Goal: Transaction & Acquisition: Purchase product/service

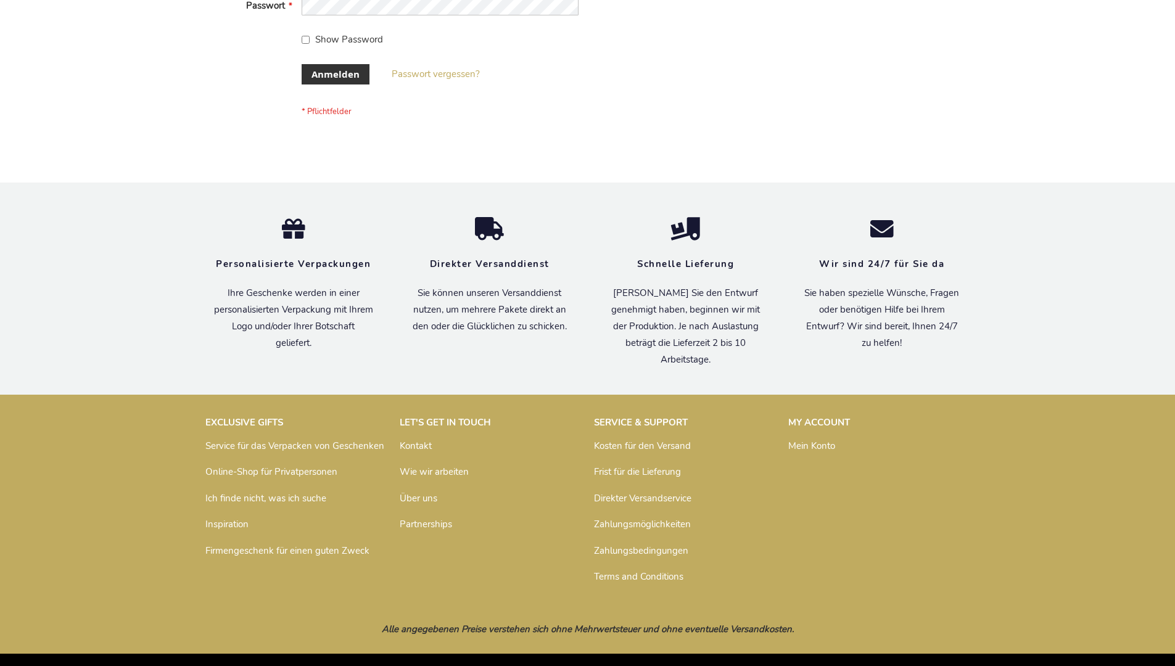
scroll to position [413, 0]
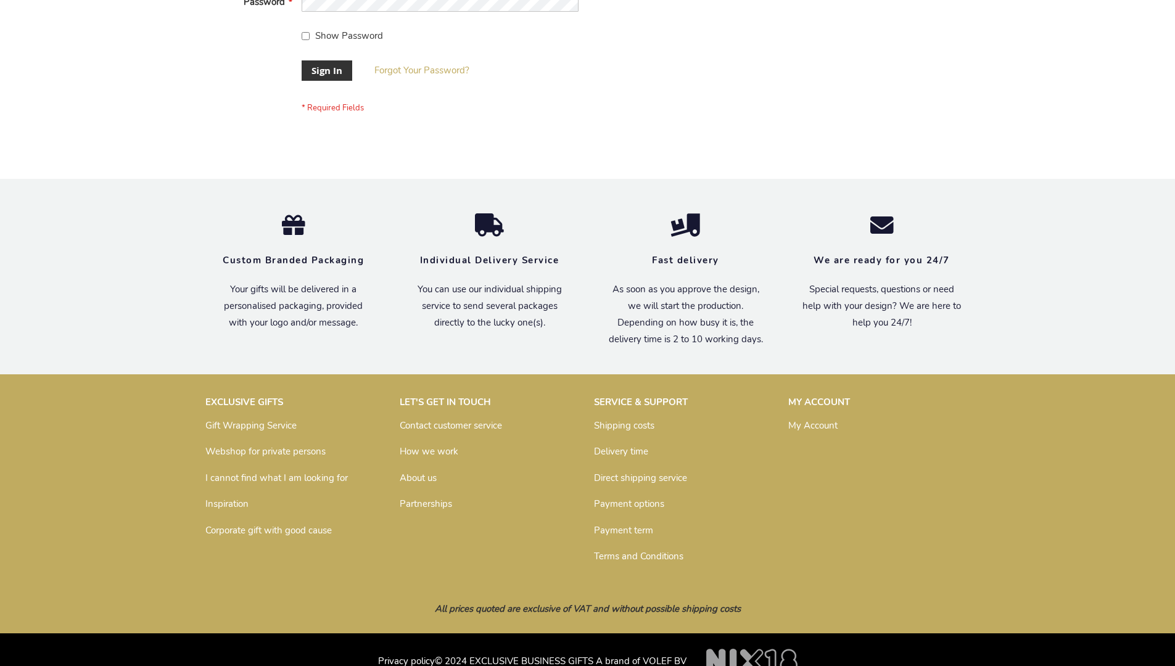
scroll to position [397, 0]
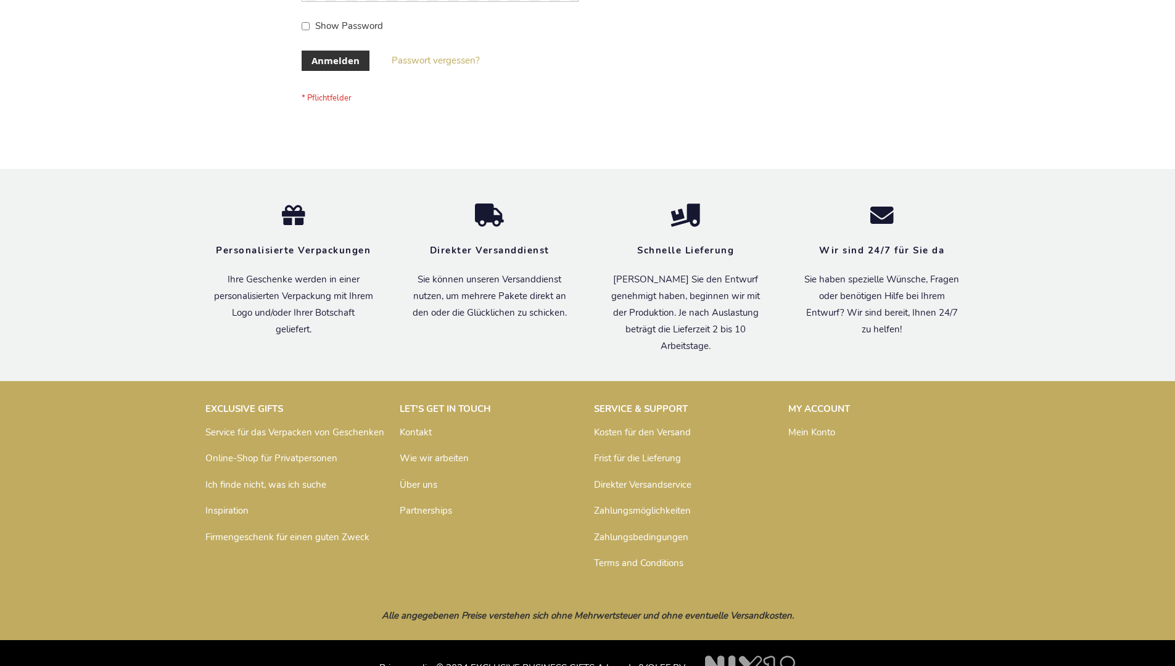
scroll to position [413, 0]
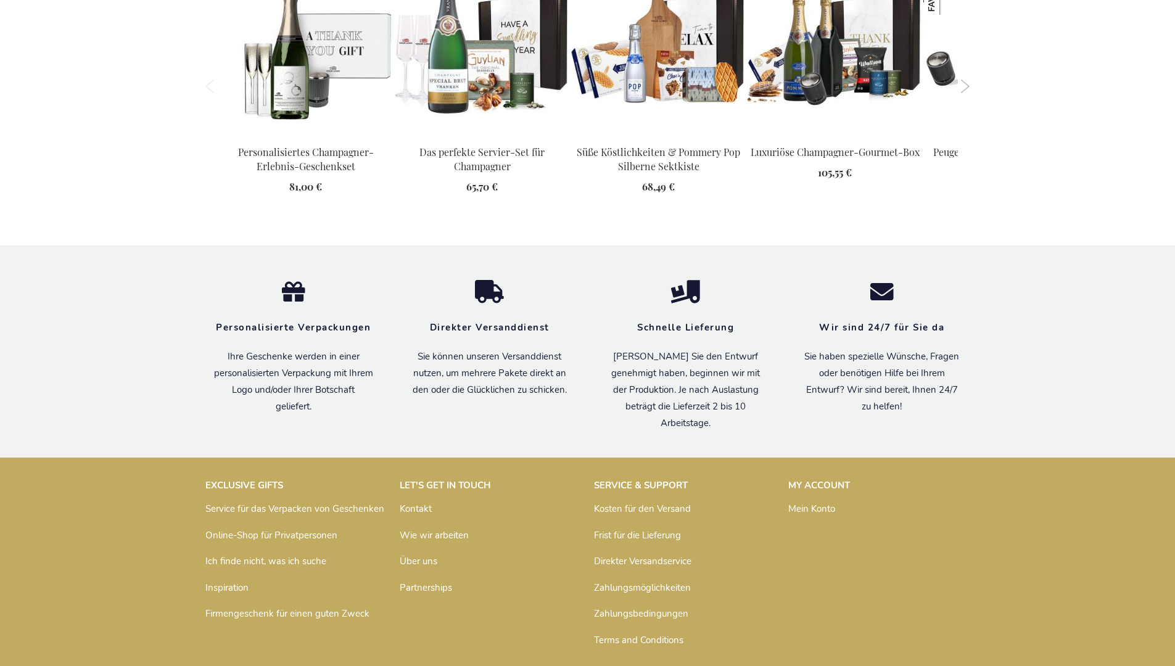
scroll to position [1902, 0]
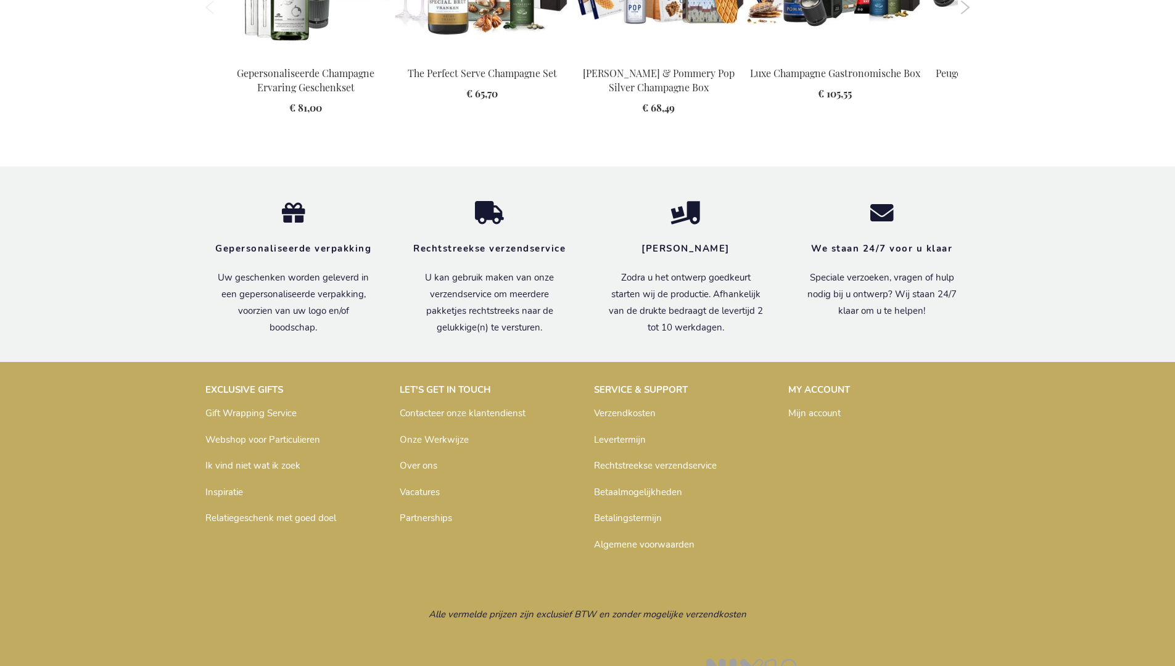
scroll to position [1901, 0]
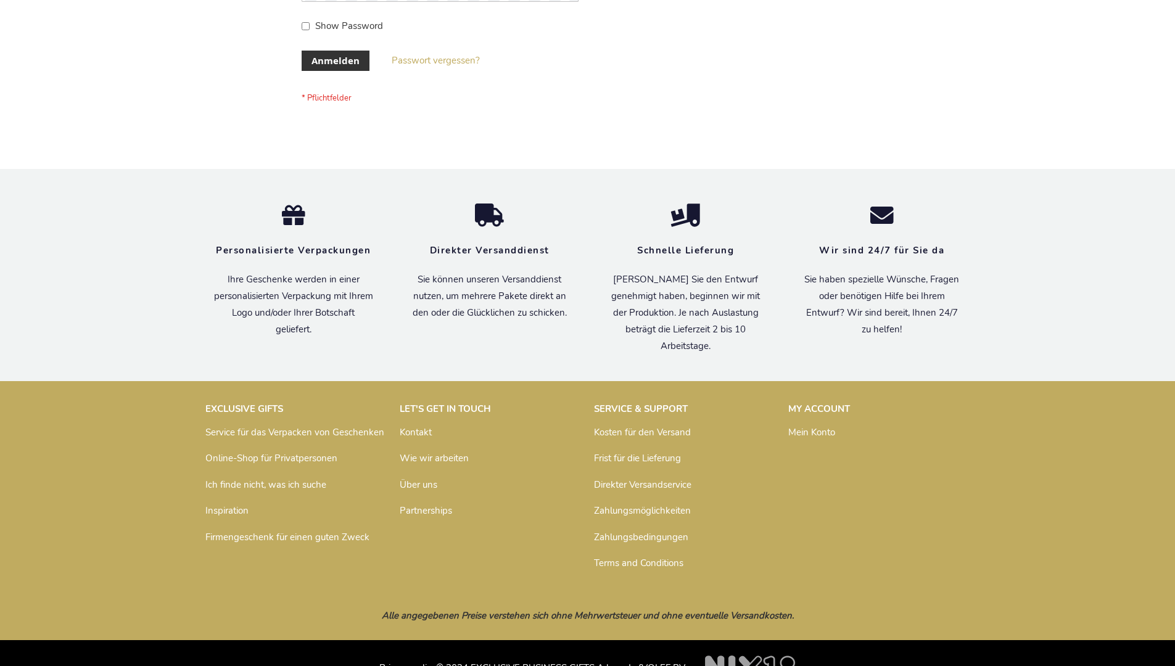
scroll to position [413, 0]
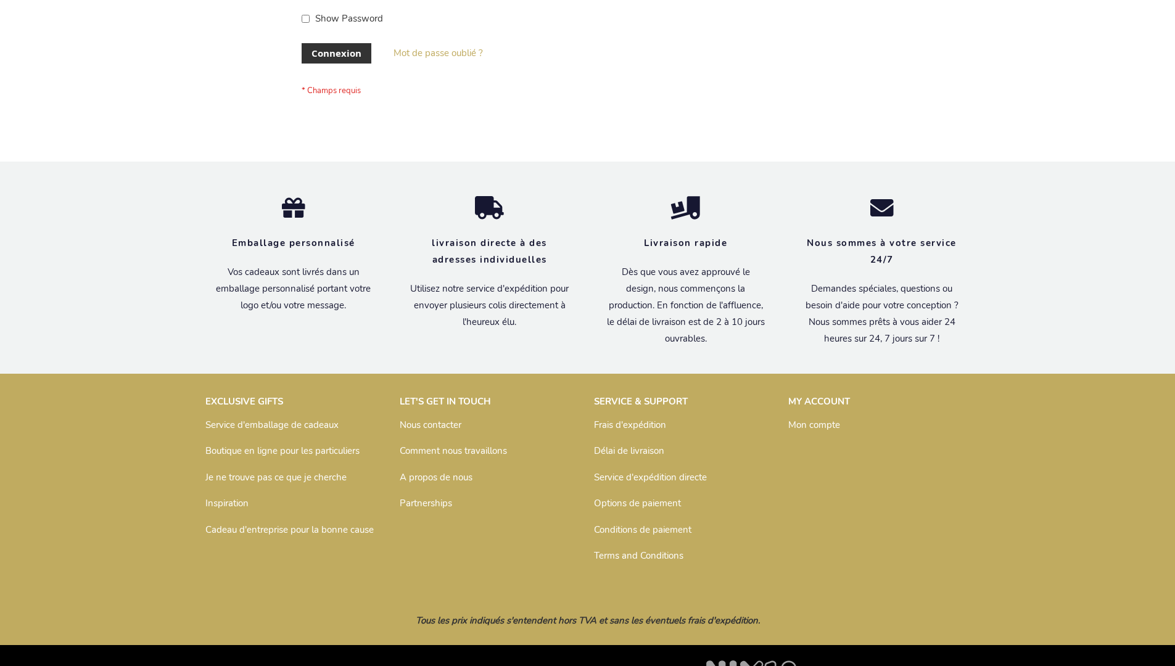
scroll to position [426, 0]
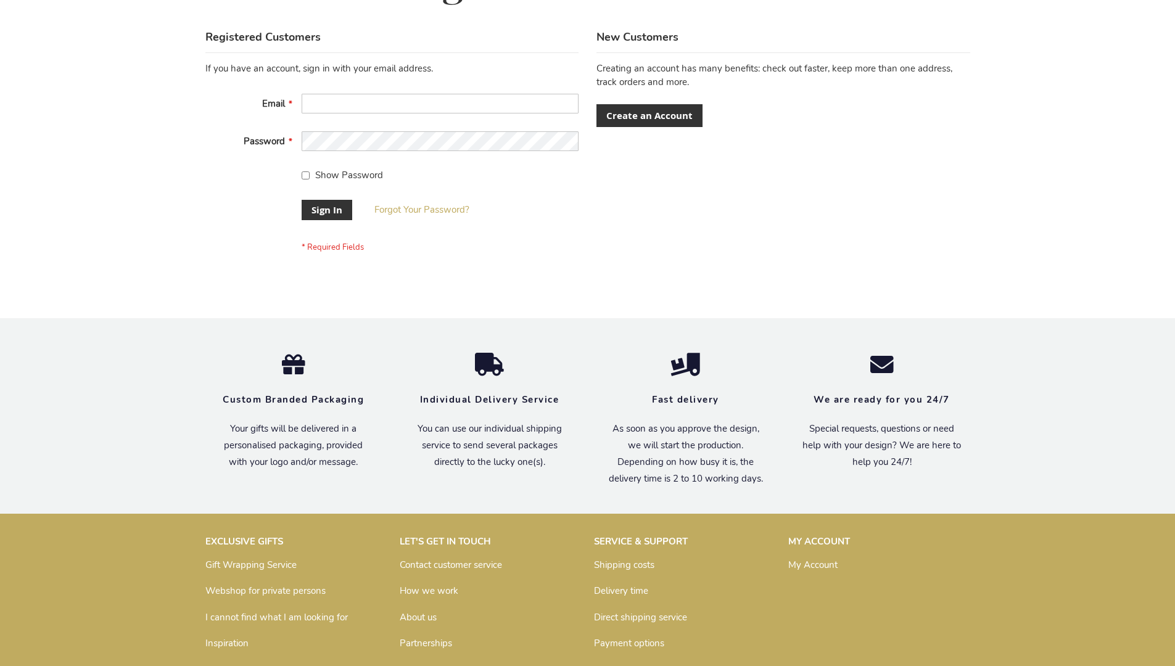
scroll to position [397, 0]
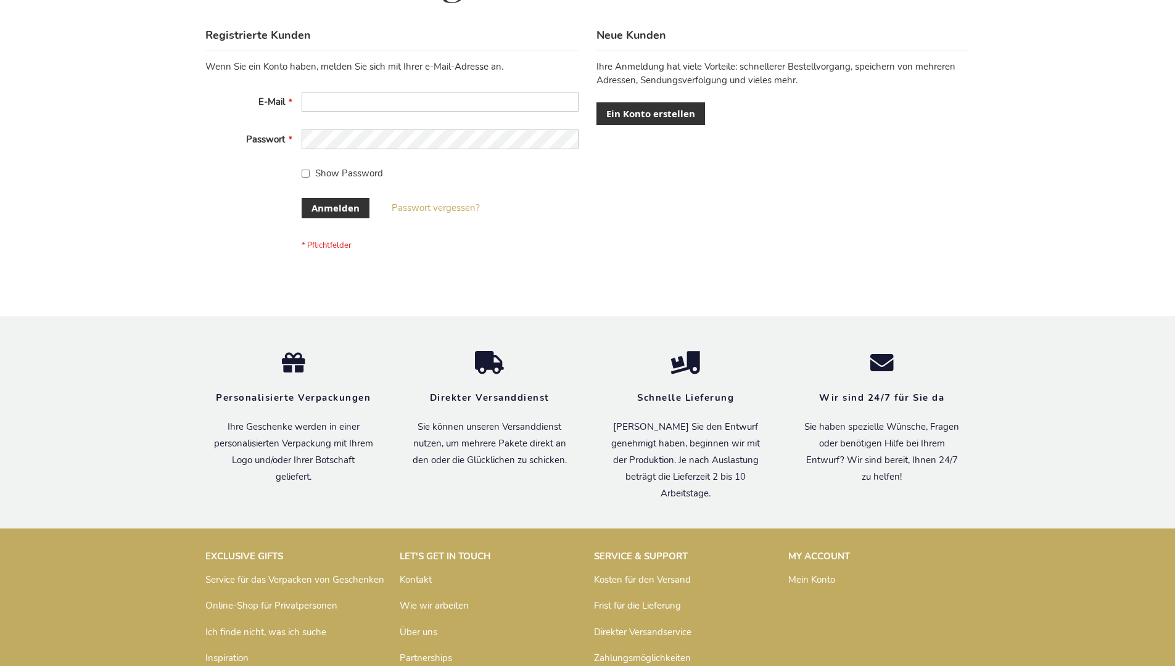
scroll to position [413, 0]
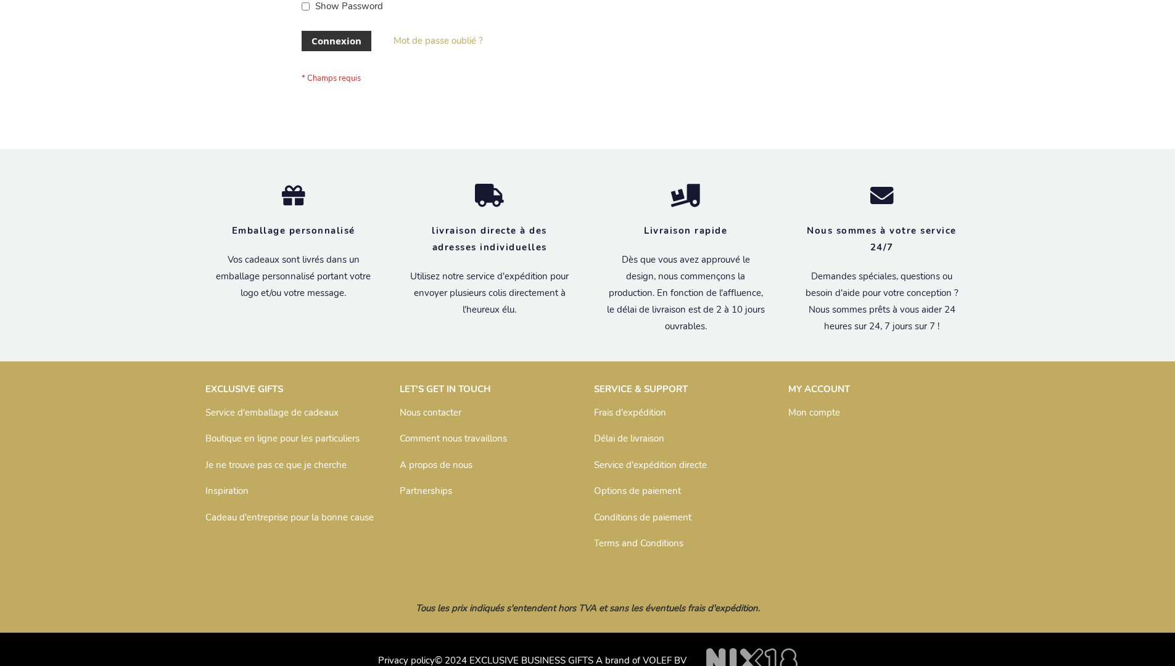
scroll to position [426, 0]
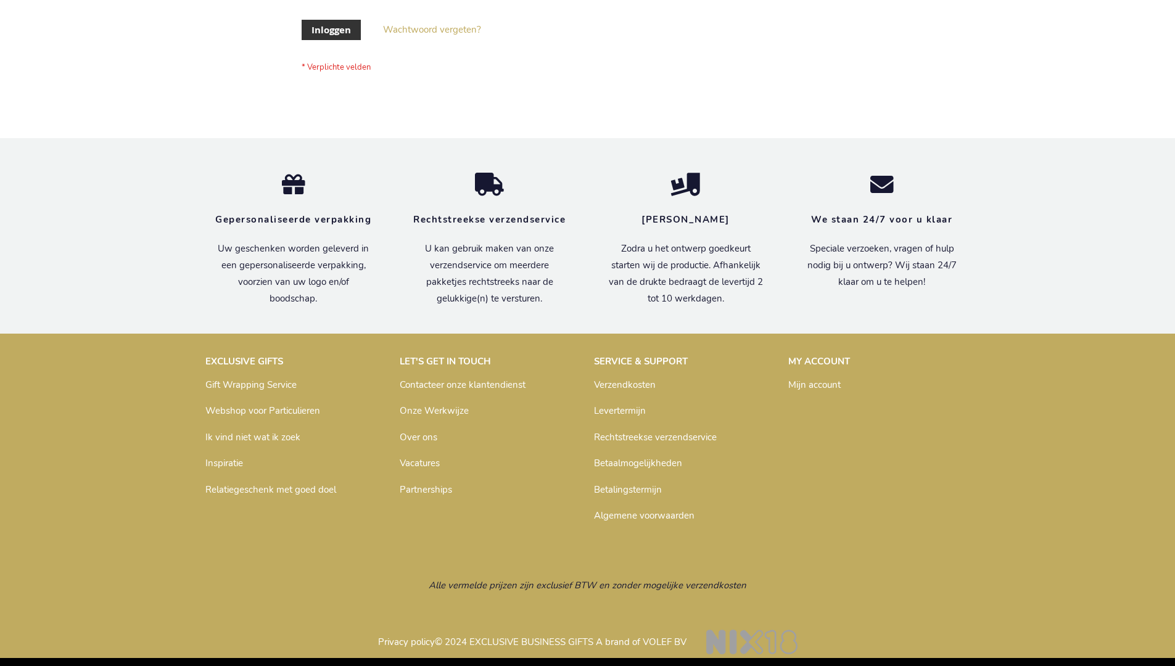
scroll to position [419, 0]
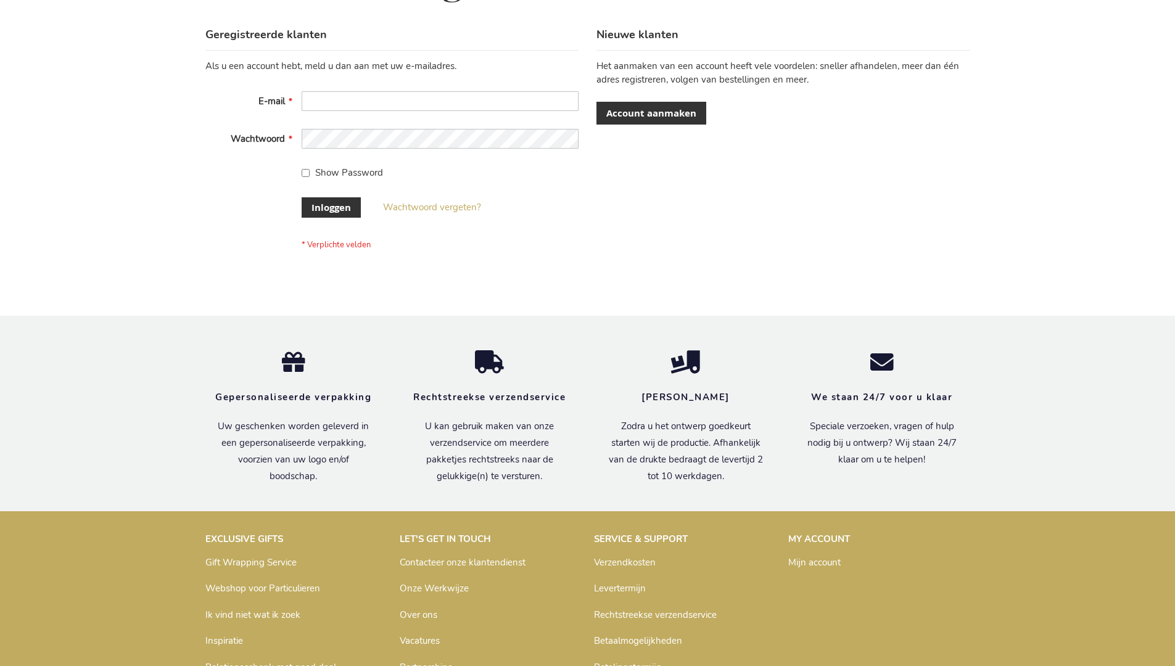
scroll to position [419, 0]
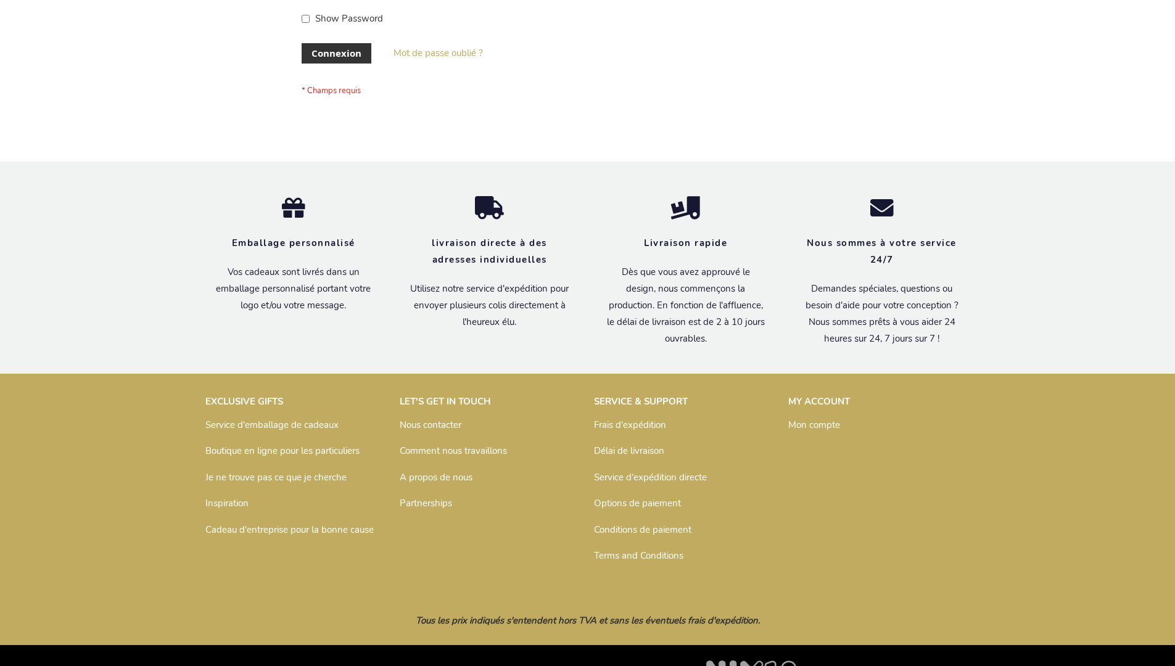
scroll to position [426, 0]
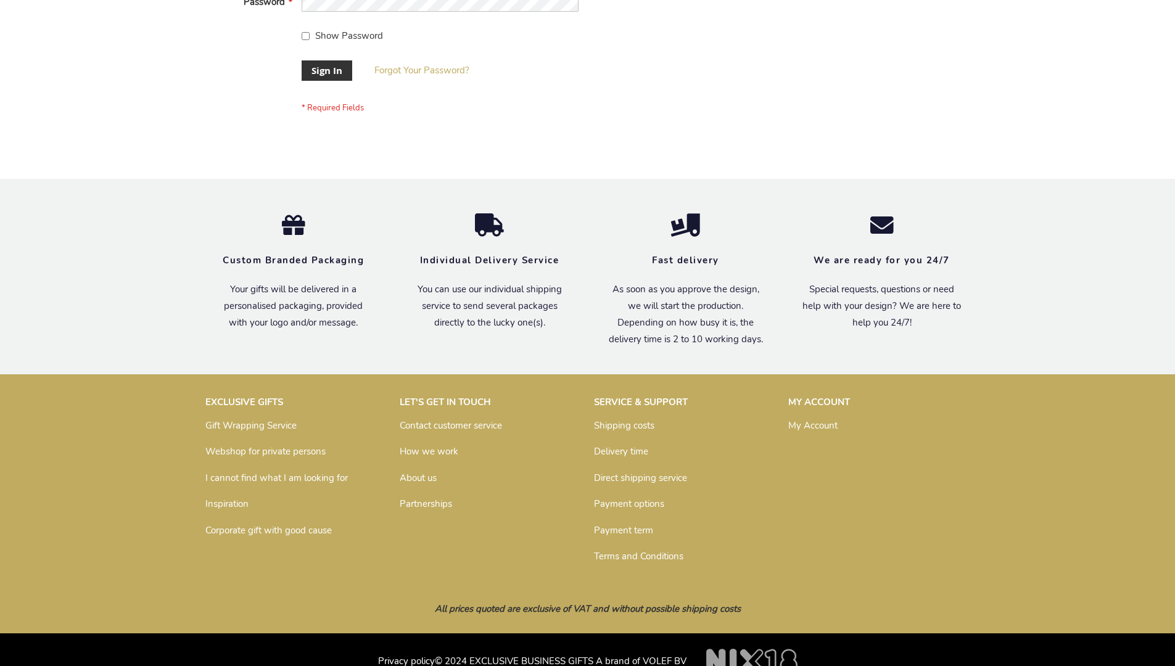
scroll to position [397, 0]
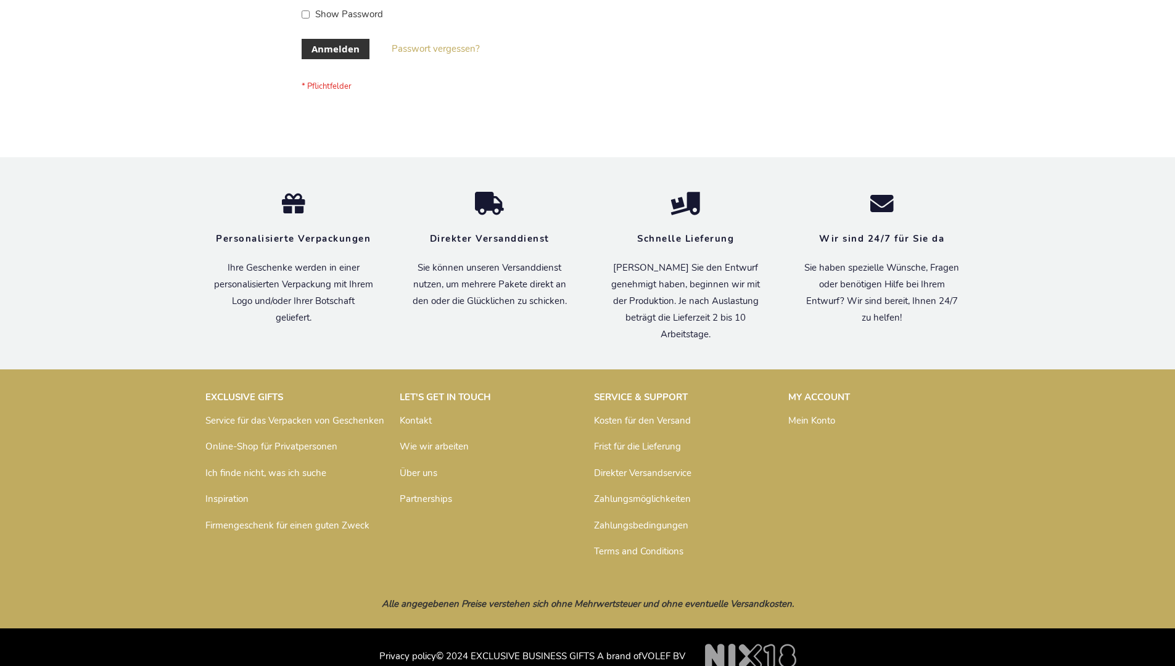
scroll to position [413, 0]
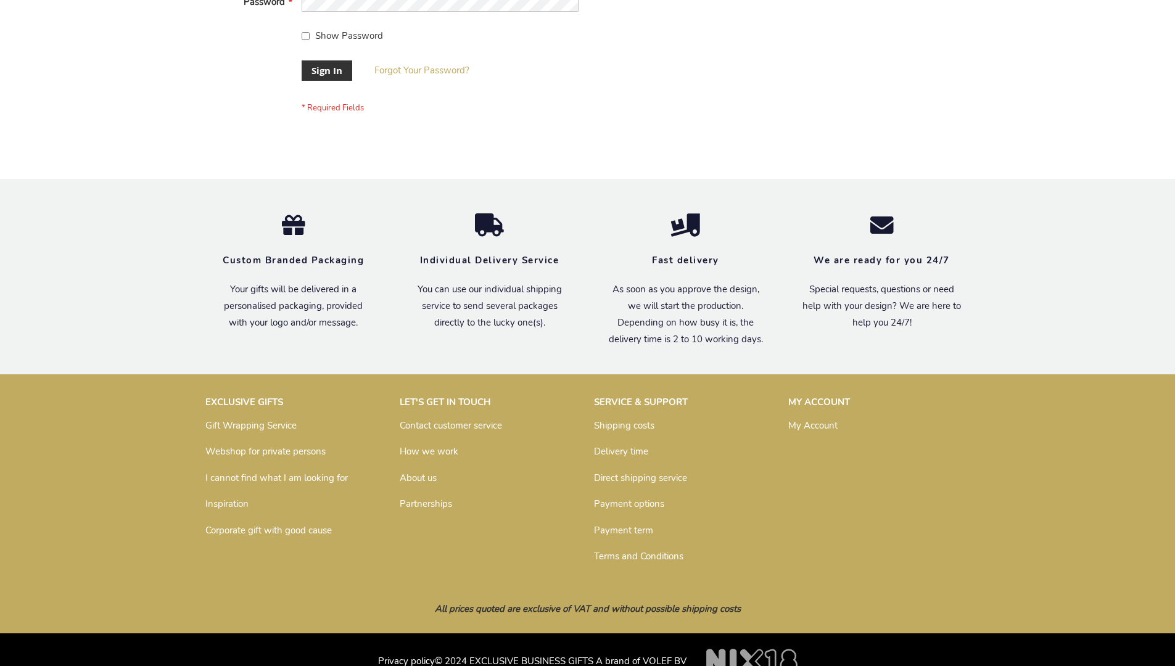
scroll to position [397, 0]
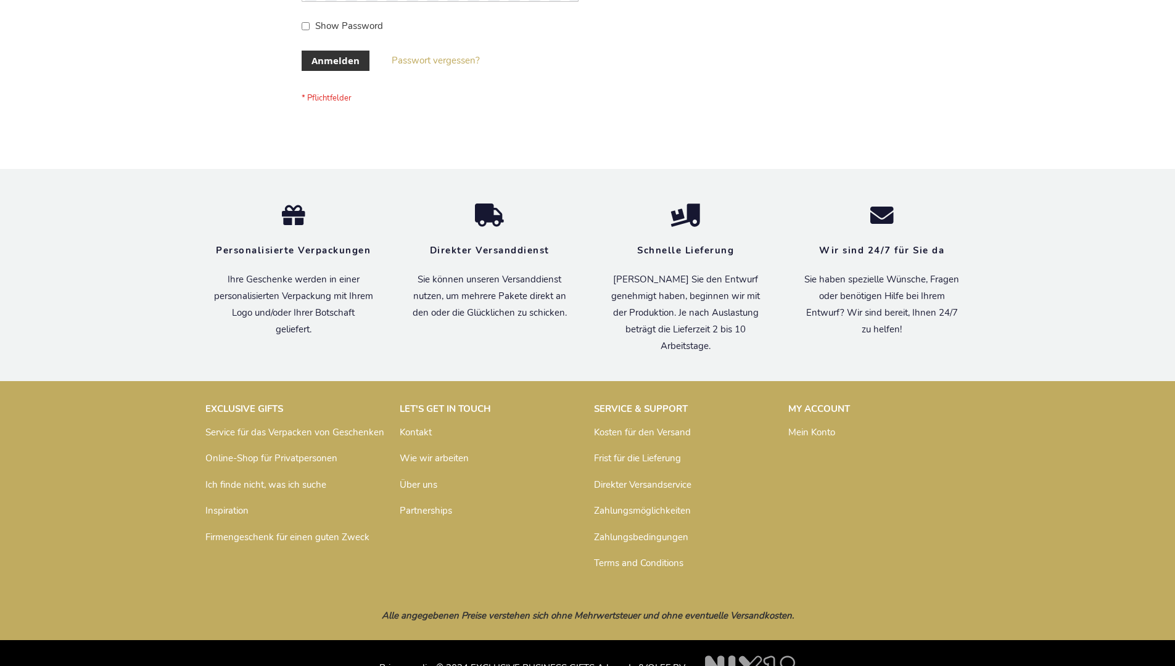
scroll to position [413, 0]
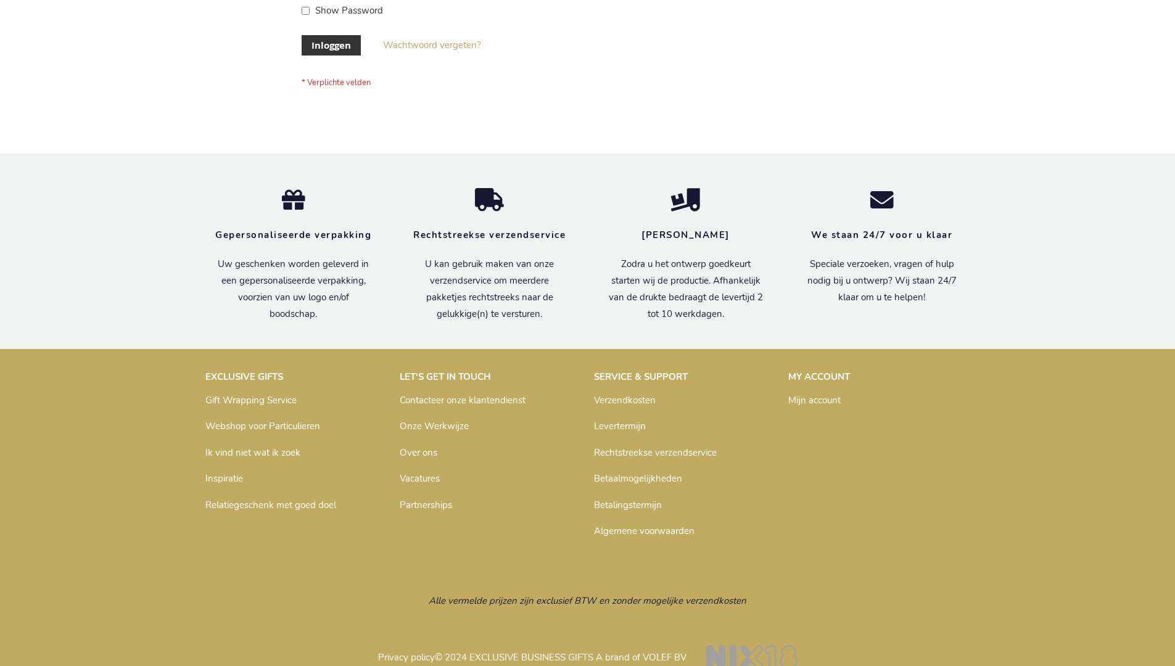
scroll to position [419, 0]
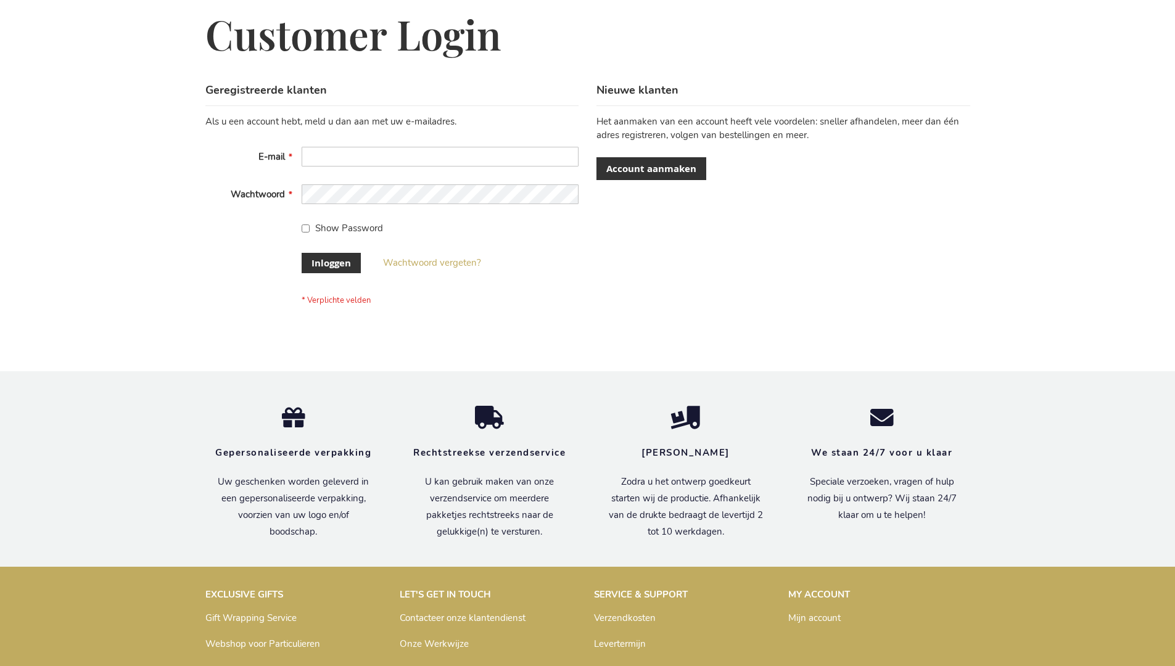
scroll to position [419, 0]
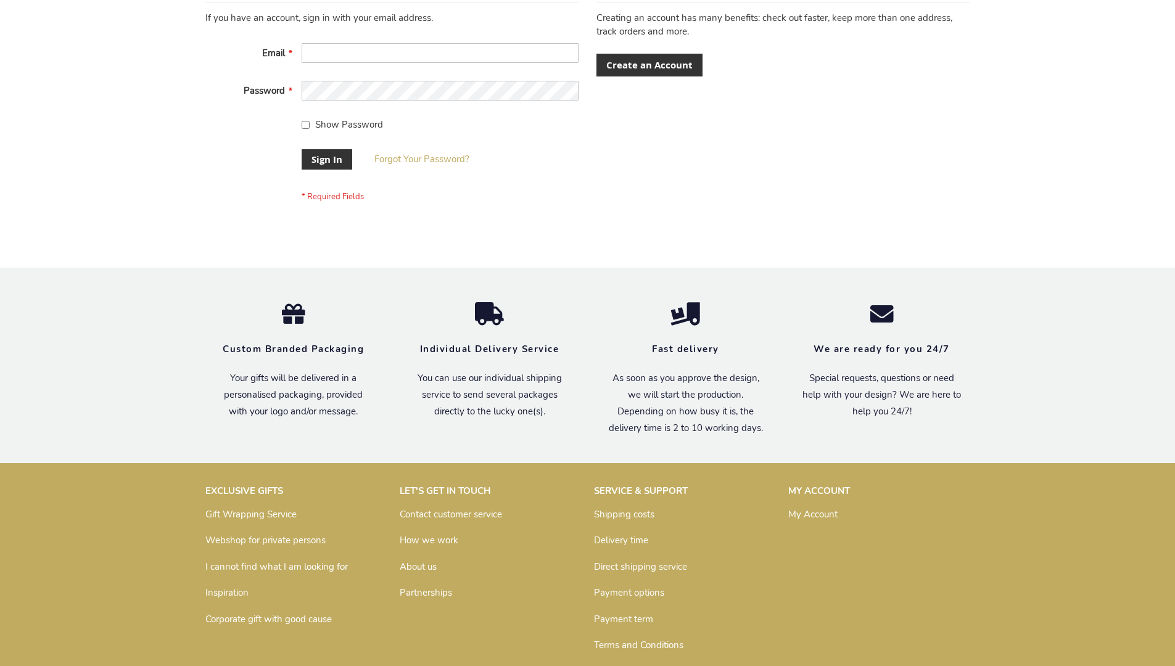
scroll to position [397, 0]
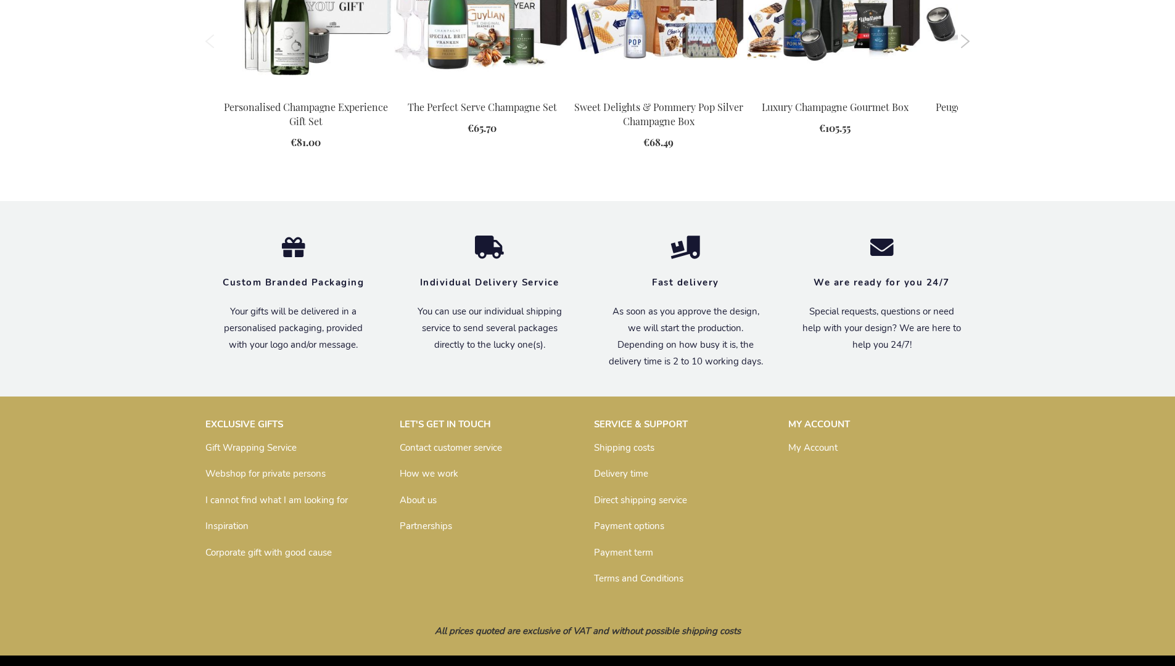
scroll to position [1793, 0]
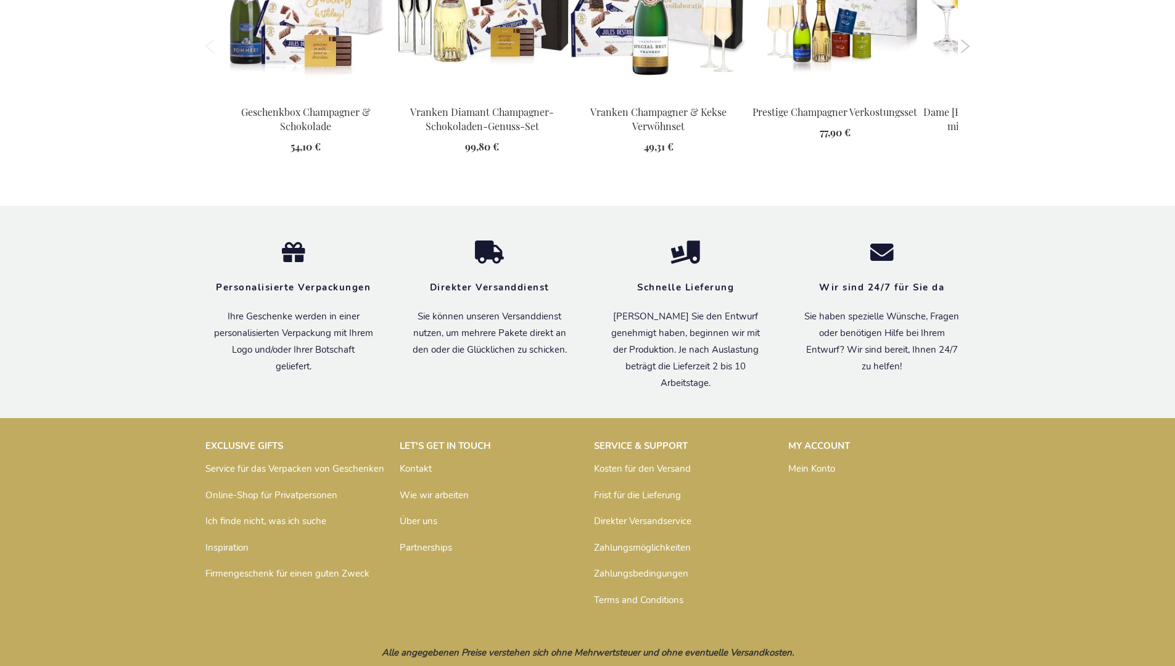
scroll to position [1635, 0]
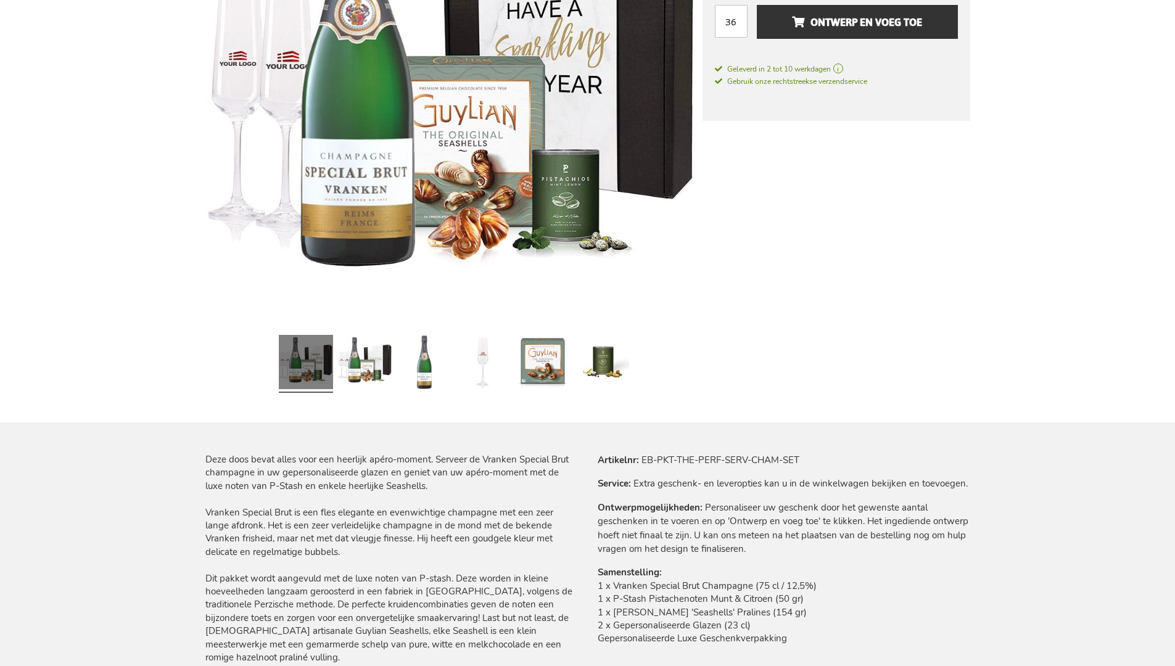
scroll to position [1614, 0]
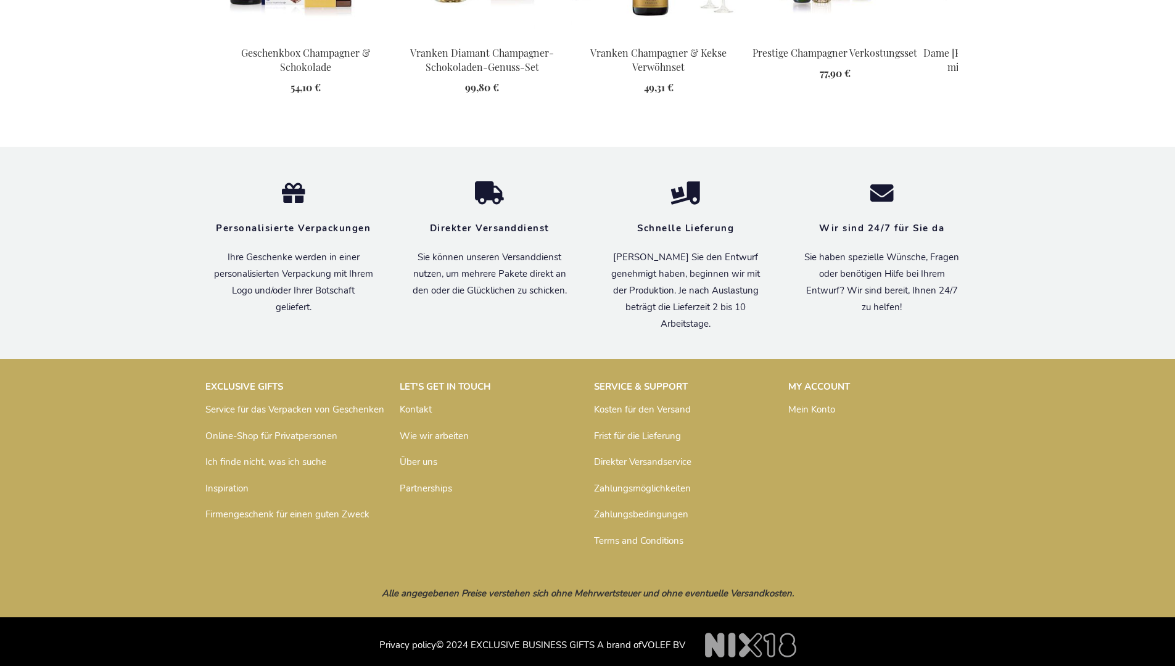
scroll to position [1635, 0]
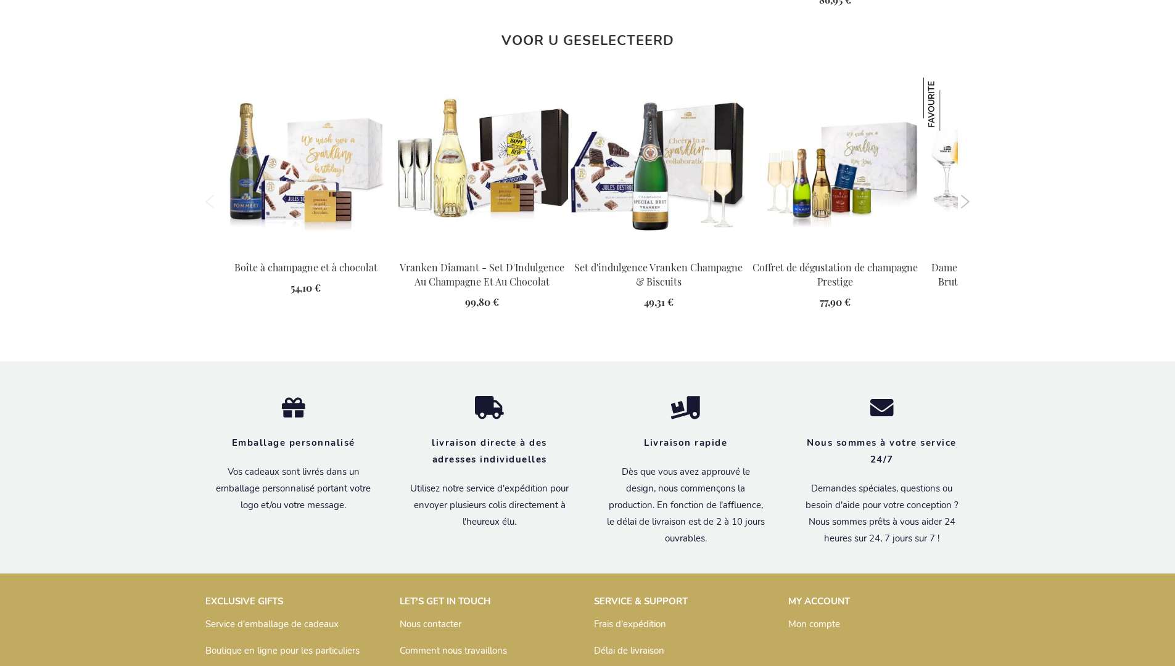
scroll to position [1648, 0]
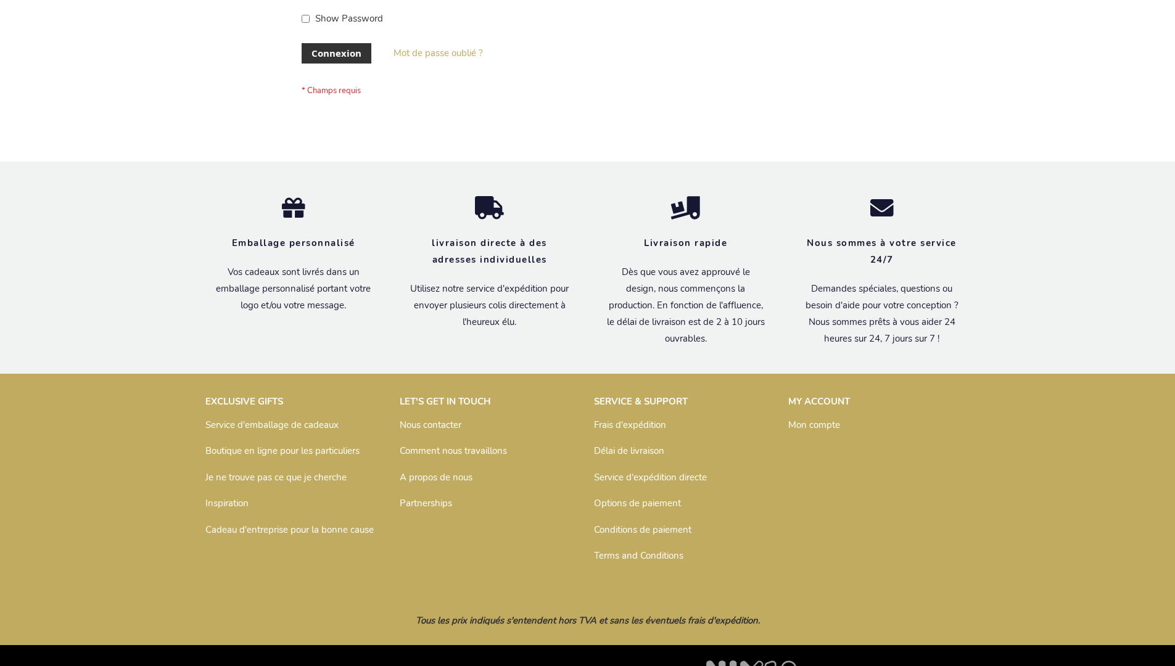
scroll to position [426, 0]
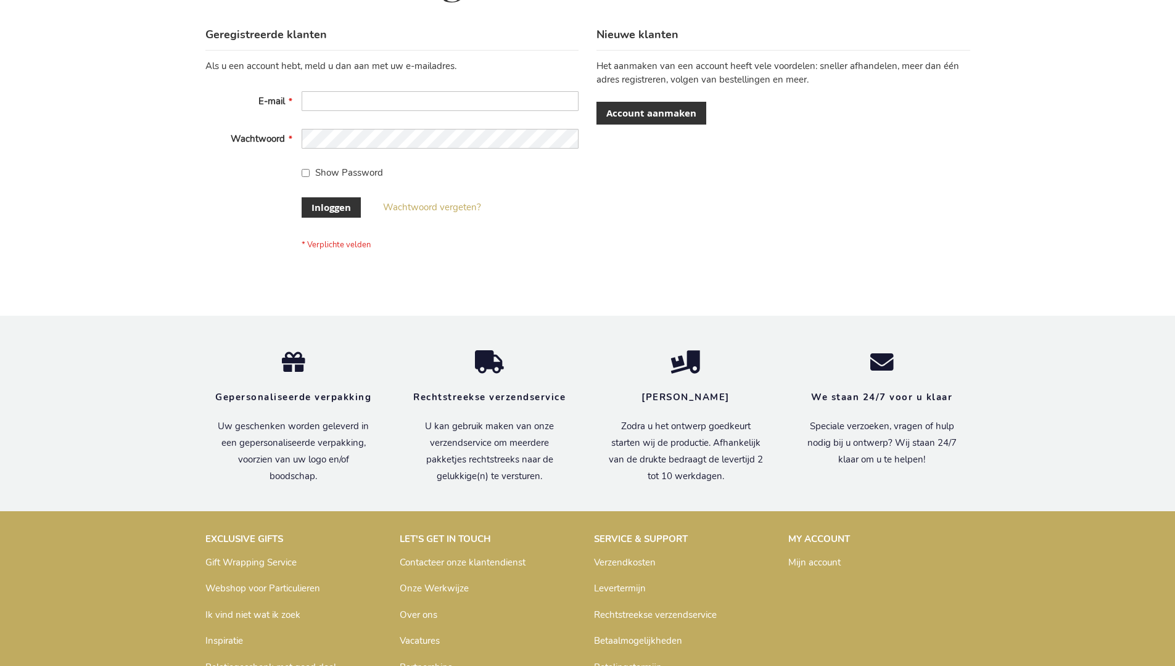
scroll to position [419, 0]
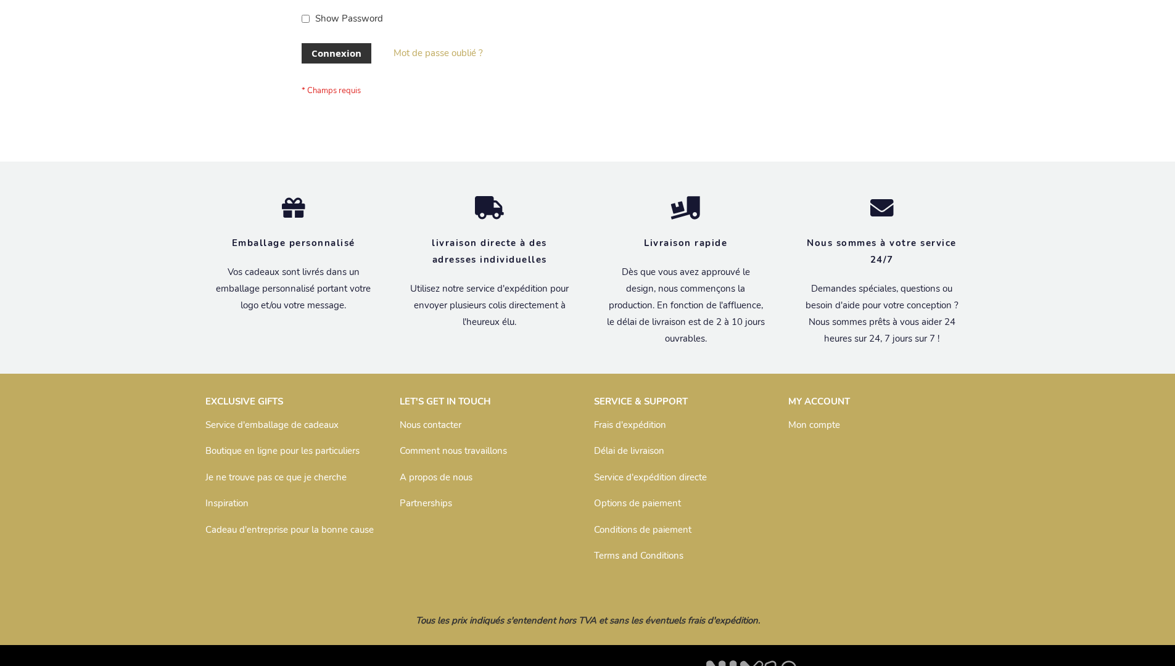
scroll to position [426, 0]
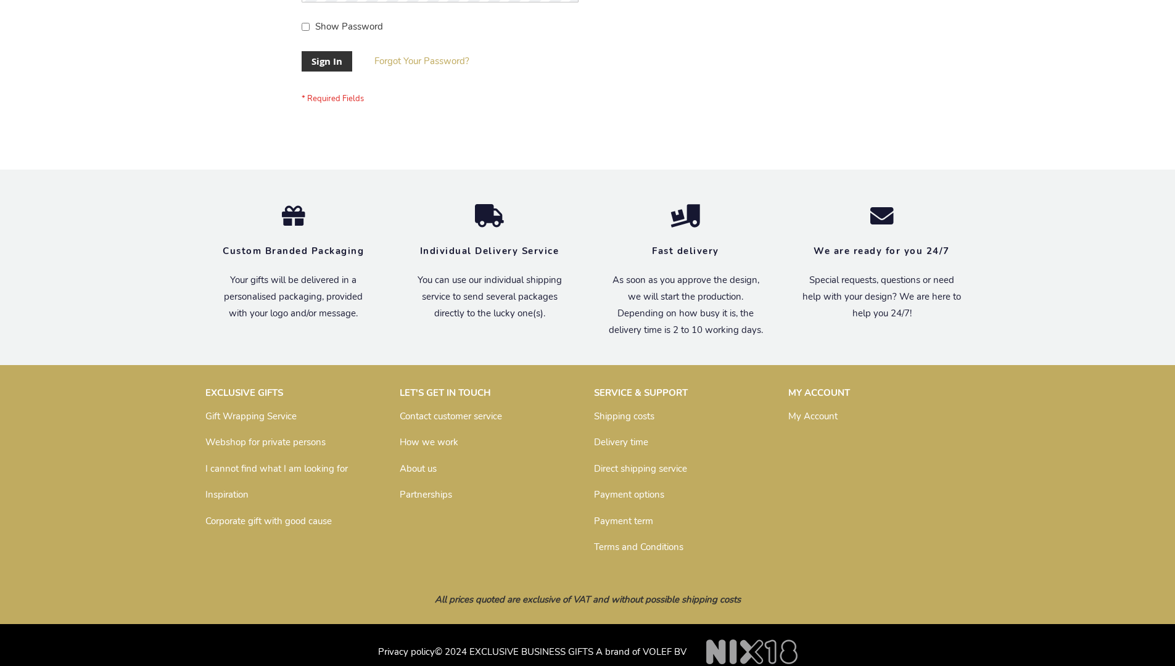
scroll to position [397, 0]
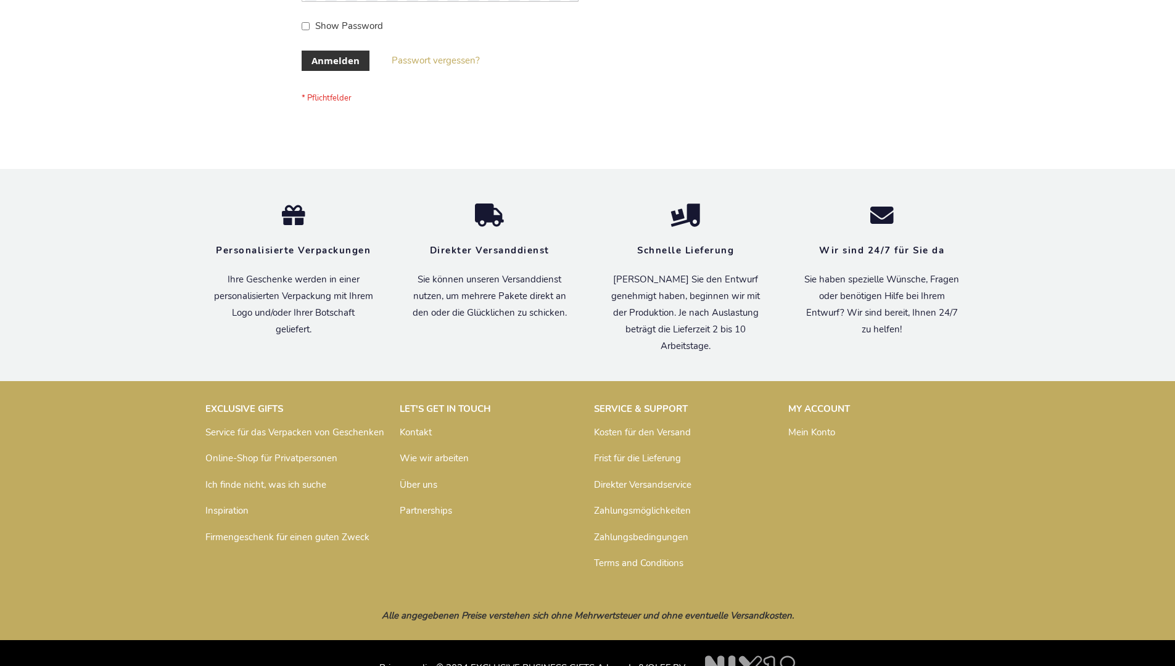
scroll to position [413, 0]
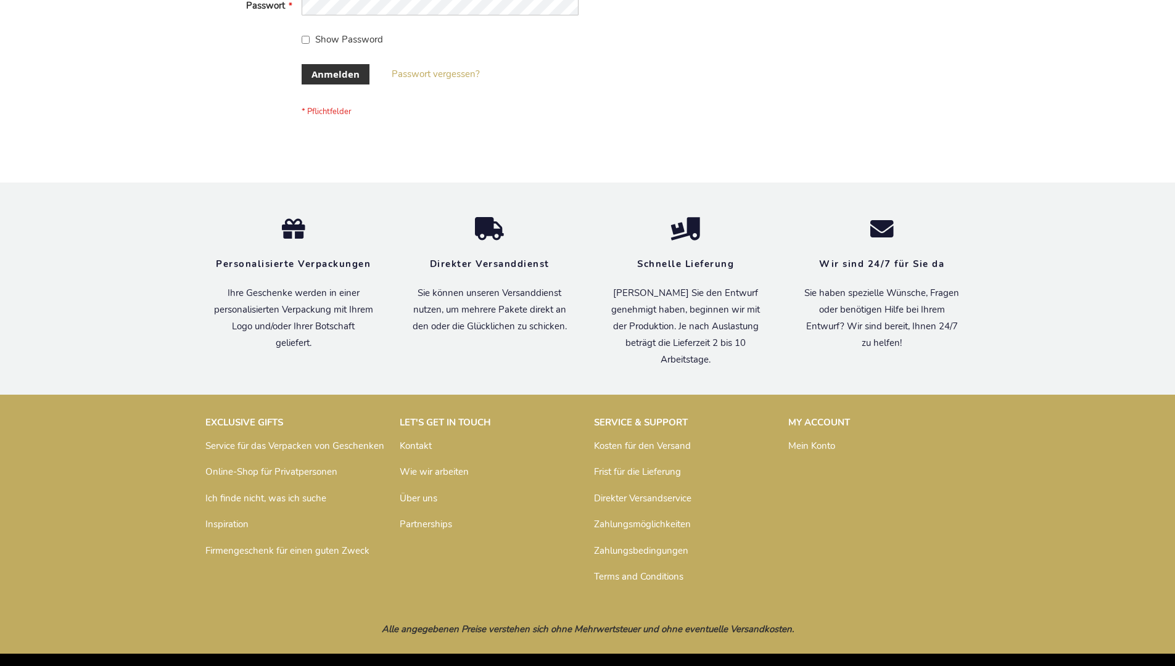
scroll to position [413, 0]
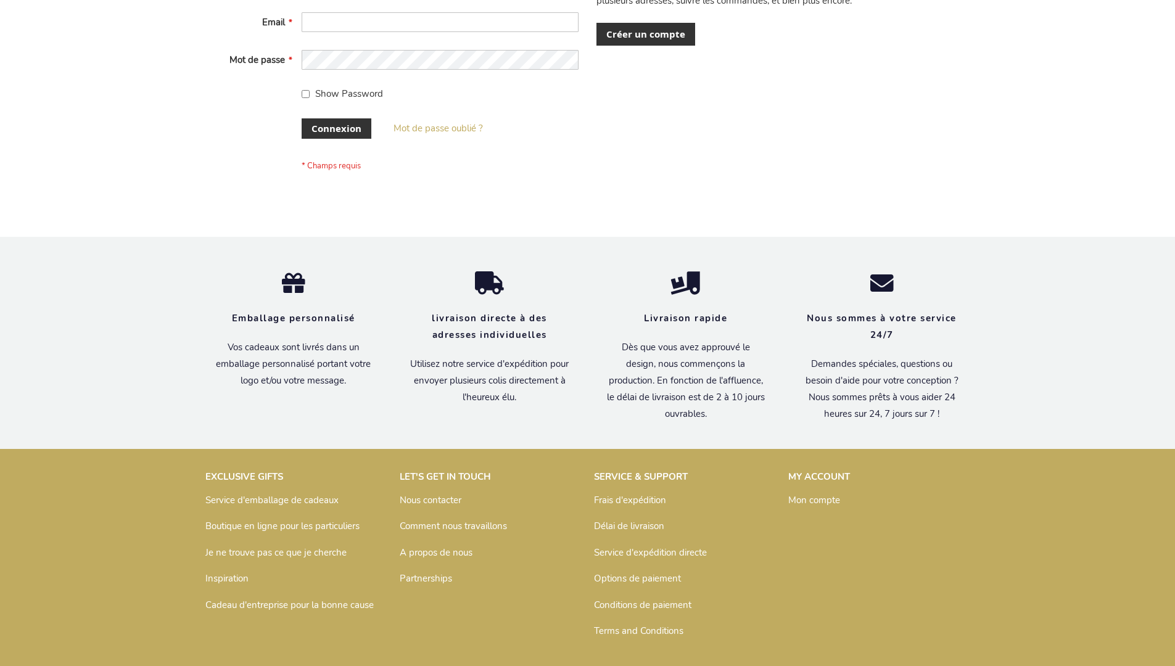
scroll to position [426, 0]
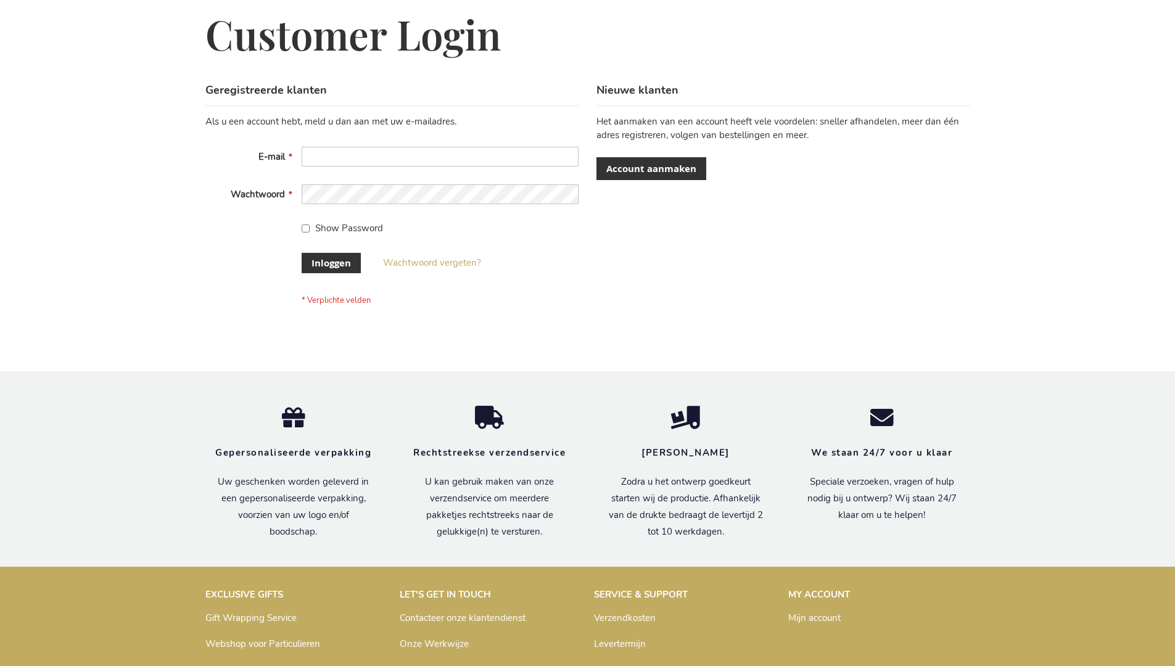
scroll to position [419, 0]
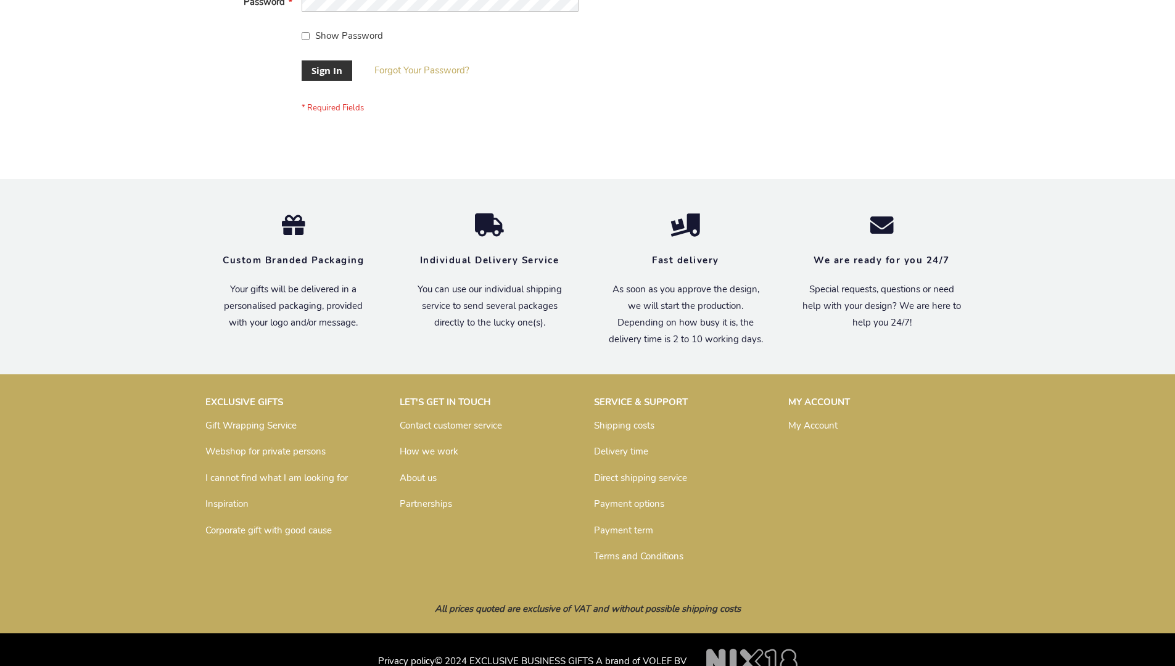
scroll to position [397, 0]
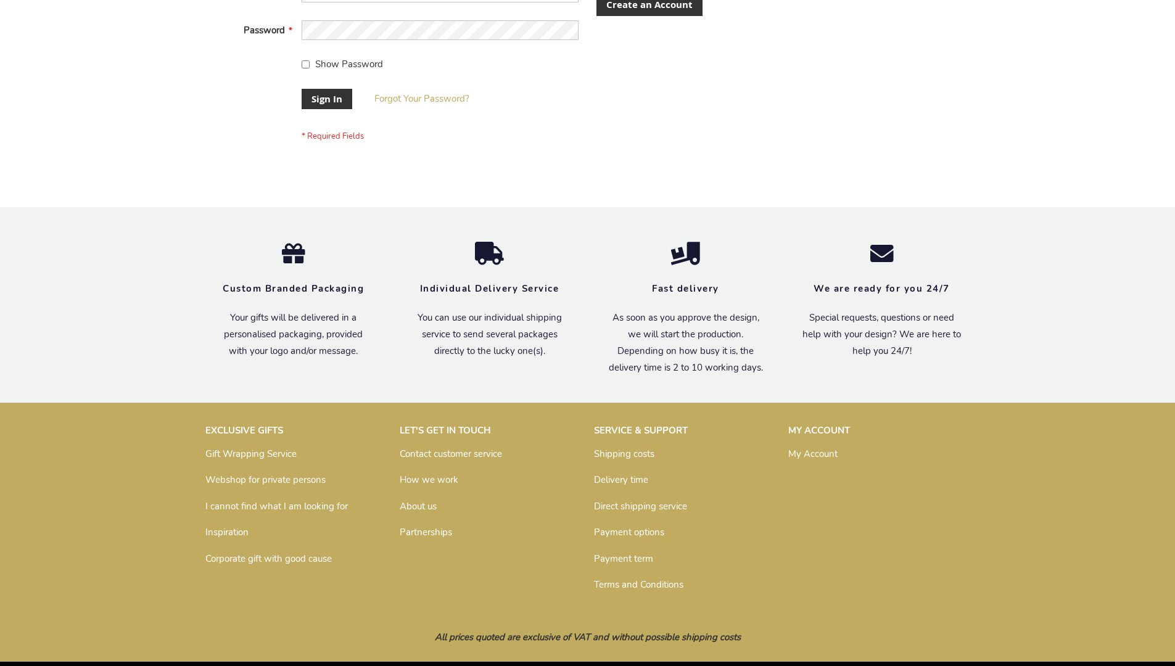
scroll to position [397, 0]
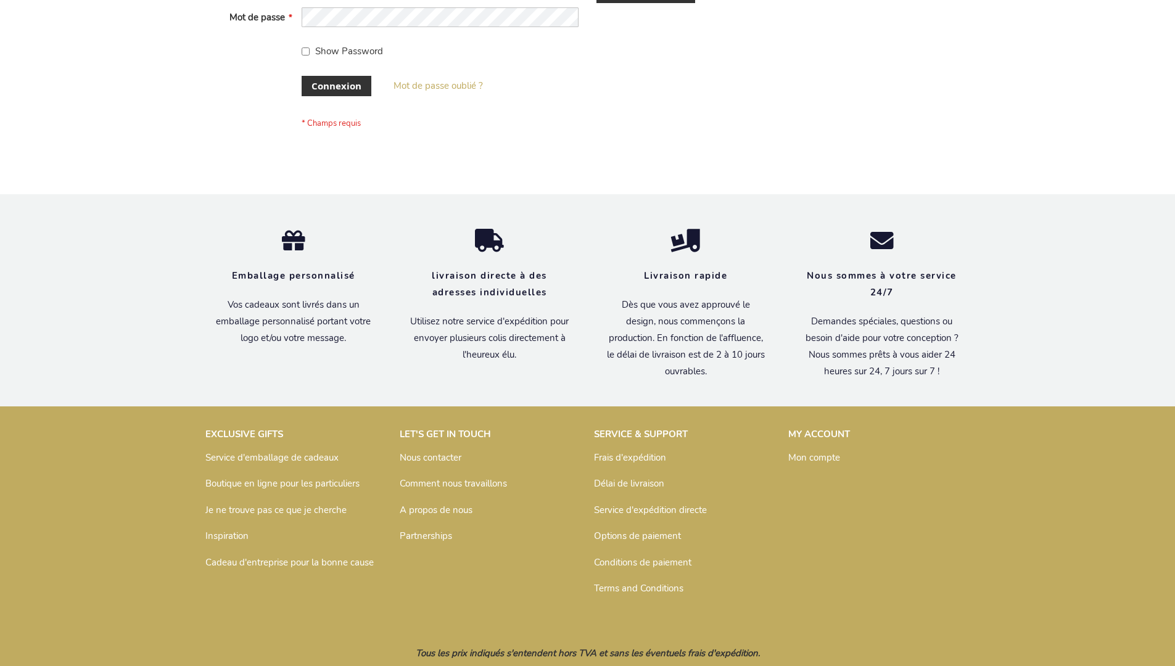
scroll to position [426, 0]
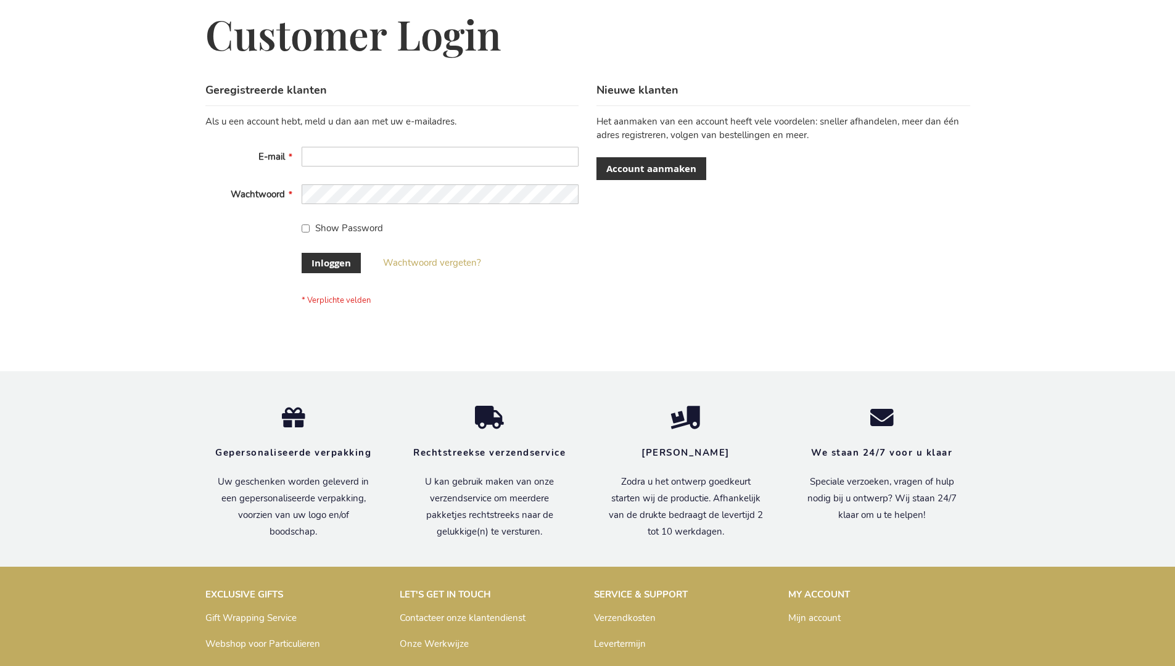
scroll to position [419, 0]
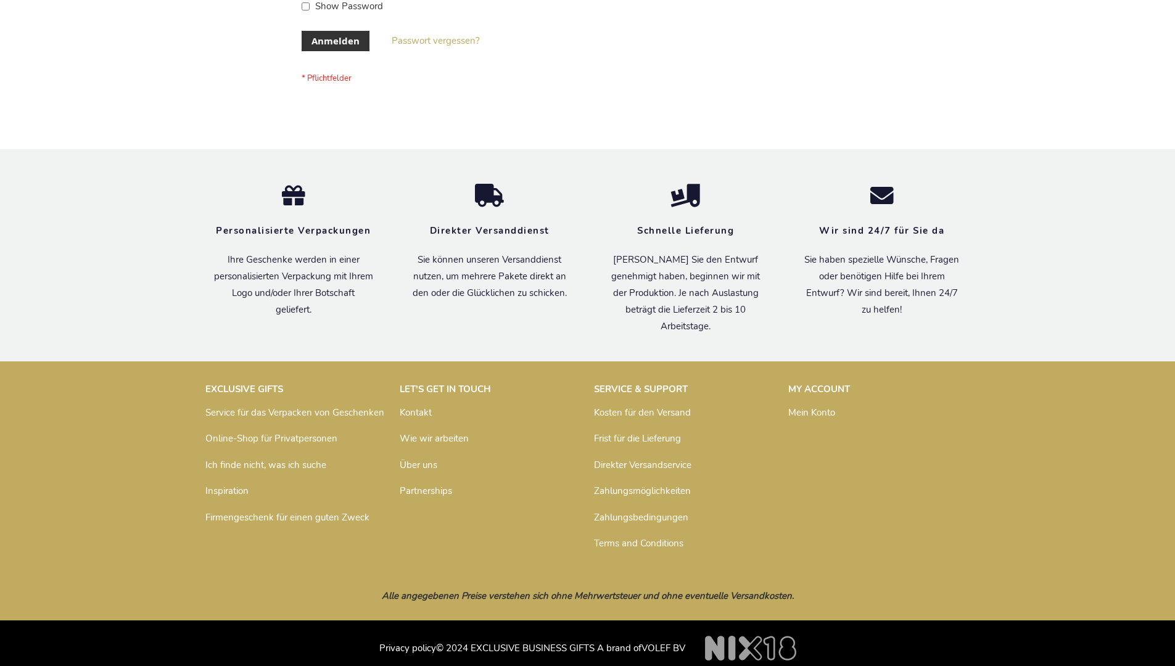
scroll to position [403, 0]
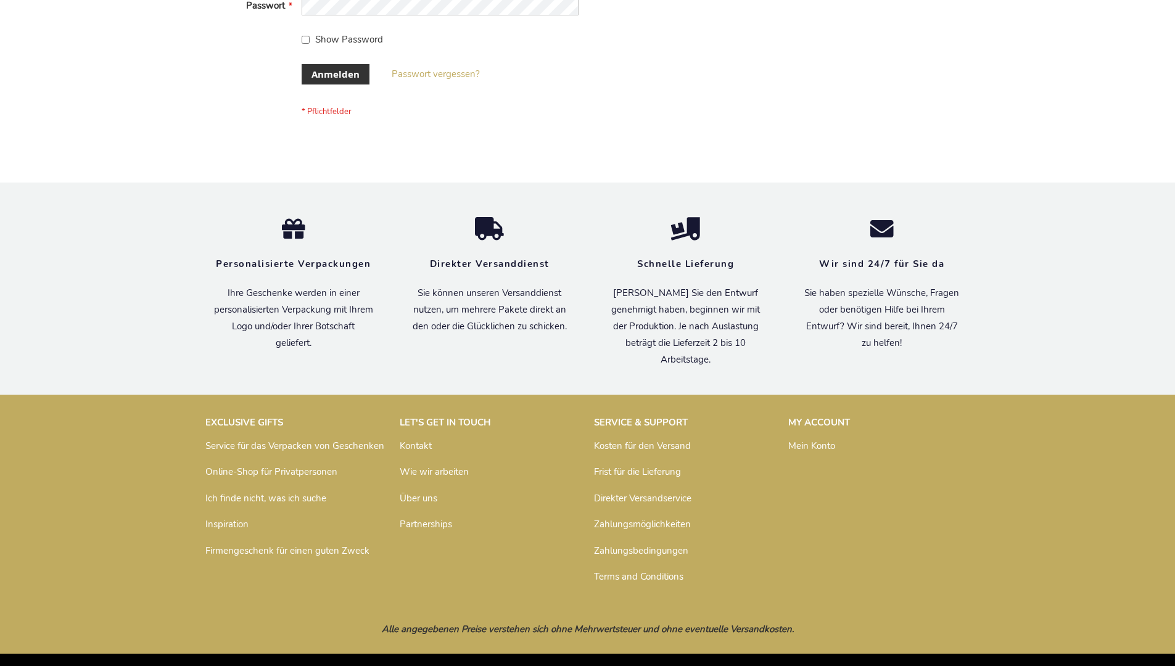
scroll to position [413, 0]
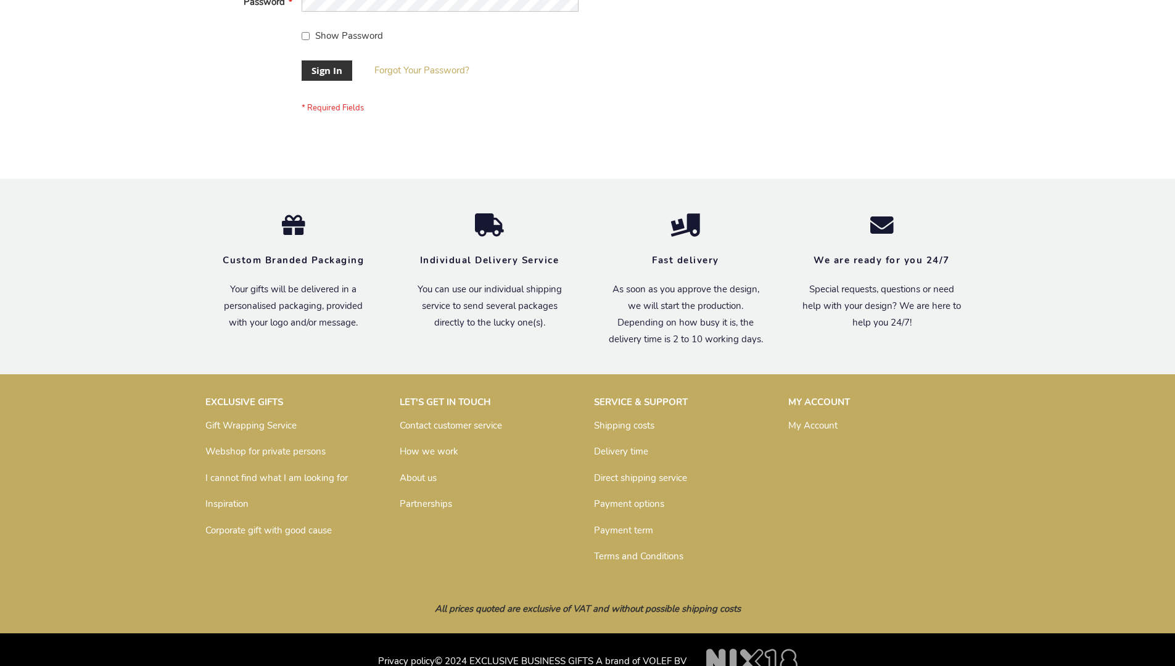
scroll to position [397, 0]
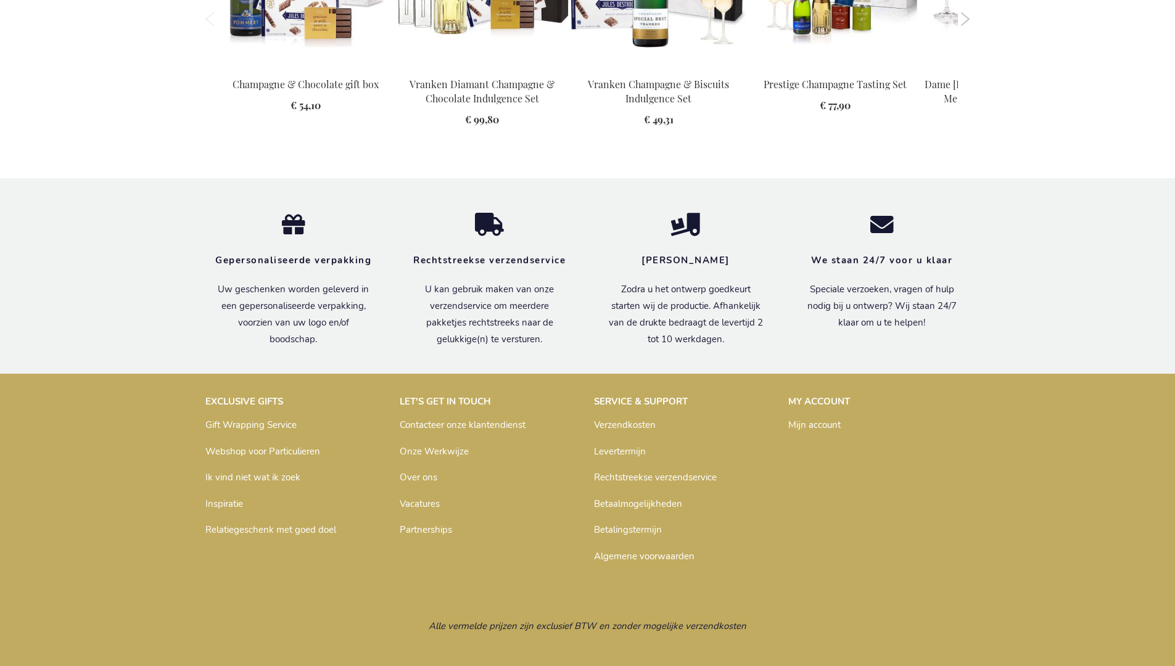
scroll to position [1614, 0]
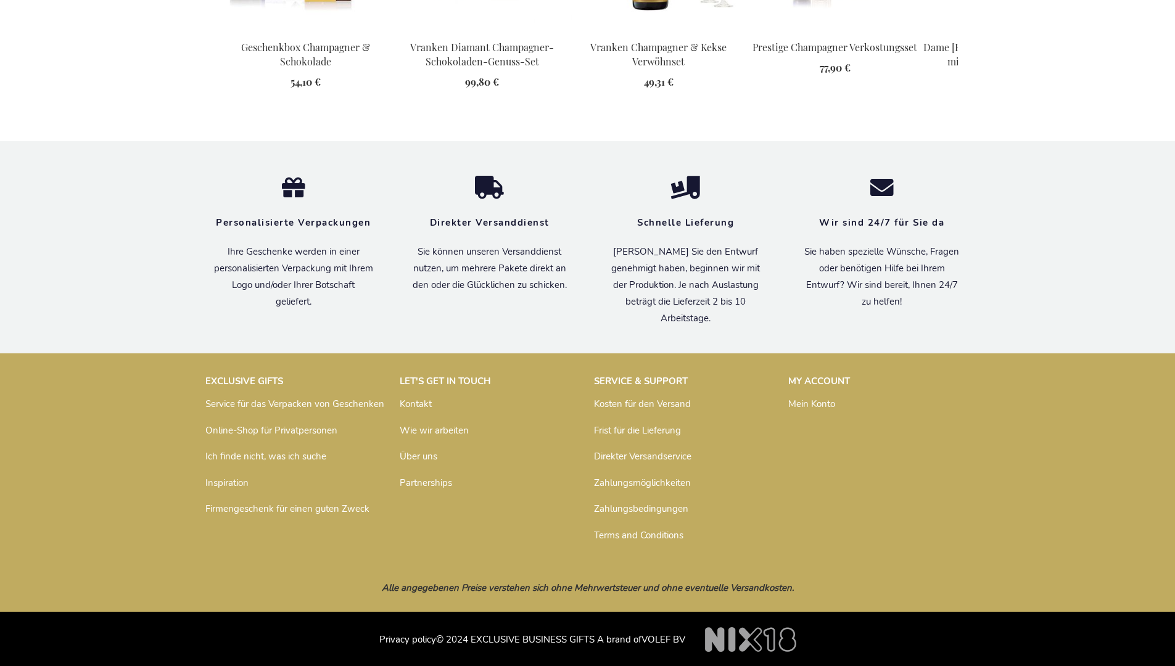
scroll to position [1635, 0]
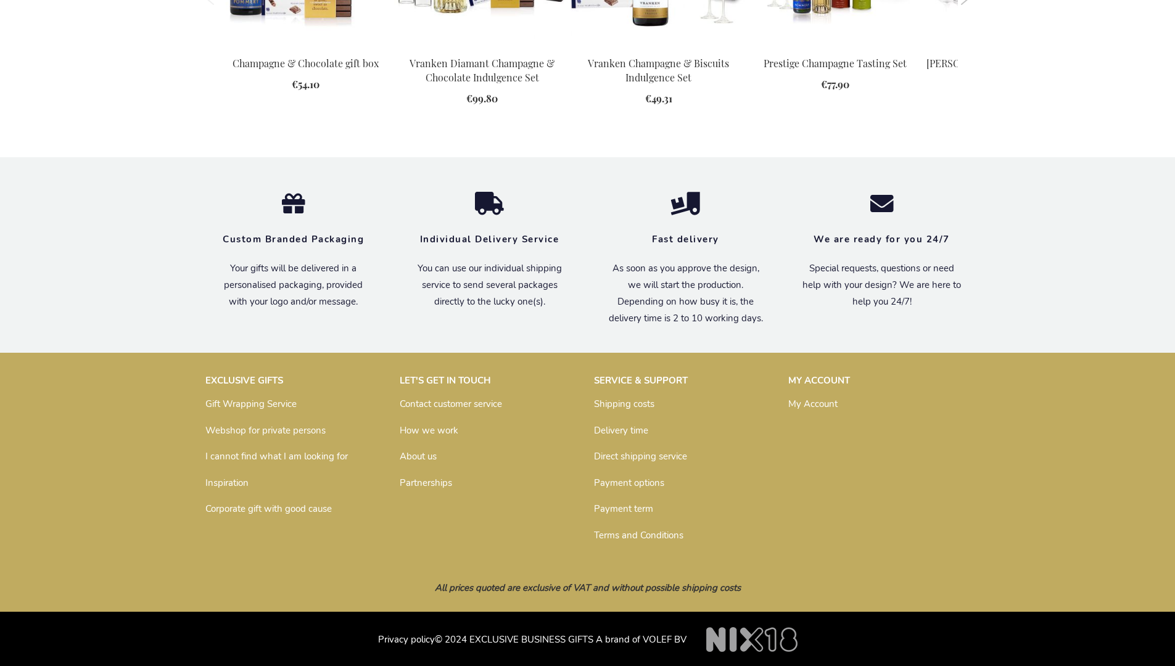
scroll to position [1591, 0]
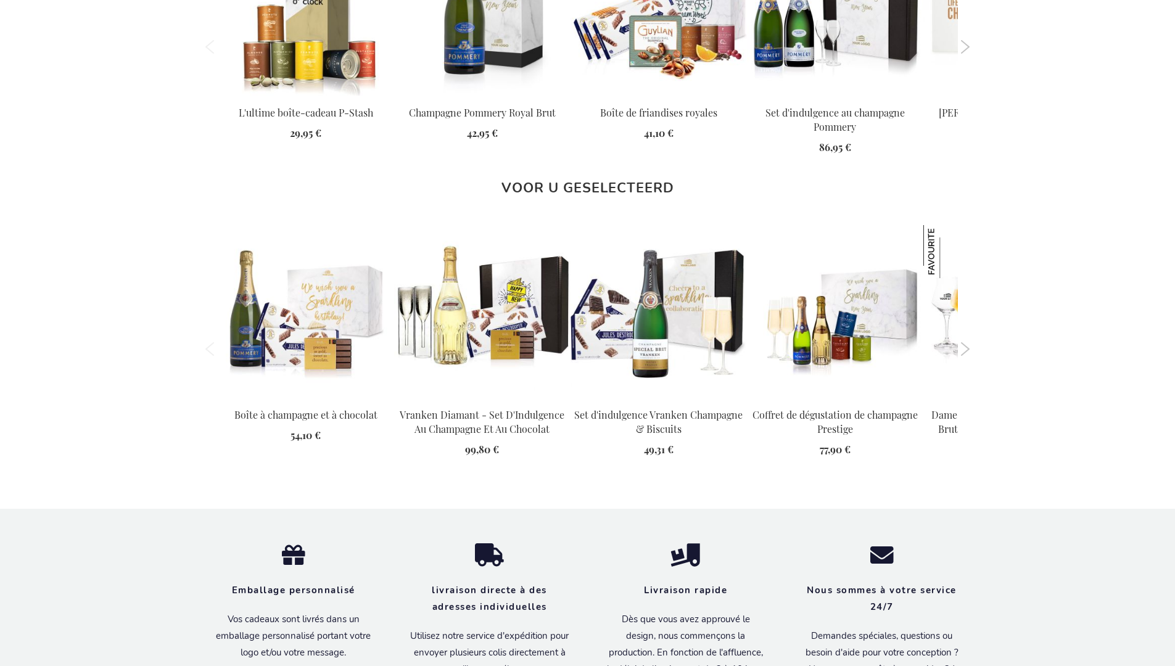
scroll to position [1648, 0]
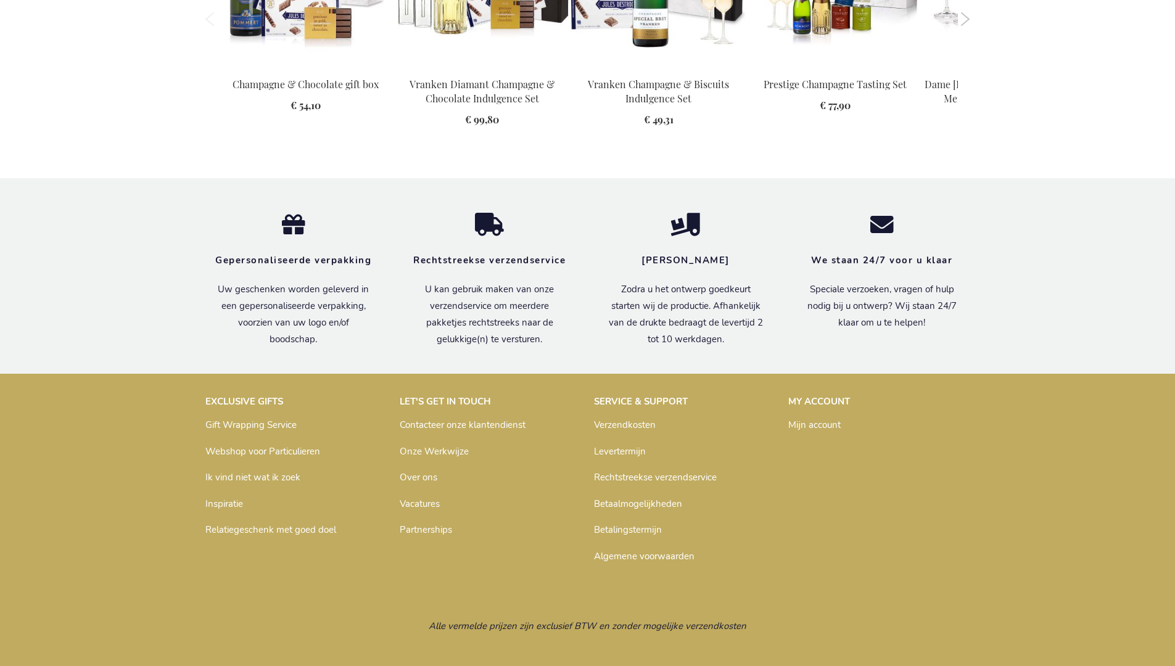
scroll to position [1614, 0]
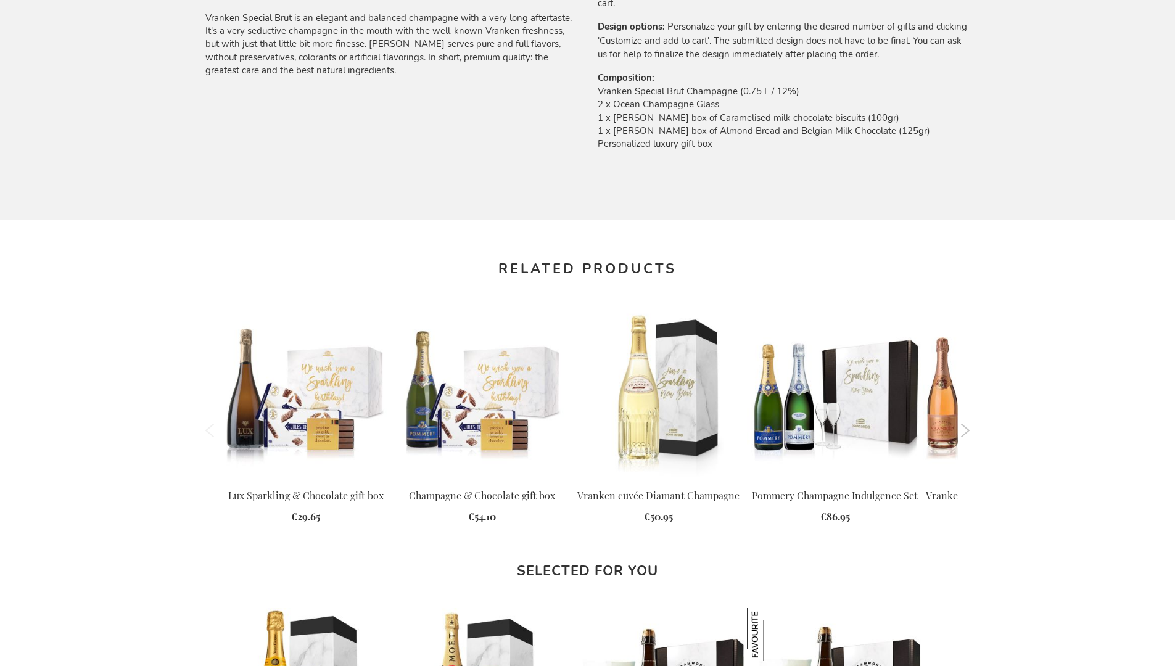
scroll to position [1605, 0]
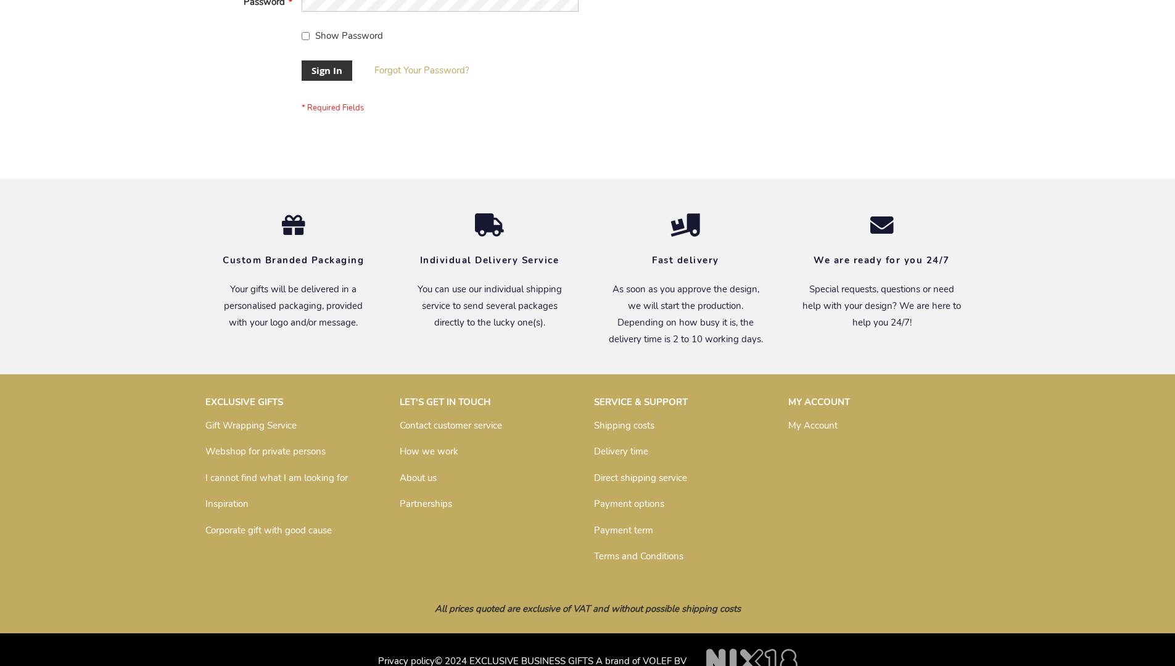
scroll to position [397, 0]
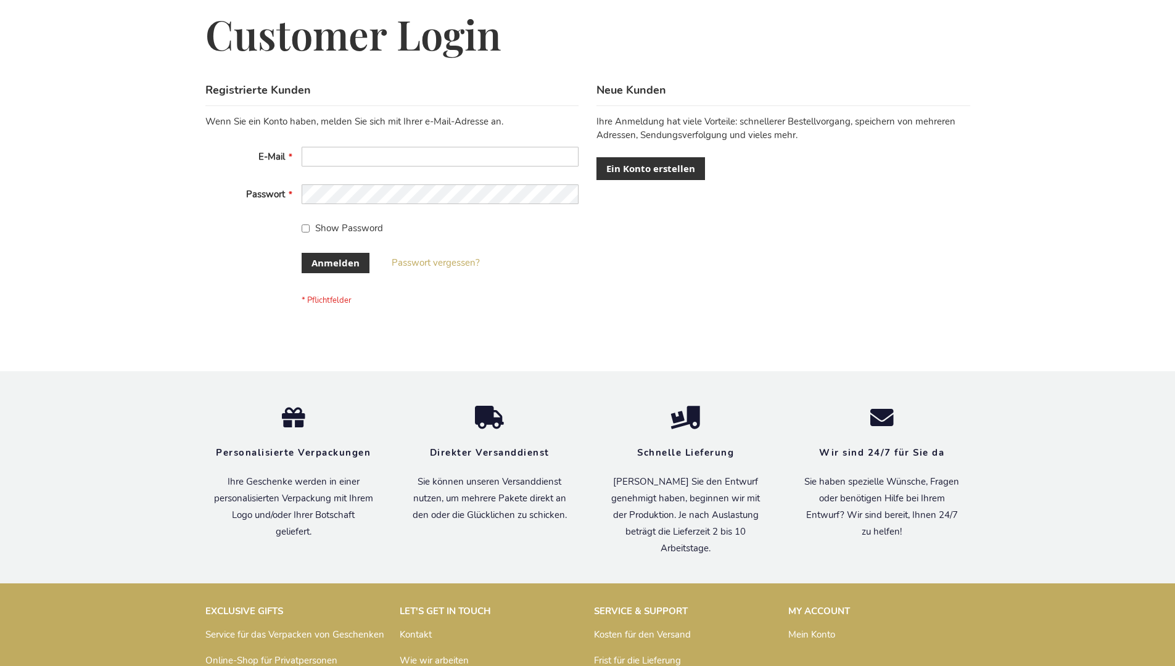
scroll to position [413, 0]
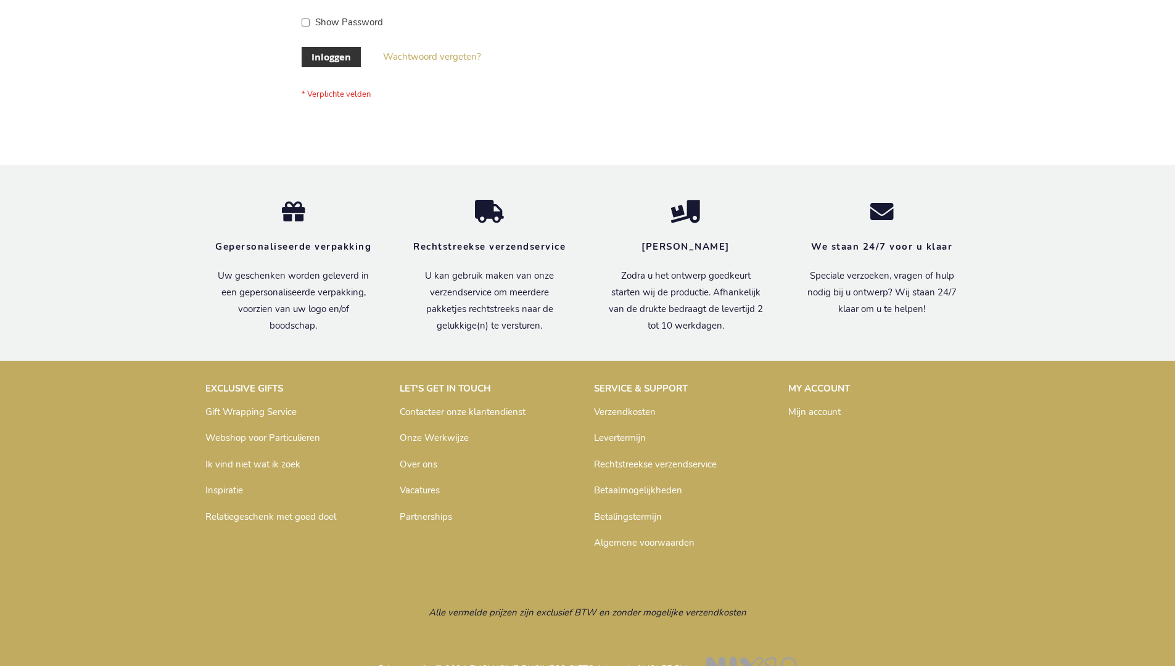
scroll to position [419, 0]
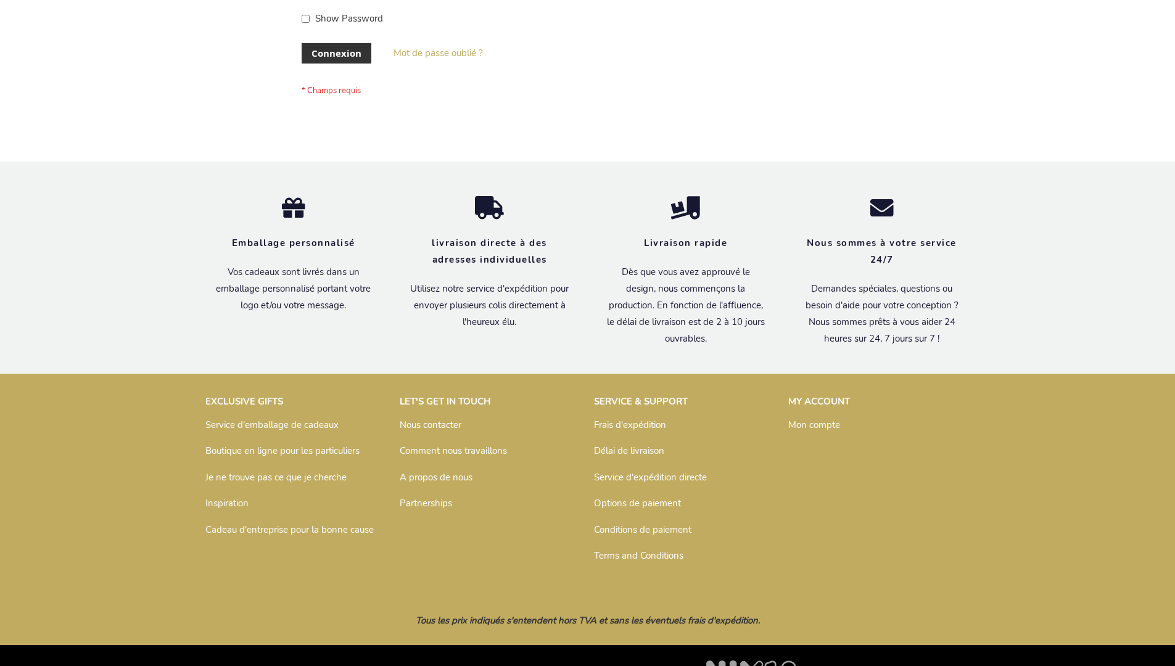
scroll to position [426, 0]
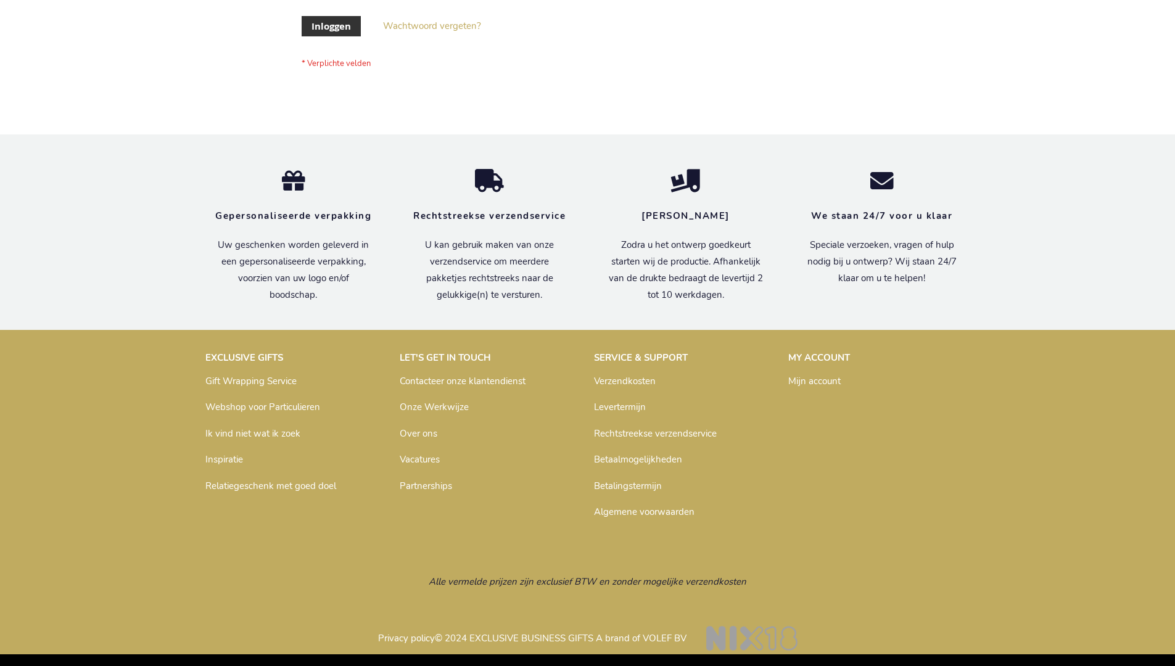
scroll to position [419, 0]
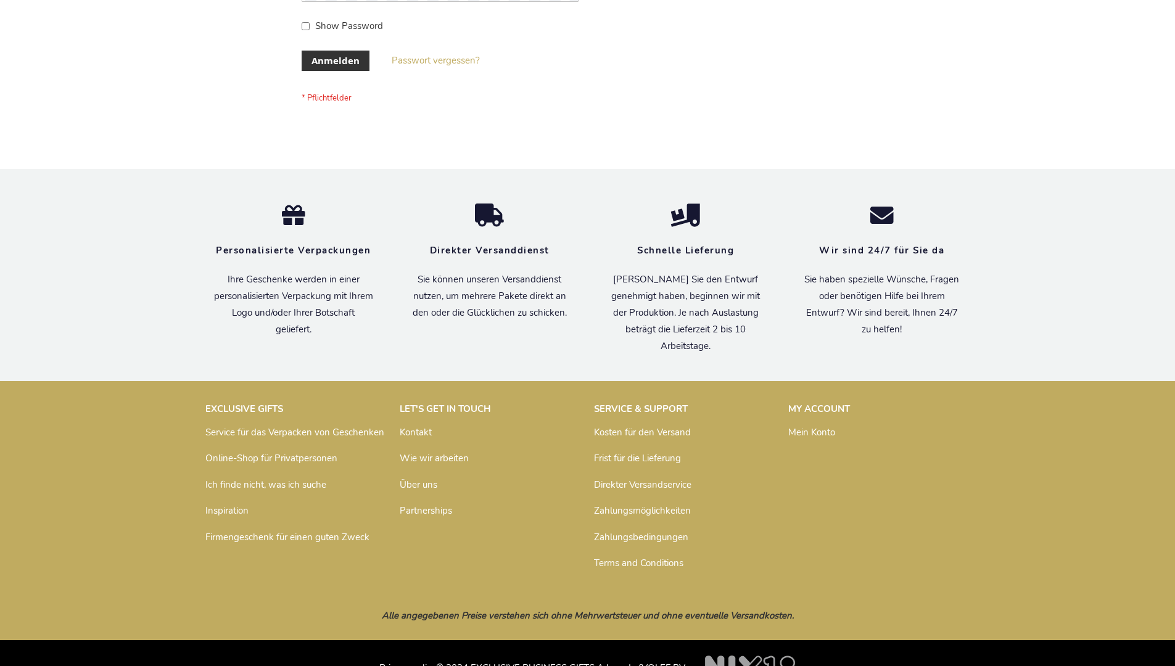
scroll to position [413, 0]
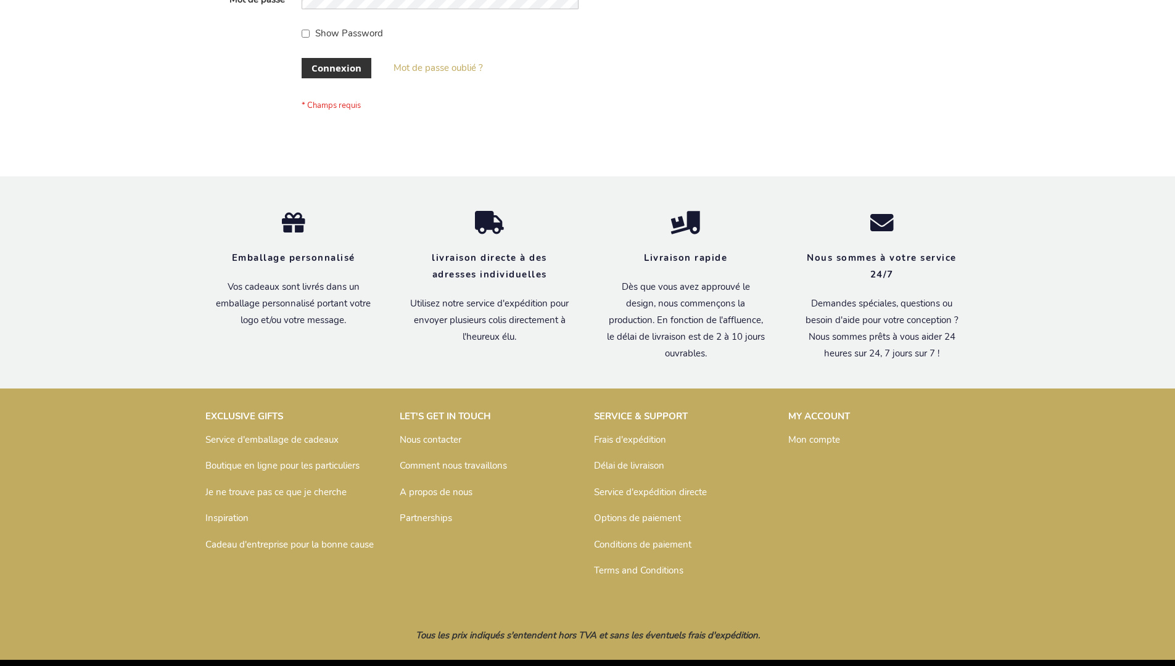
scroll to position [426, 0]
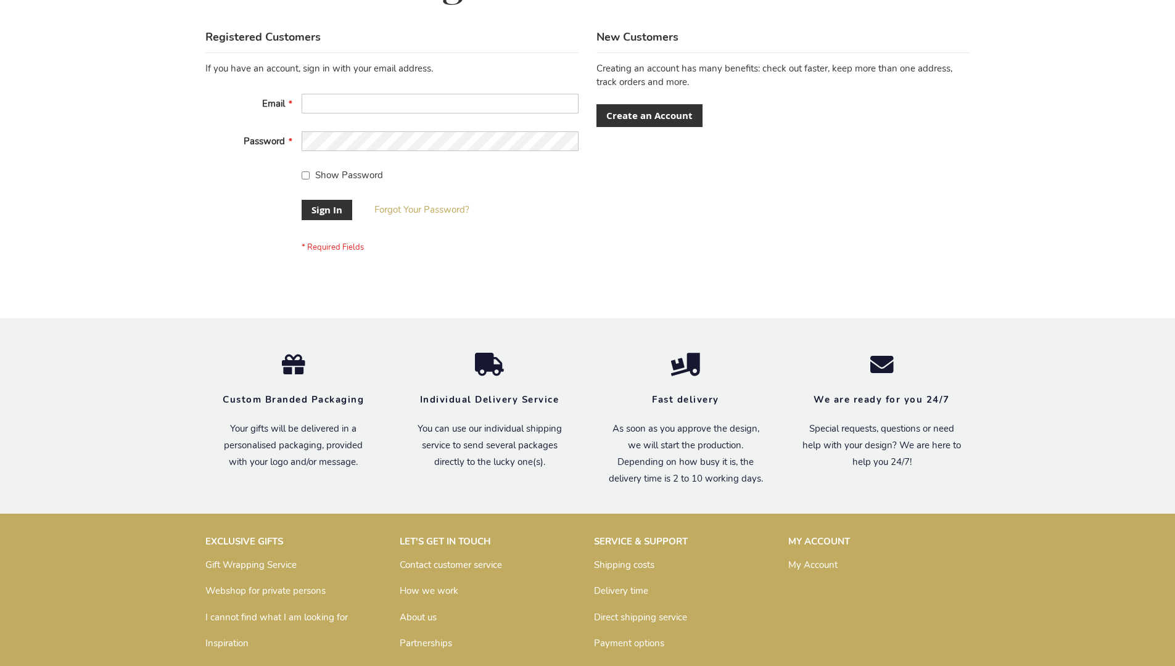
scroll to position [397, 0]
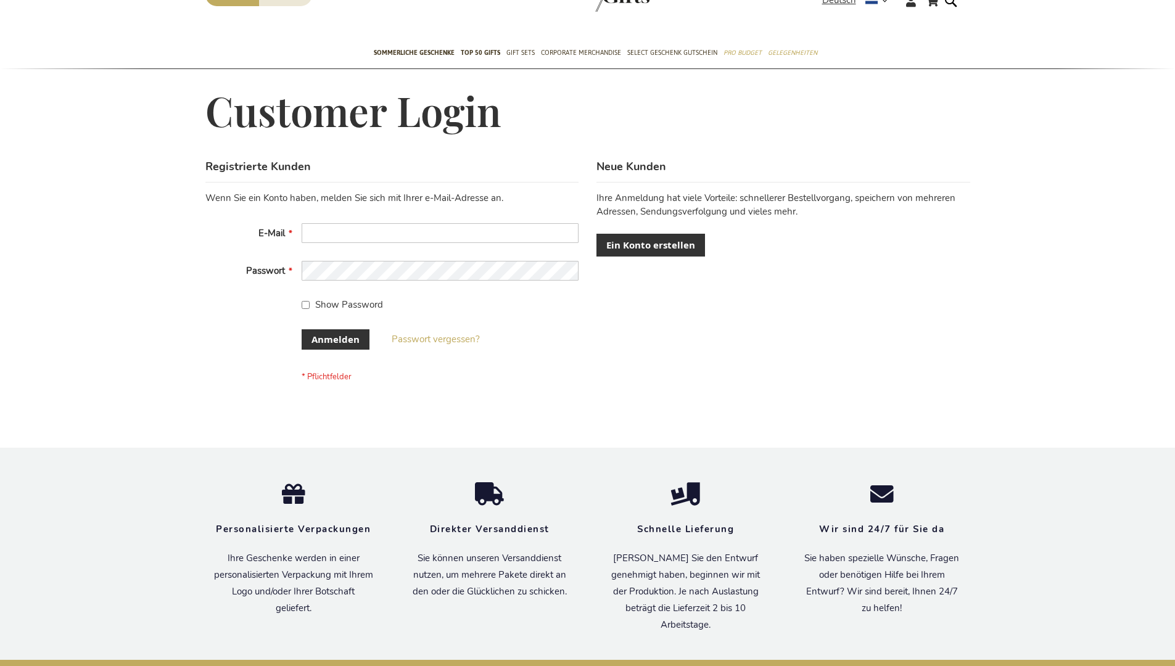
scroll to position [413, 0]
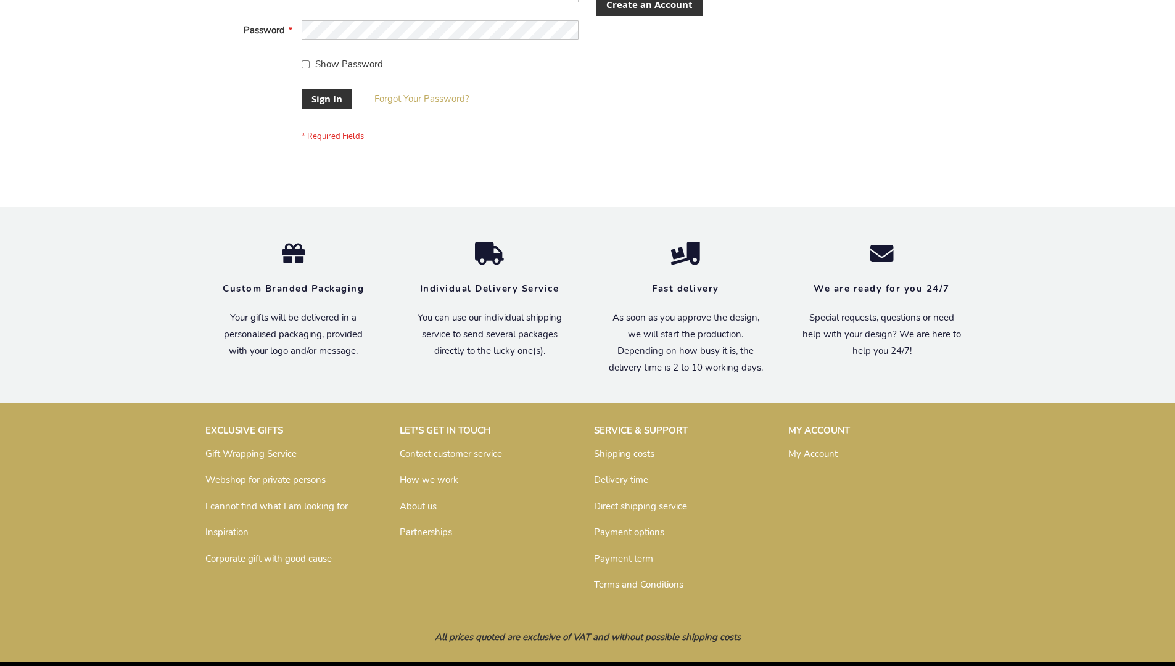
scroll to position [397, 0]
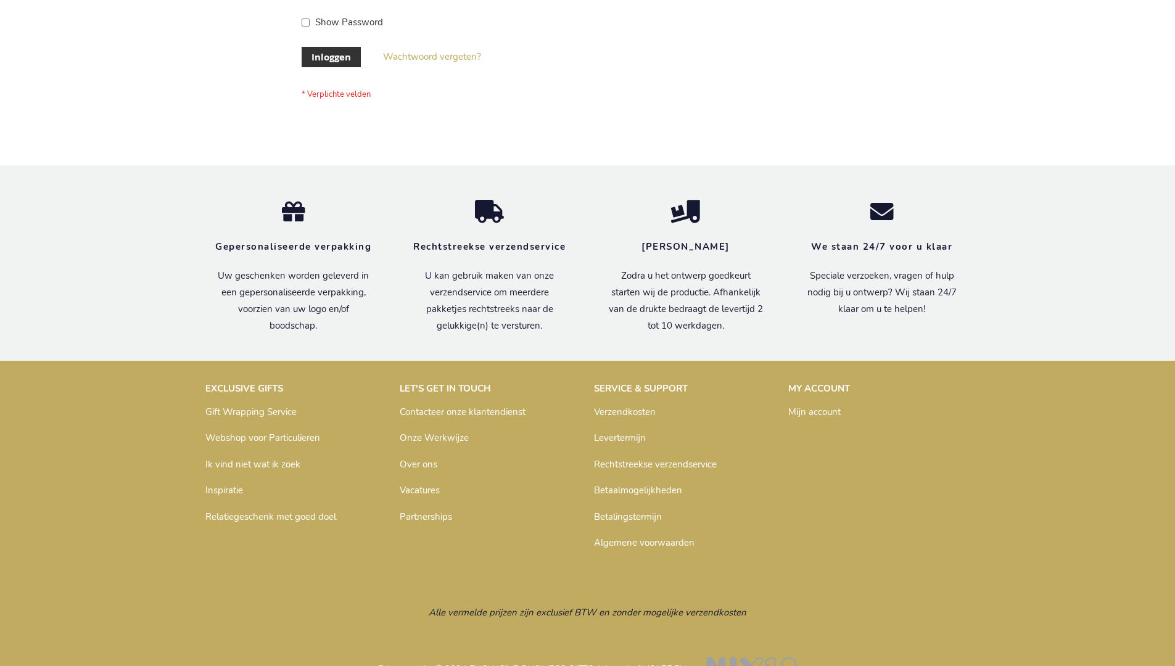
scroll to position [419, 0]
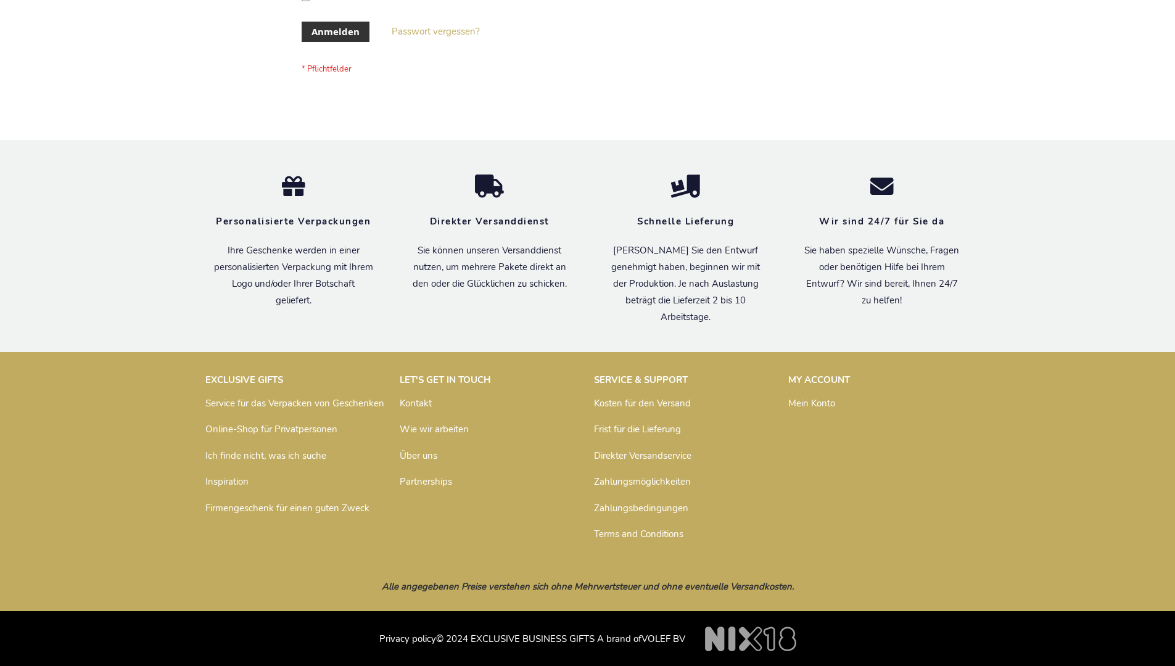
scroll to position [413, 0]
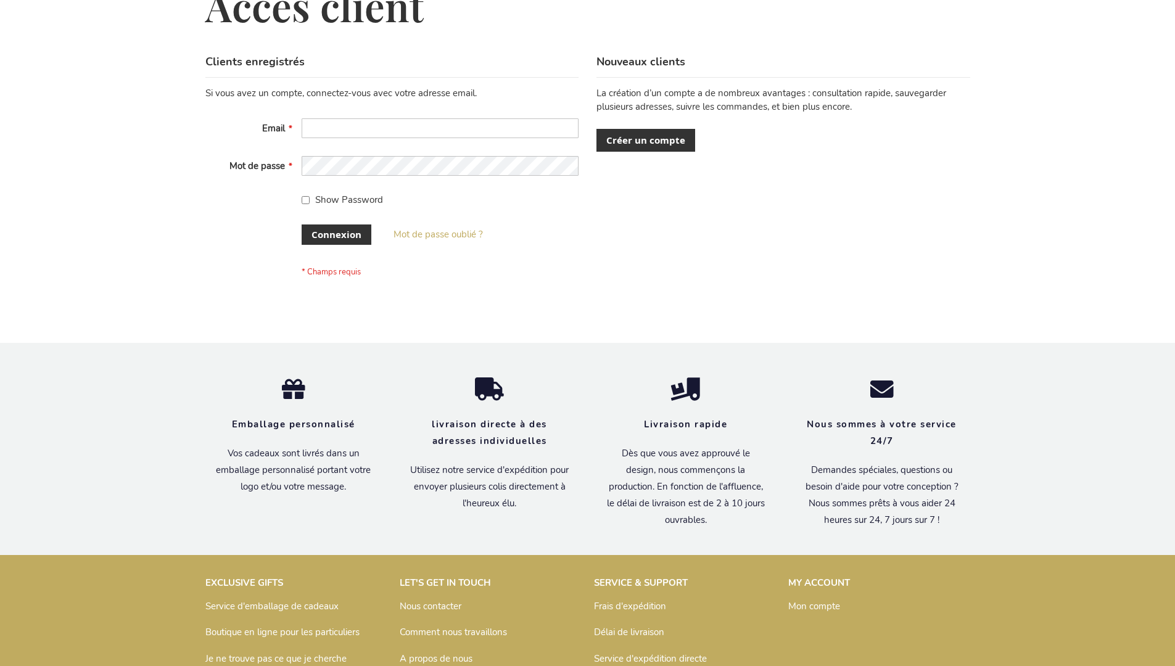
scroll to position [426, 0]
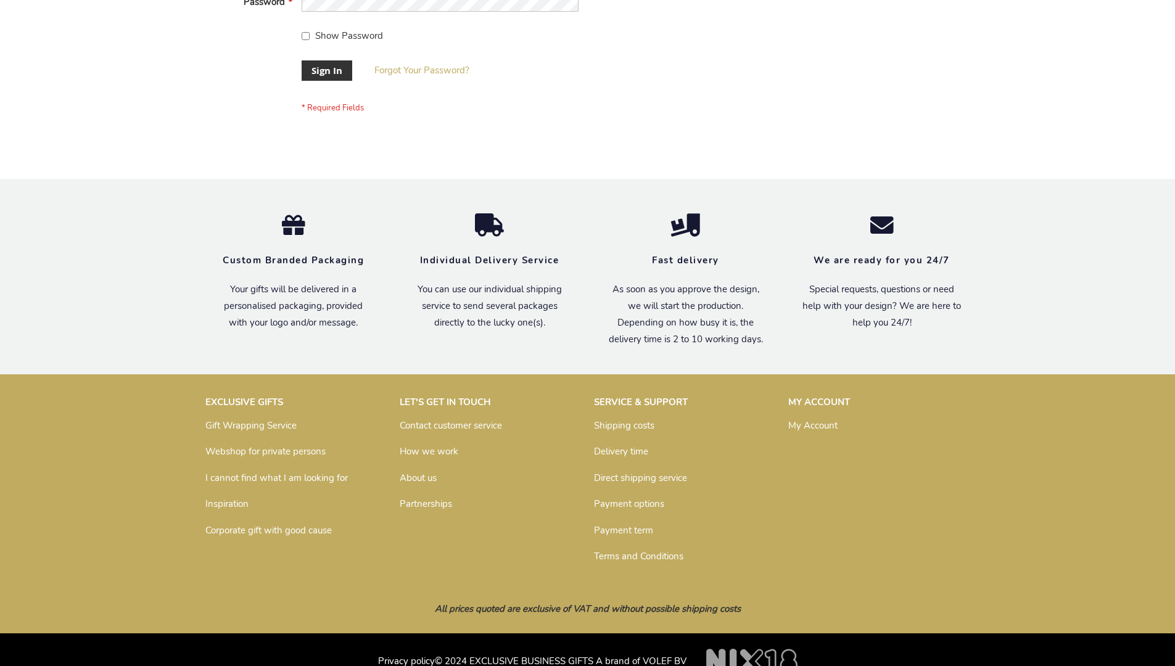
scroll to position [397, 0]
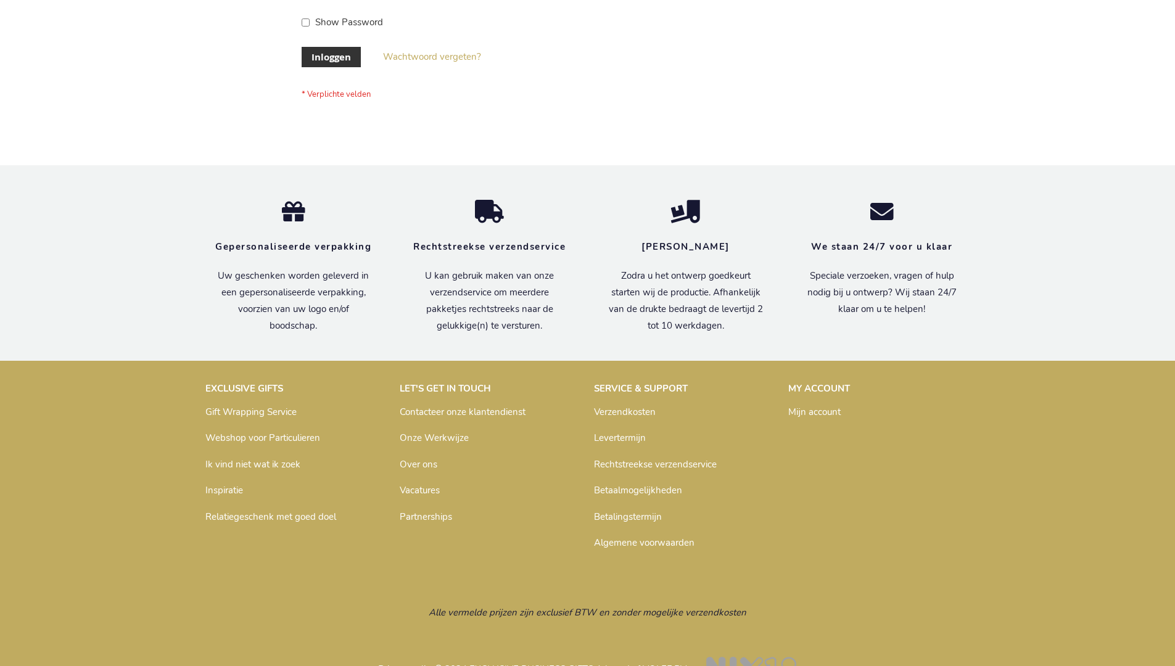
scroll to position [419, 0]
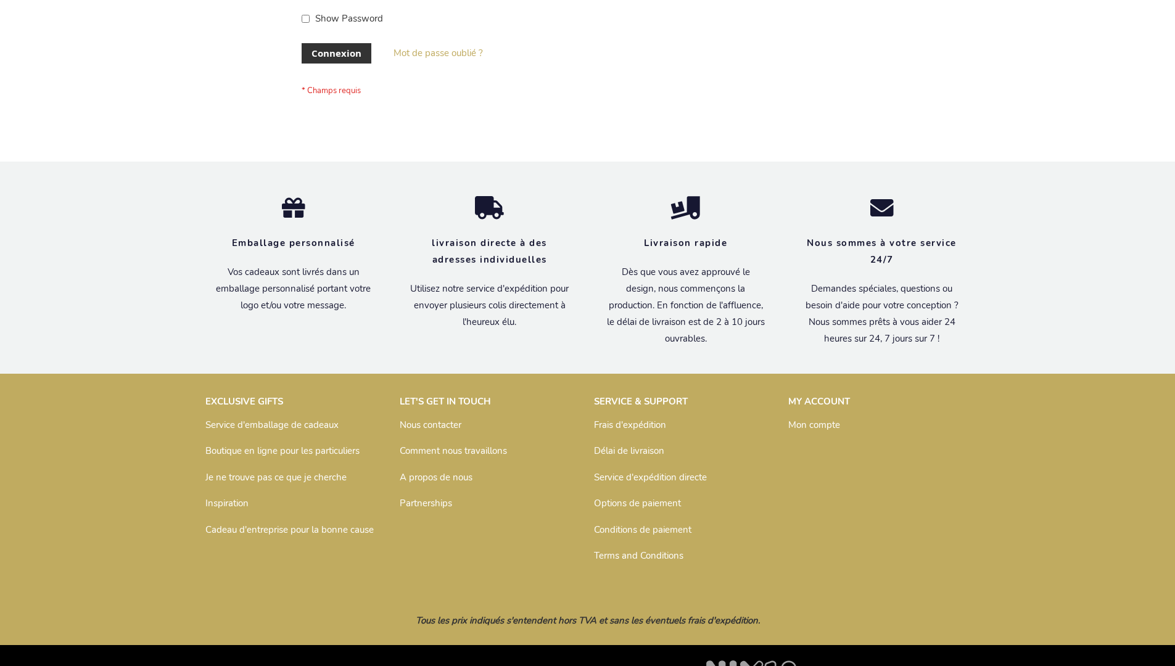
scroll to position [426, 0]
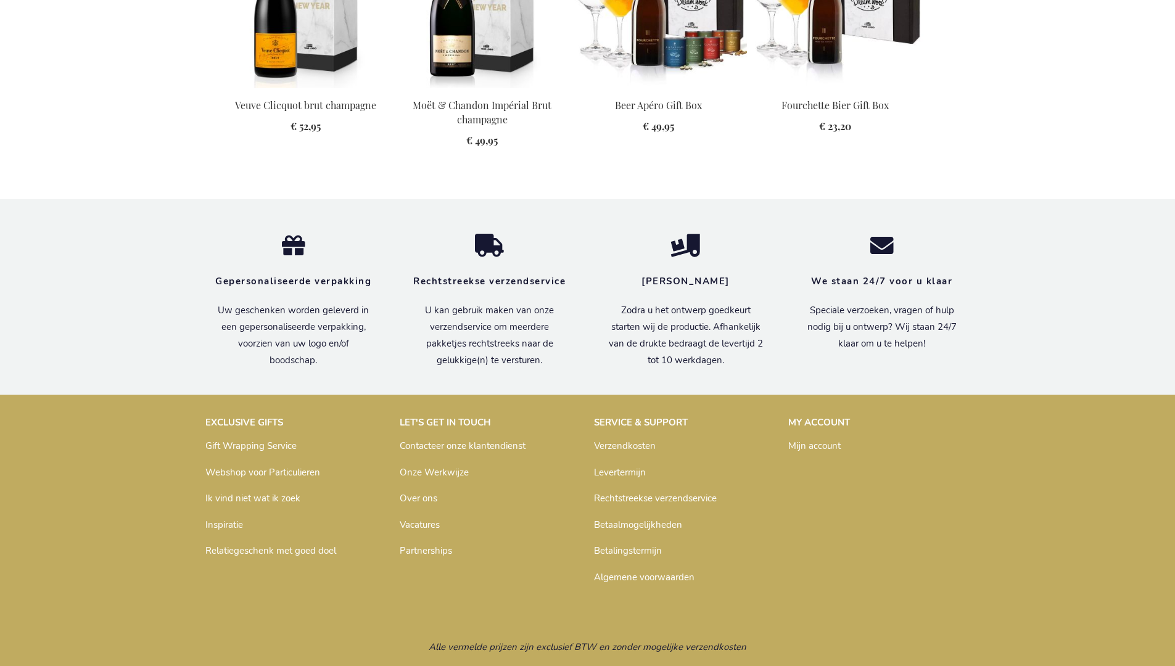
scroll to position [1628, 0]
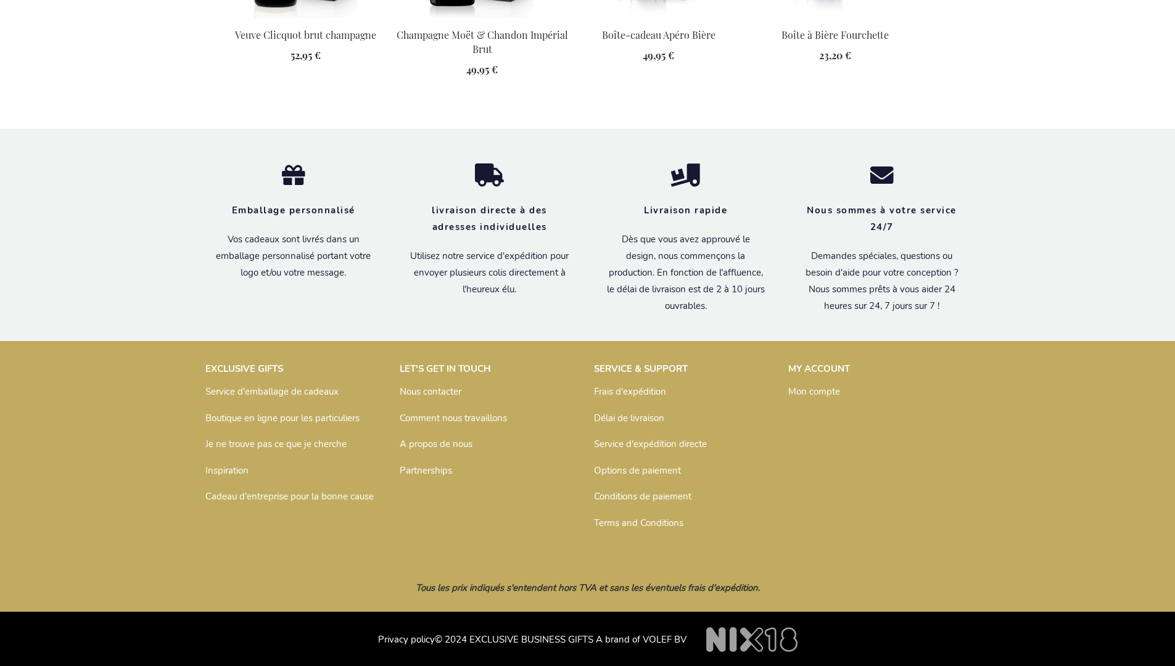
scroll to position [1648, 0]
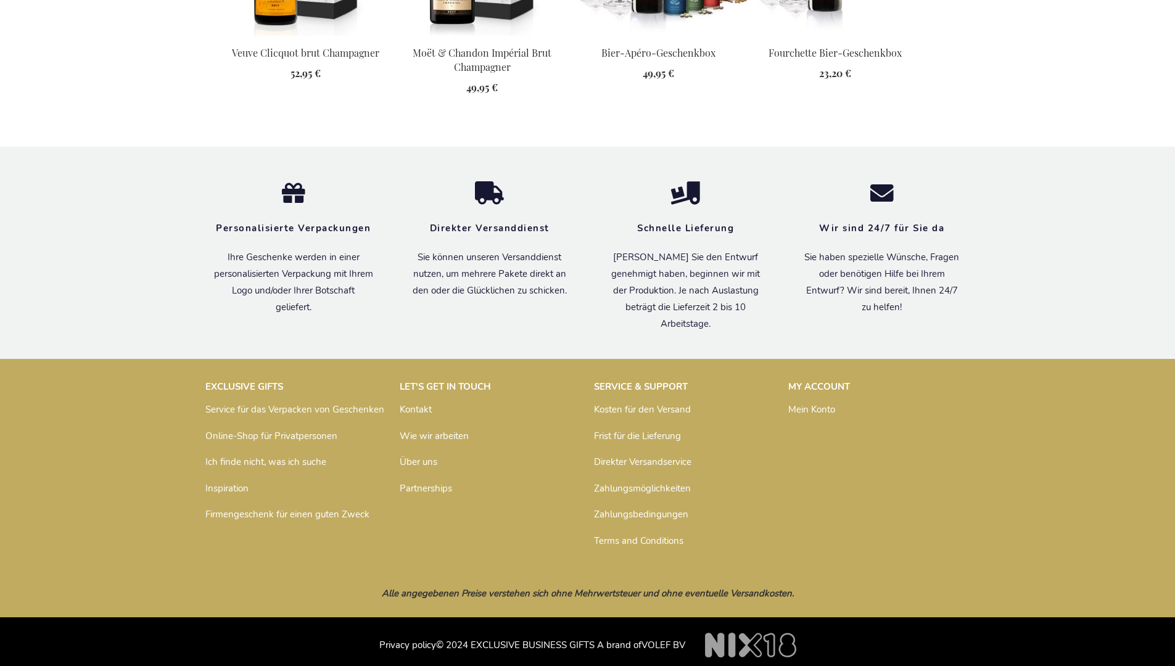
scroll to position [1635, 0]
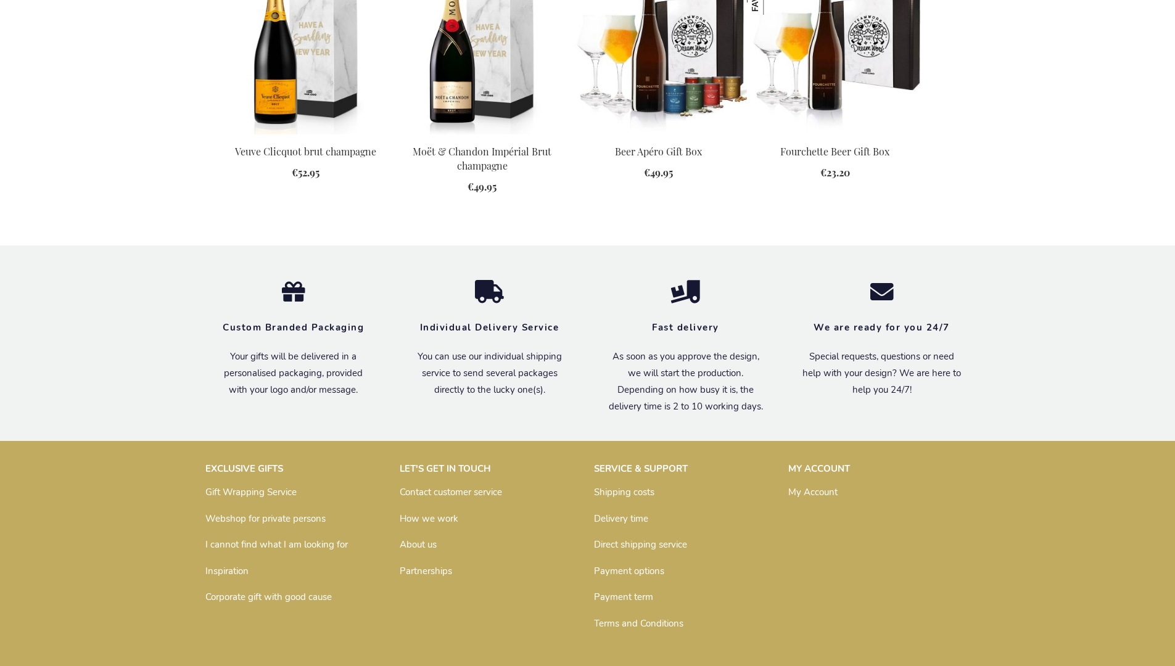
scroll to position [1605, 0]
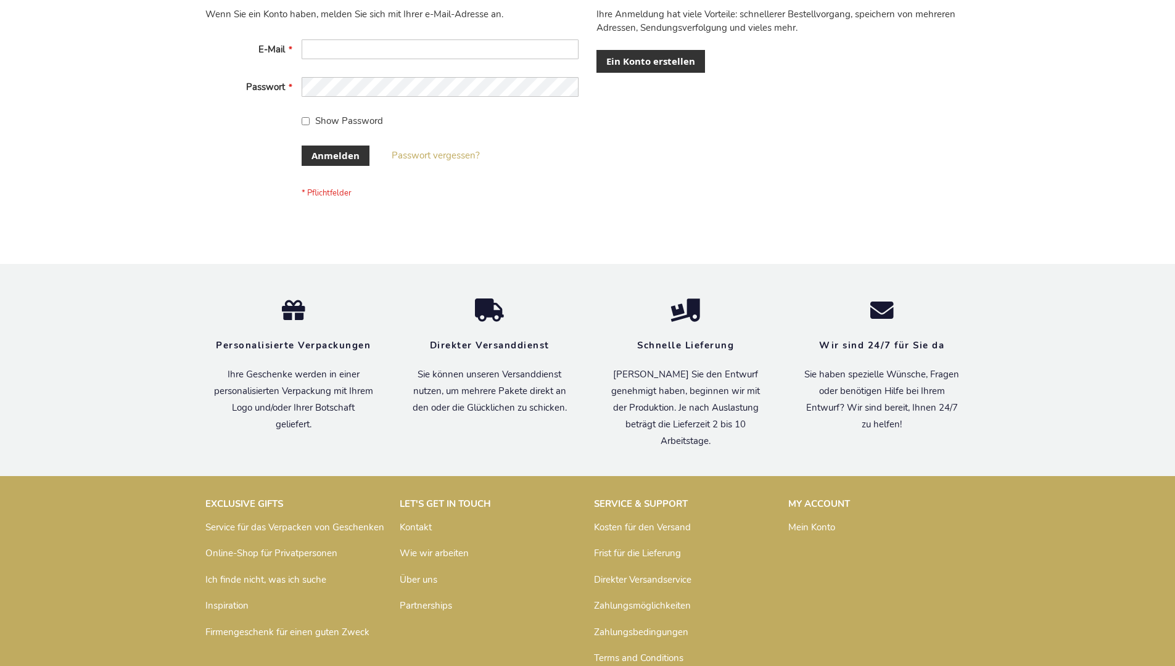
scroll to position [413, 0]
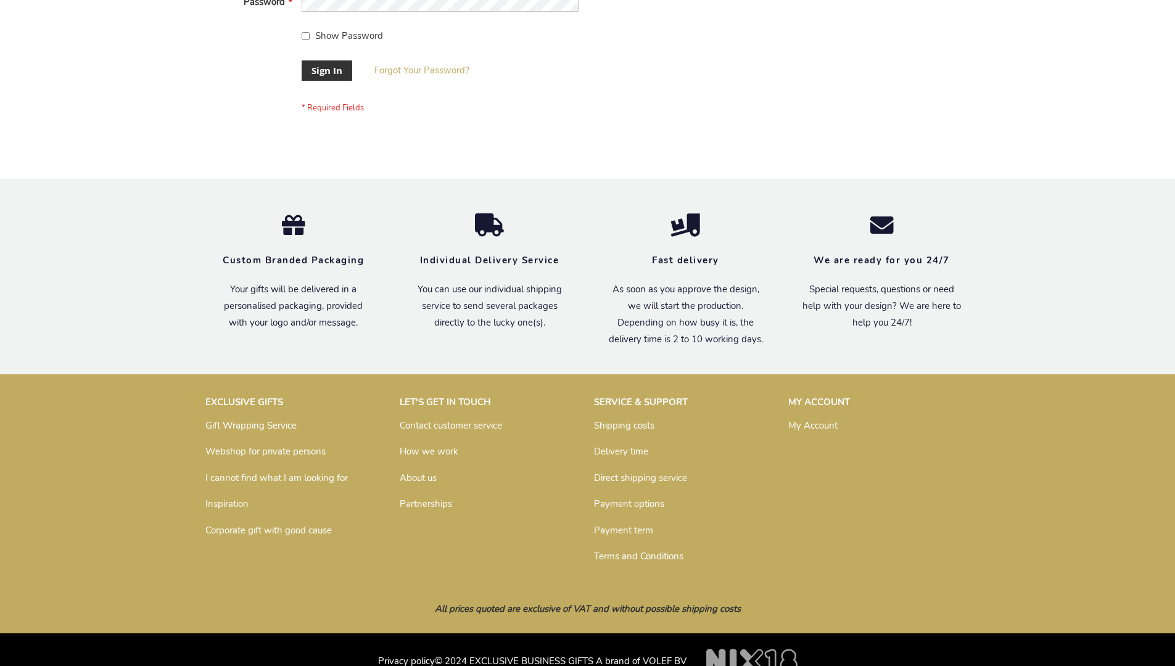
scroll to position [397, 0]
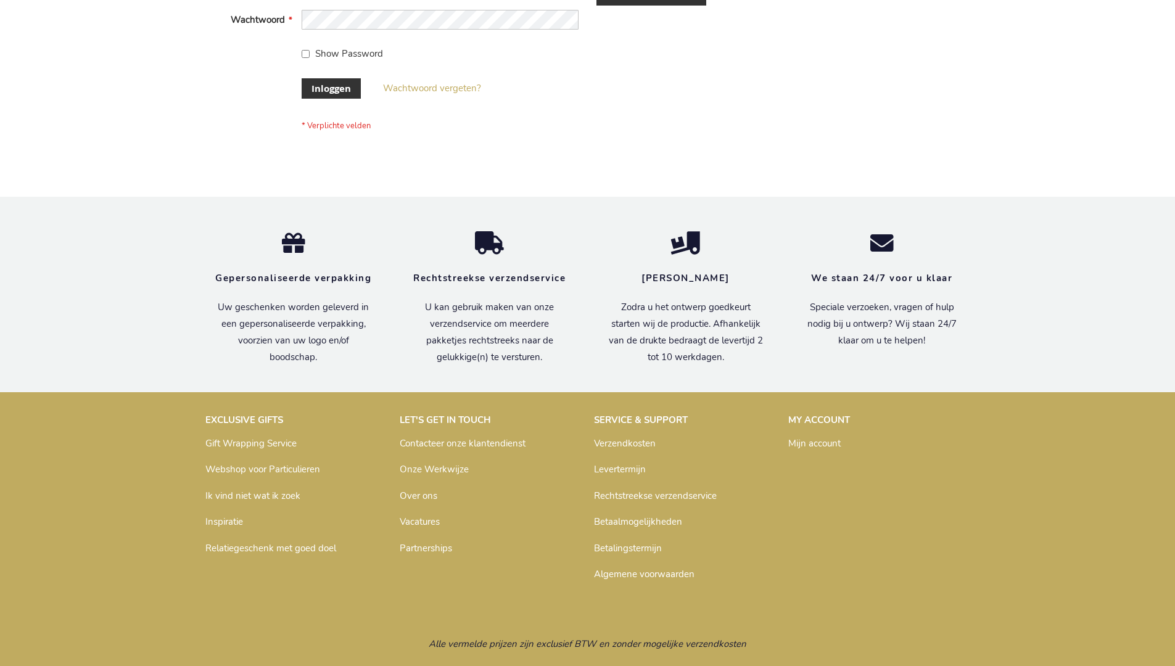
scroll to position [419, 0]
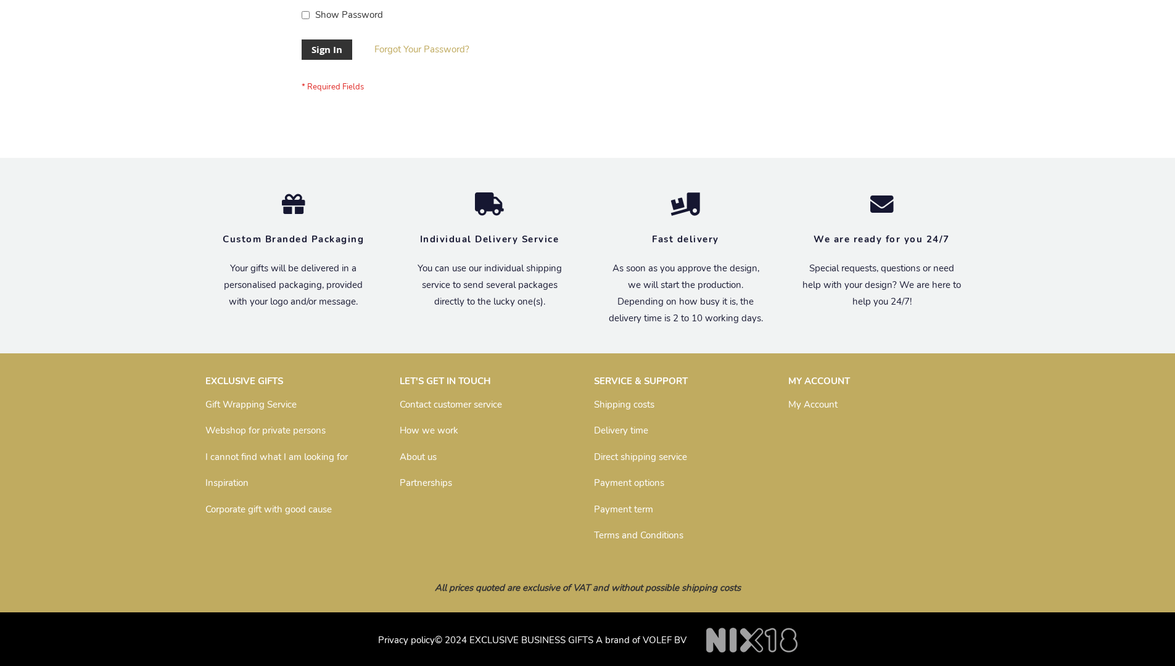
scroll to position [397, 0]
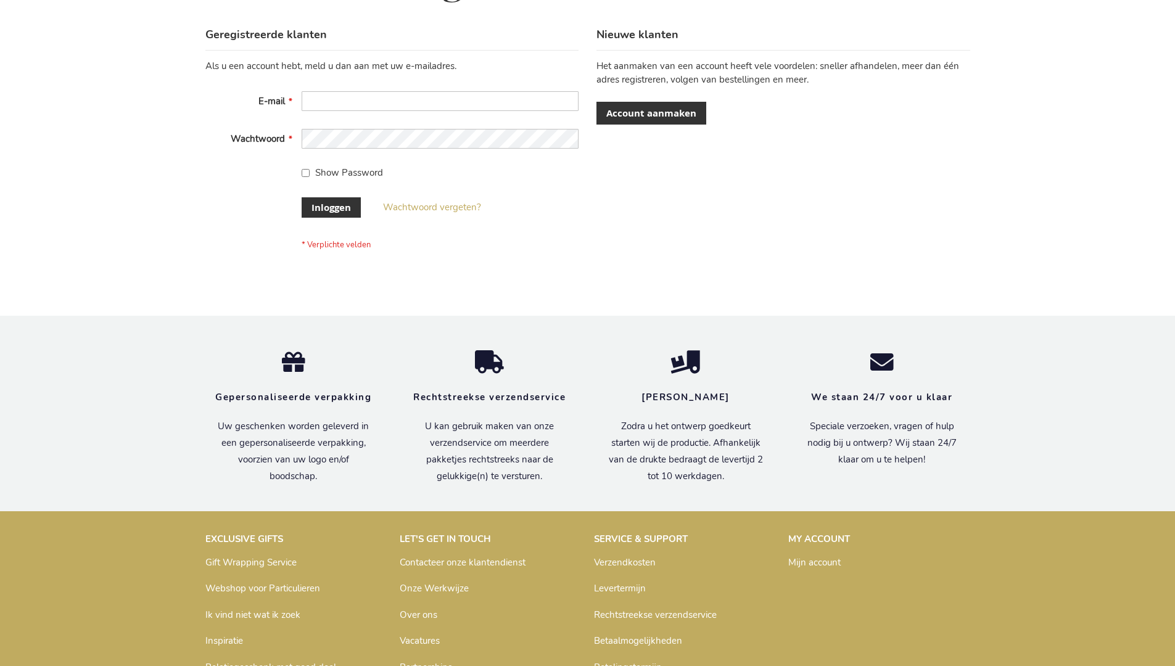
scroll to position [419, 0]
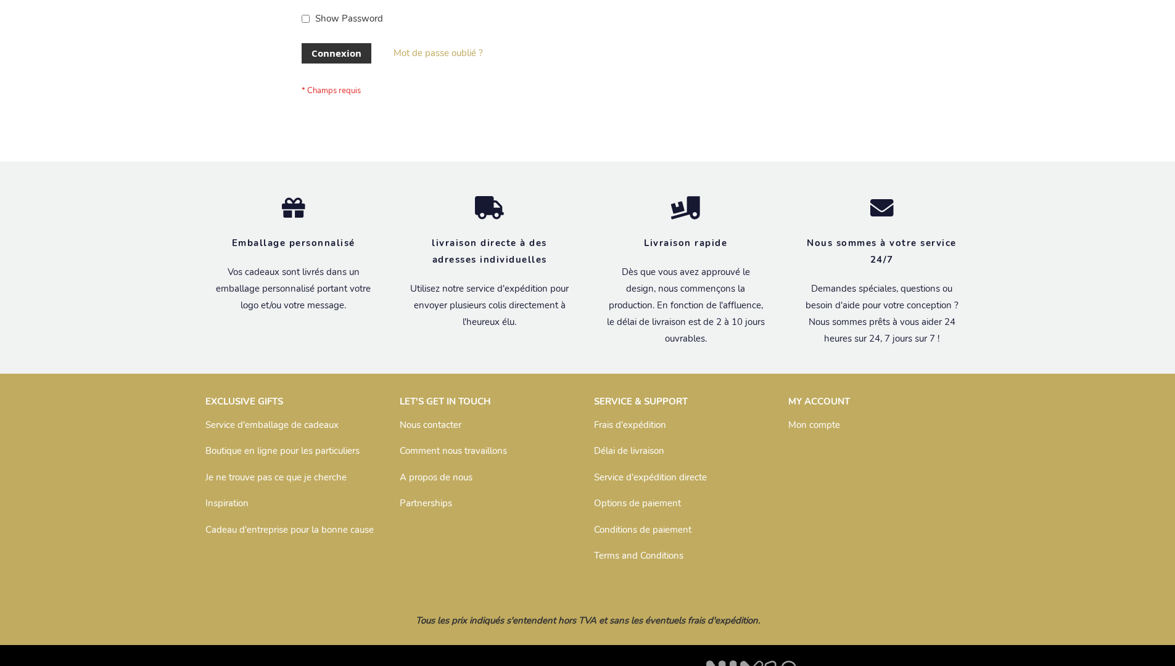
scroll to position [426, 0]
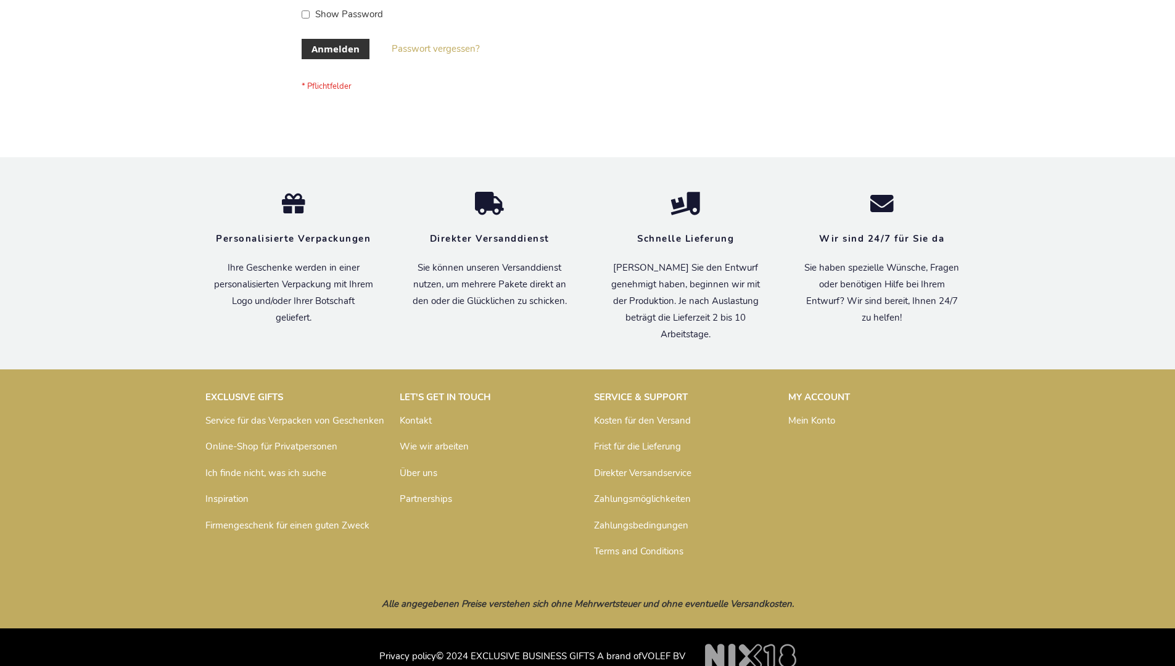
scroll to position [413, 0]
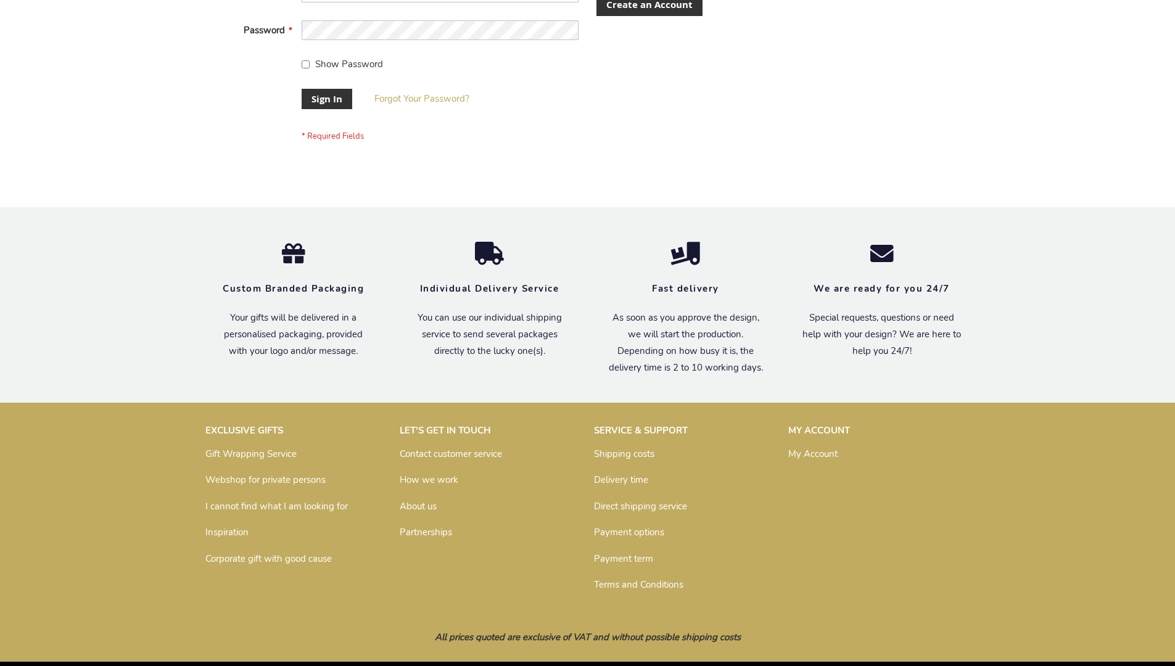
scroll to position [397, 0]
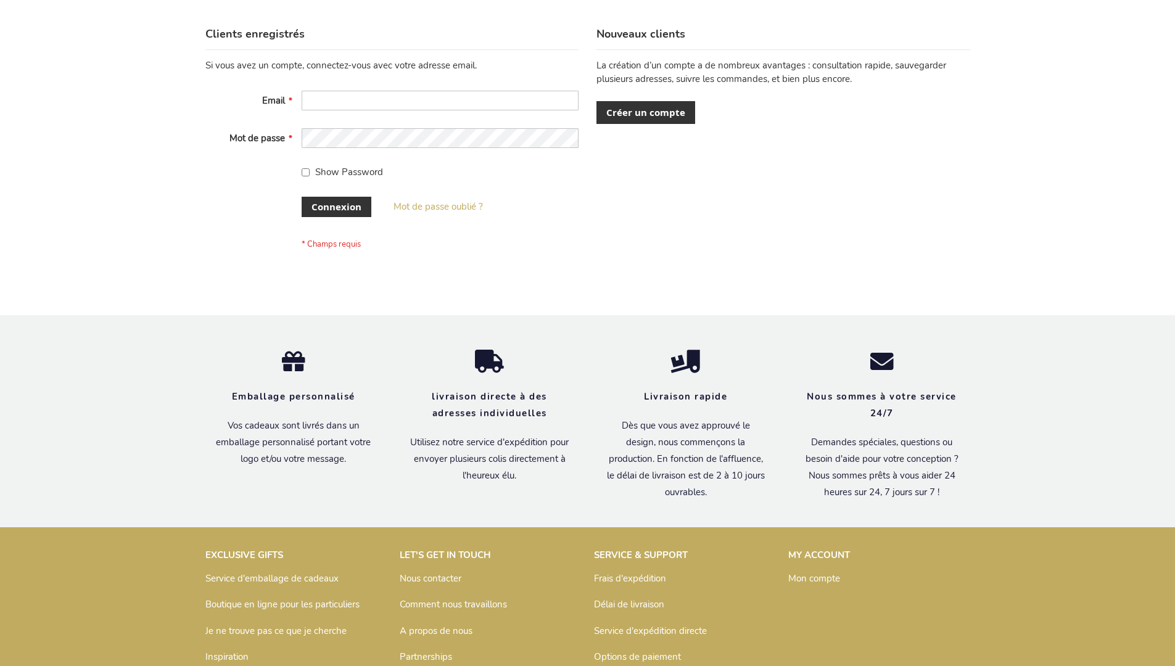
scroll to position [426, 0]
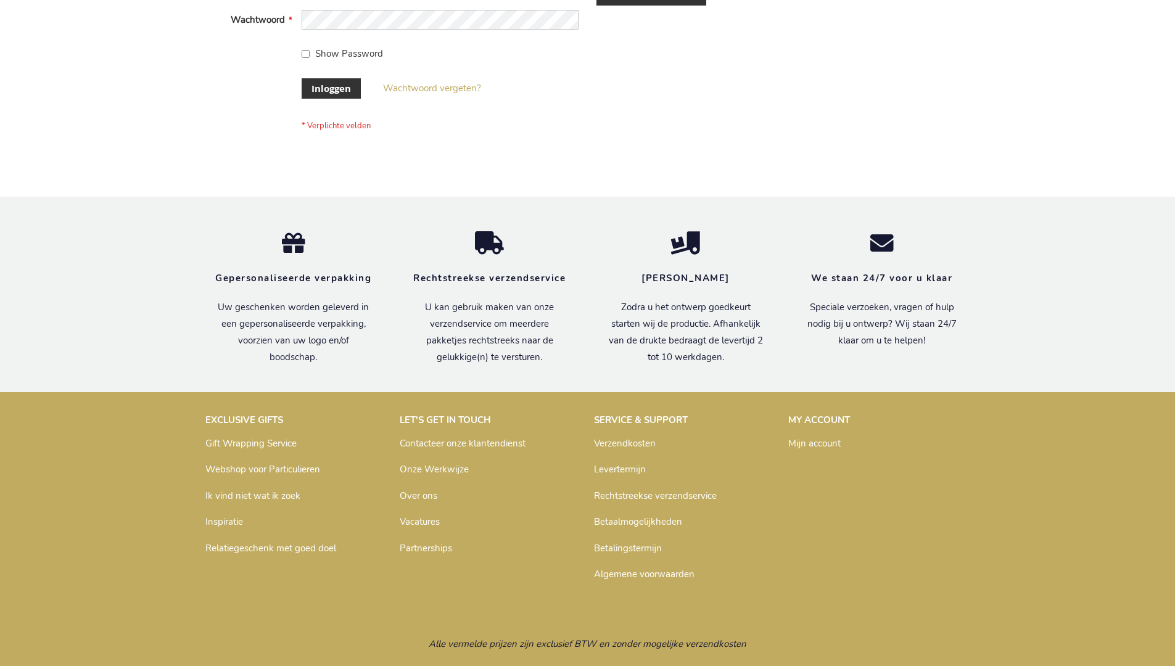
scroll to position [419, 0]
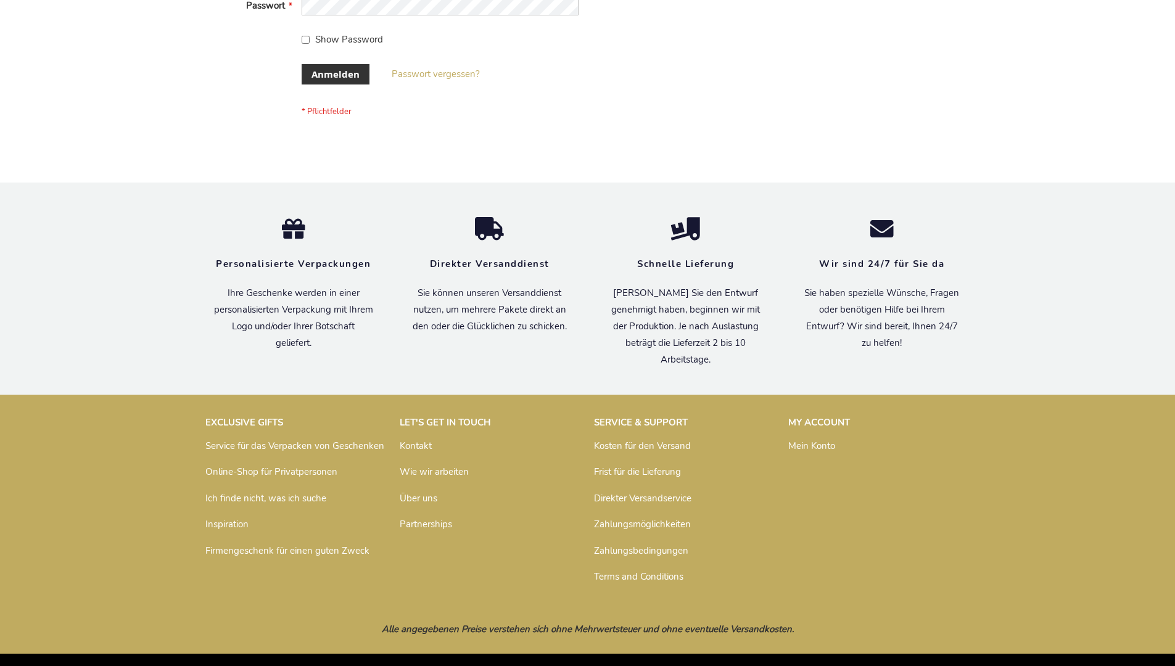
scroll to position [413, 0]
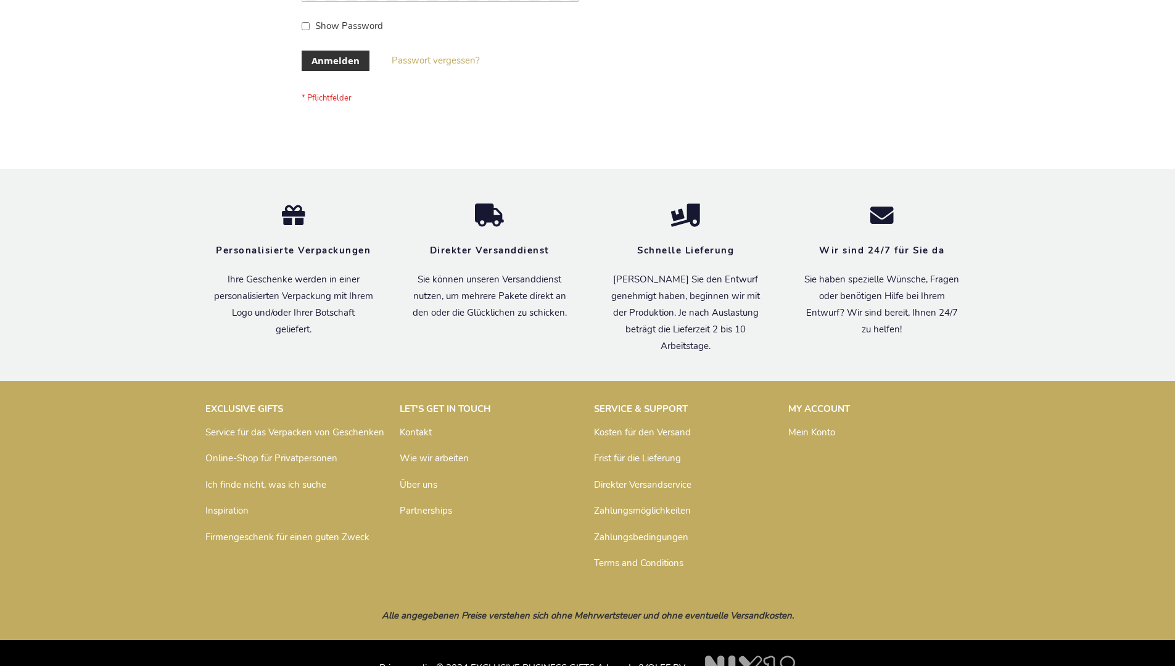
scroll to position [413, 0]
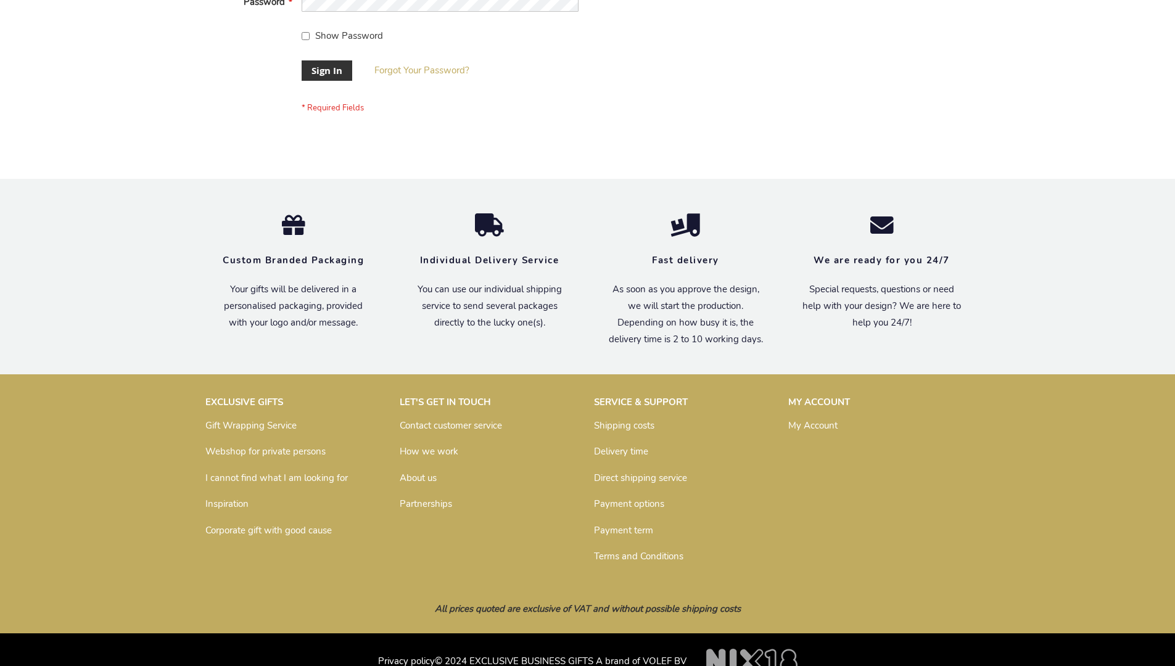
scroll to position [397, 0]
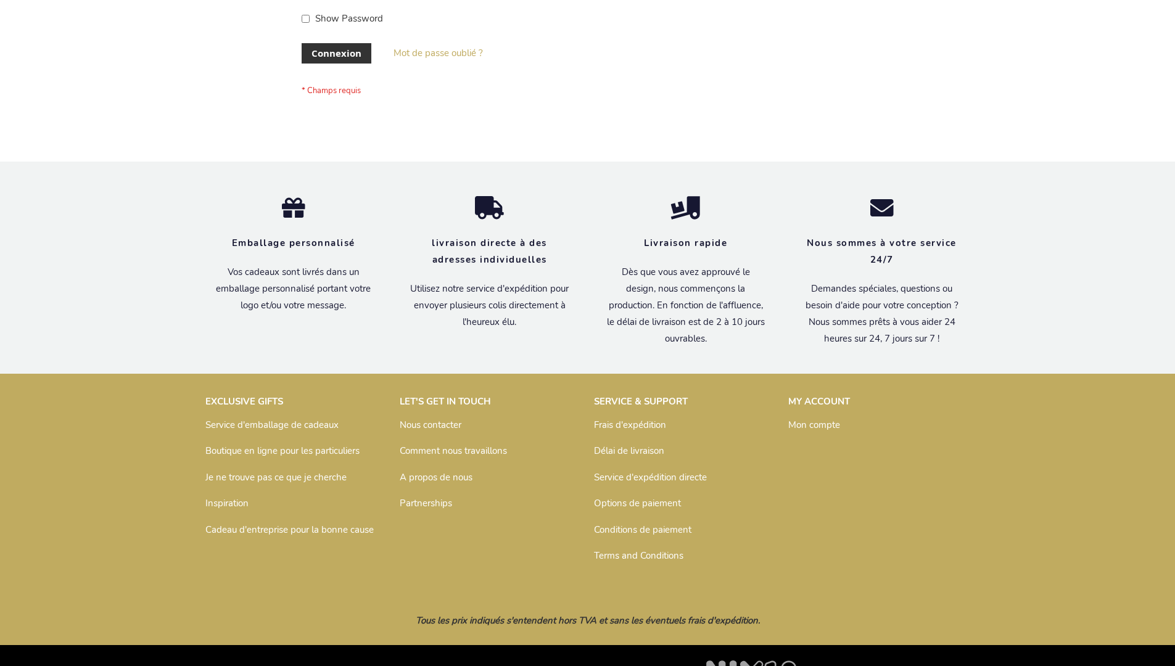
scroll to position [426, 0]
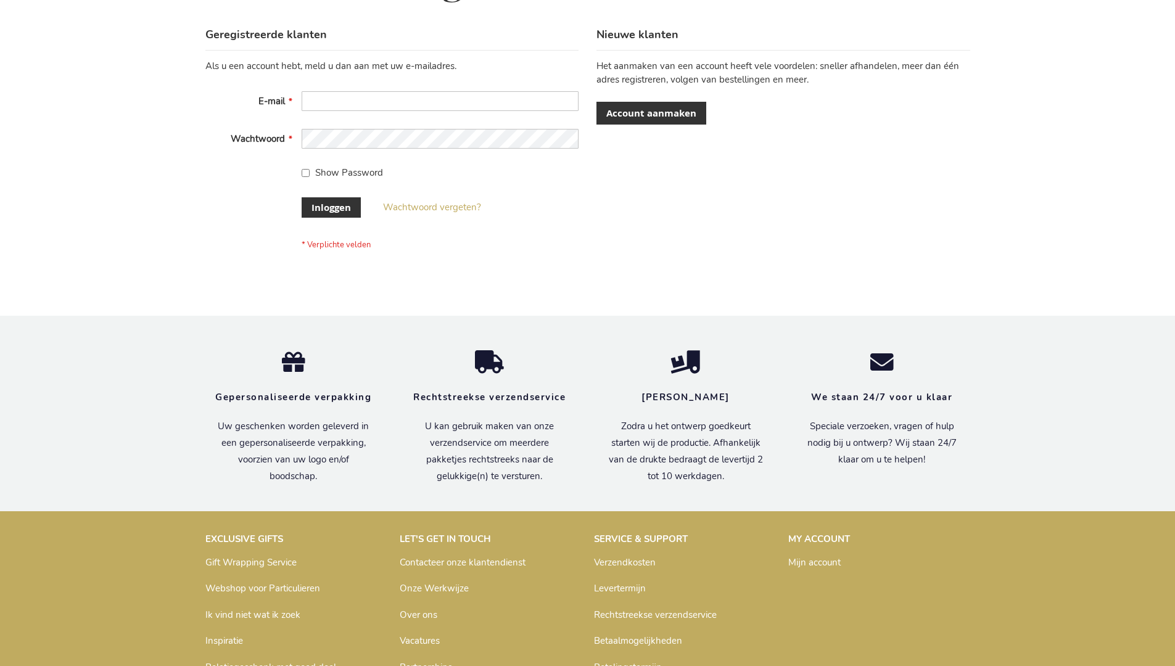
scroll to position [419, 0]
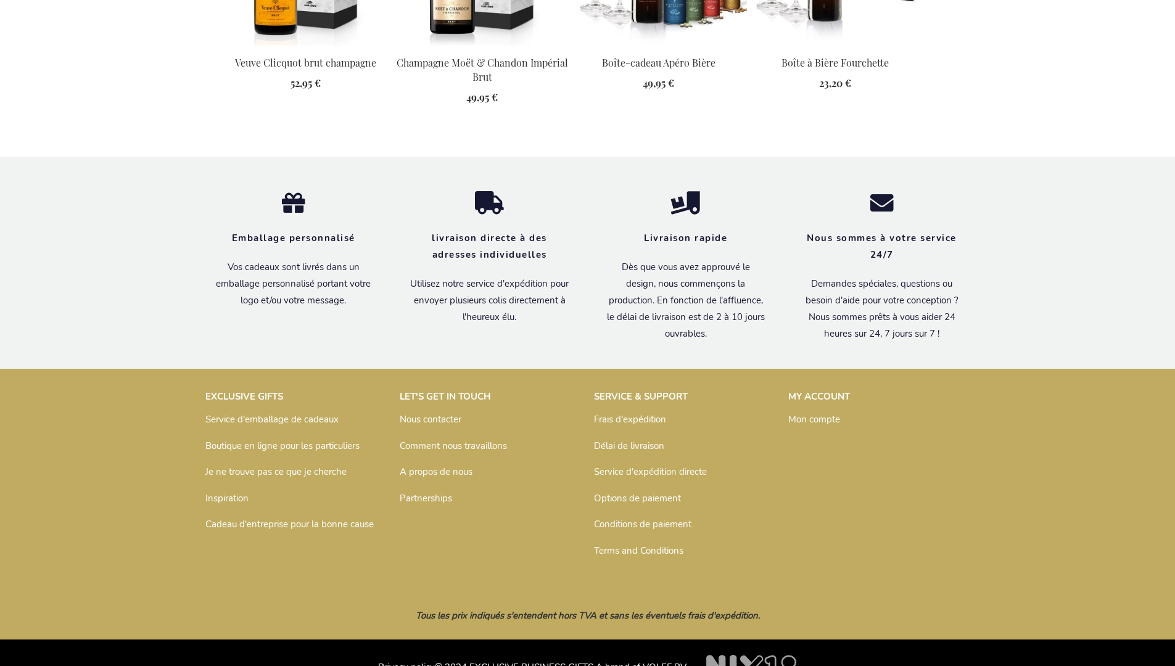
scroll to position [1648, 0]
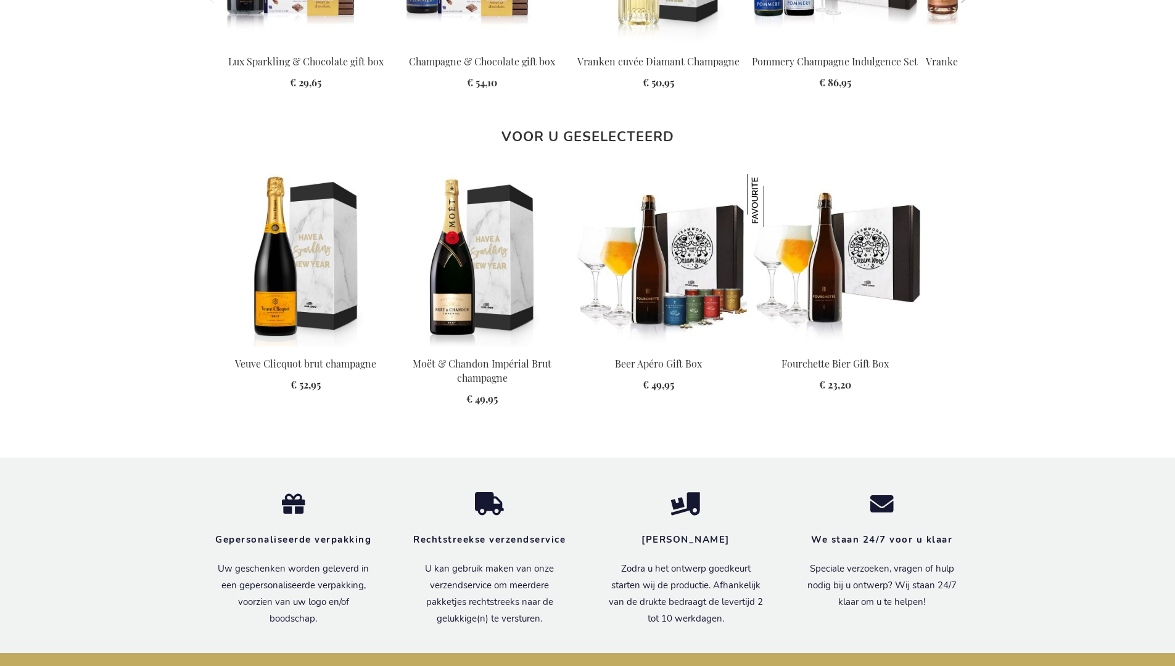
scroll to position [1628, 0]
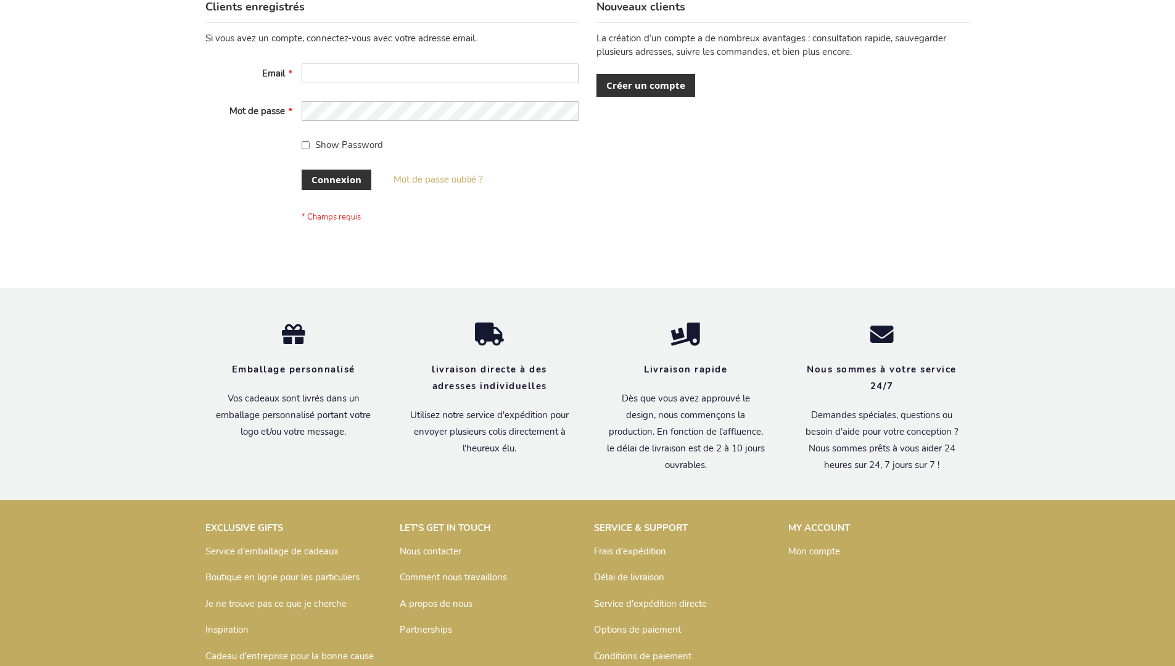
scroll to position [426, 0]
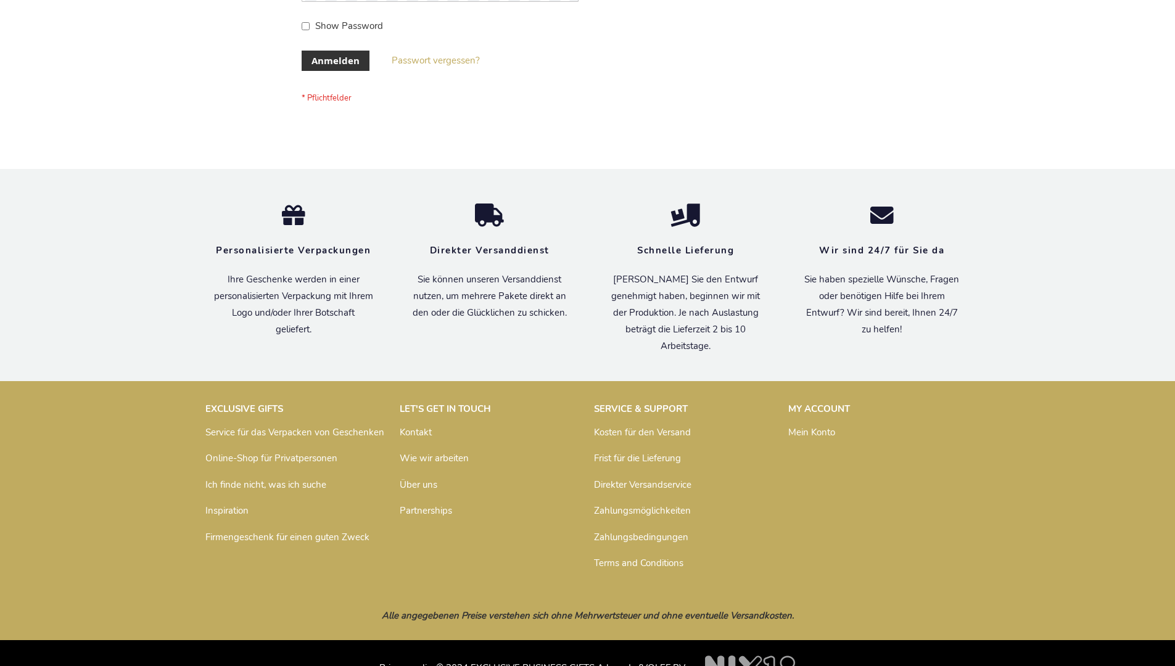
scroll to position [413, 0]
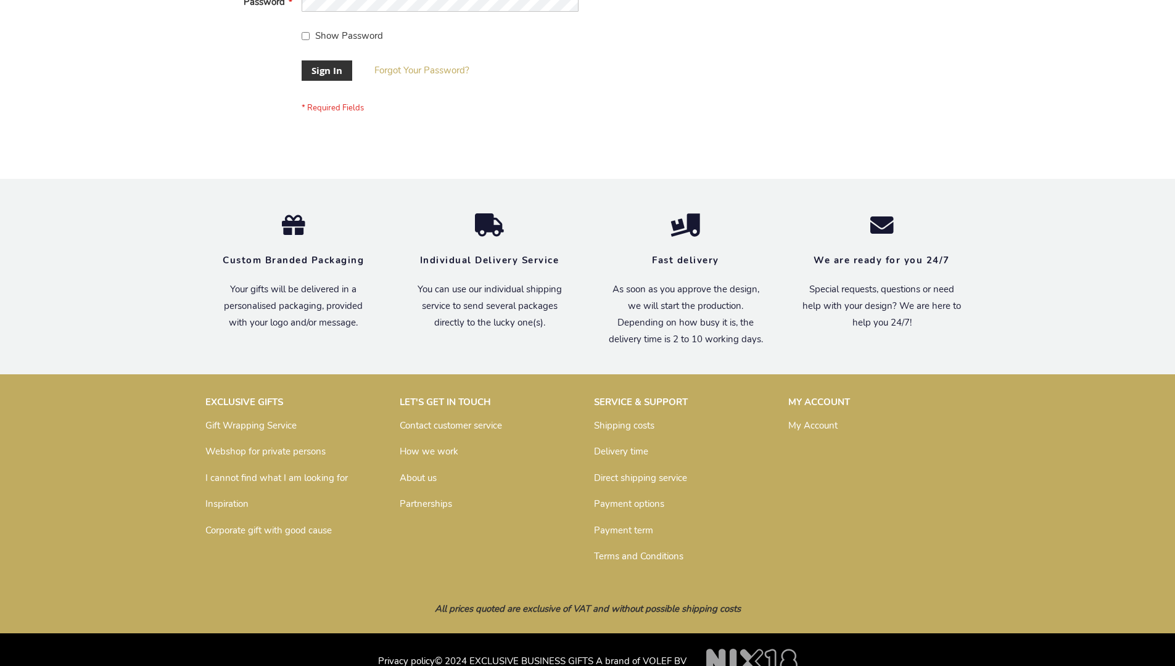
scroll to position [397, 0]
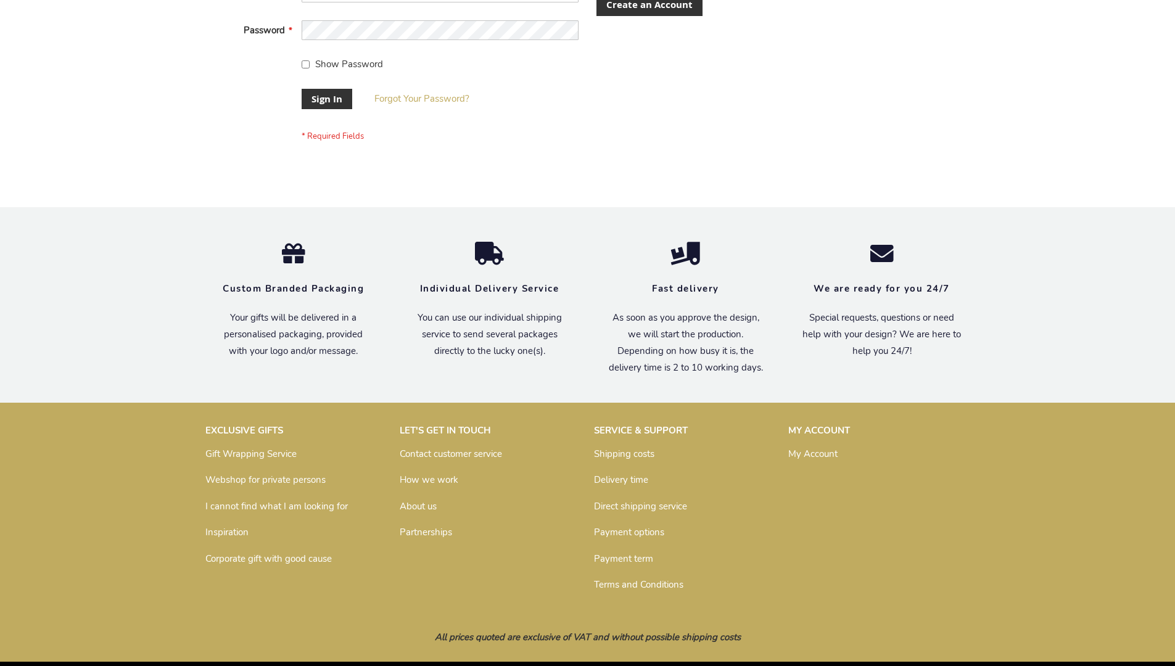
scroll to position [397, 0]
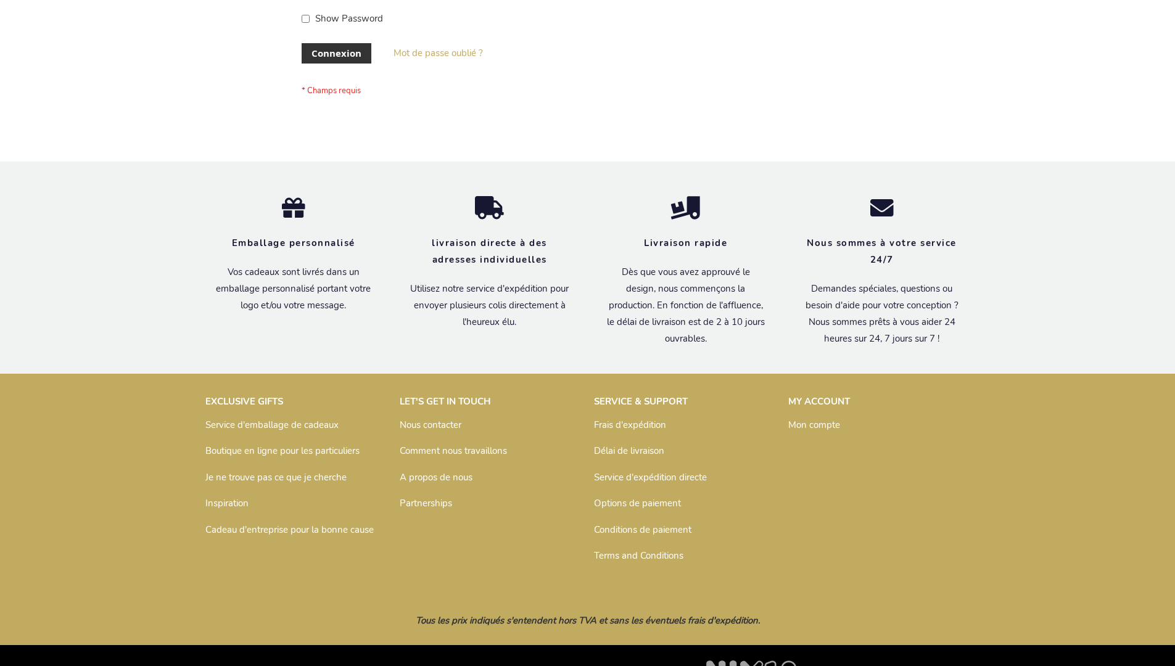
scroll to position [426, 0]
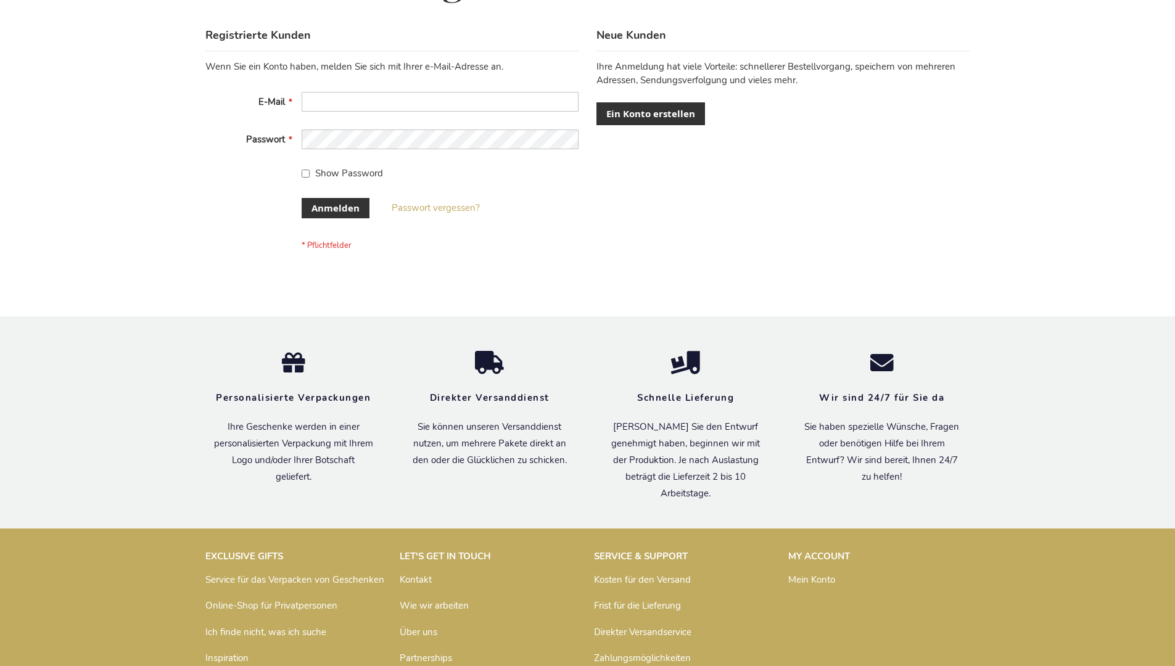
scroll to position [413, 0]
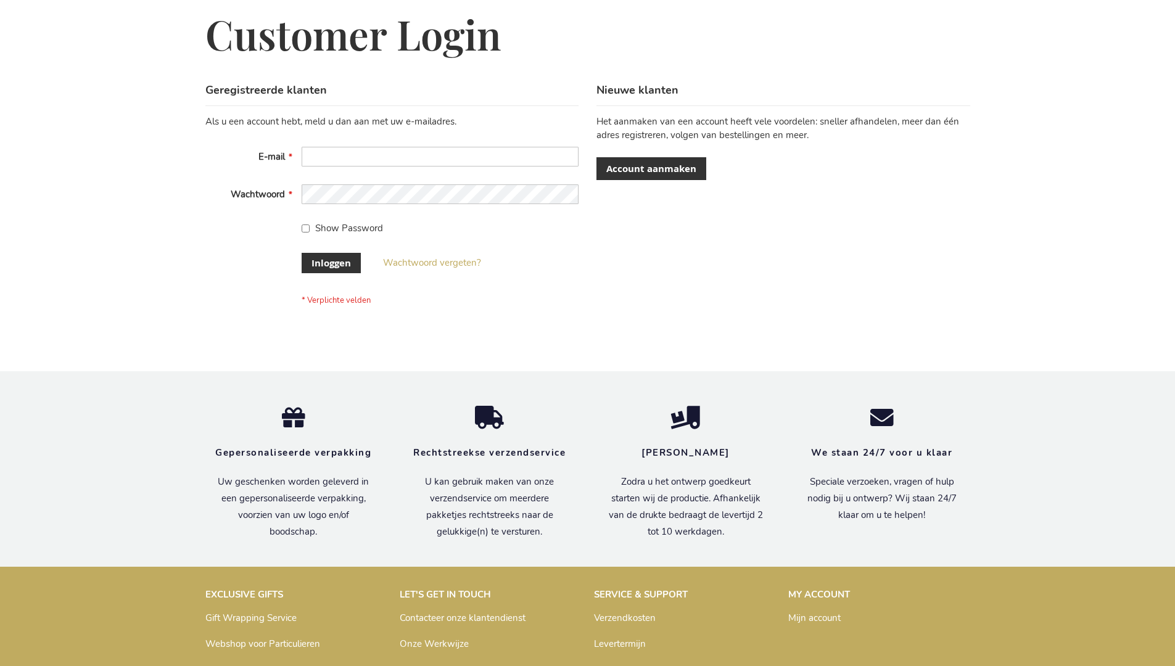
scroll to position [419, 0]
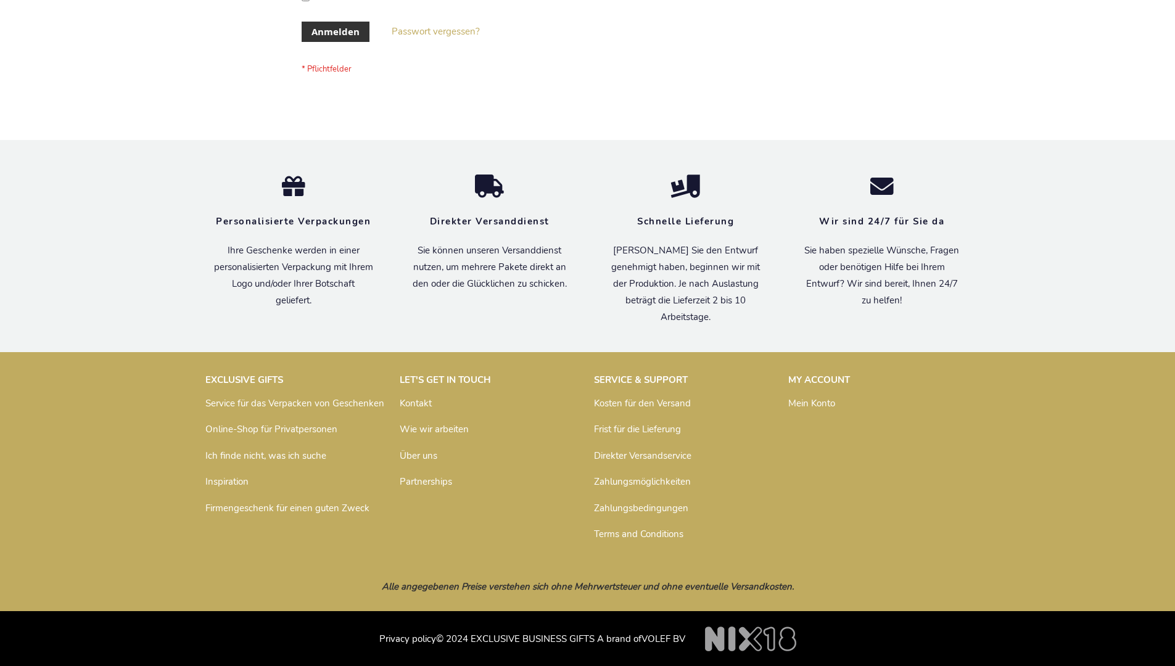
scroll to position [413, 0]
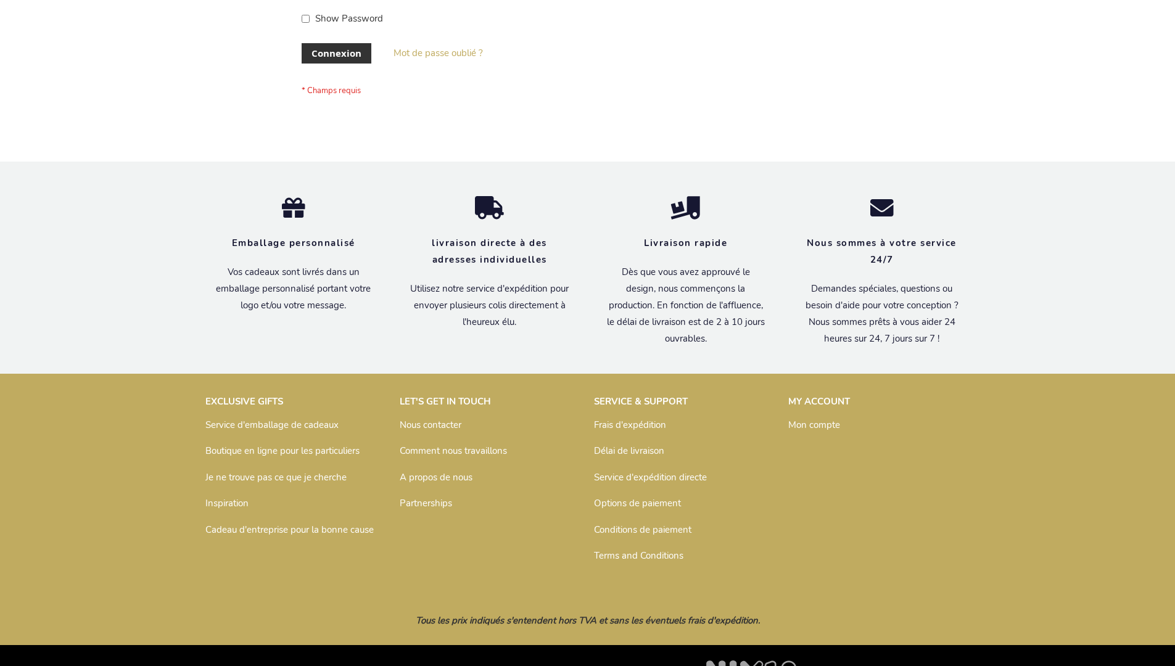
scroll to position [426, 0]
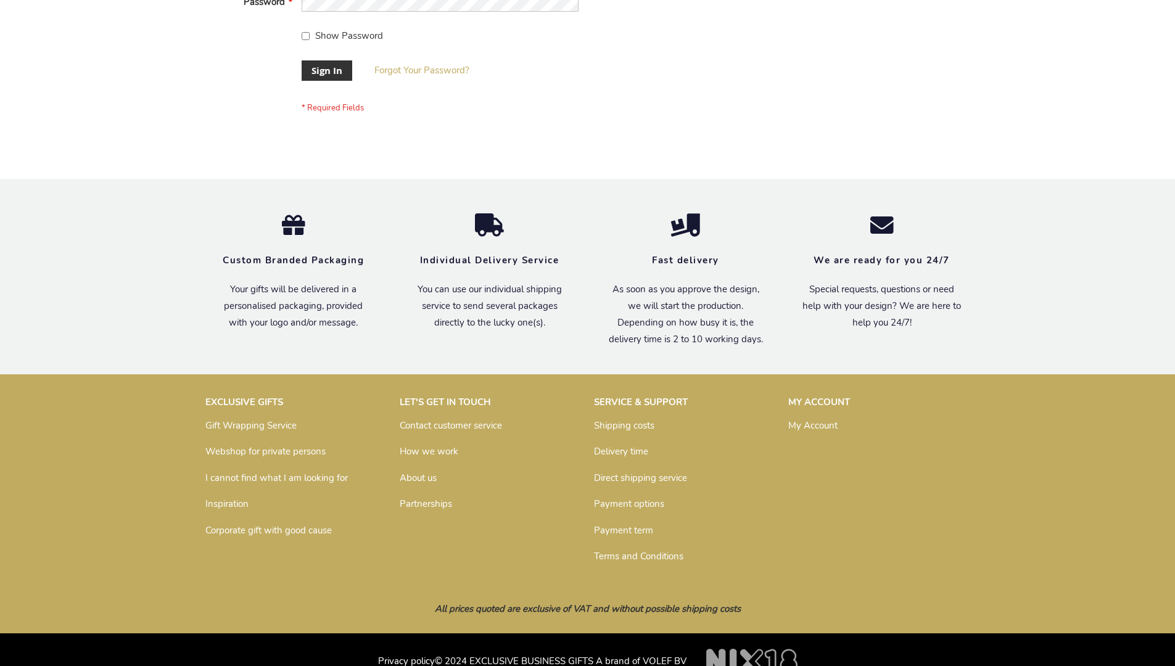
scroll to position [397, 0]
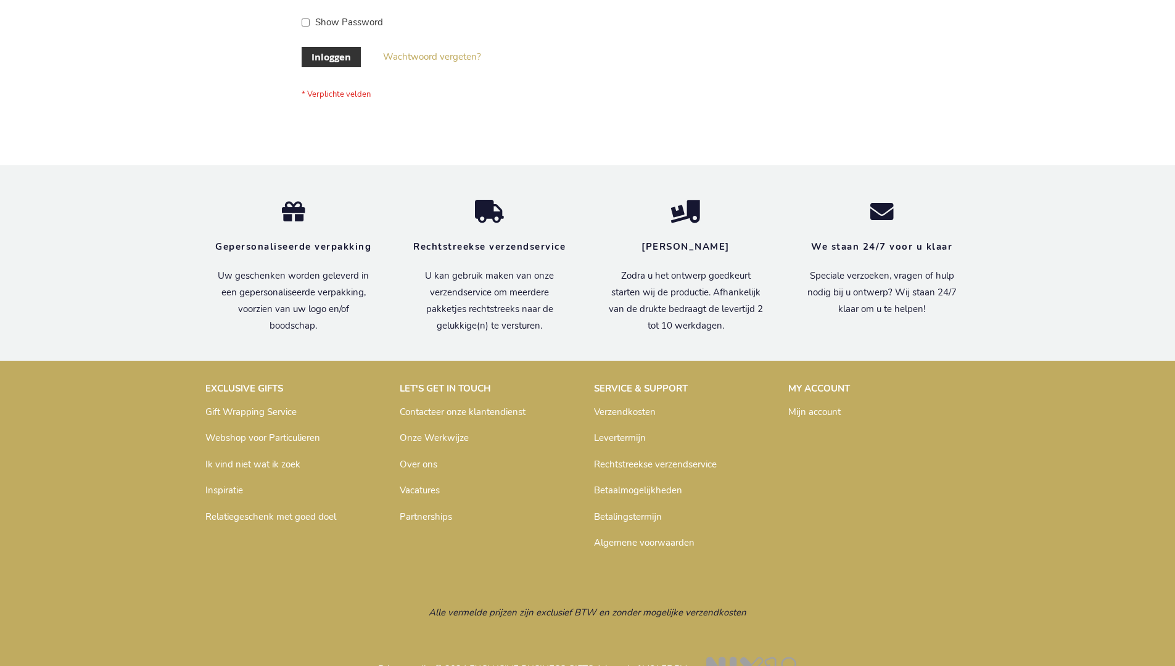
scroll to position [419, 0]
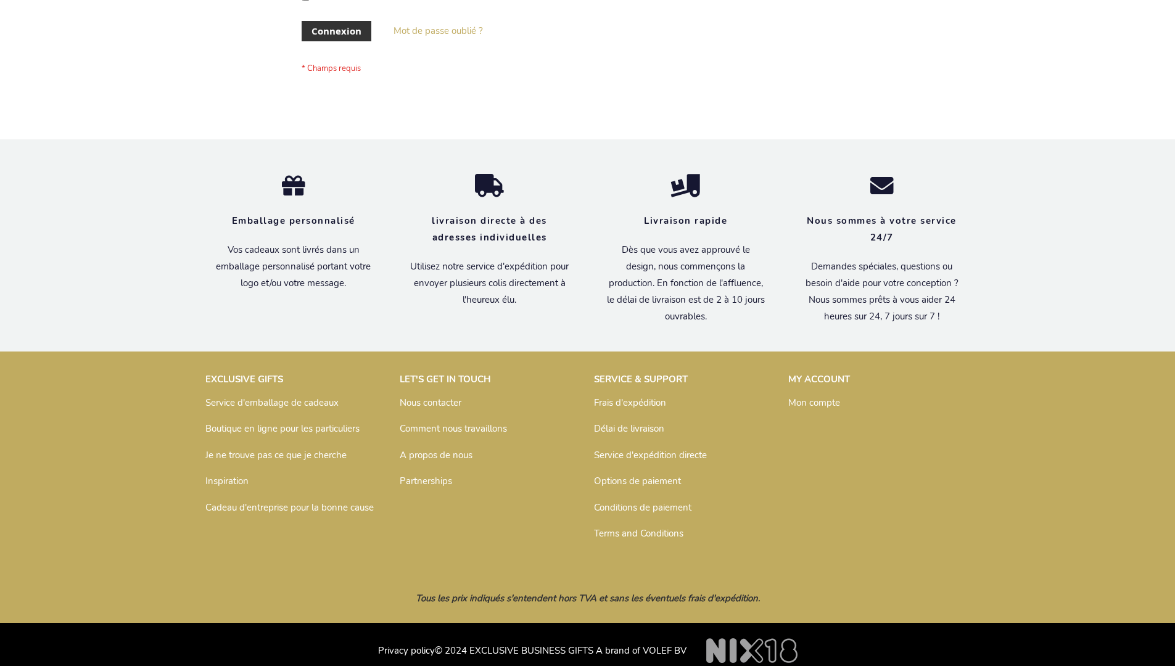
scroll to position [426, 0]
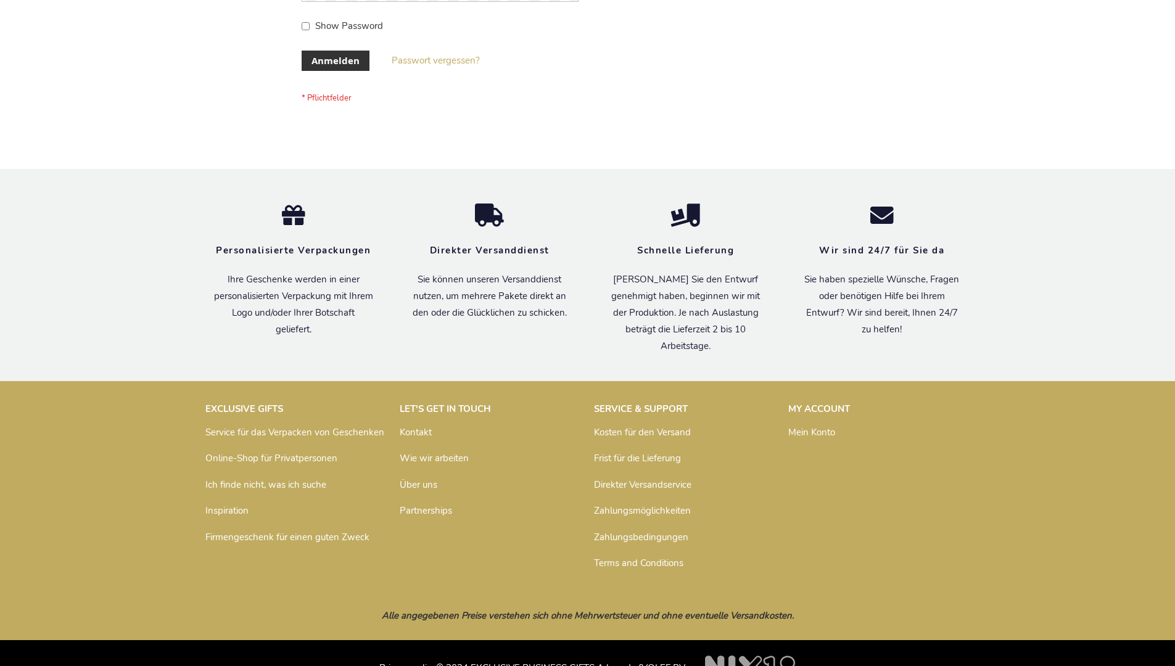
scroll to position [413, 0]
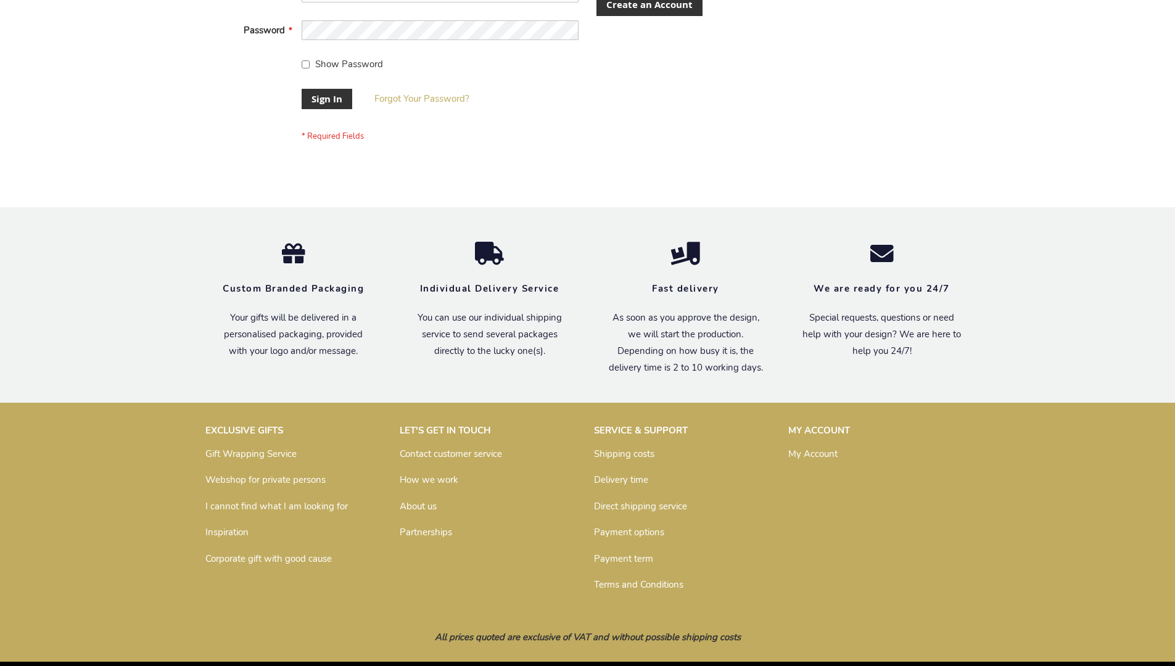
scroll to position [397, 0]
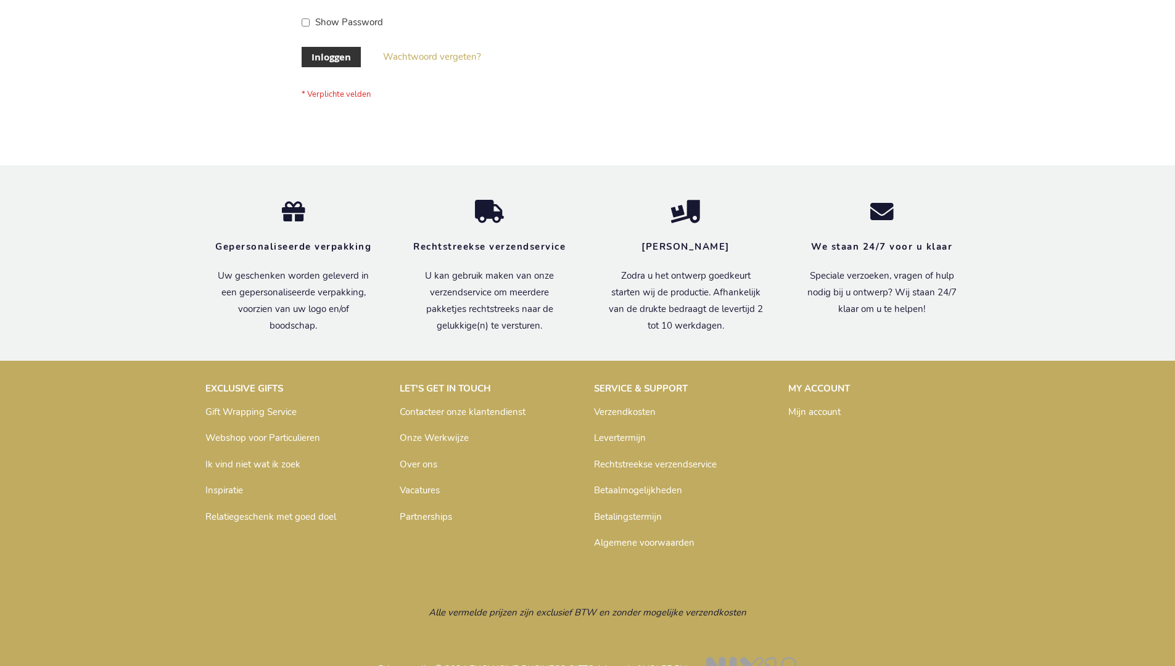
scroll to position [419, 0]
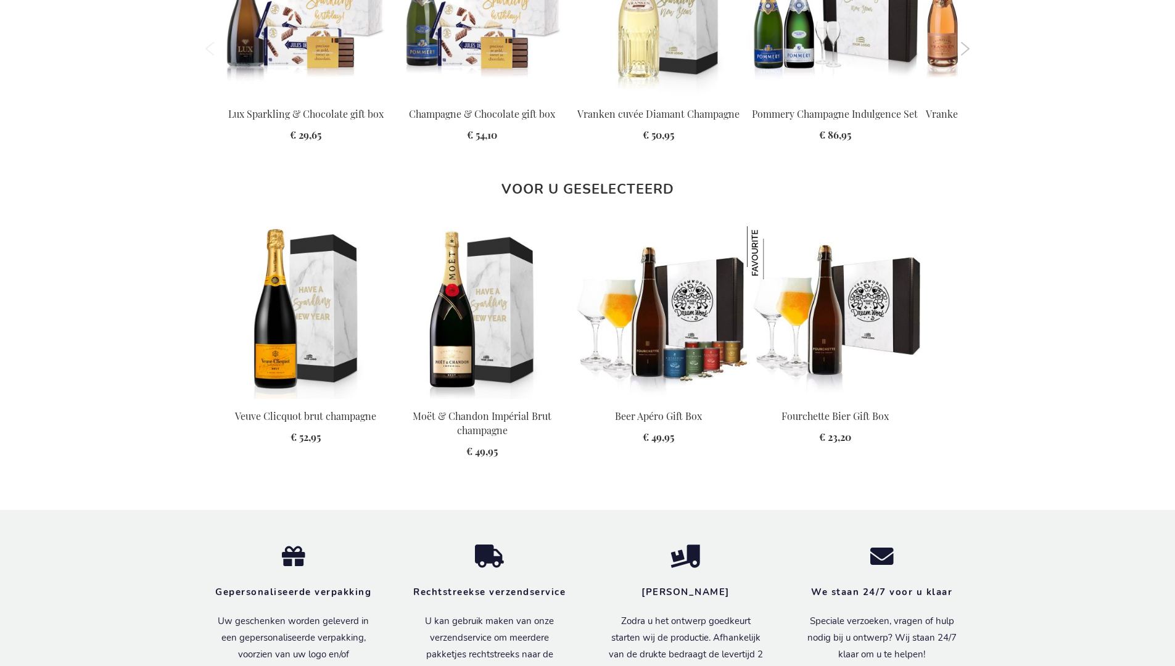
scroll to position [1628, 0]
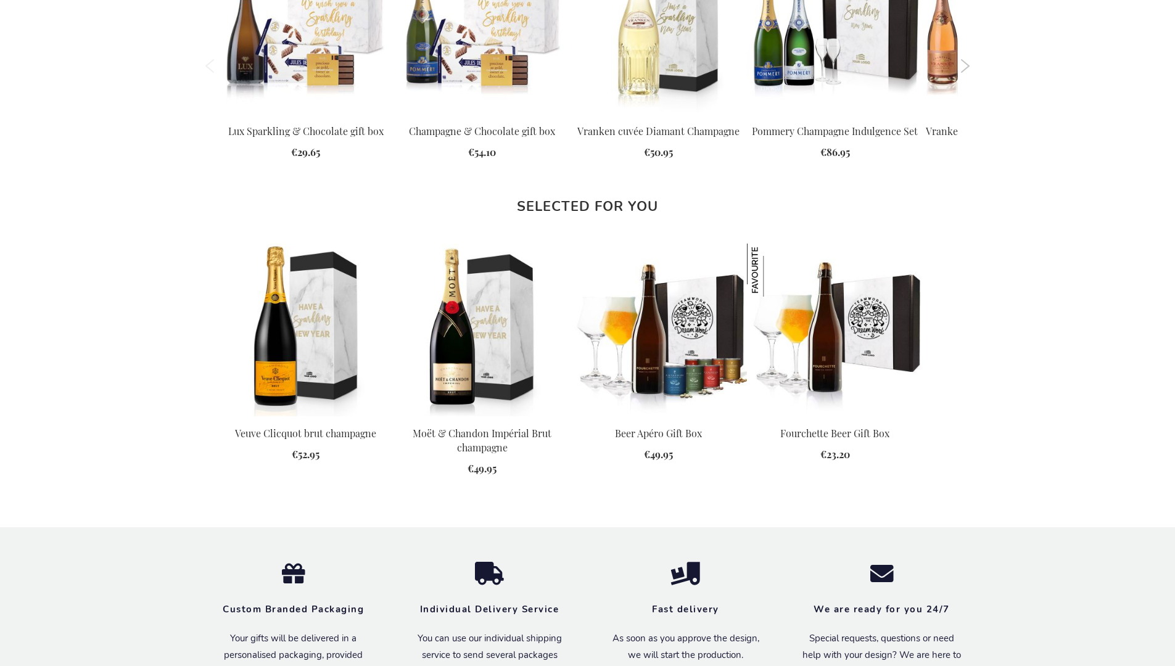
scroll to position [1605, 0]
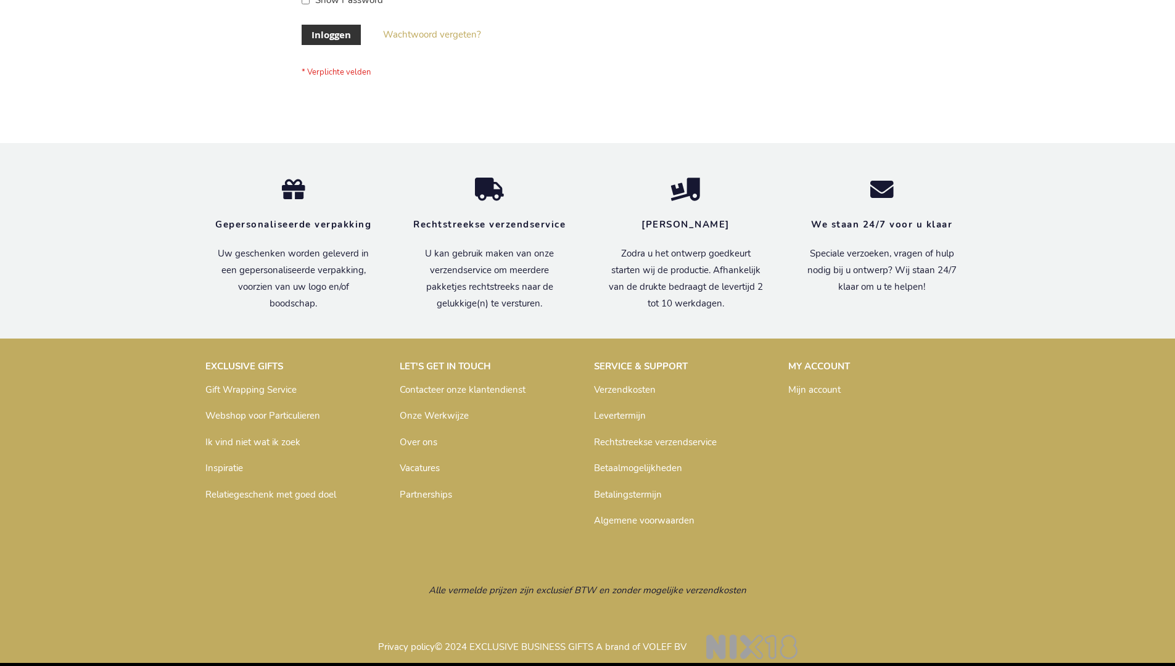
scroll to position [410, 0]
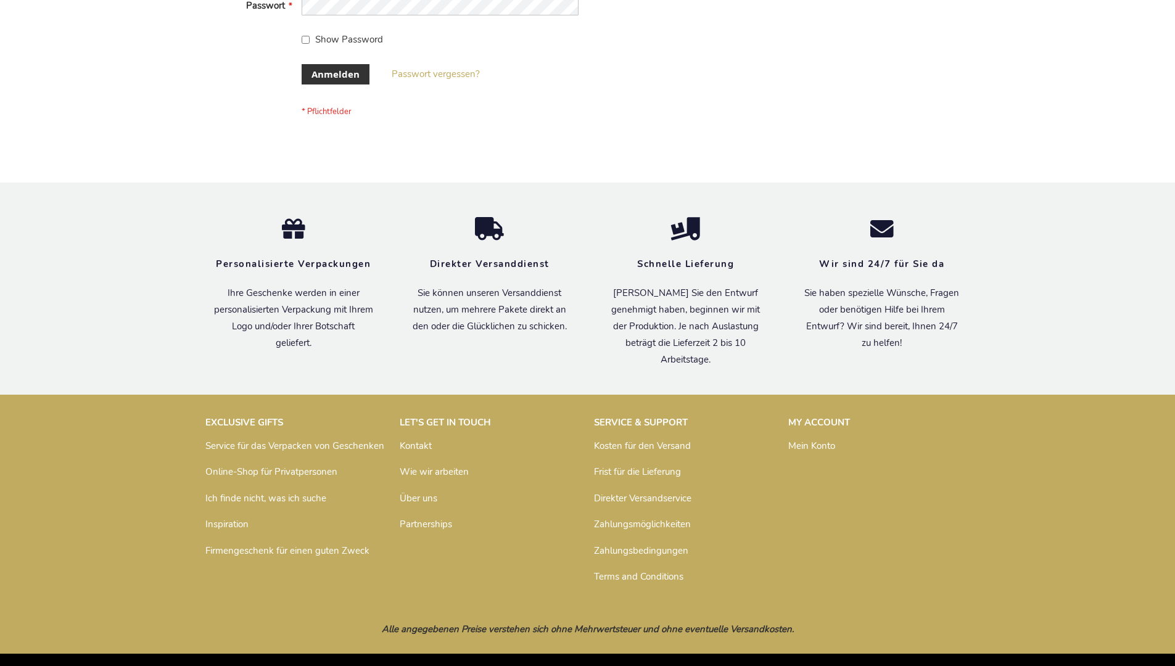
scroll to position [413, 0]
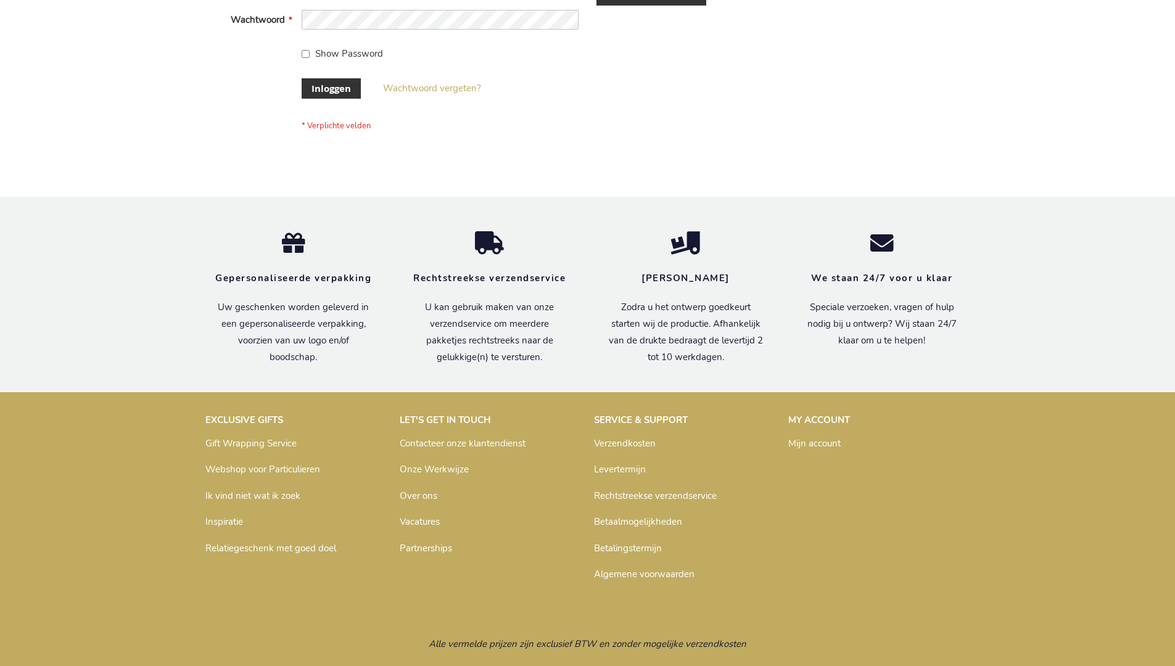
scroll to position [419, 0]
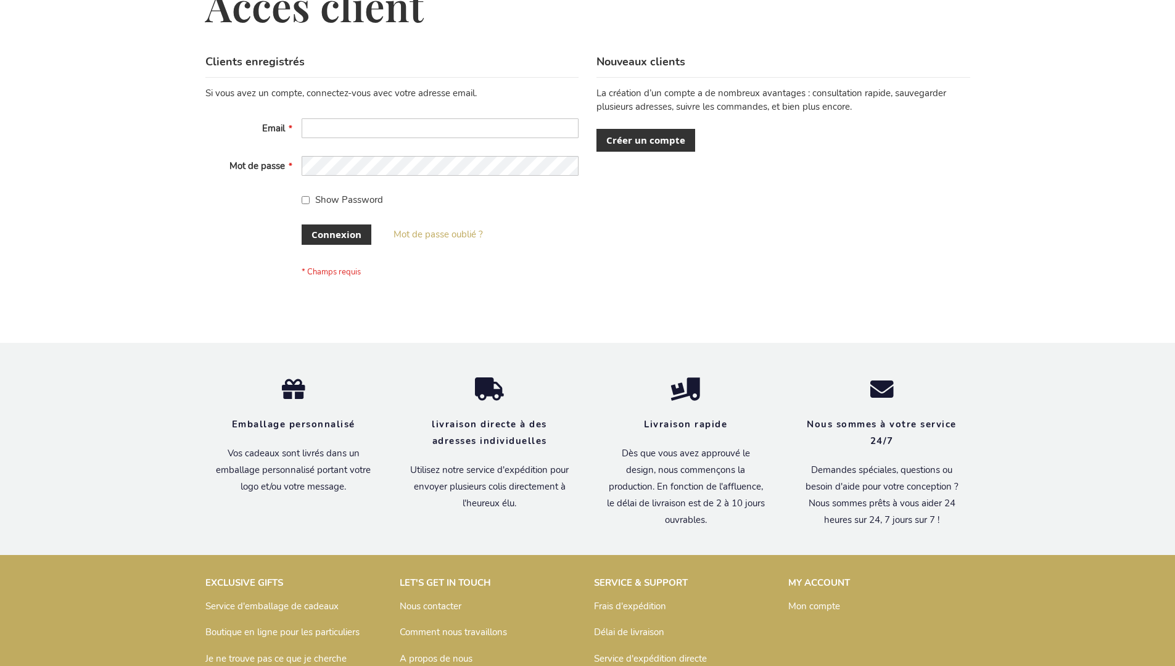
scroll to position [426, 0]
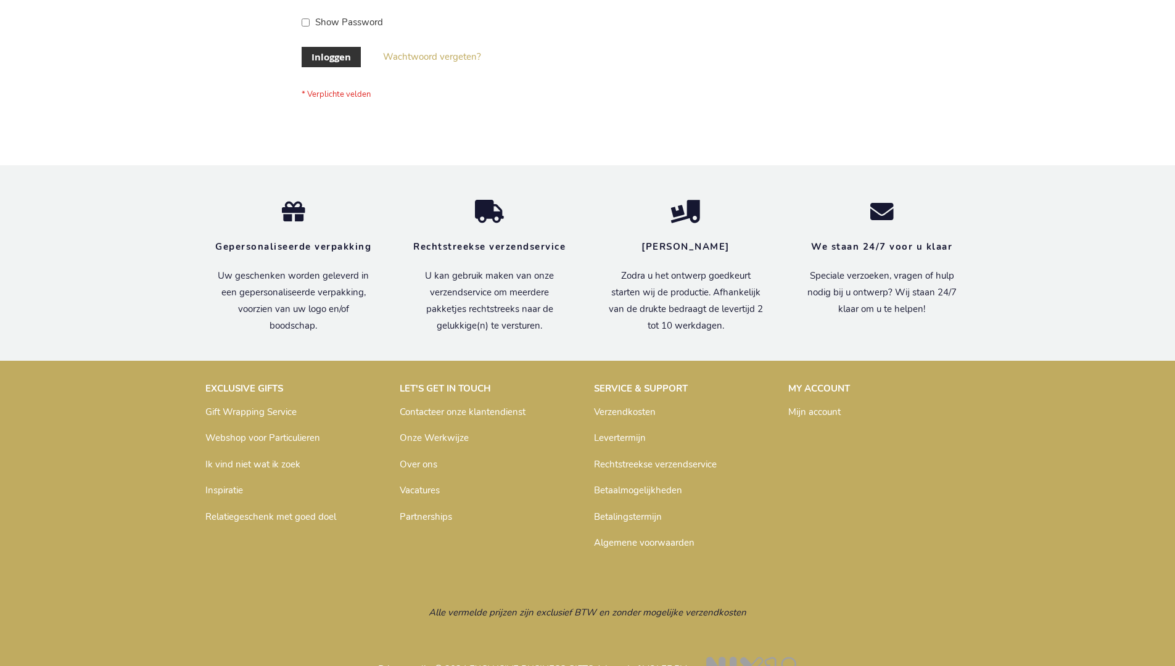
scroll to position [419, 0]
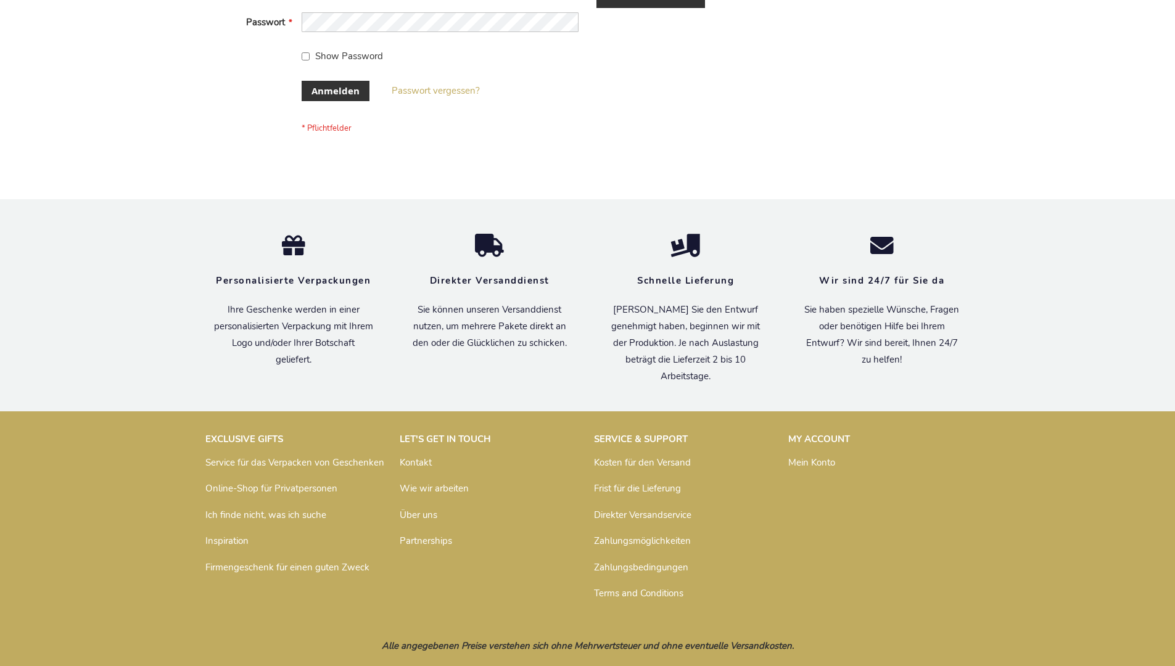
scroll to position [413, 0]
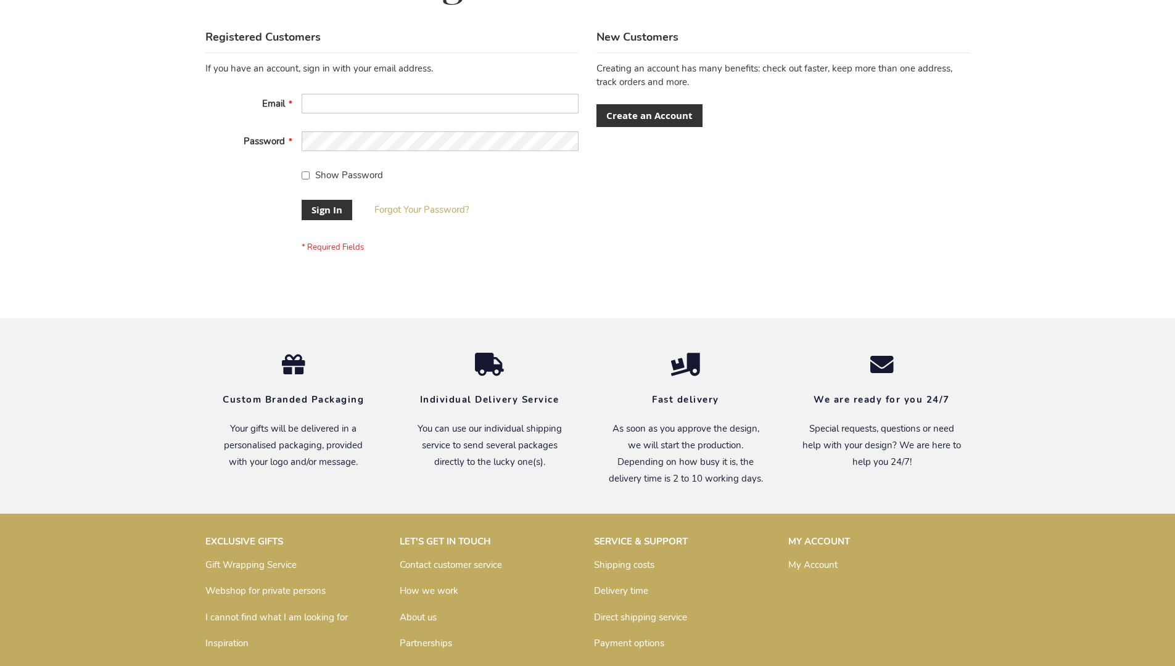
scroll to position [397, 0]
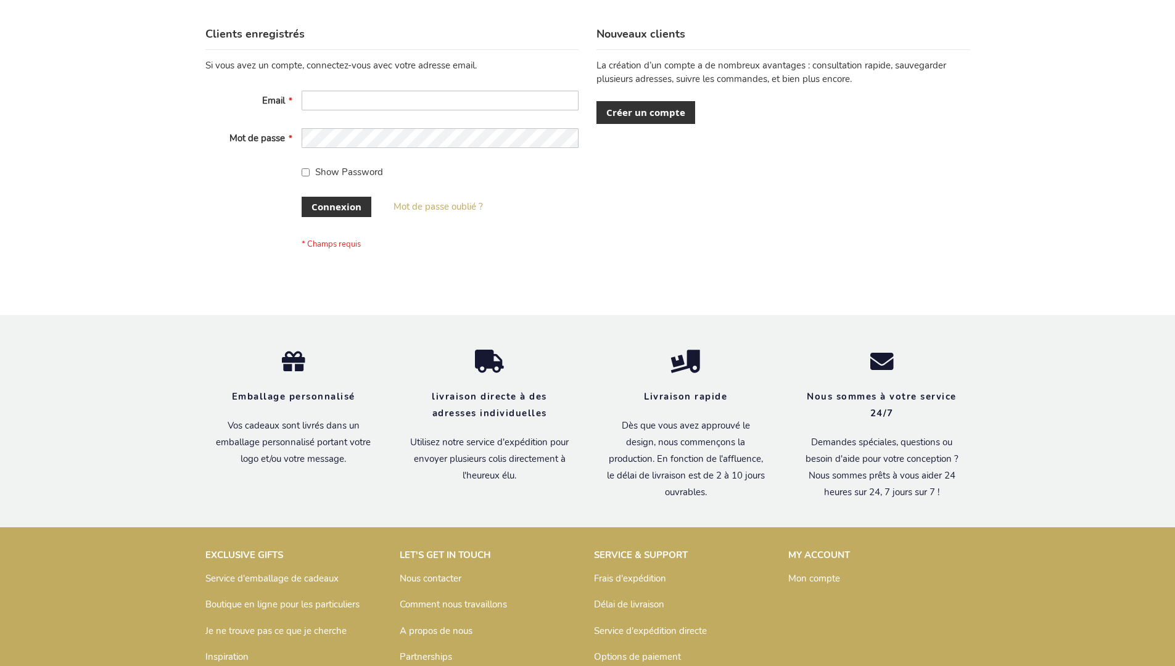
scroll to position [426, 0]
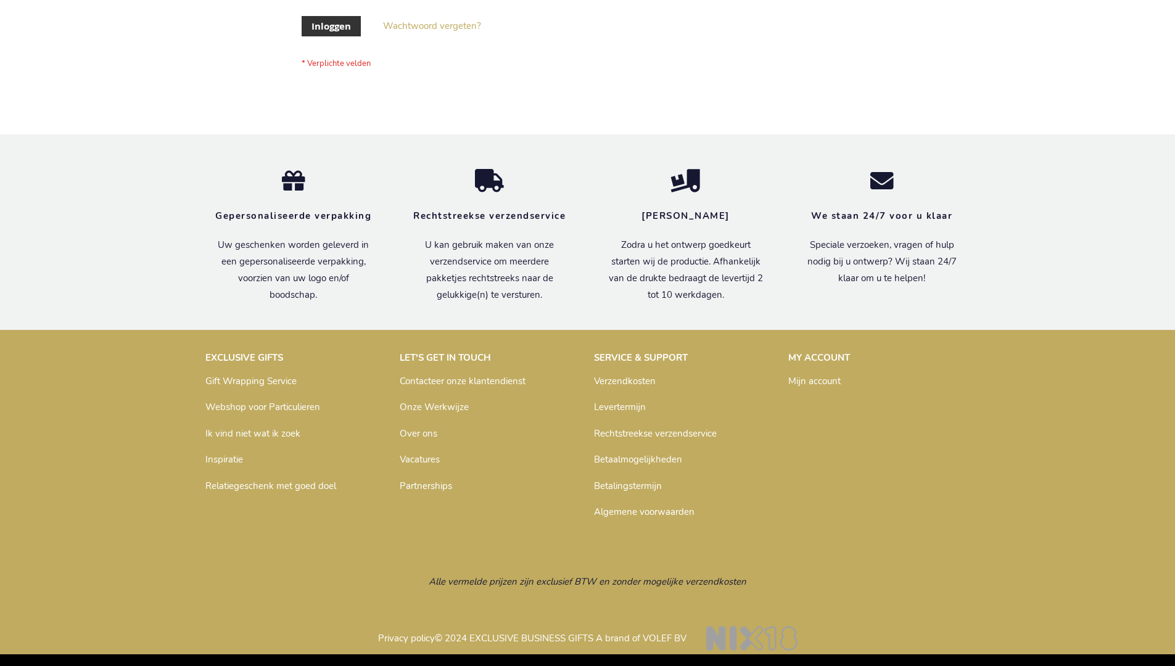
scroll to position [419, 0]
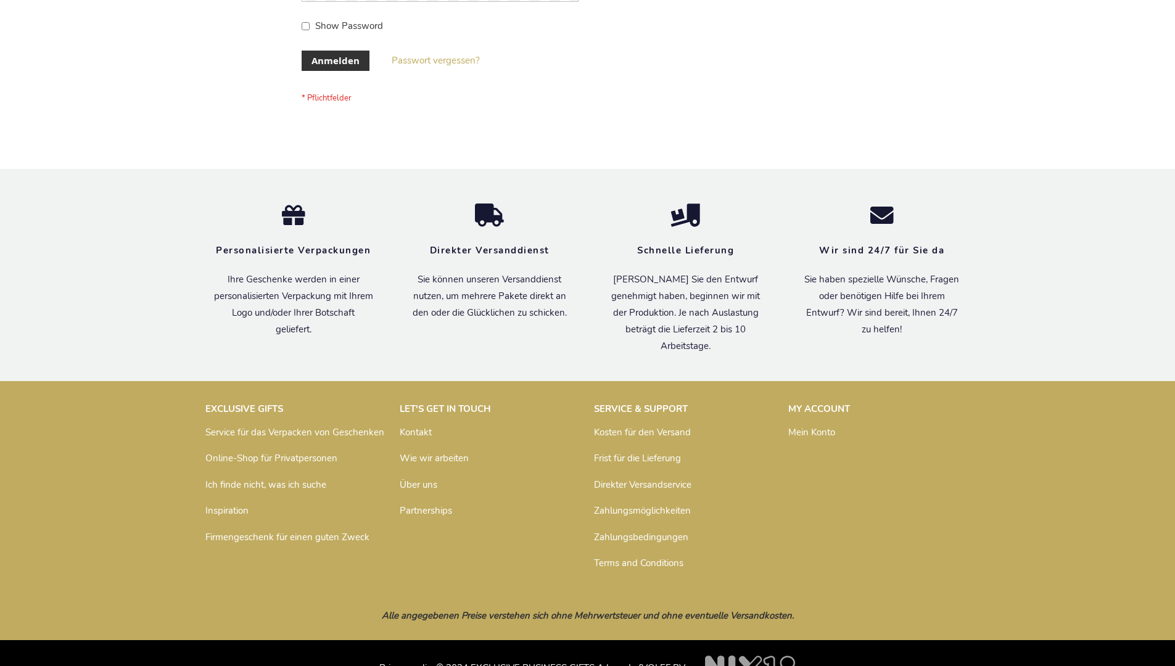
scroll to position [413, 0]
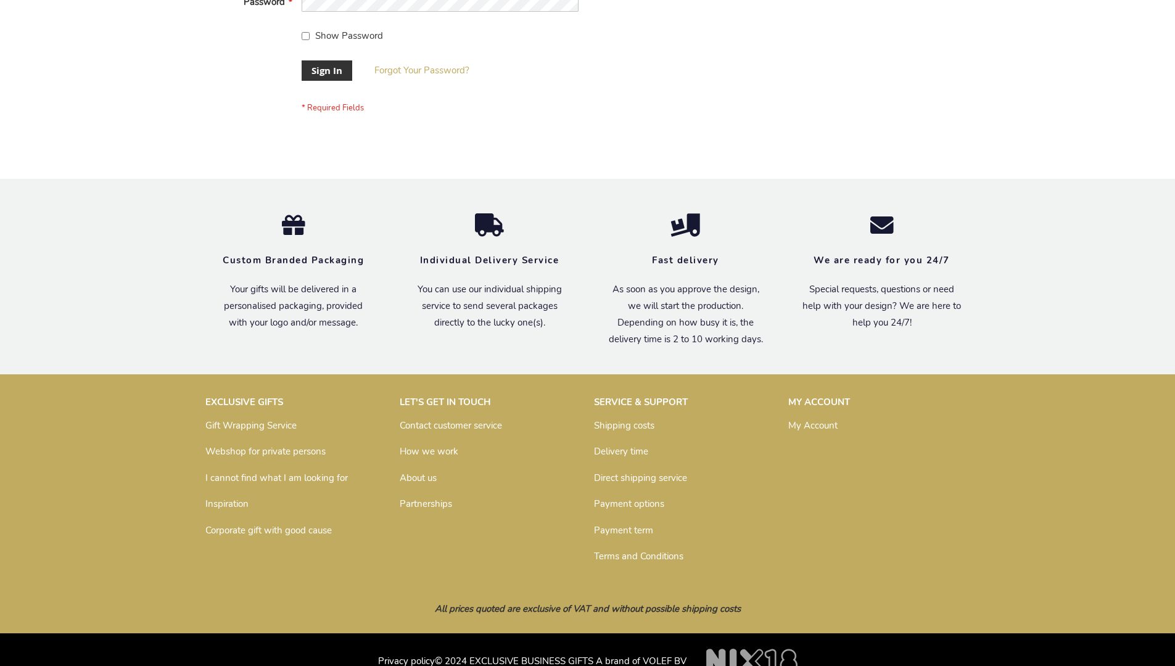
scroll to position [397, 0]
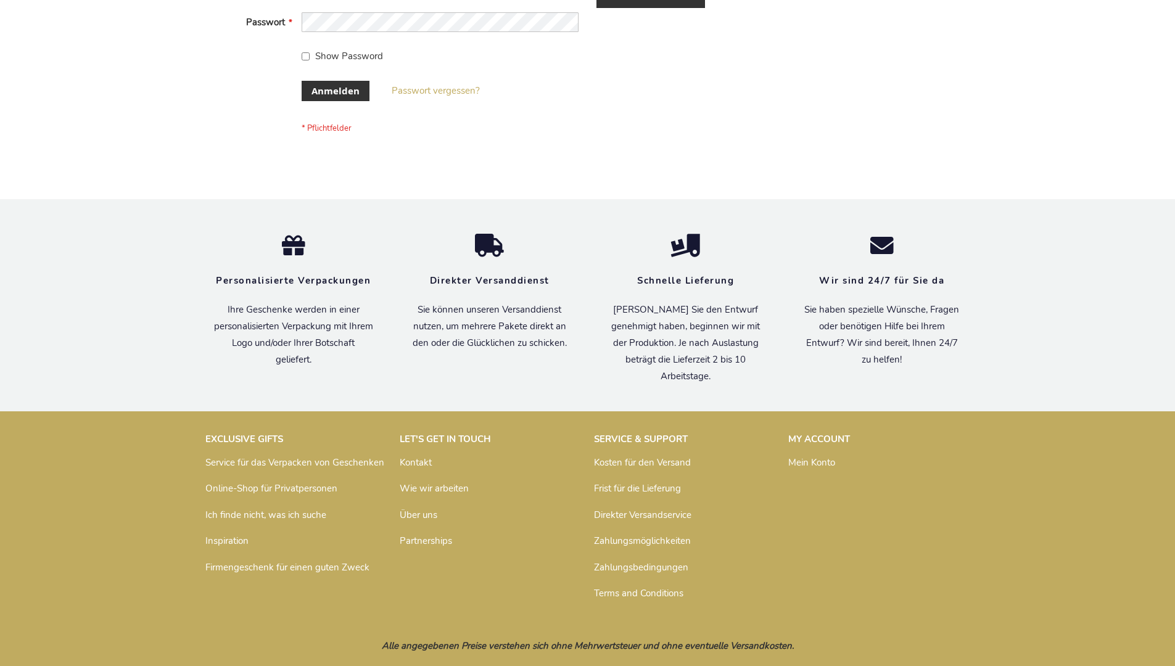
scroll to position [413, 0]
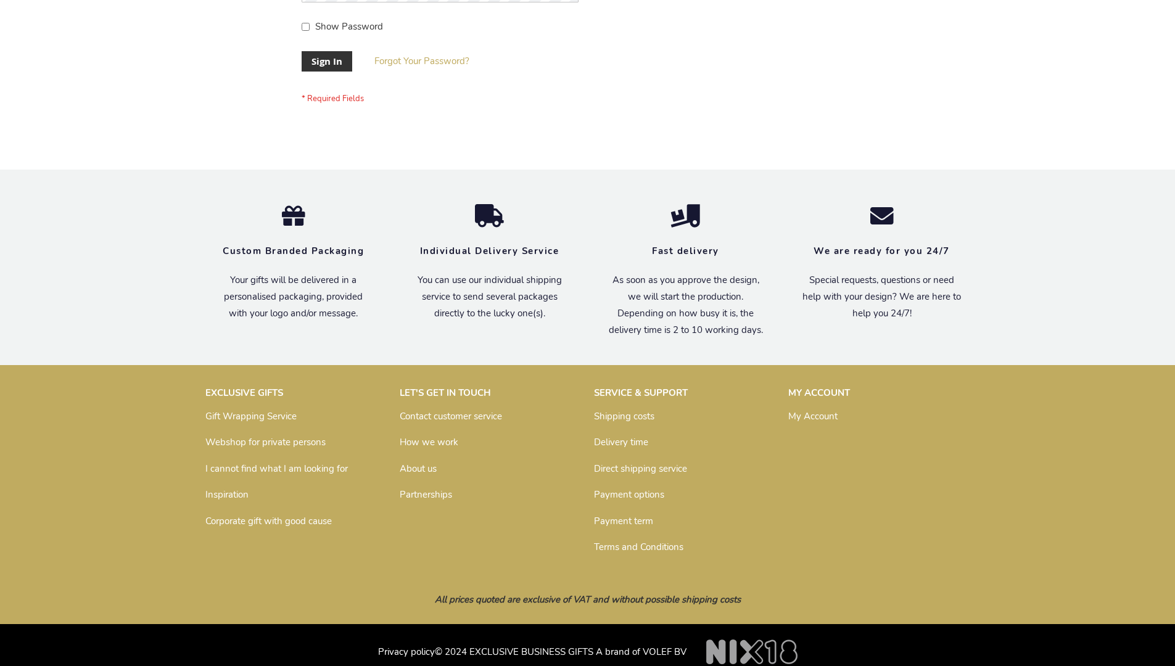
scroll to position [397, 0]
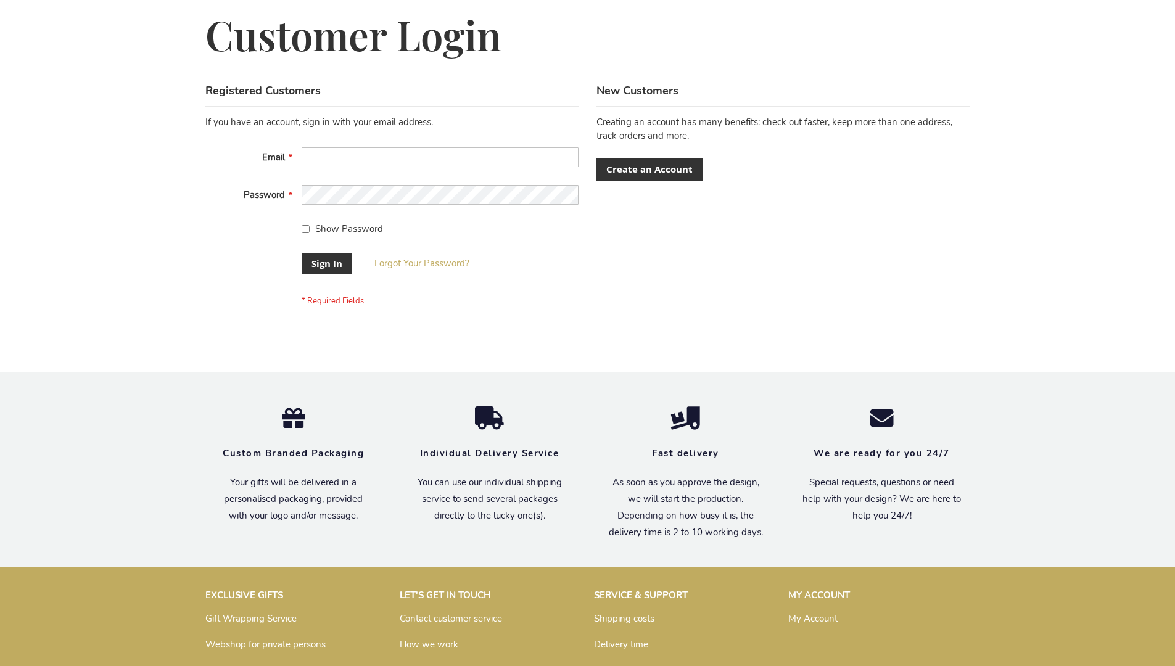
scroll to position [397, 0]
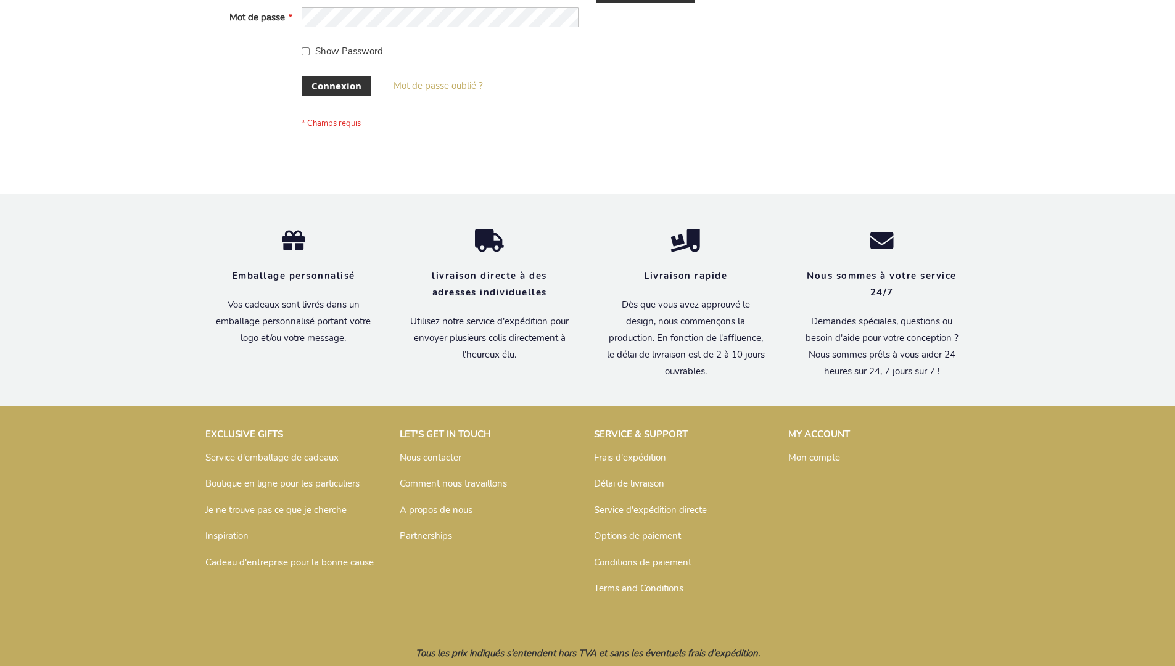
scroll to position [426, 0]
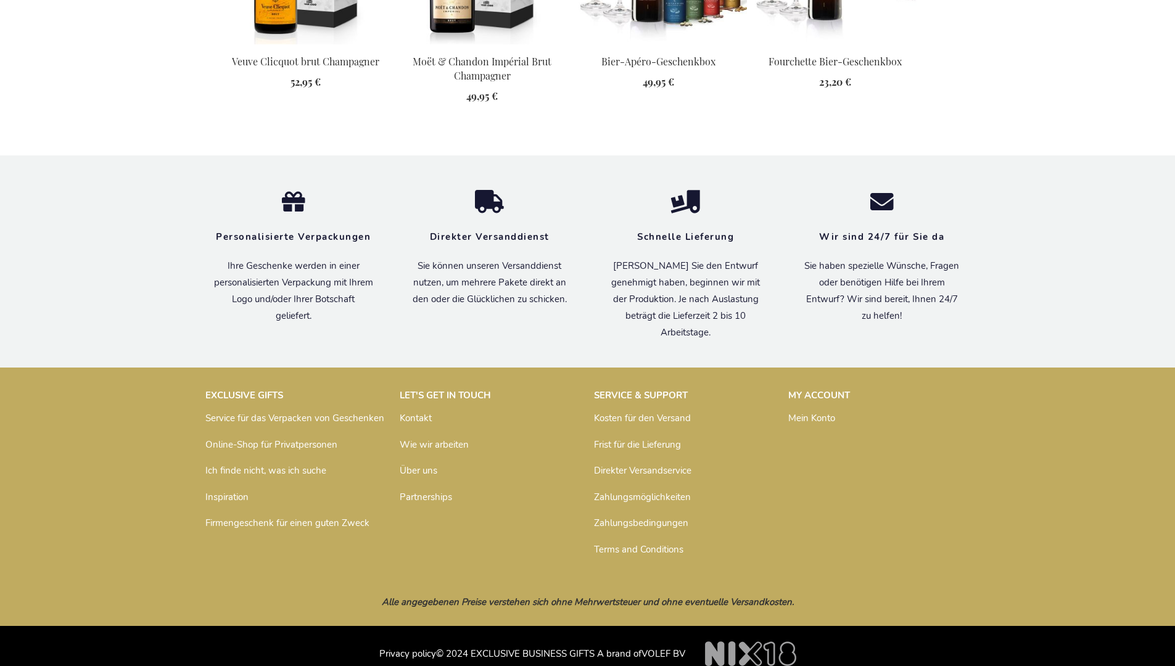
scroll to position [1635, 0]
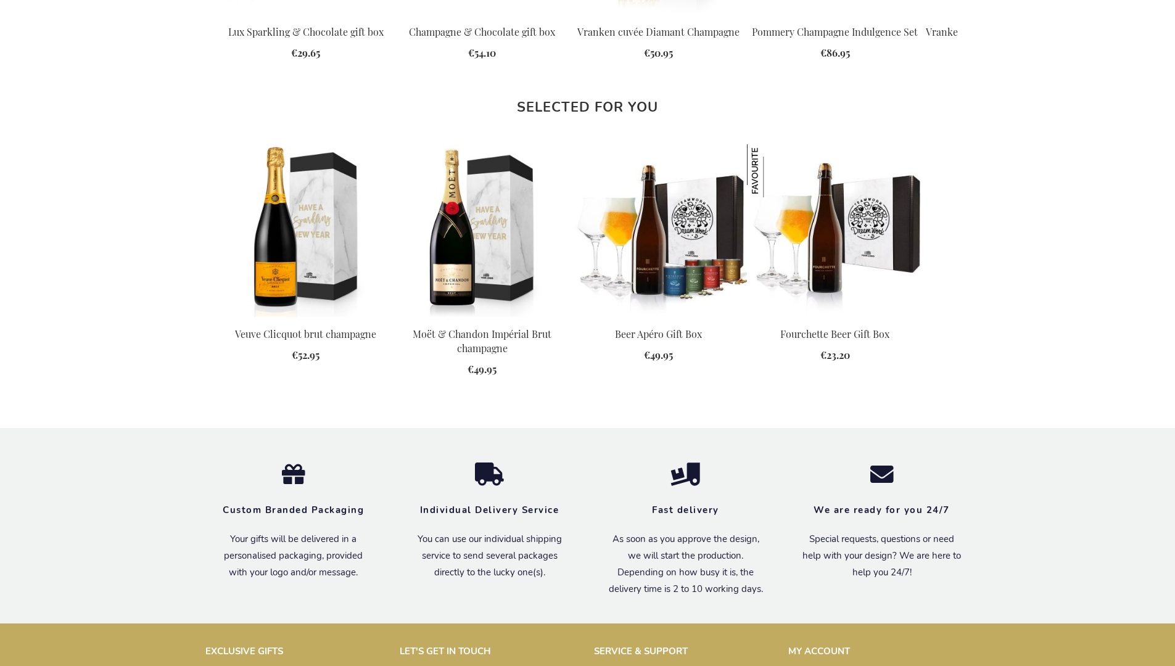
scroll to position [1605, 0]
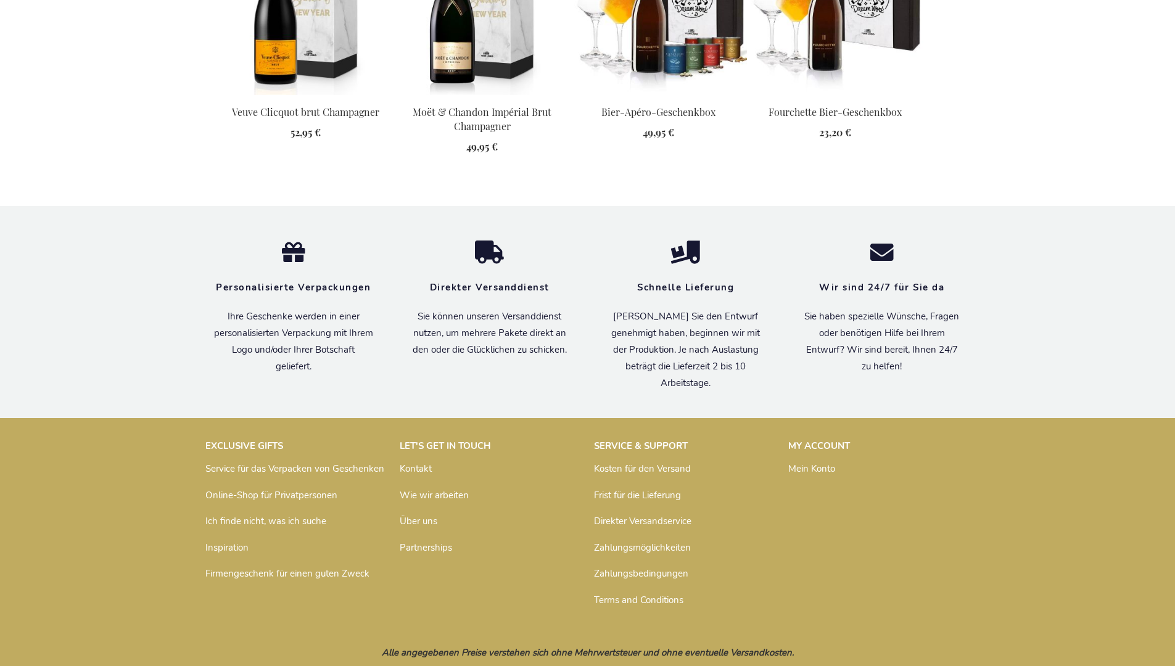
scroll to position [1635, 0]
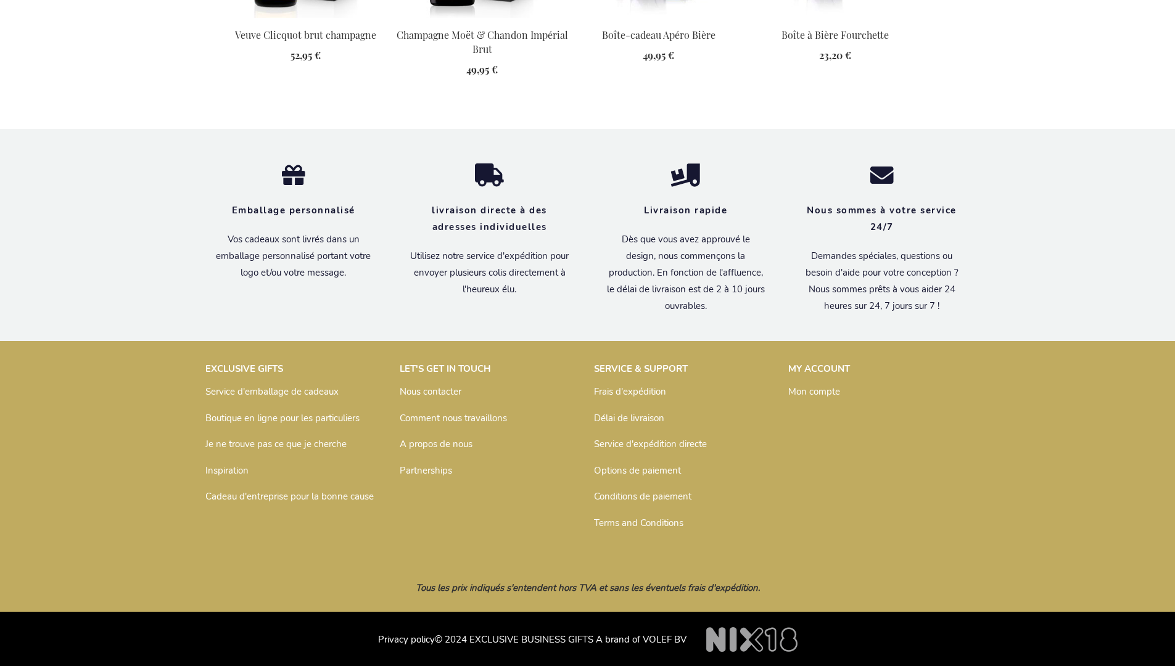
scroll to position [1648, 0]
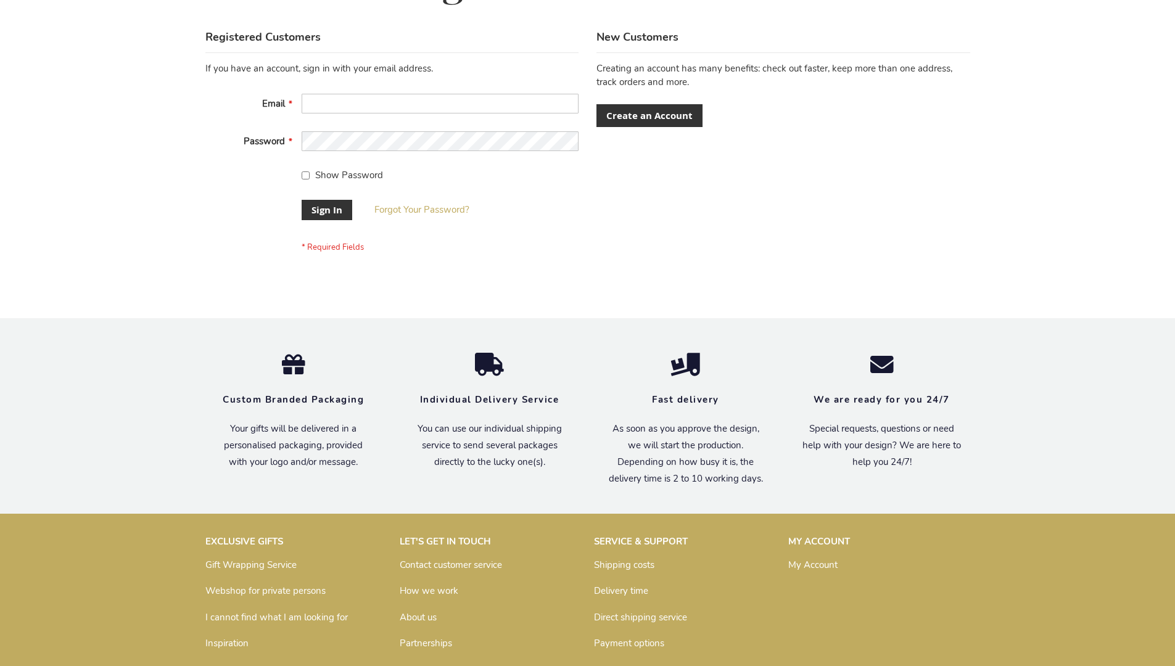
scroll to position [397, 0]
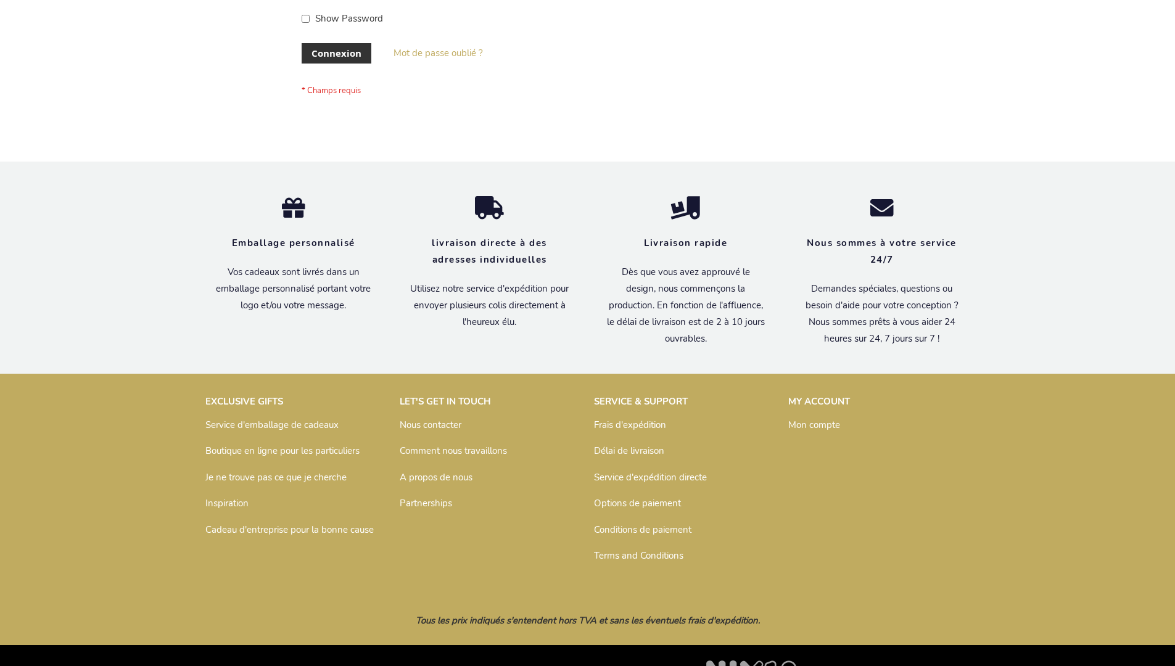
scroll to position [426, 0]
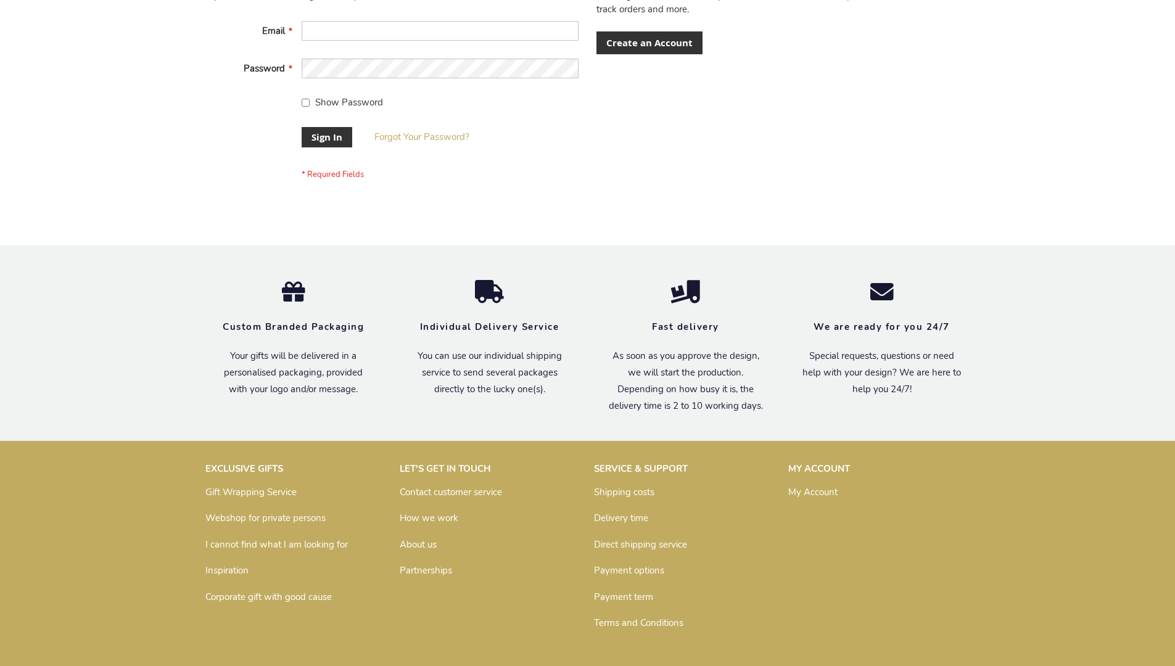
scroll to position [397, 0]
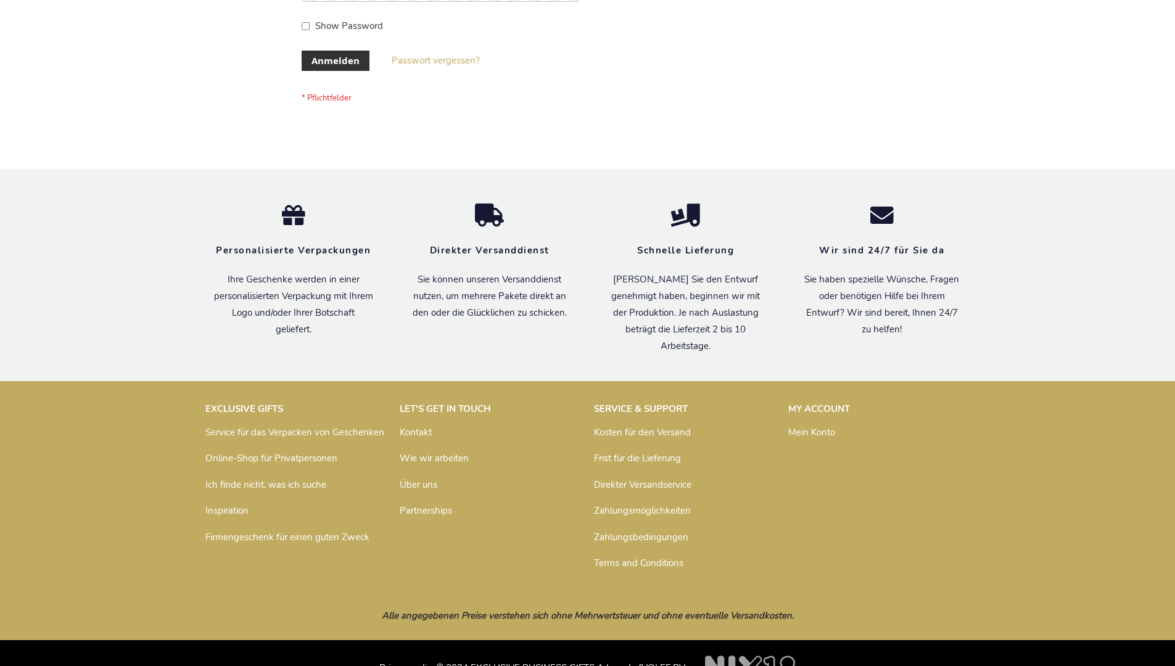
scroll to position [413, 0]
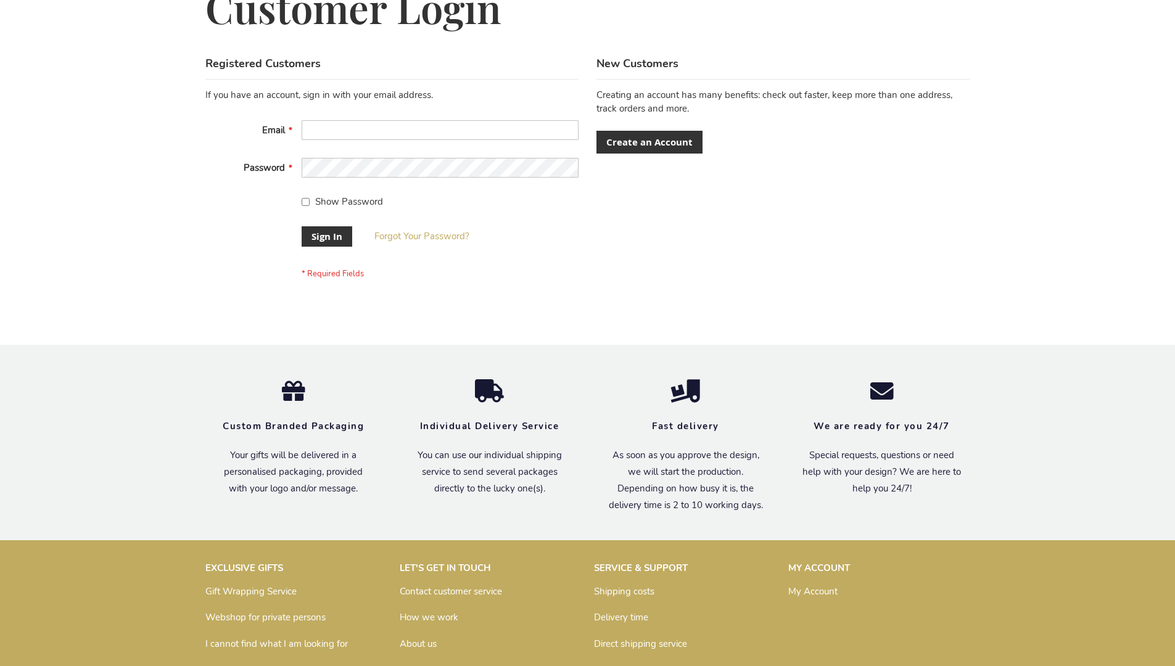
scroll to position [397, 0]
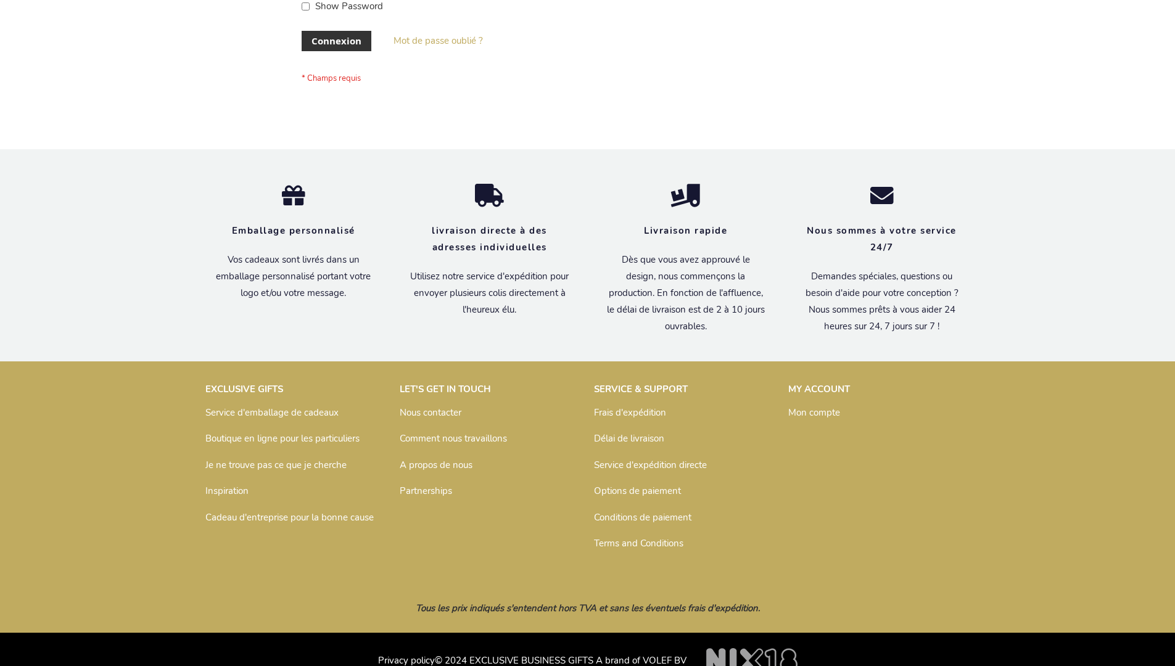
scroll to position [426, 0]
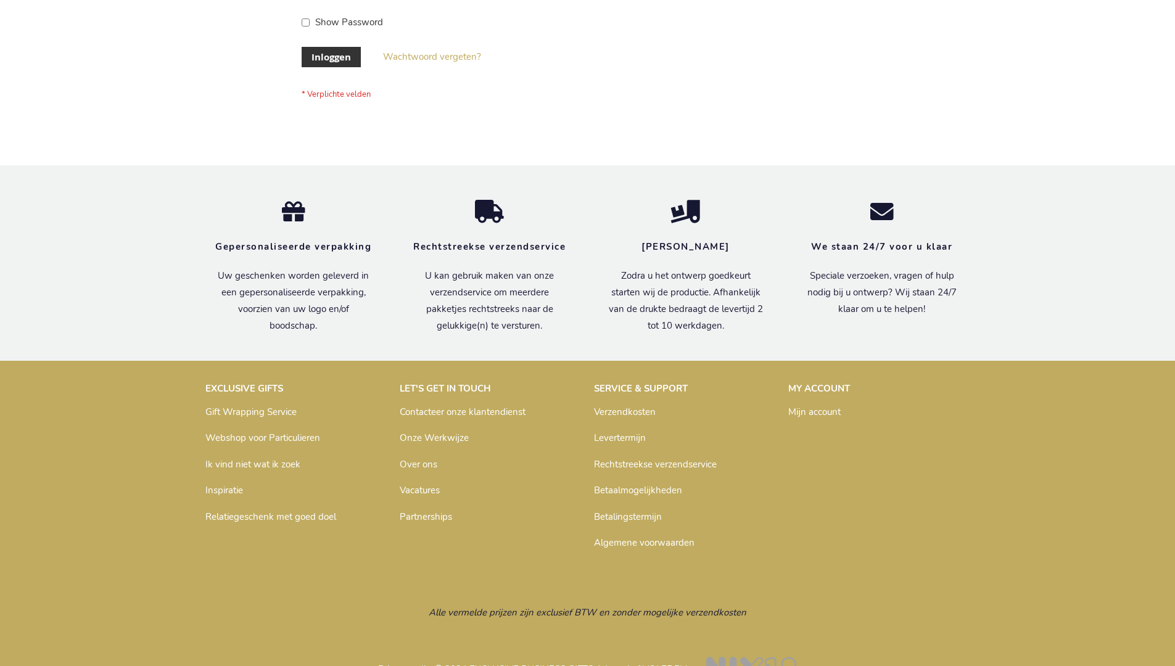
scroll to position [419, 0]
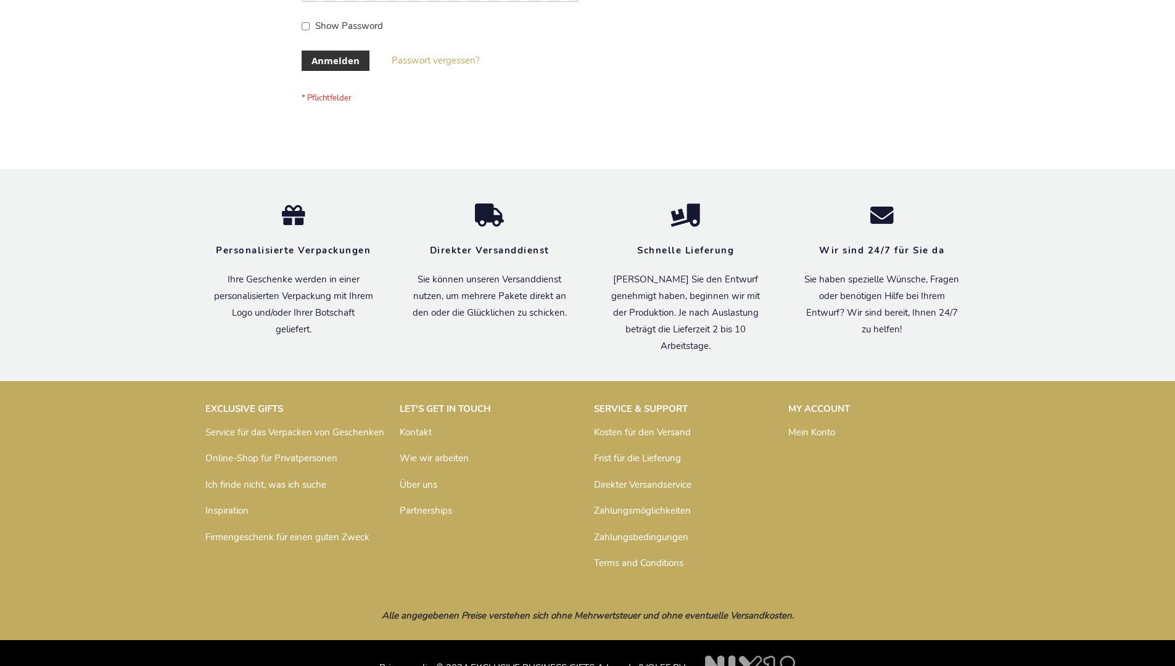
scroll to position [413, 0]
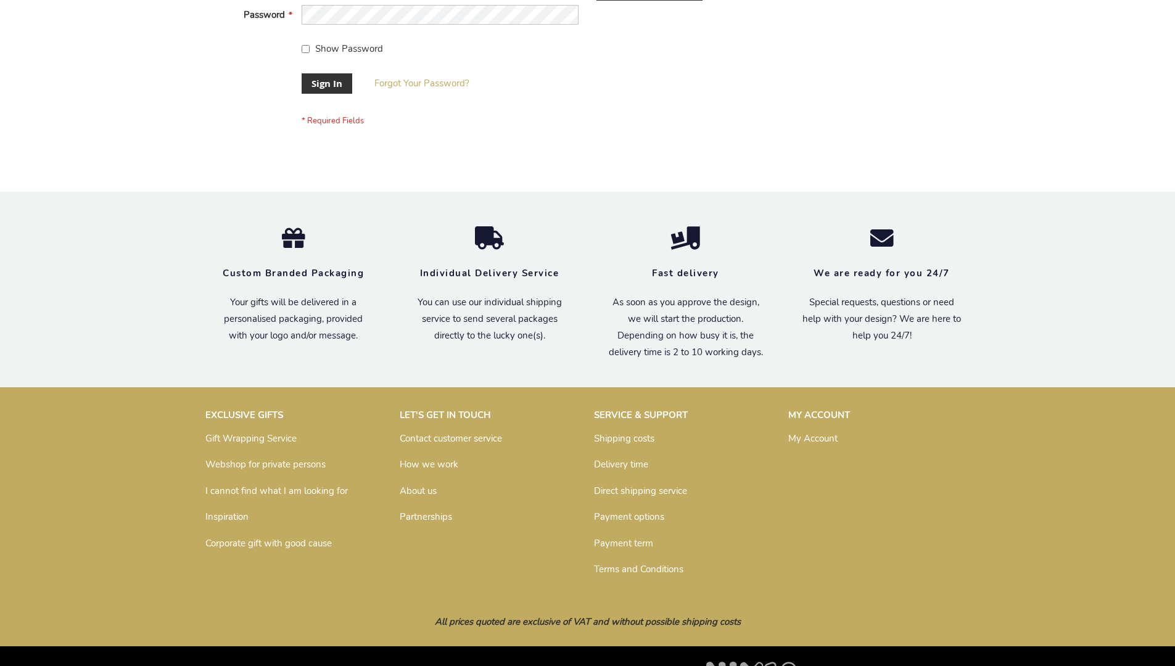
scroll to position [397, 0]
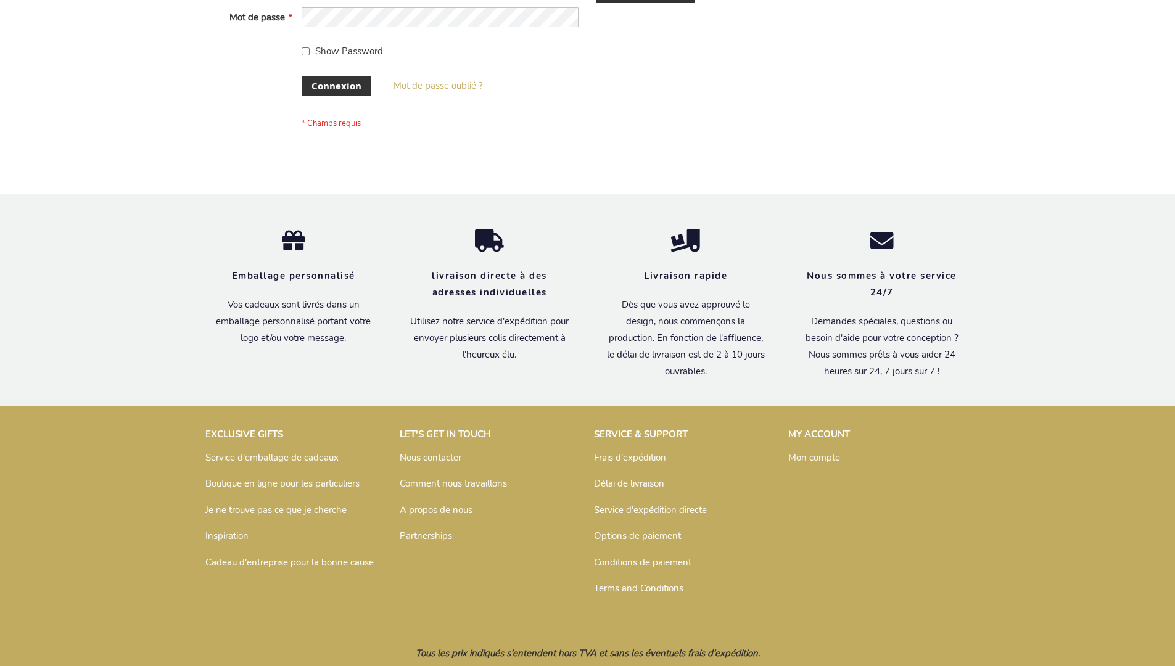
scroll to position [426, 0]
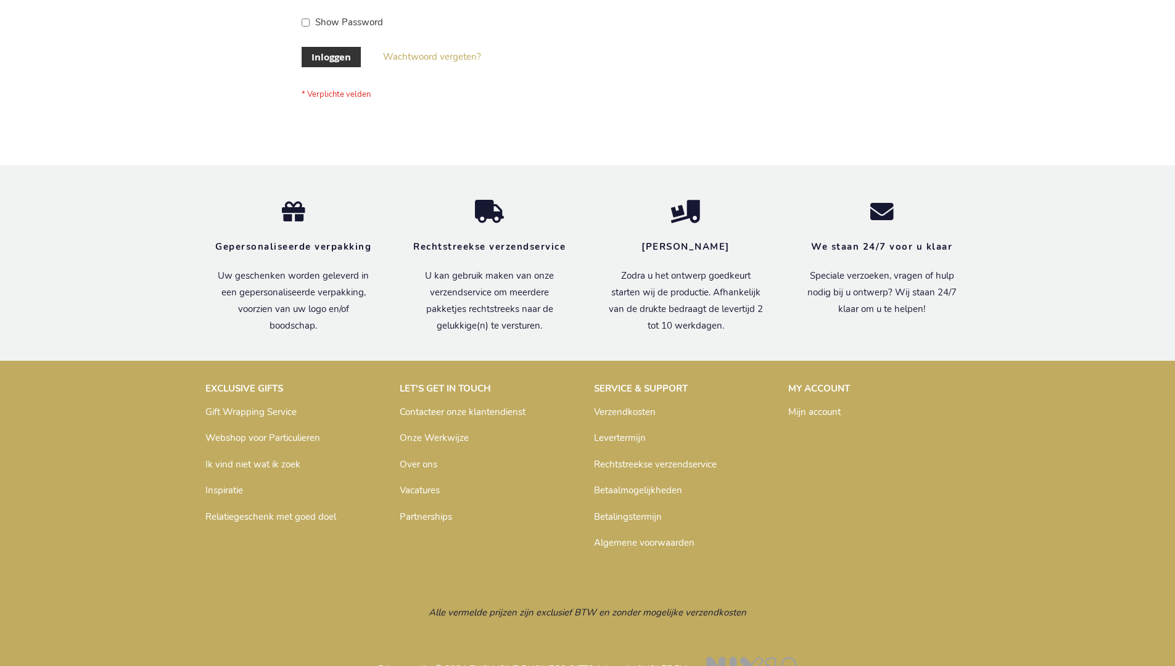
scroll to position [419, 0]
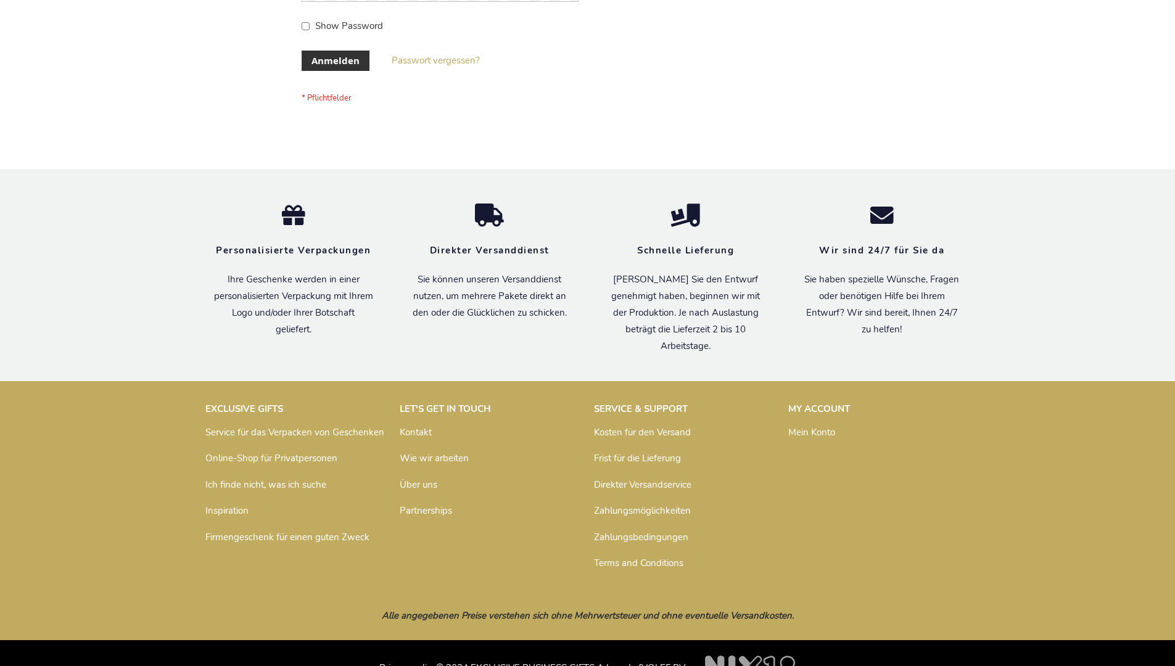
scroll to position [413, 0]
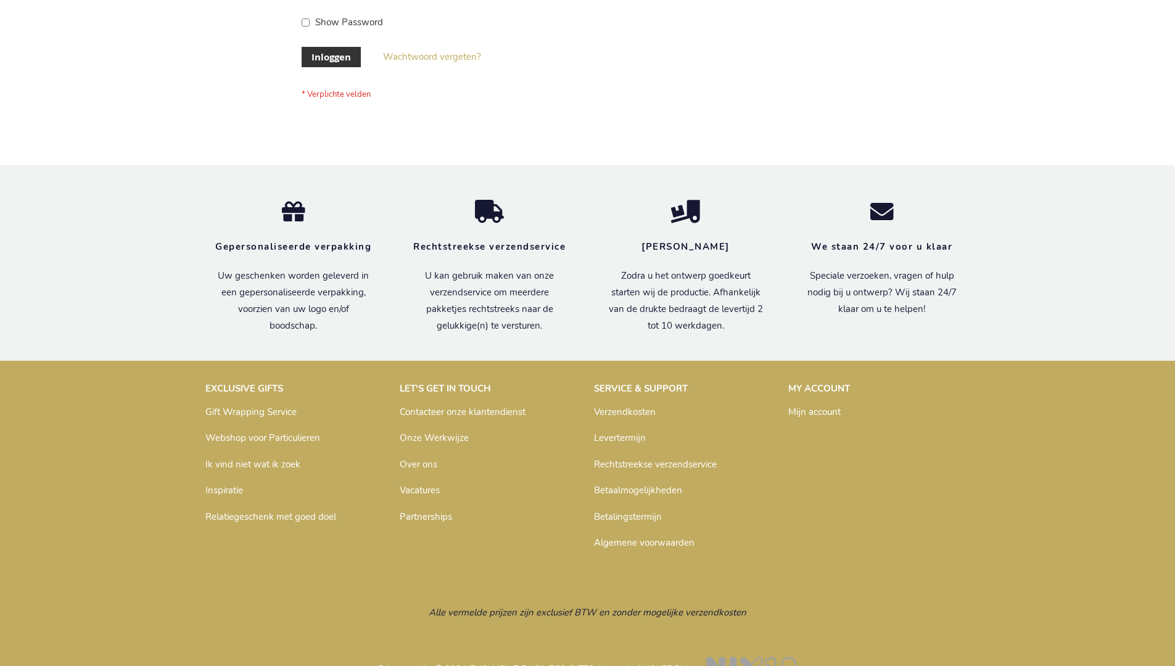
scroll to position [419, 0]
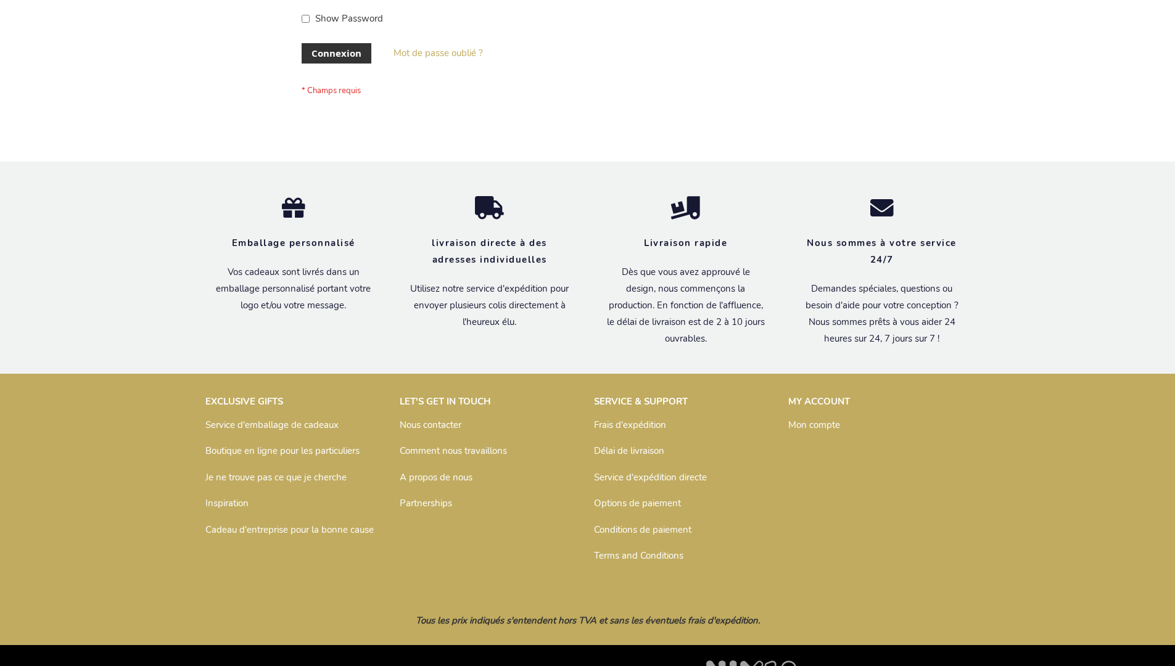
scroll to position [426, 0]
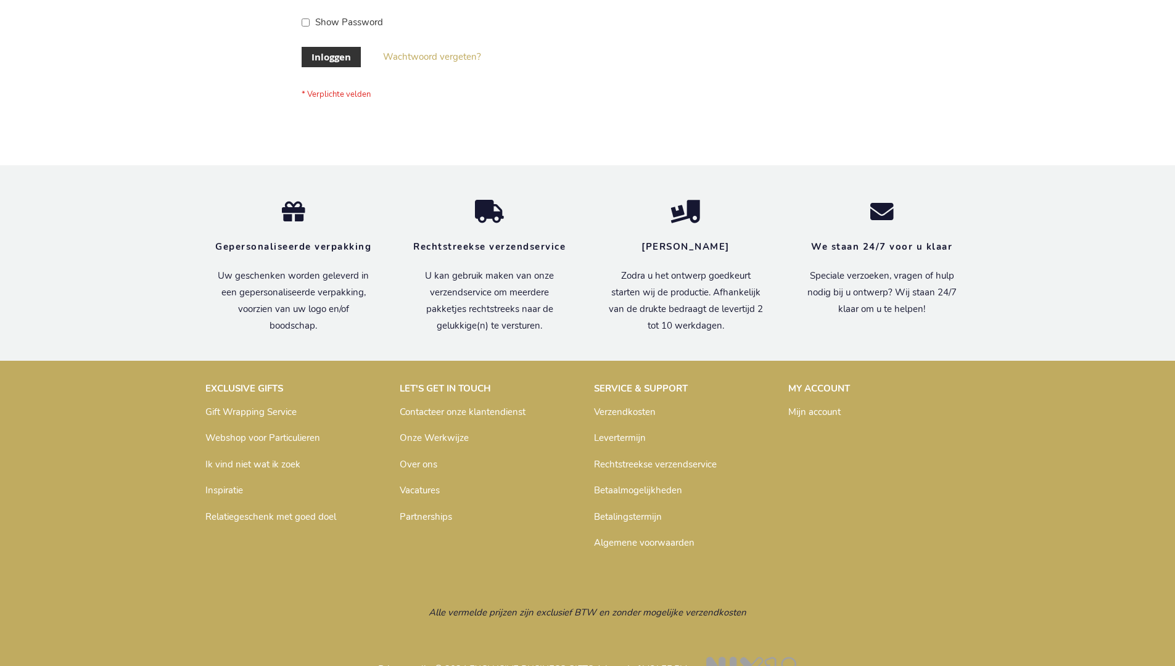
scroll to position [419, 0]
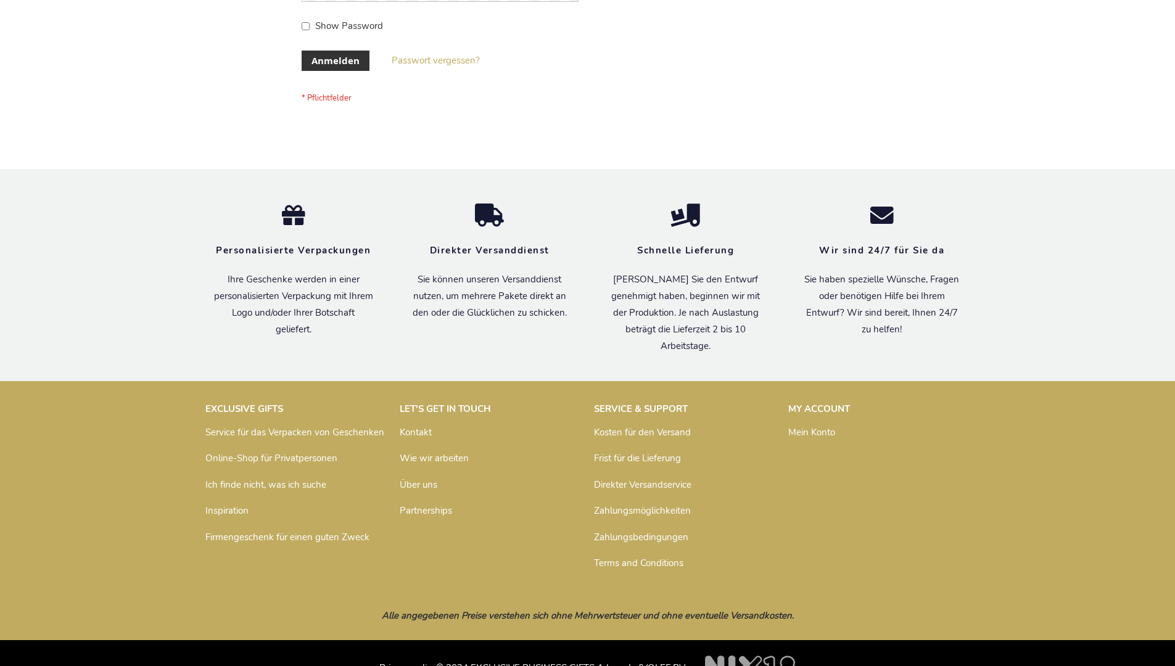
scroll to position [413, 0]
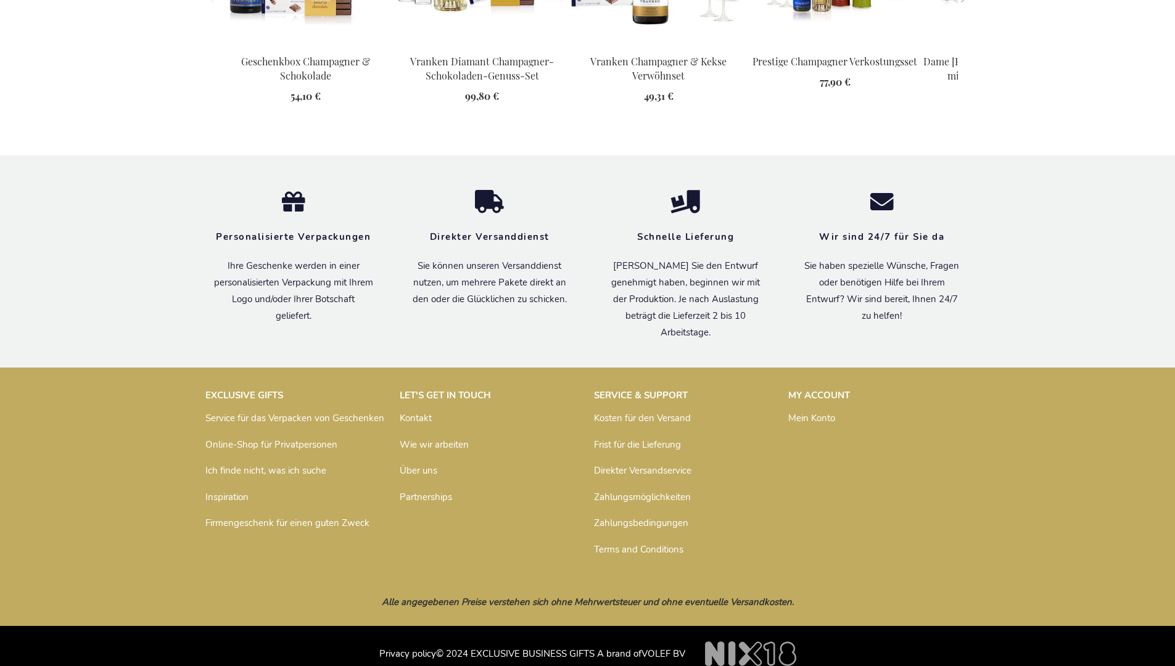
scroll to position [1635, 0]
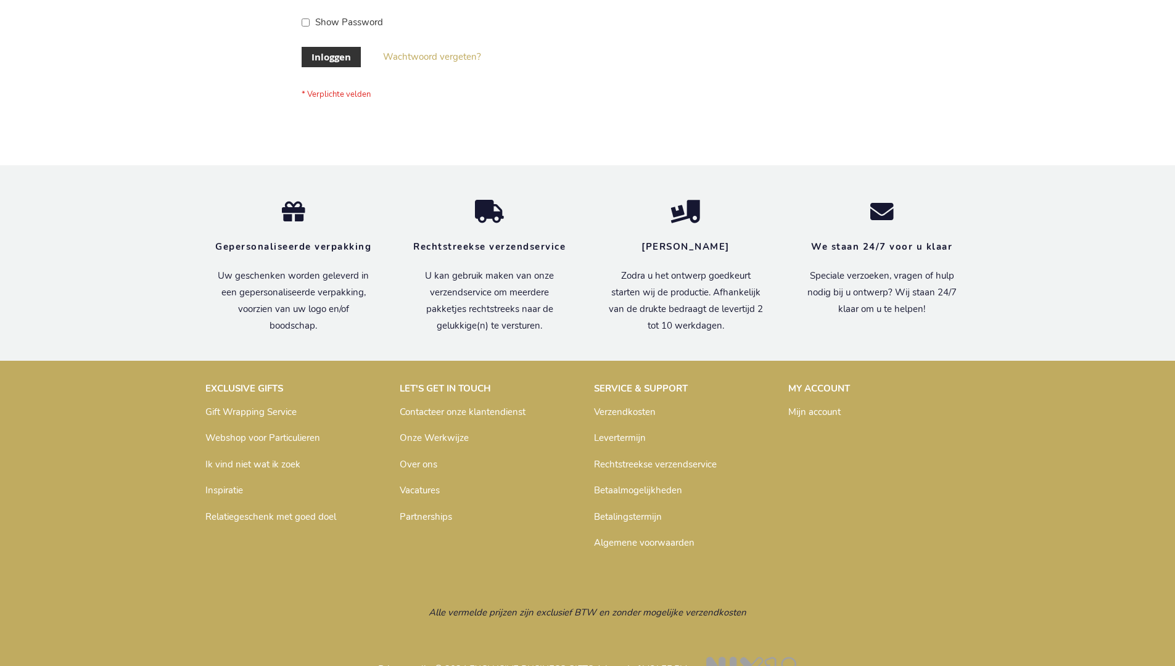
scroll to position [419, 0]
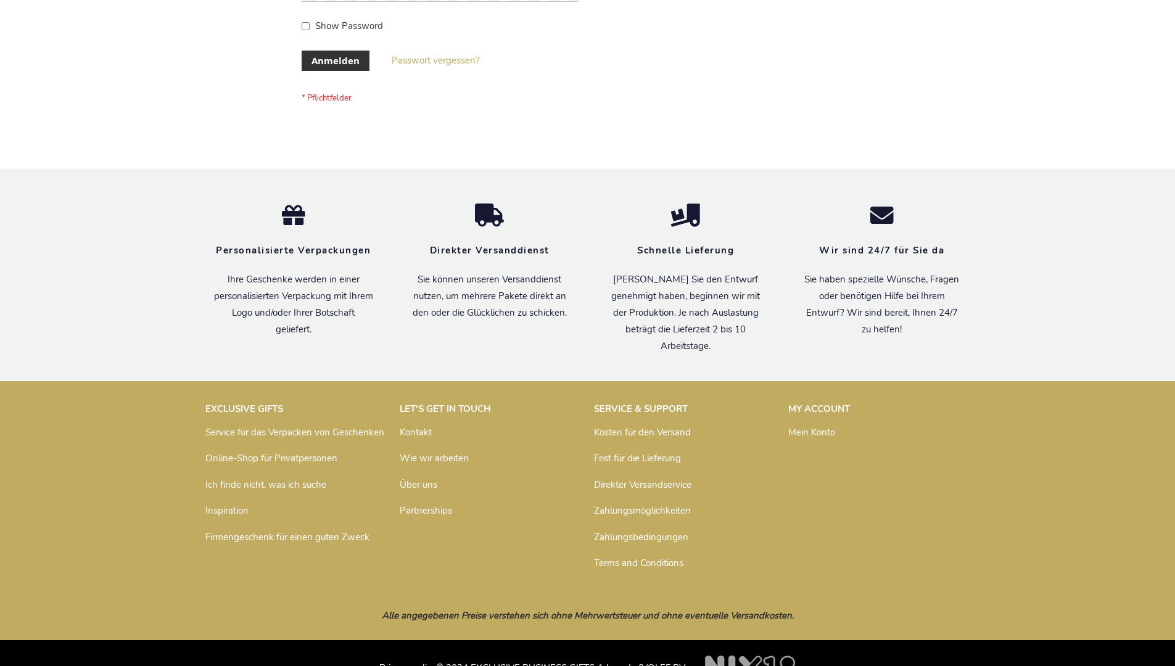
scroll to position [413, 0]
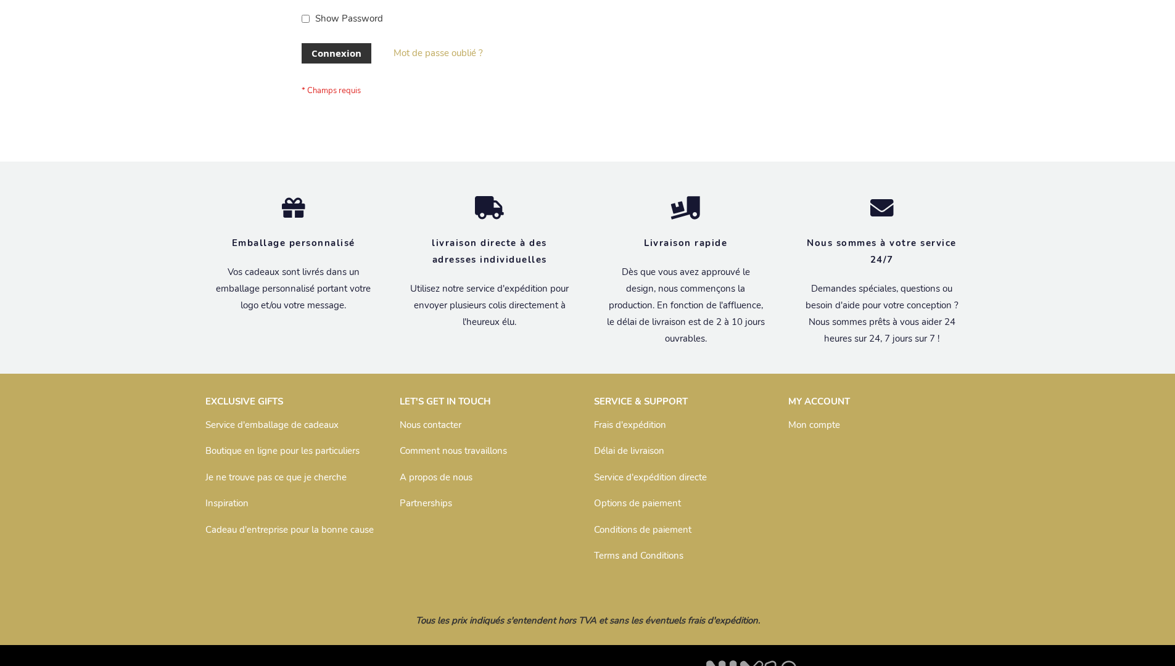
scroll to position [426, 0]
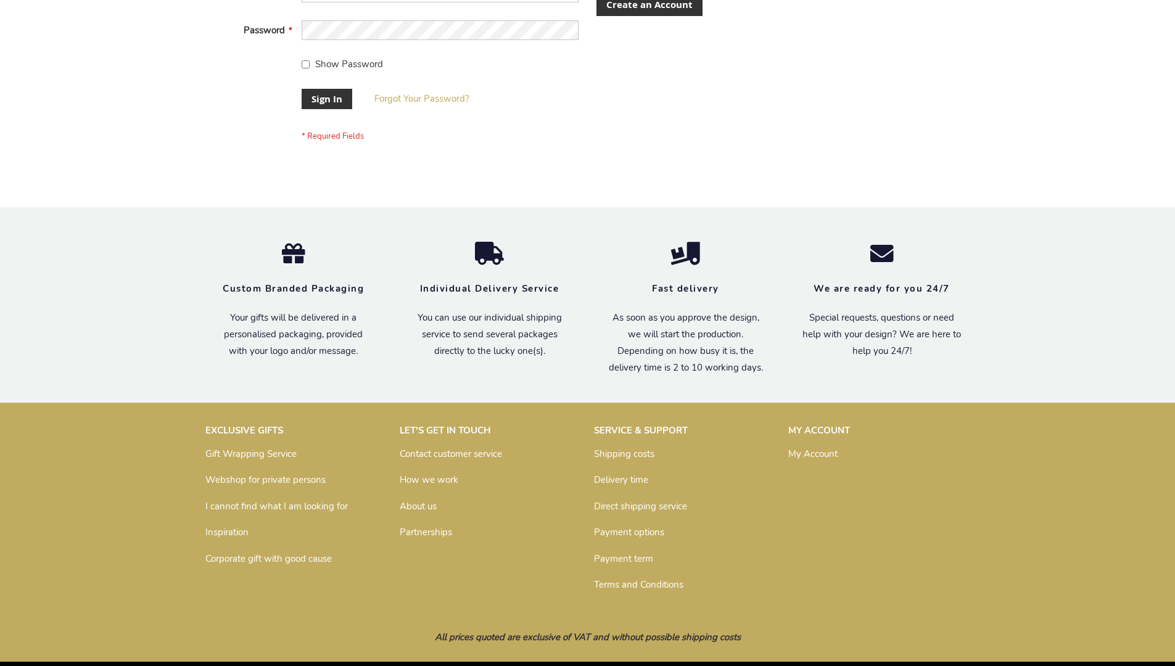
scroll to position [397, 0]
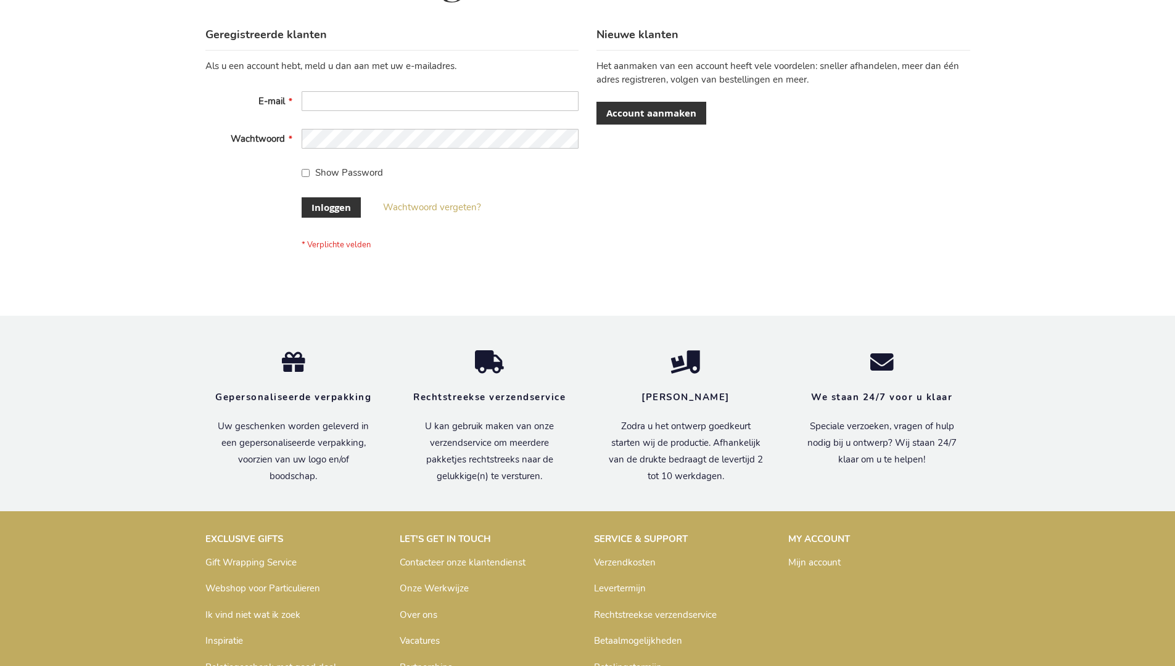
scroll to position [419, 0]
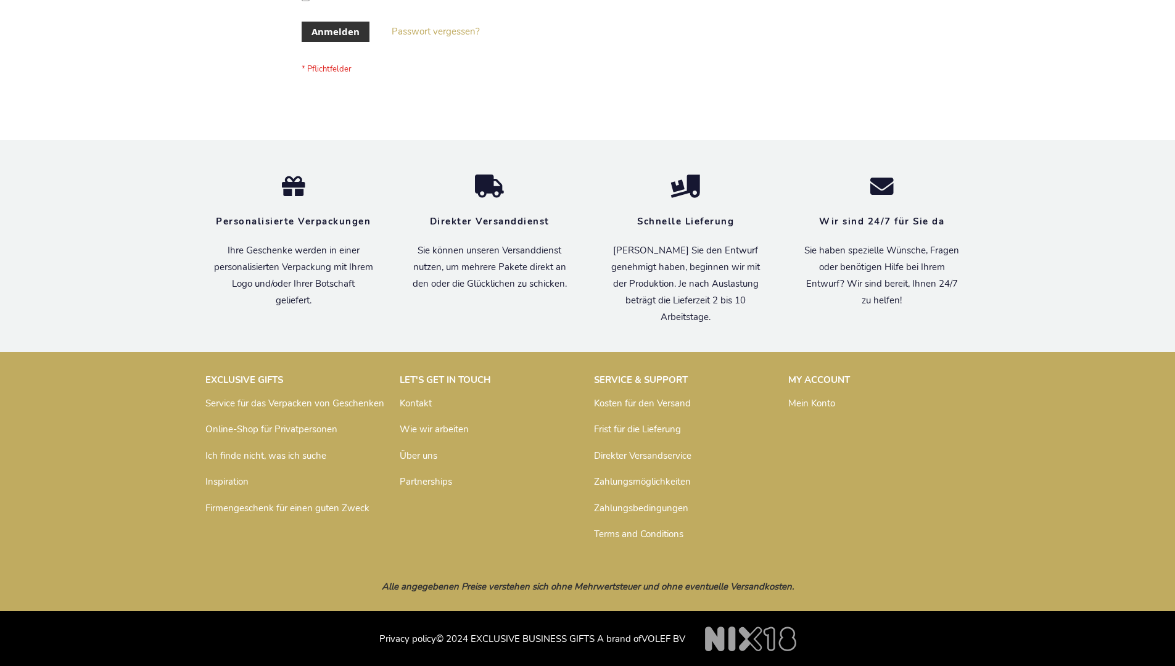
scroll to position [413, 0]
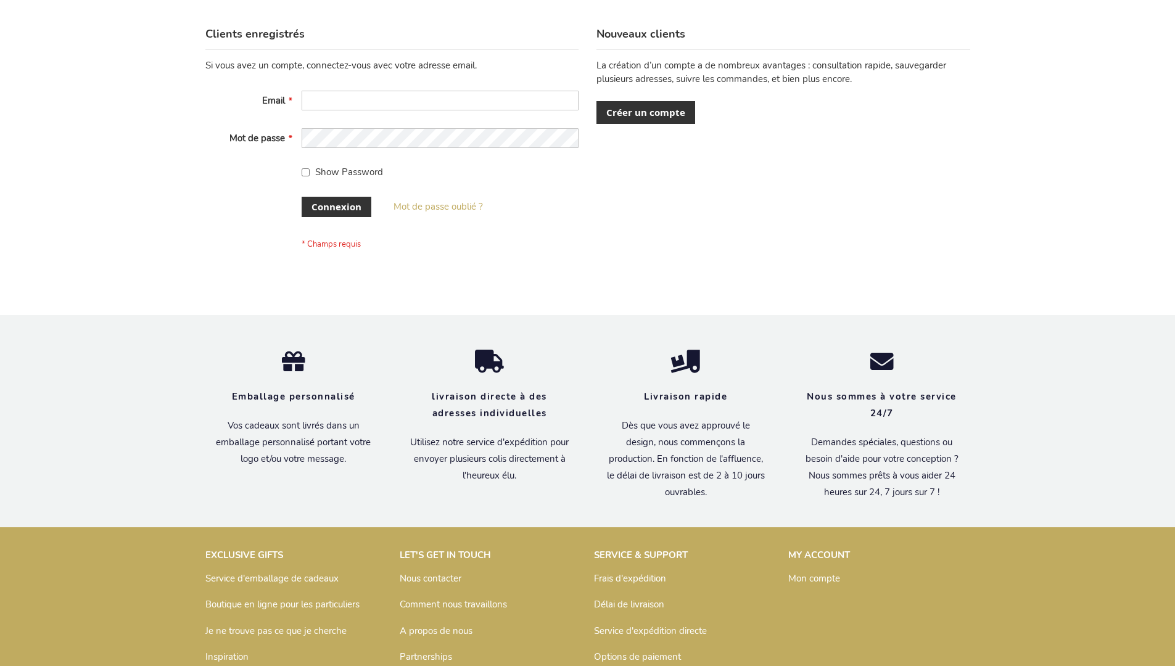
scroll to position [426, 0]
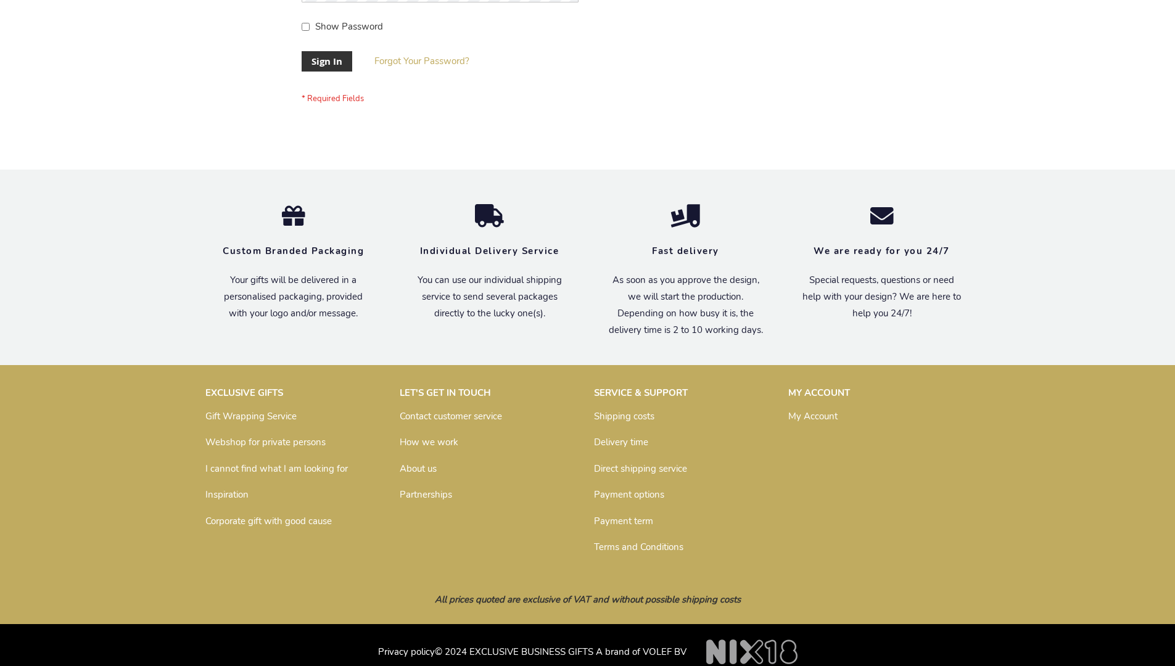
scroll to position [397, 0]
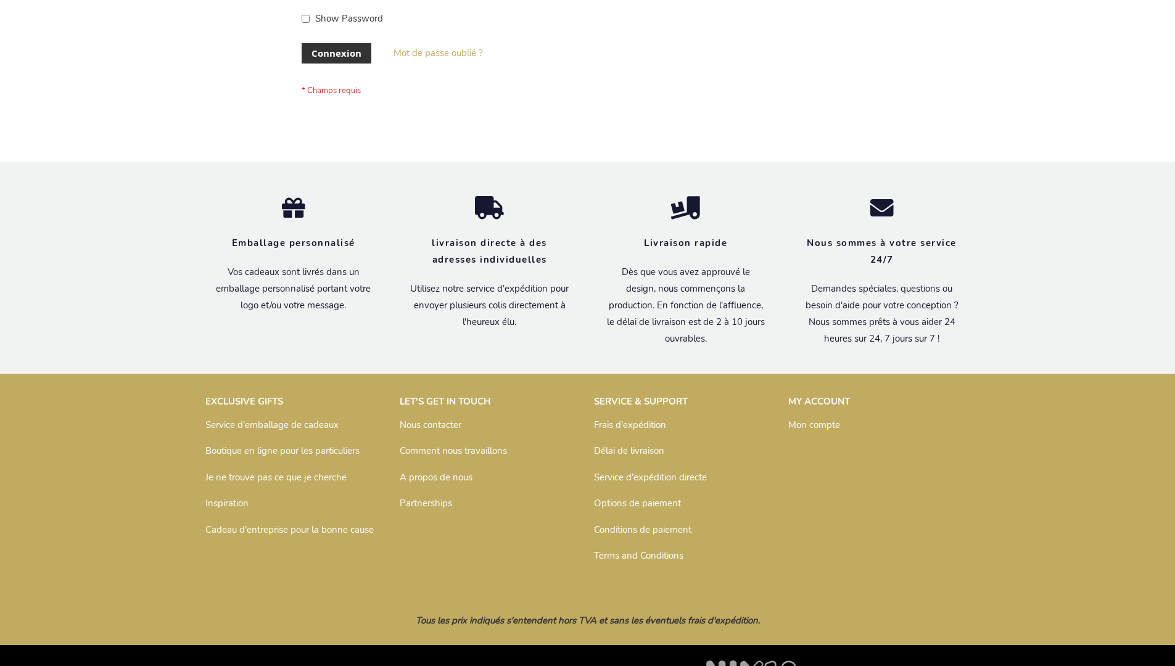
scroll to position [426, 0]
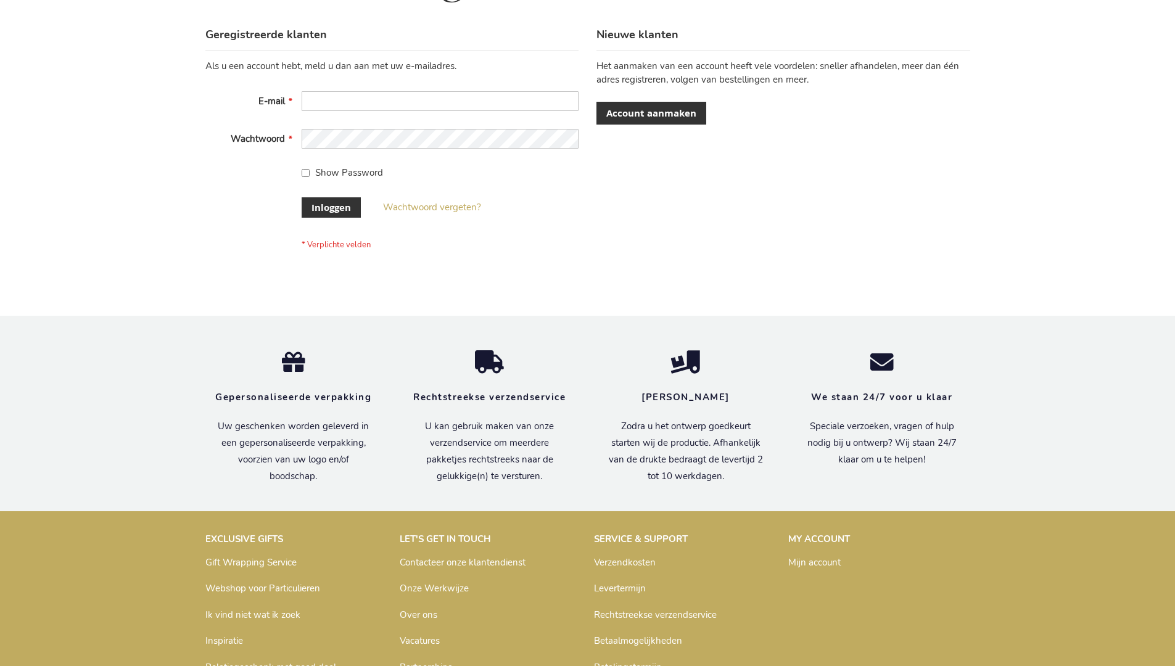
scroll to position [419, 0]
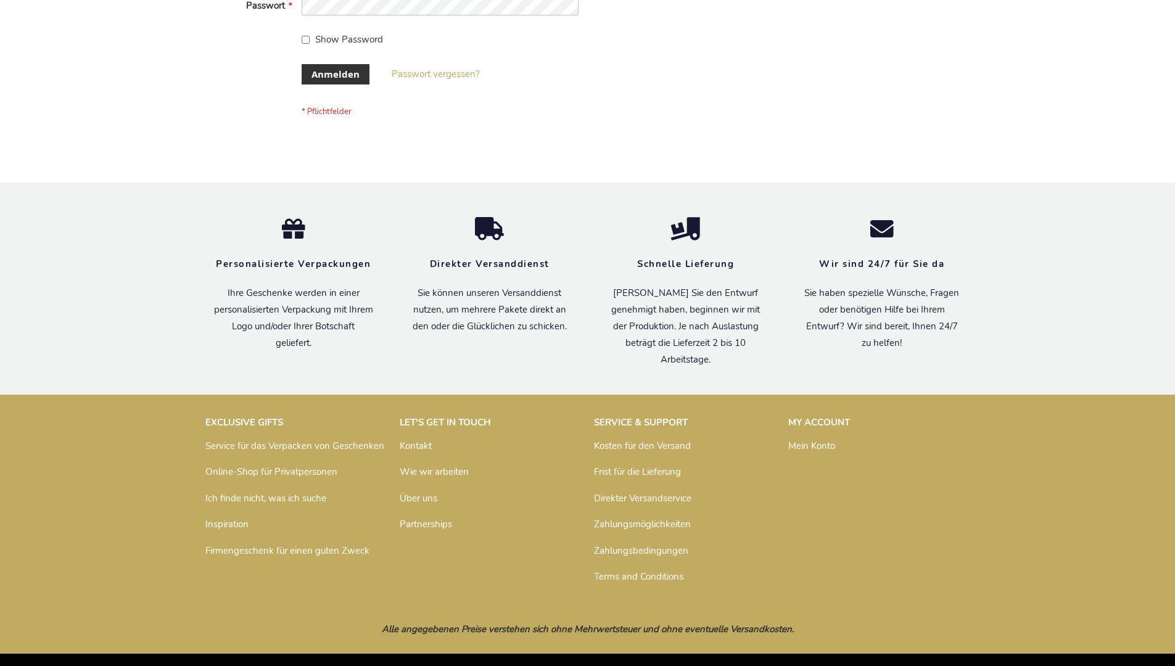
scroll to position [413, 0]
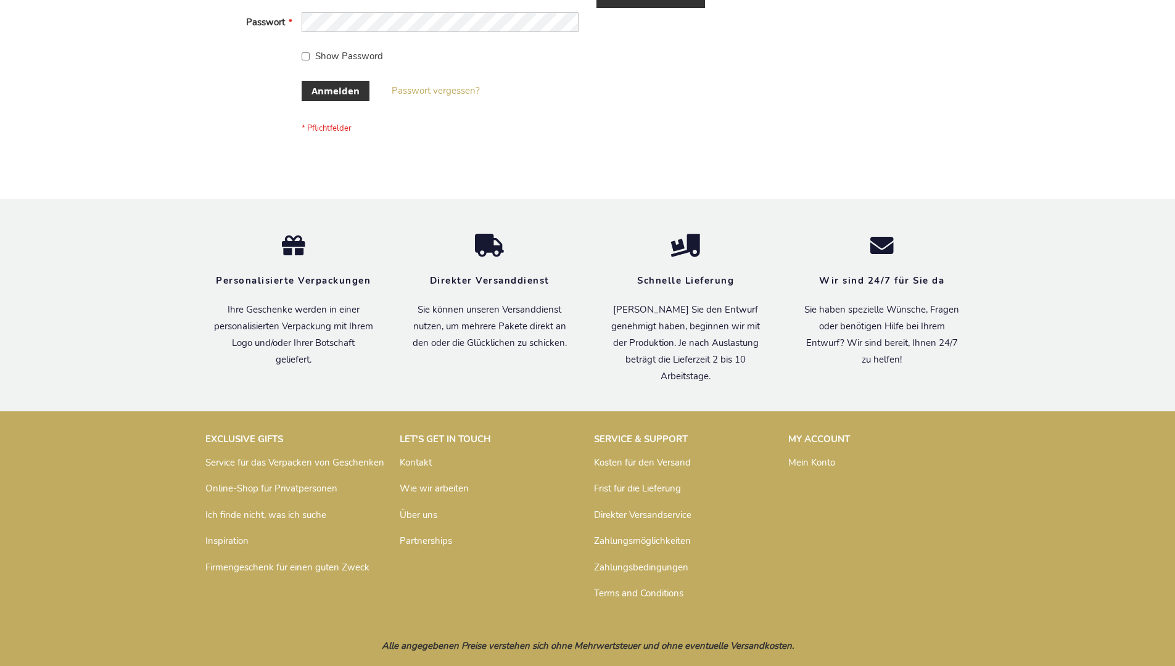
scroll to position [413, 0]
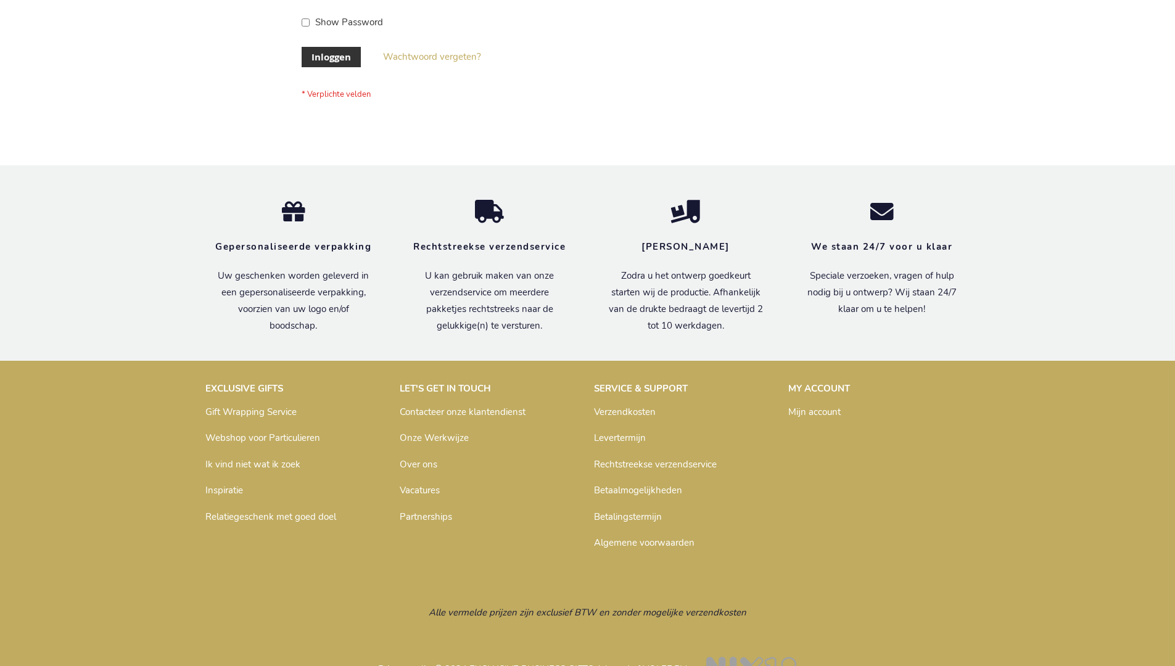
scroll to position [419, 0]
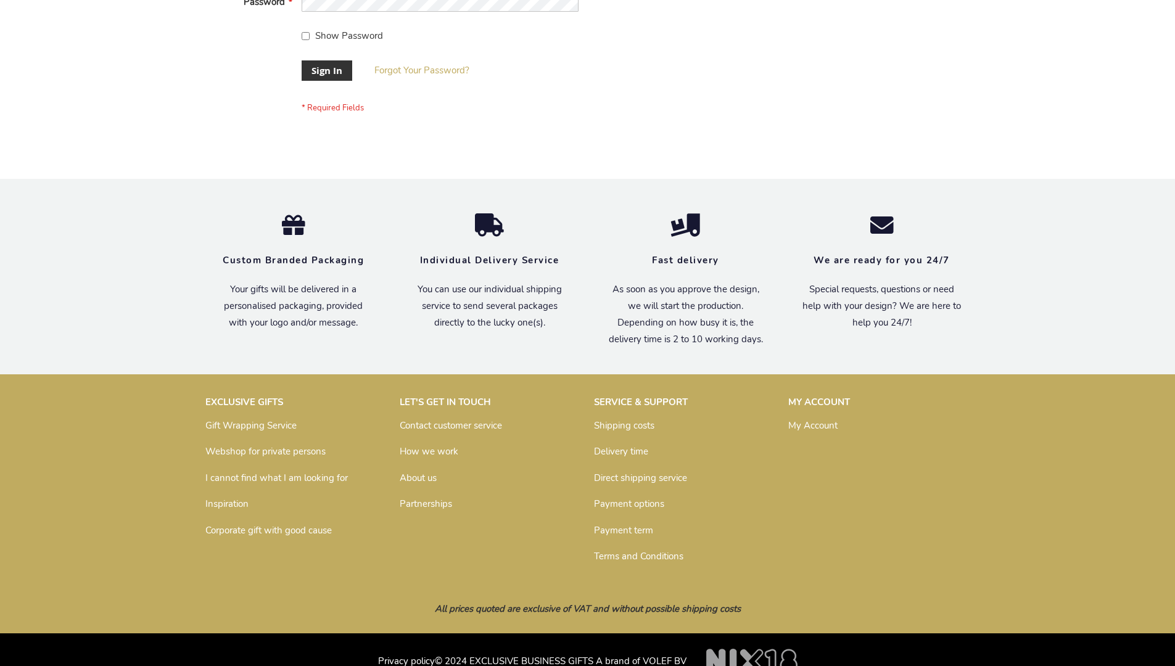
scroll to position [397, 0]
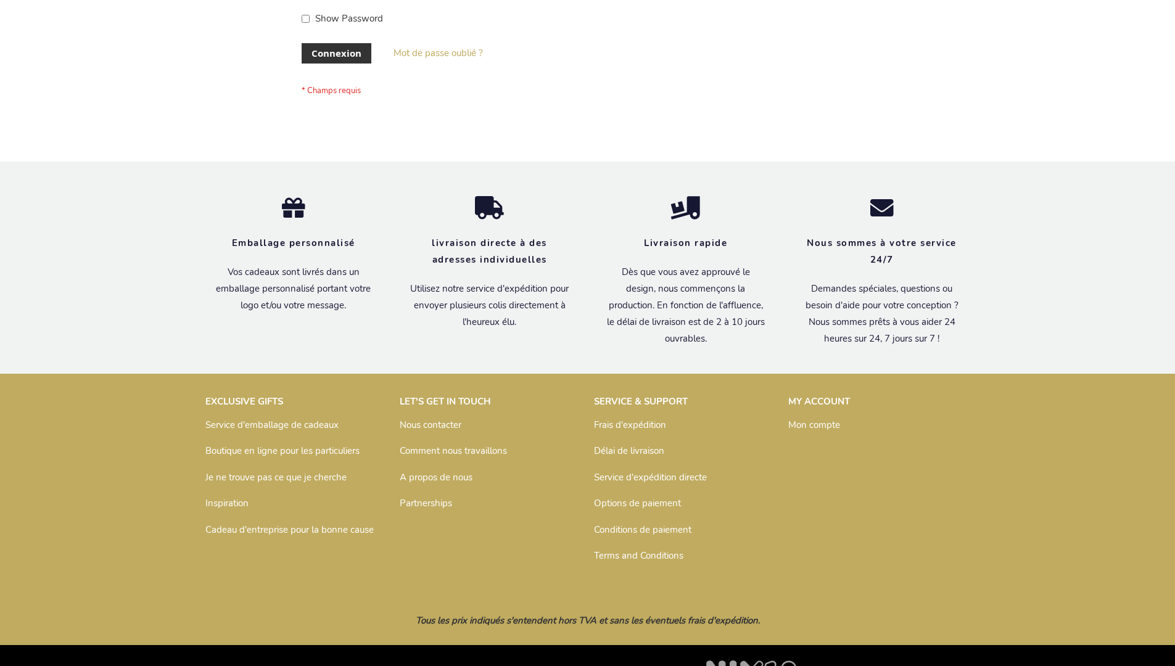
scroll to position [426, 0]
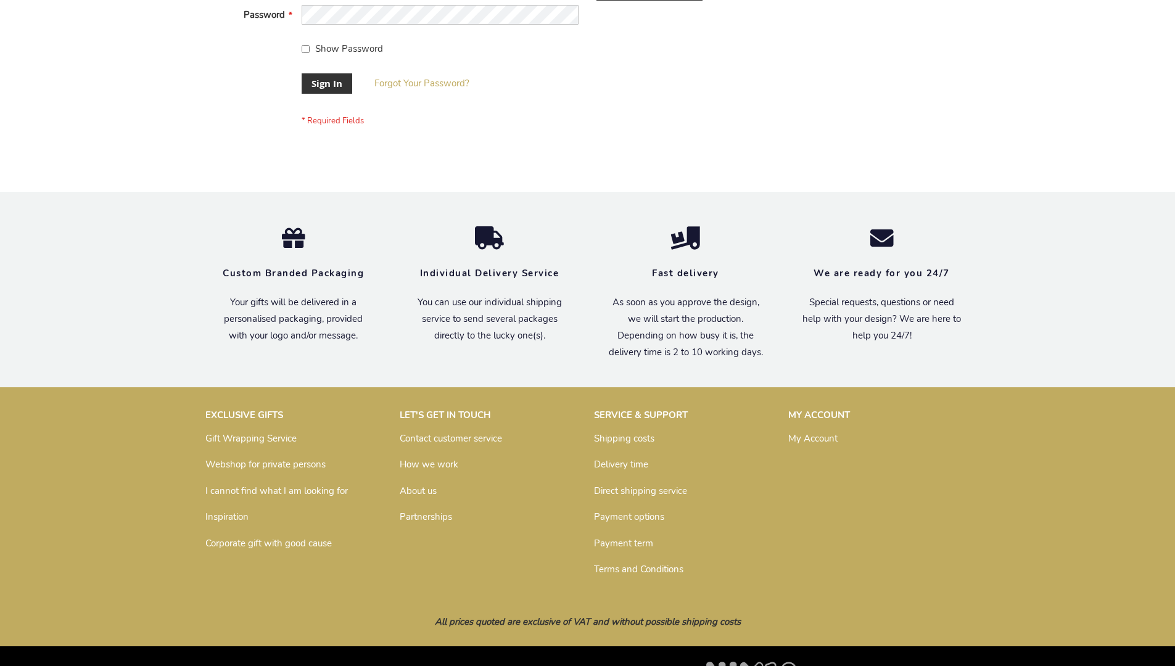
scroll to position [397, 0]
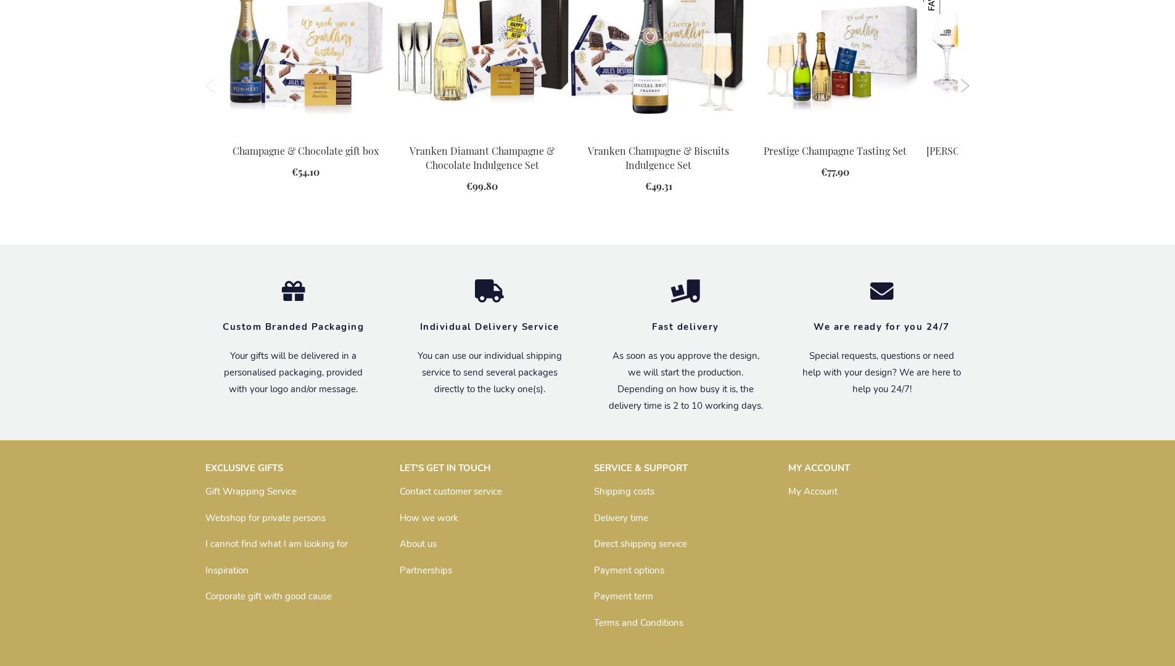
scroll to position [1591, 0]
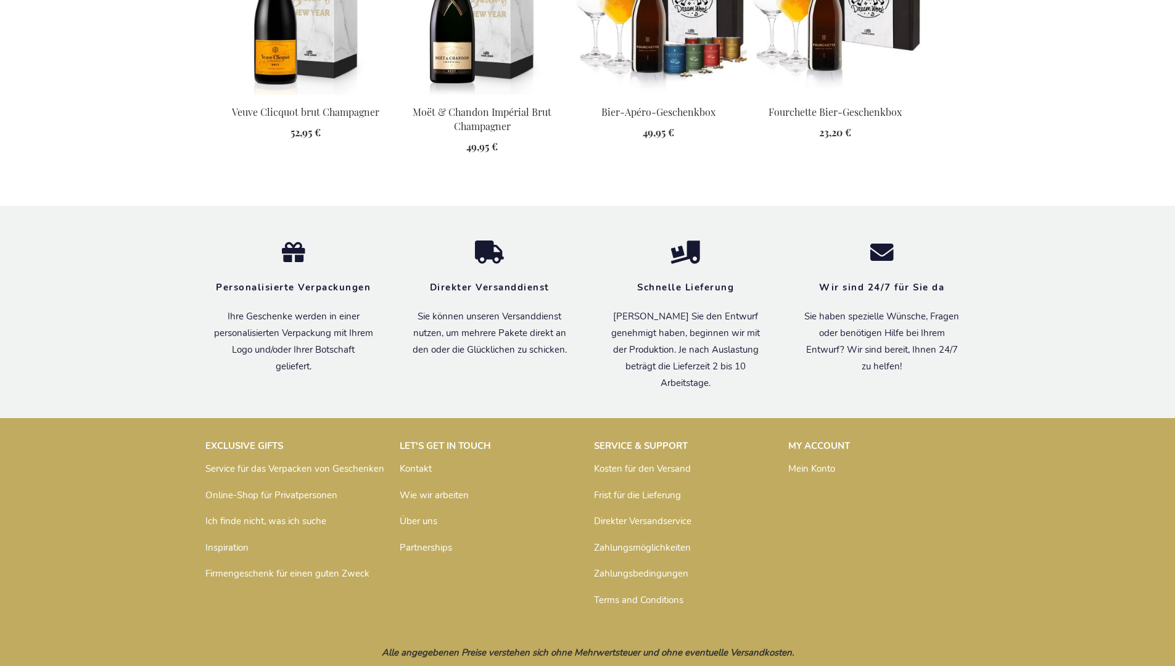
scroll to position [1635, 0]
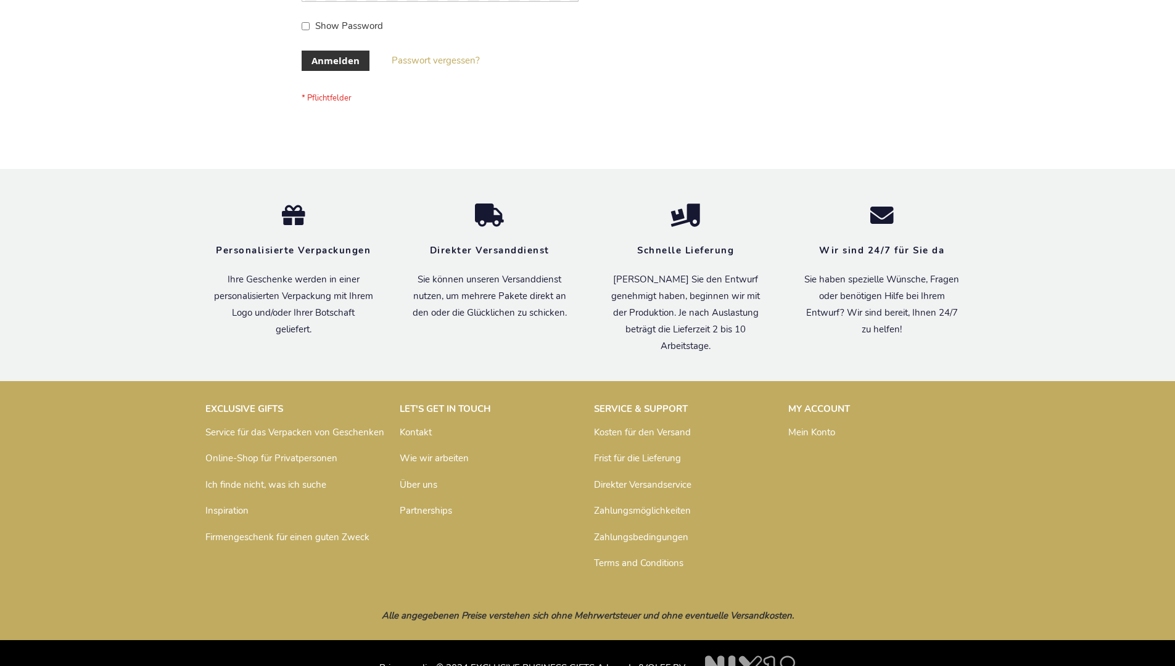
scroll to position [413, 0]
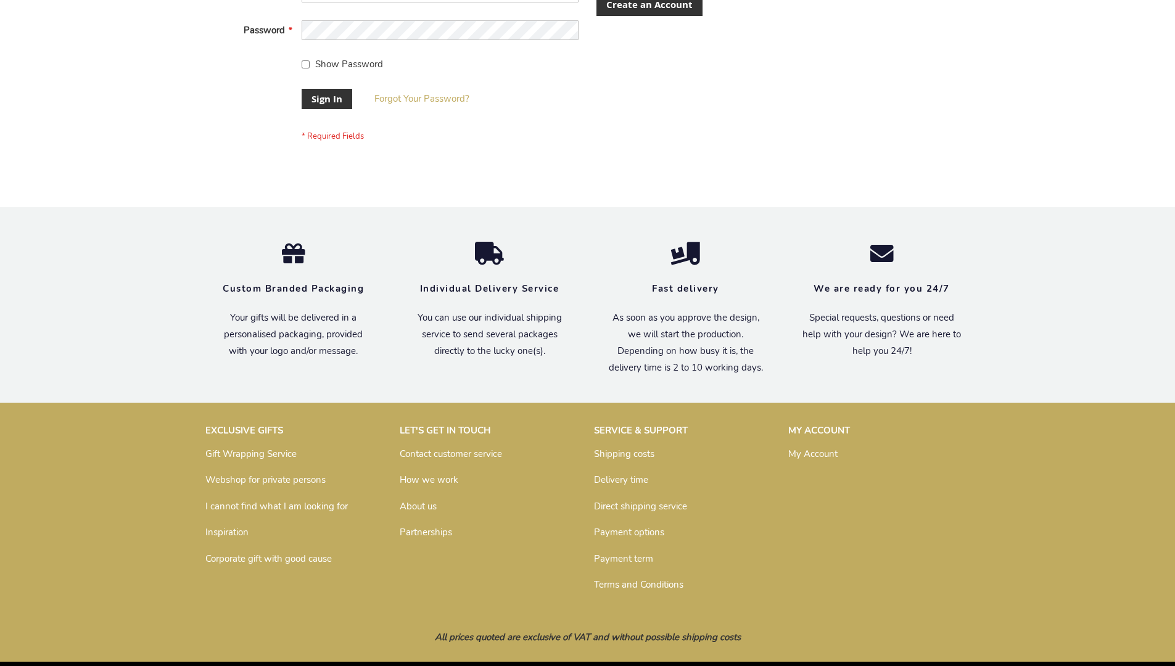
scroll to position [397, 0]
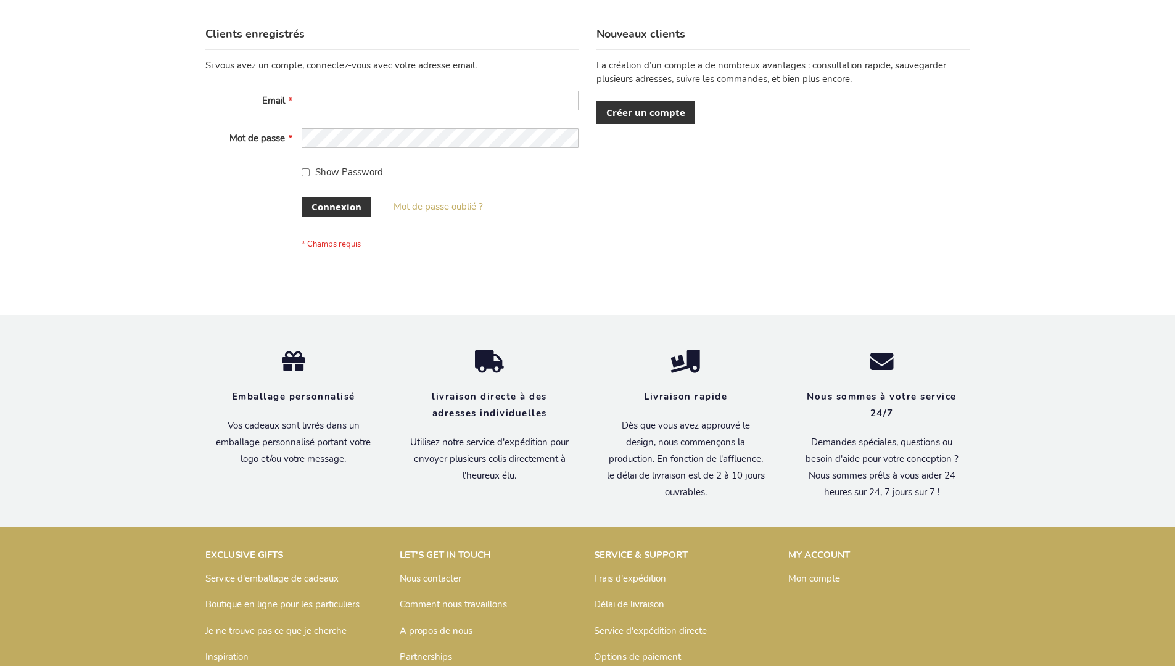
scroll to position [426, 0]
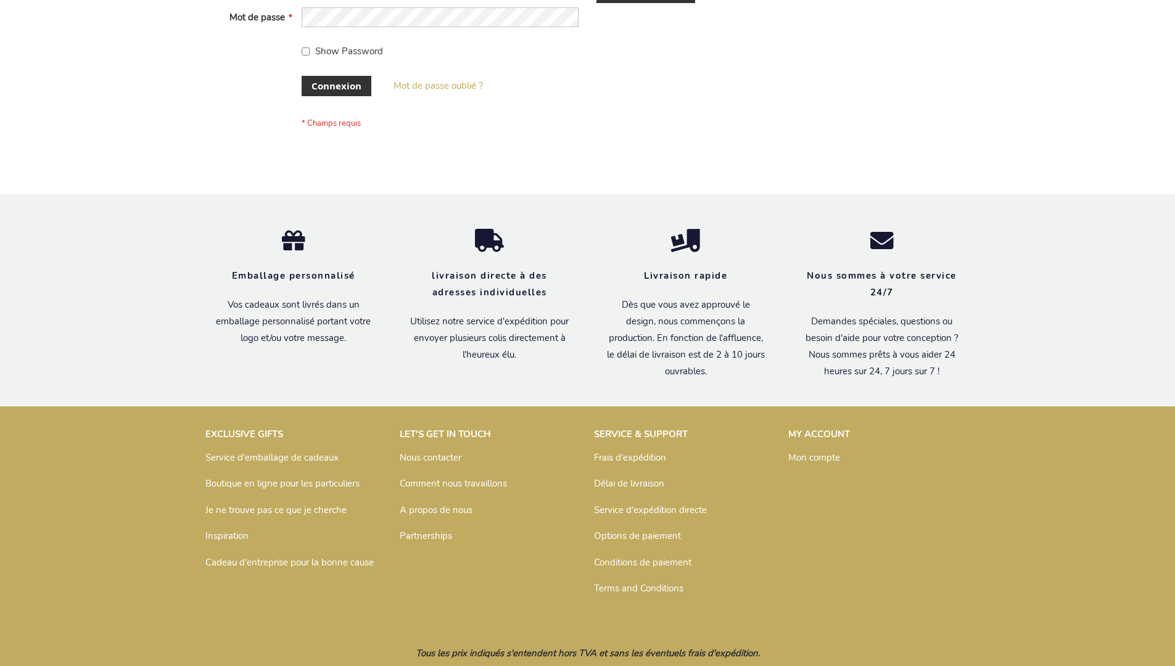
scroll to position [426, 0]
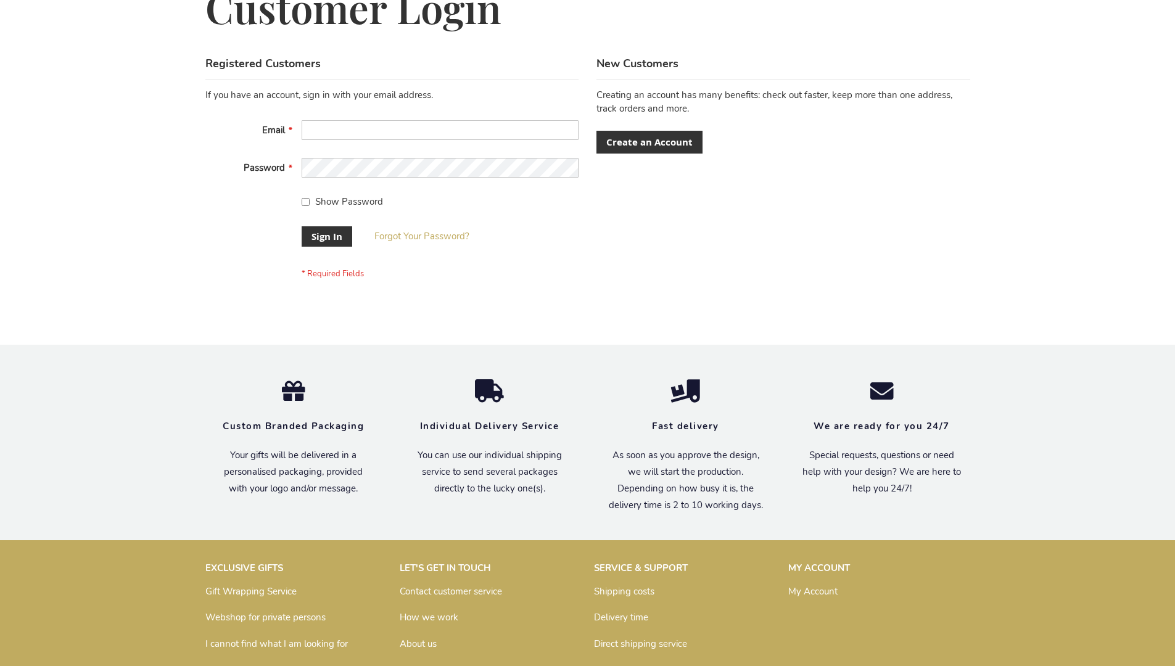
scroll to position [397, 0]
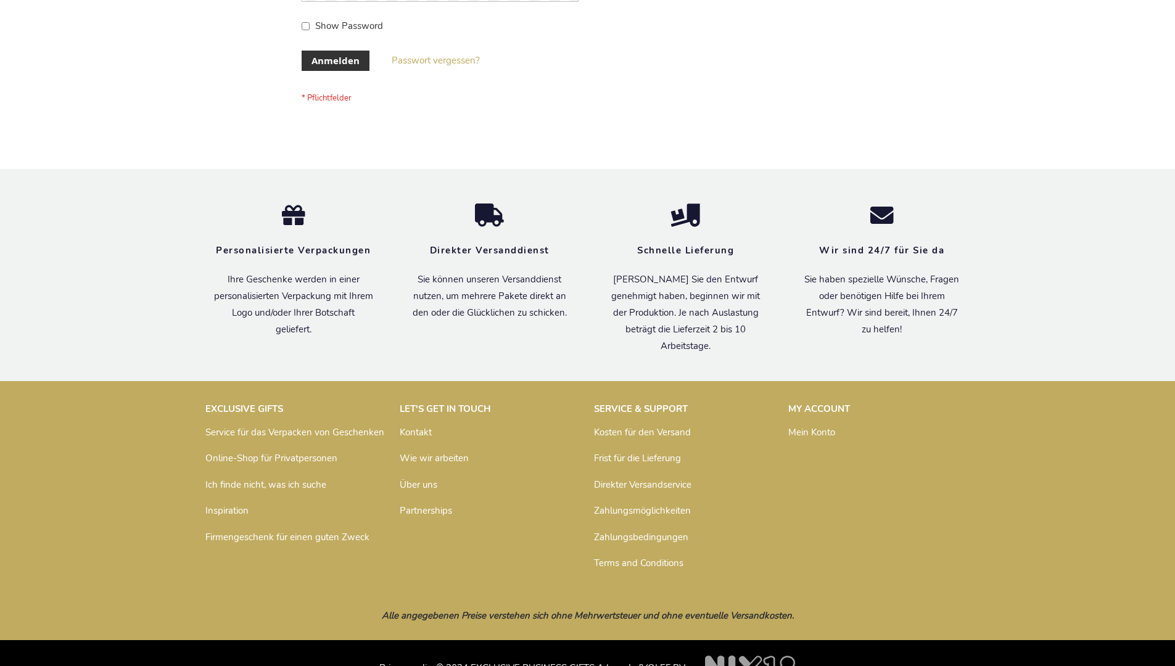
scroll to position [413, 0]
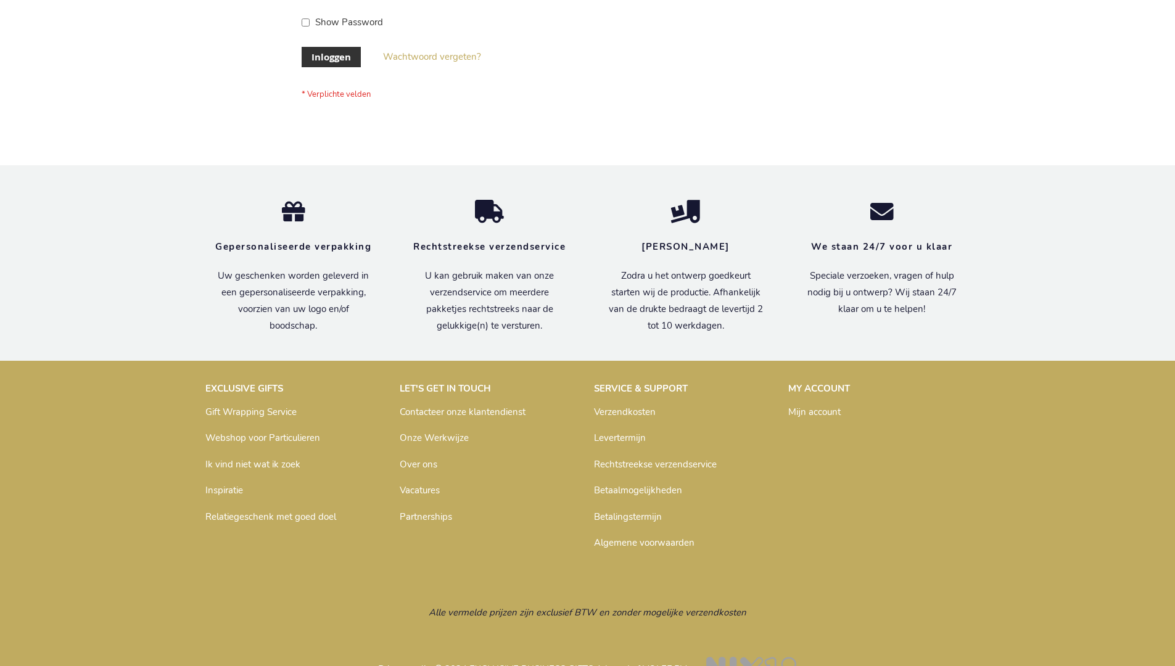
scroll to position [419, 0]
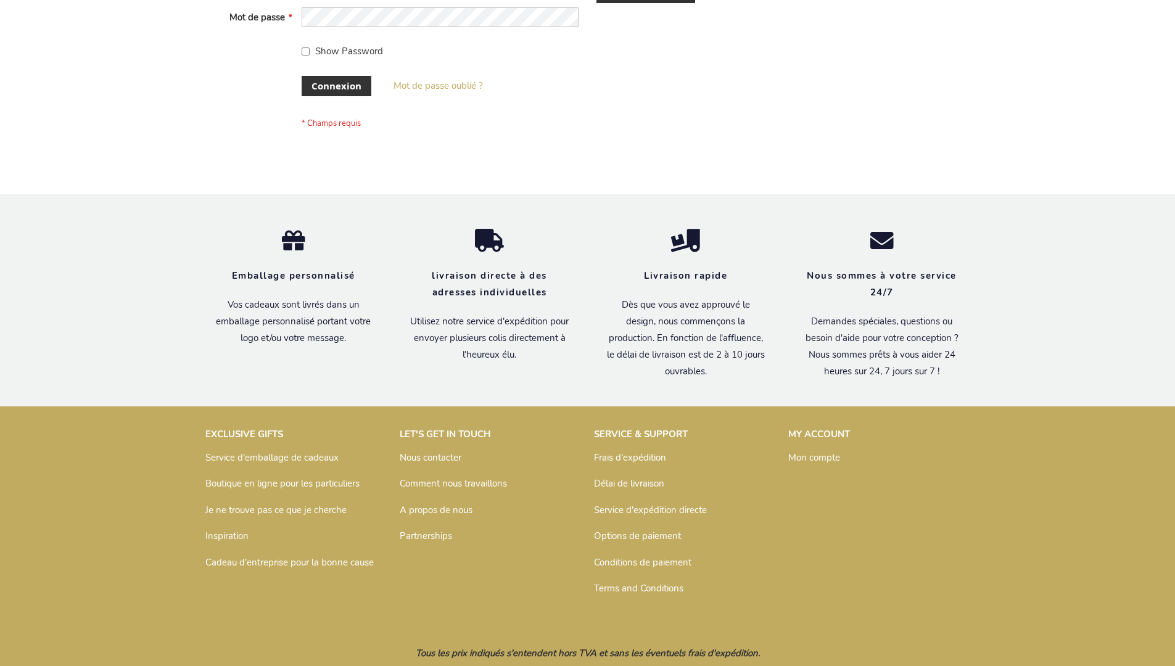
scroll to position [426, 0]
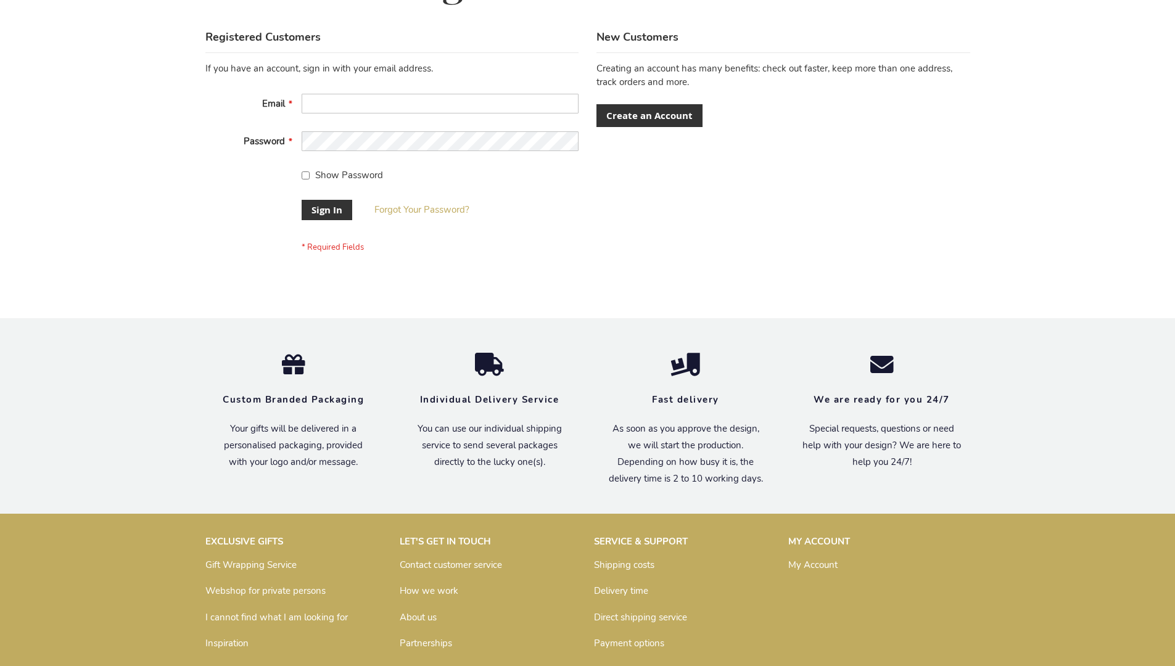
scroll to position [397, 0]
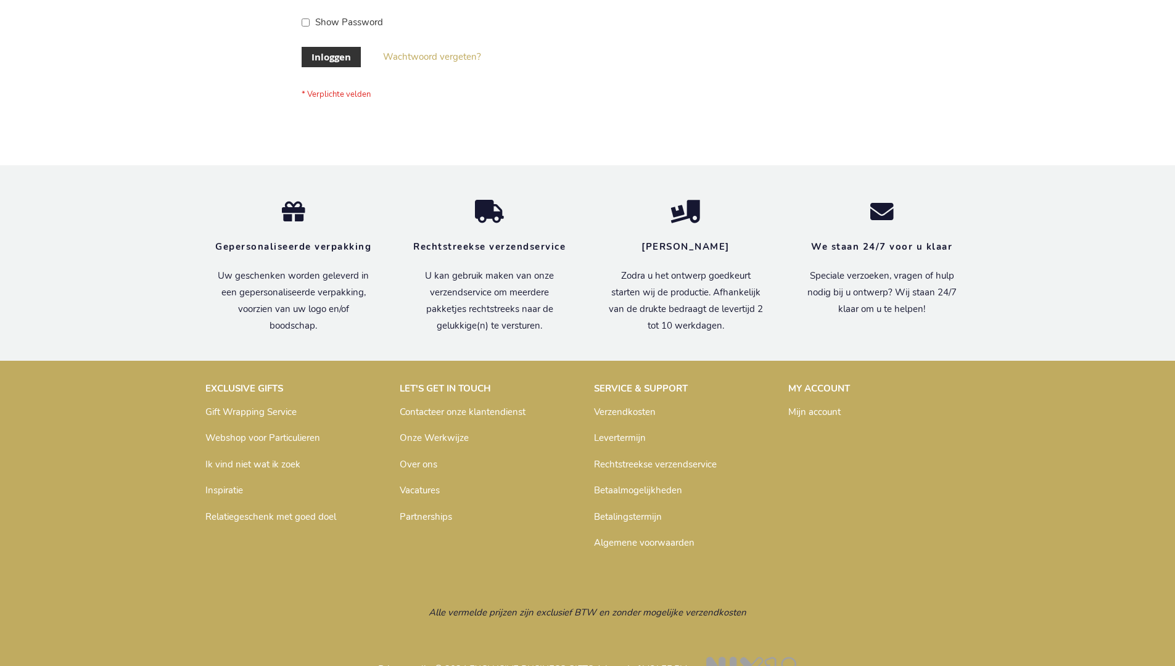
scroll to position [419, 0]
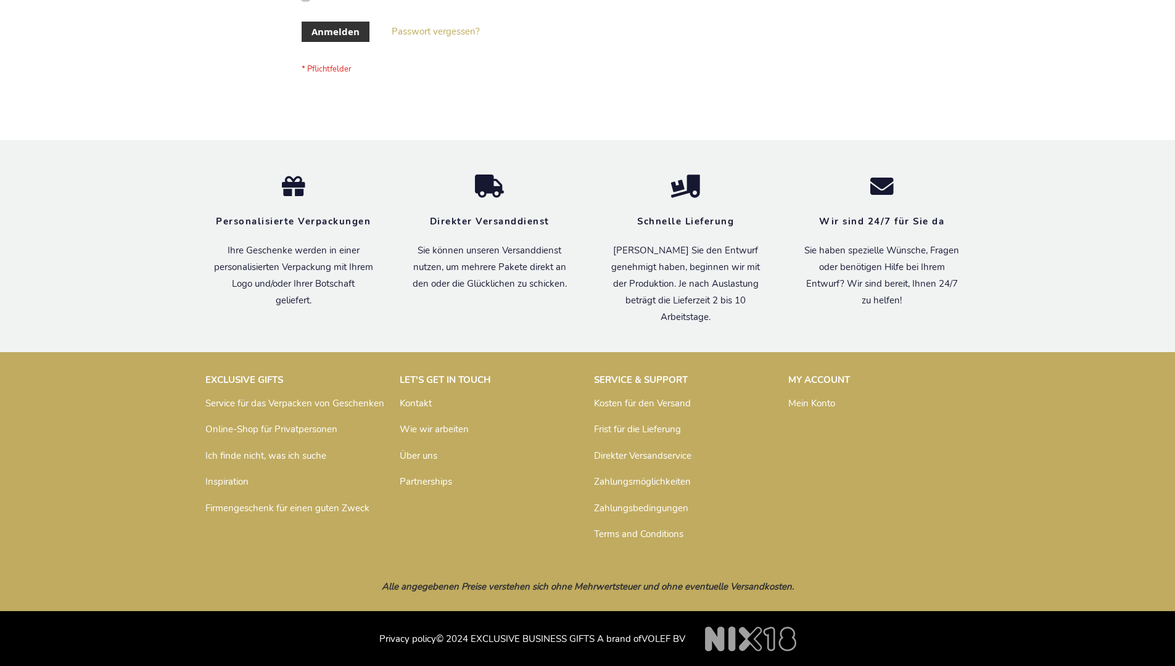
scroll to position [413, 0]
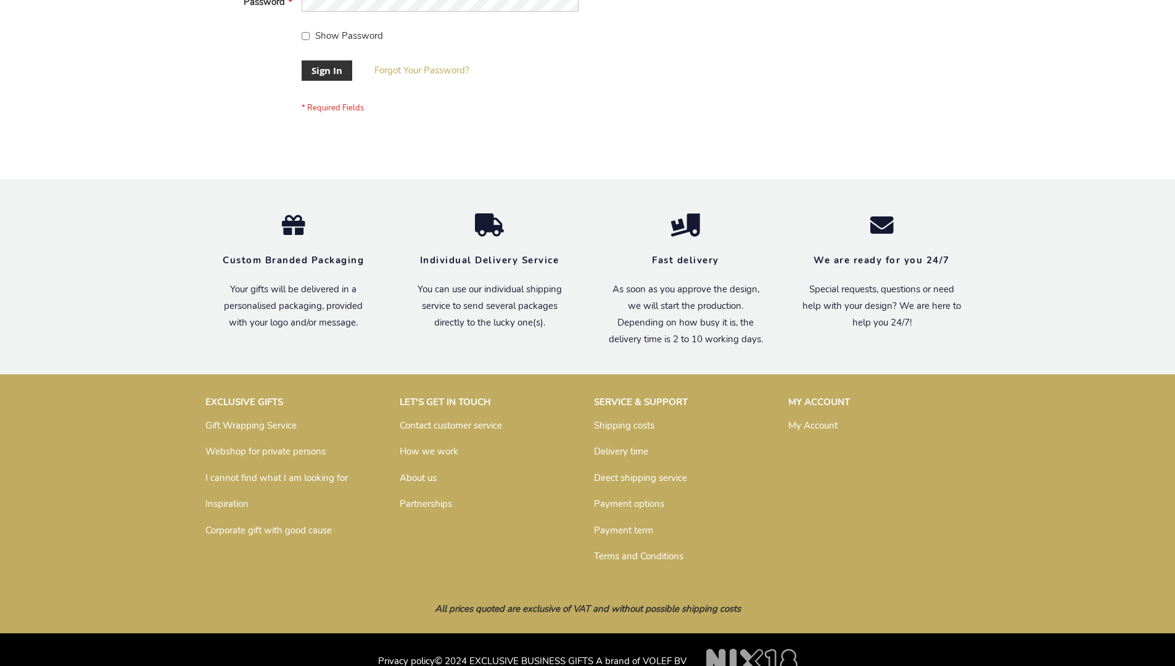
scroll to position [397, 0]
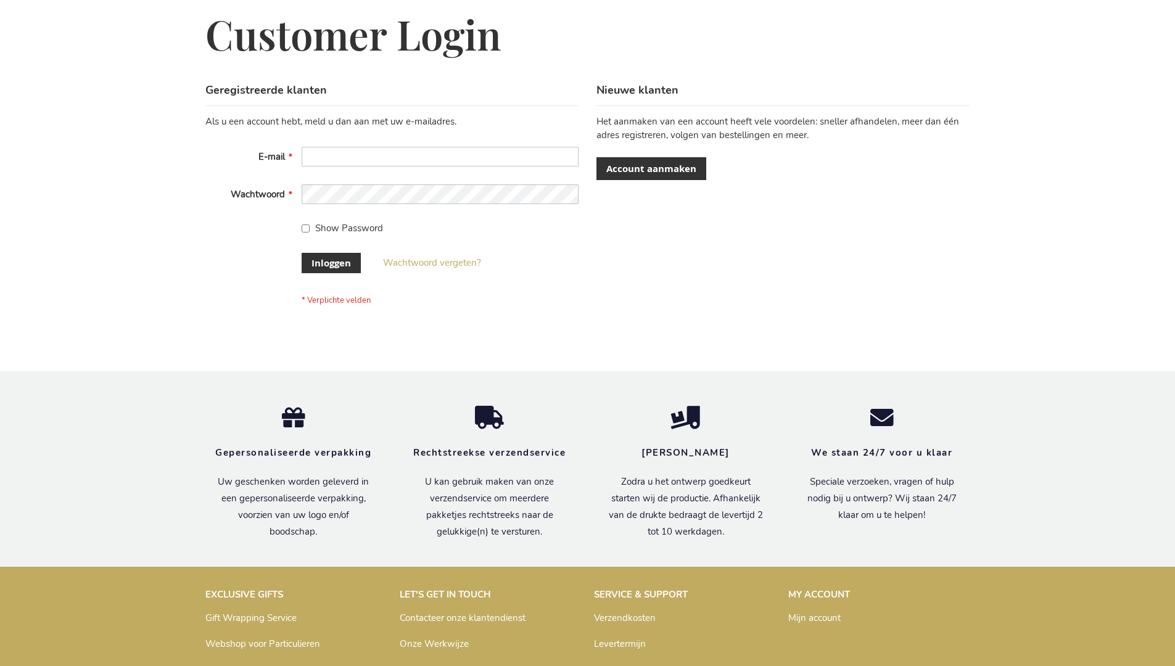
scroll to position [419, 0]
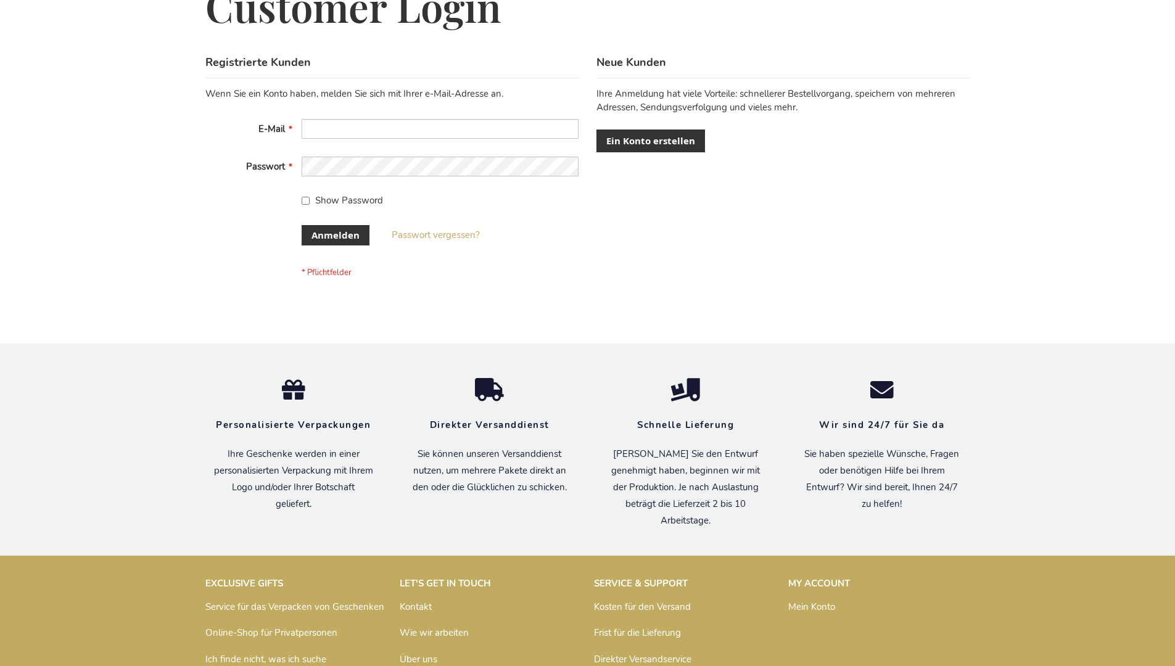
scroll to position [413, 0]
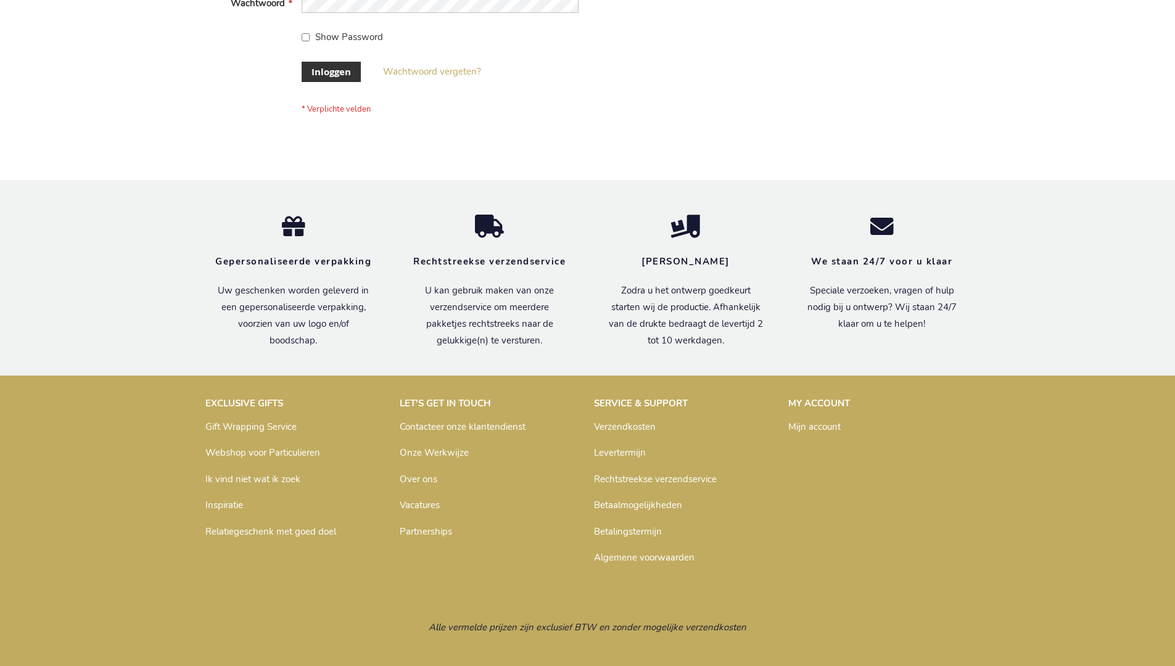
scroll to position [419, 0]
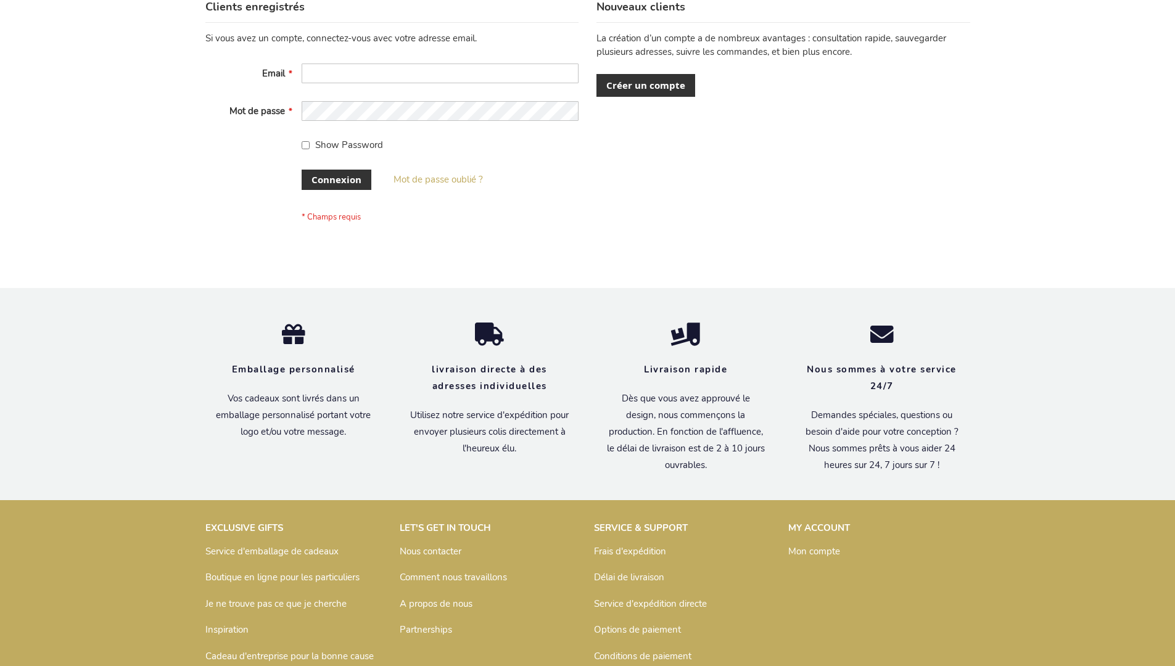
scroll to position [426, 0]
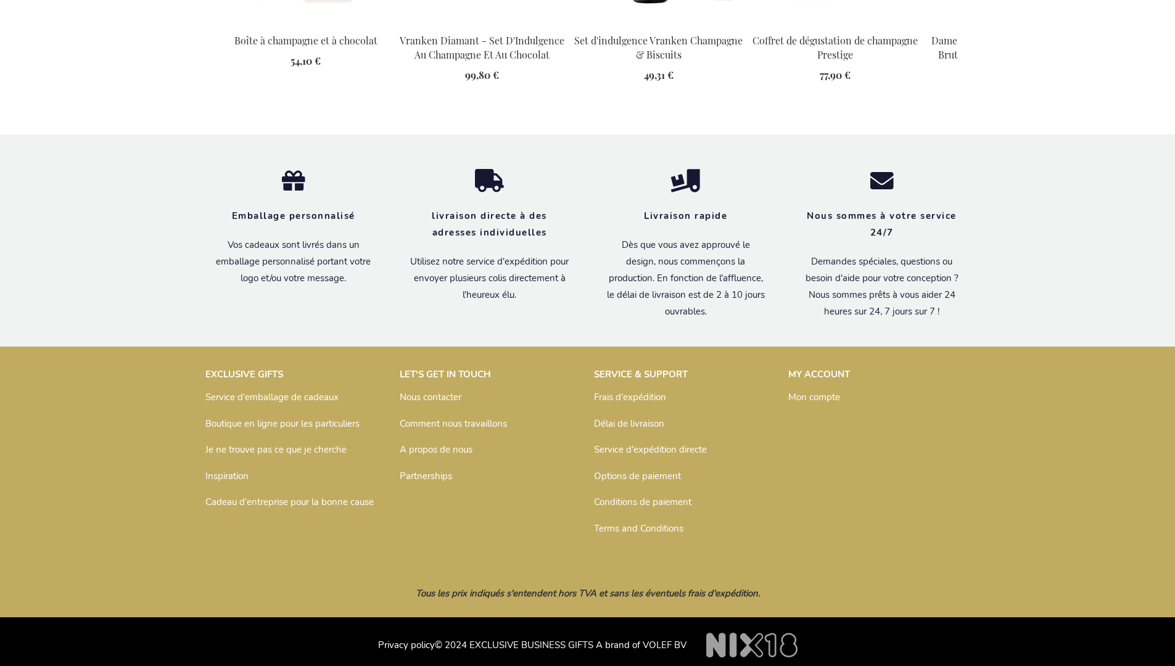
scroll to position [1648, 0]
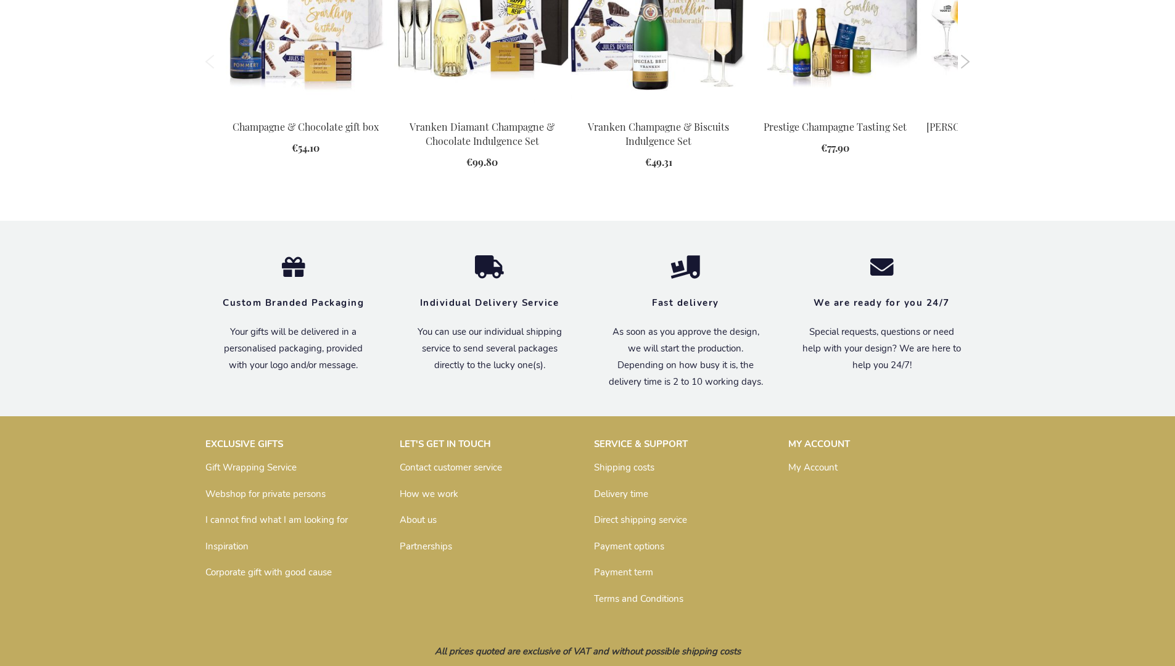
scroll to position [1591, 0]
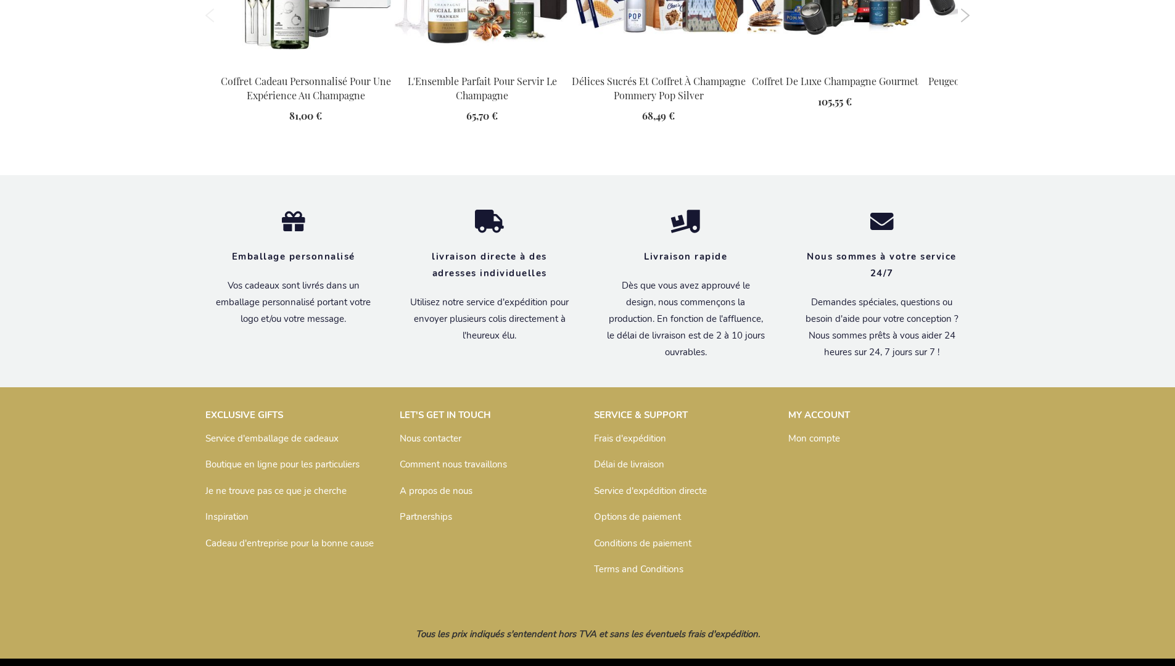
scroll to position [1862, 0]
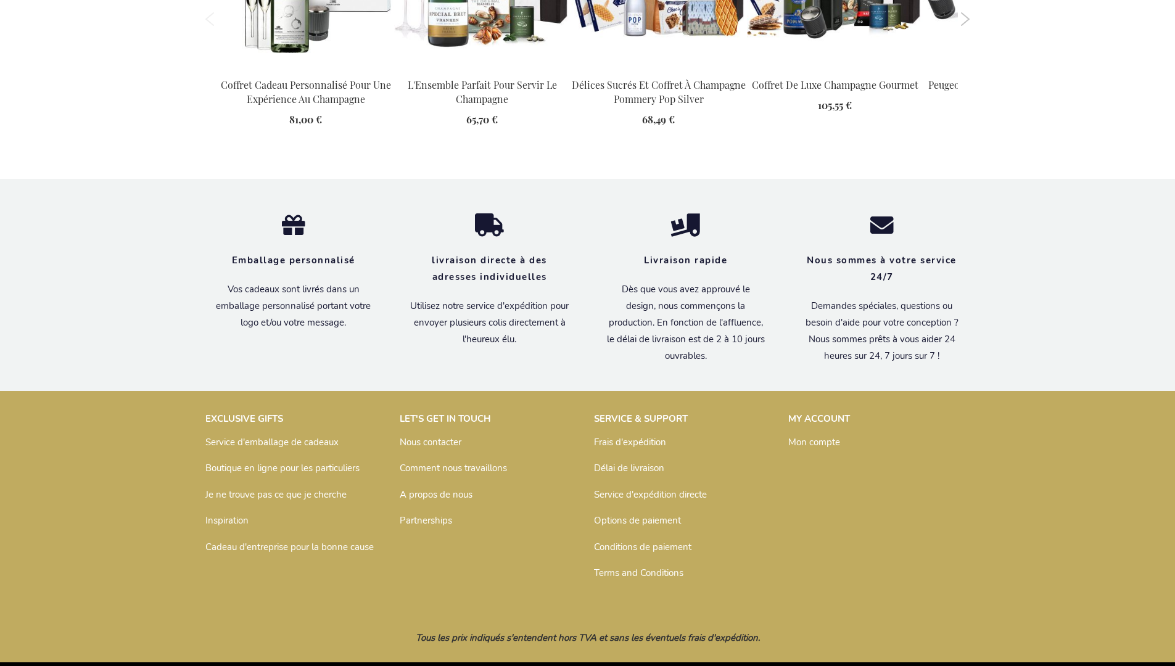
scroll to position [1862, 0]
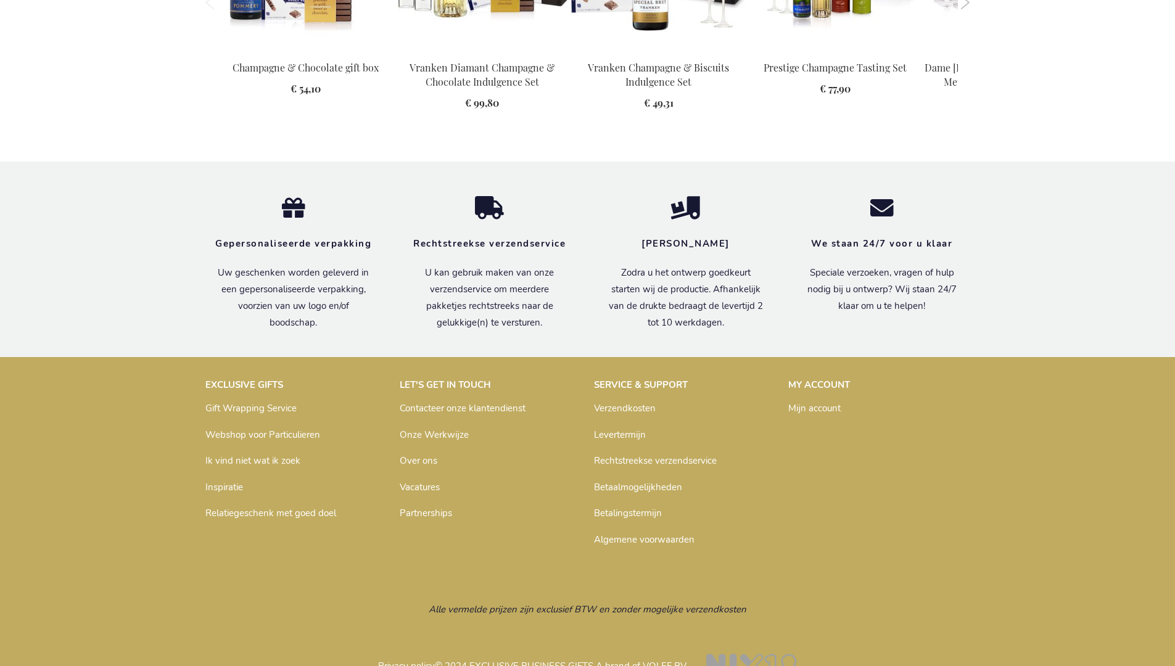
scroll to position [1614, 0]
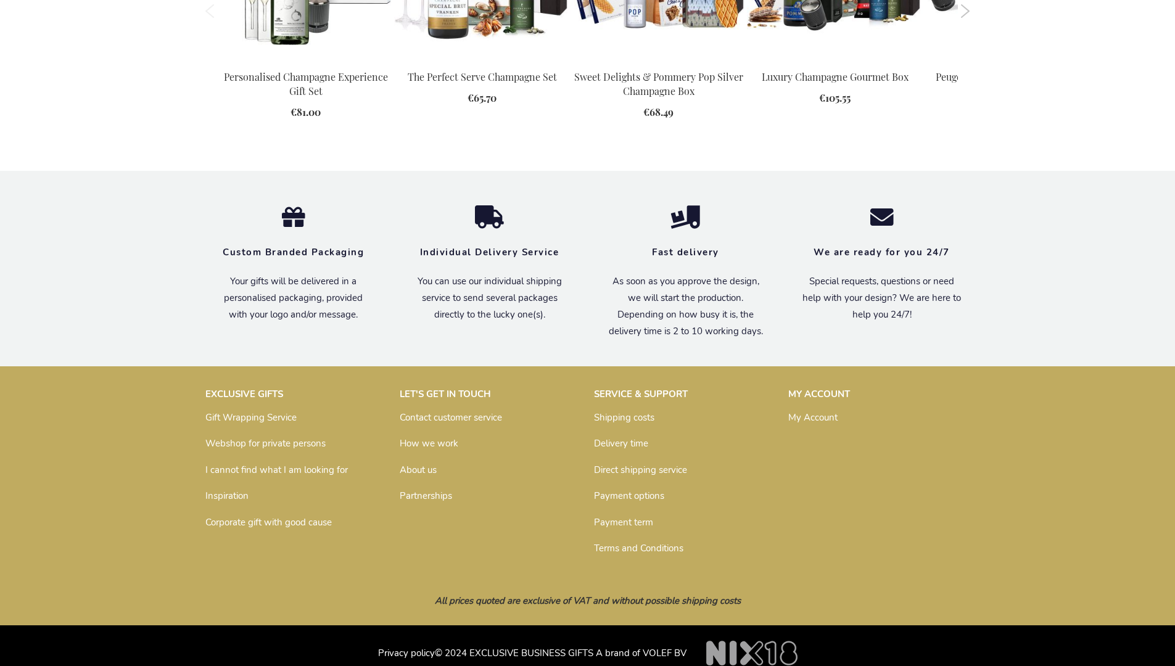
scroll to position [1793, 0]
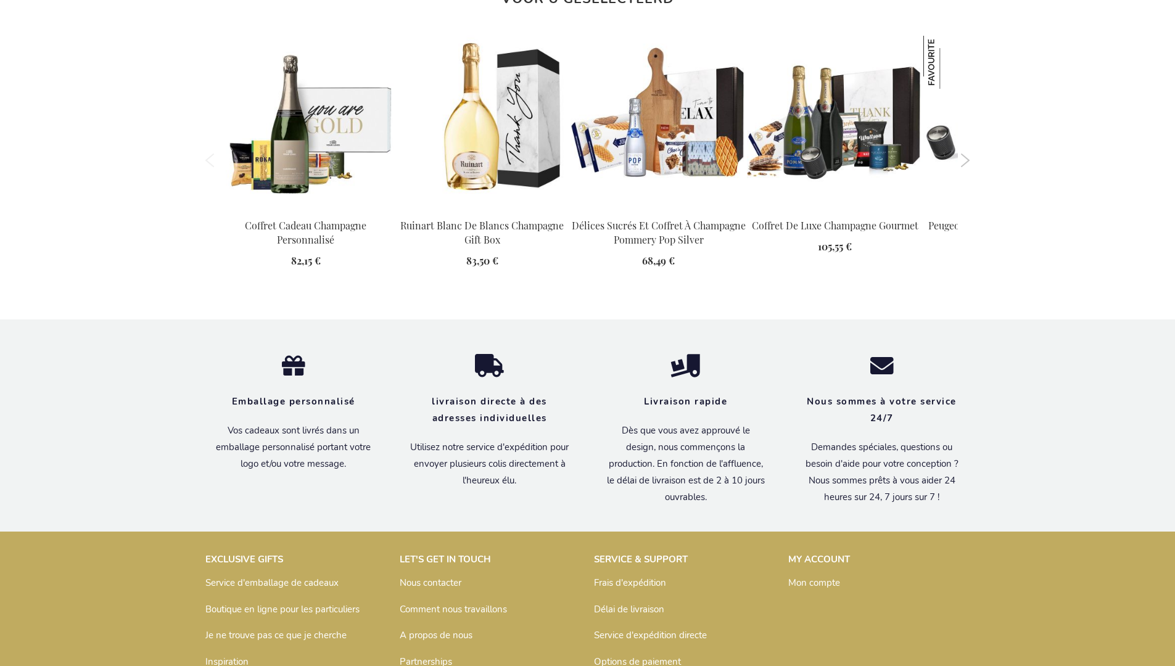
scroll to position [1756, 0]
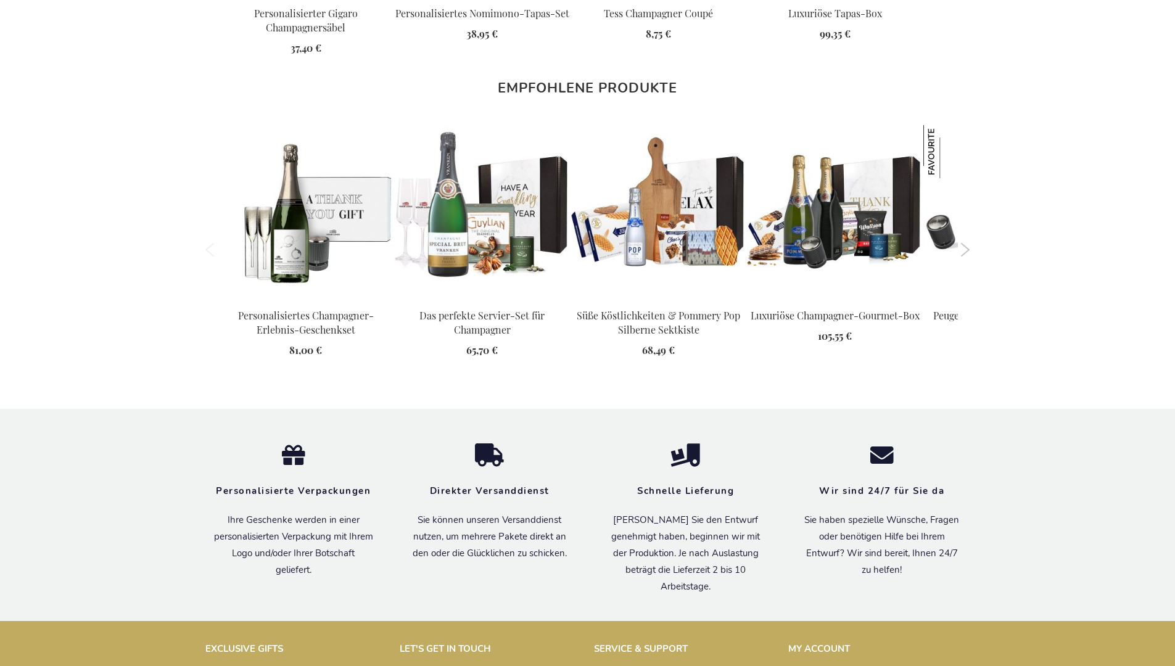
scroll to position [1902, 0]
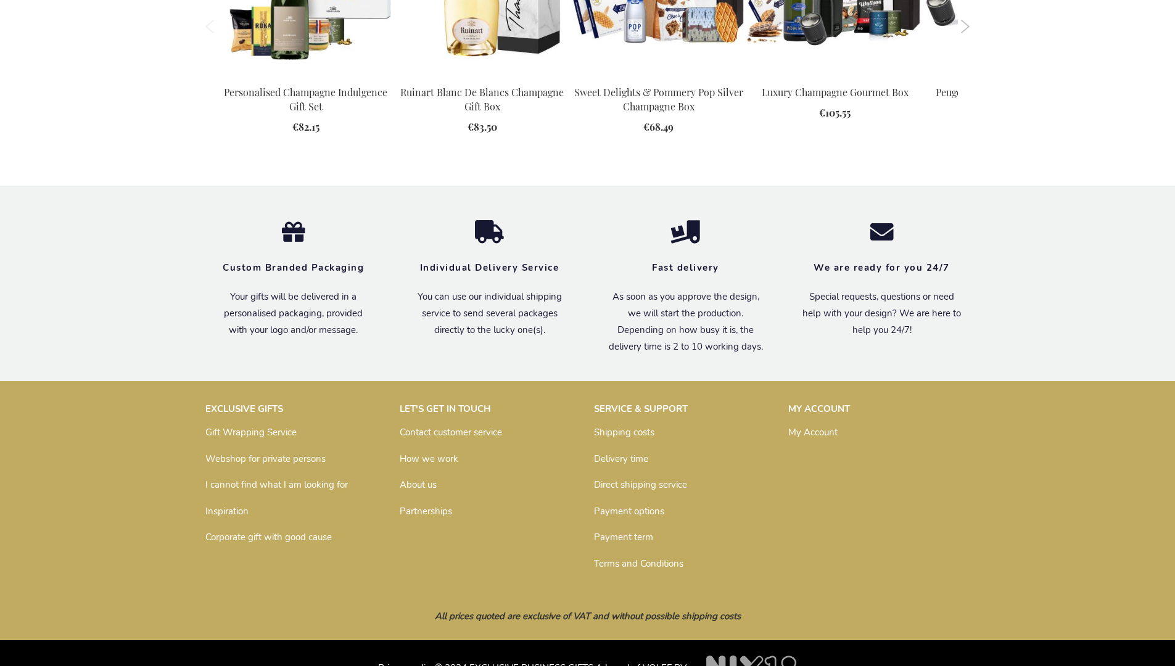
scroll to position [1686, 0]
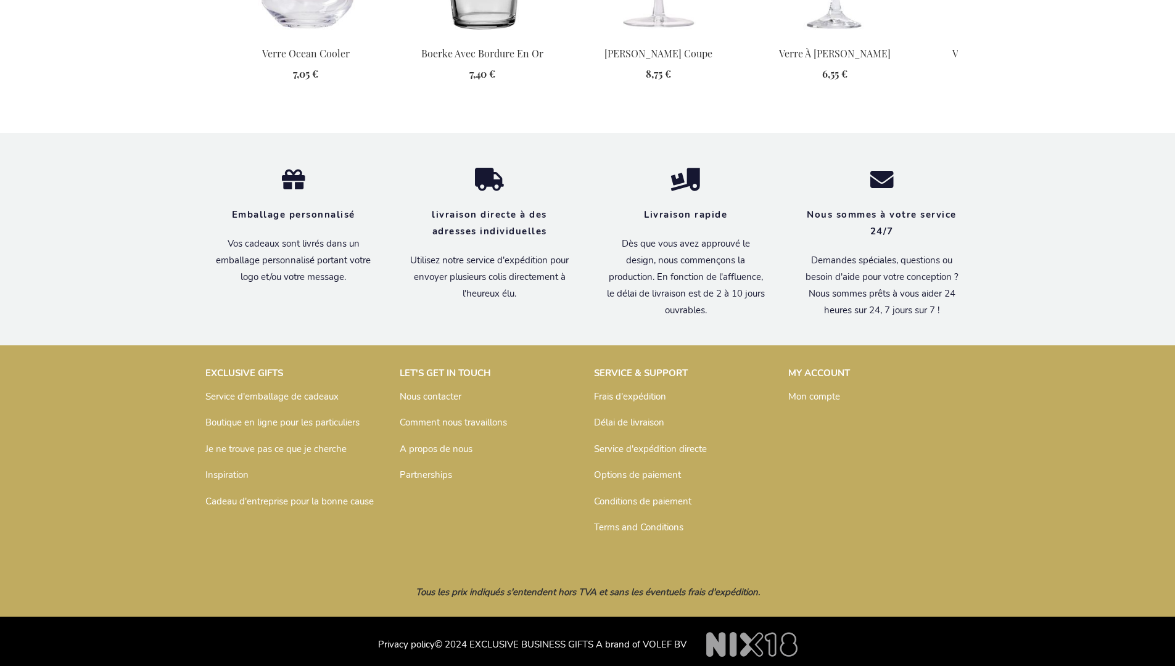
scroll to position [1544, 0]
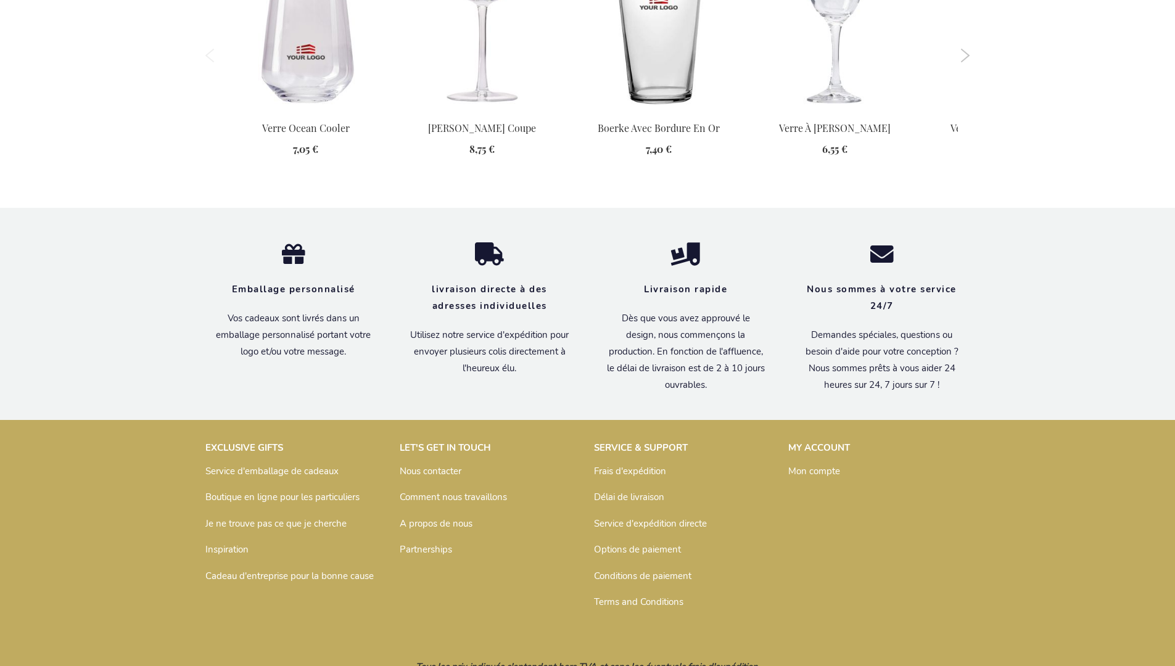
scroll to position [1450, 0]
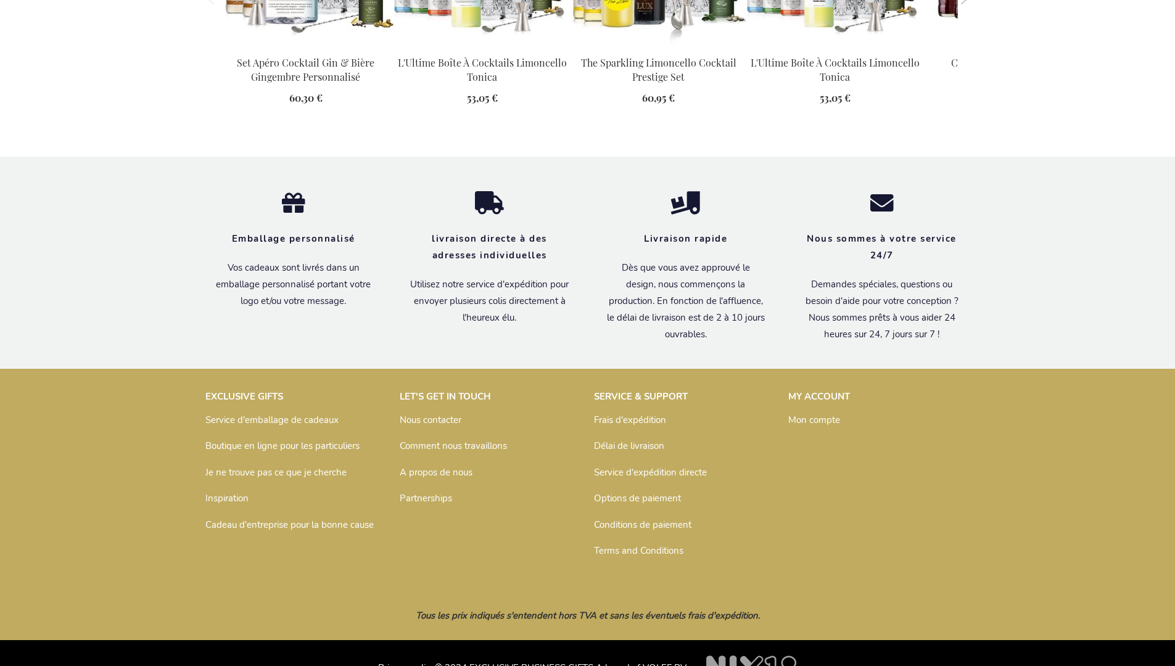
scroll to position [1708, 0]
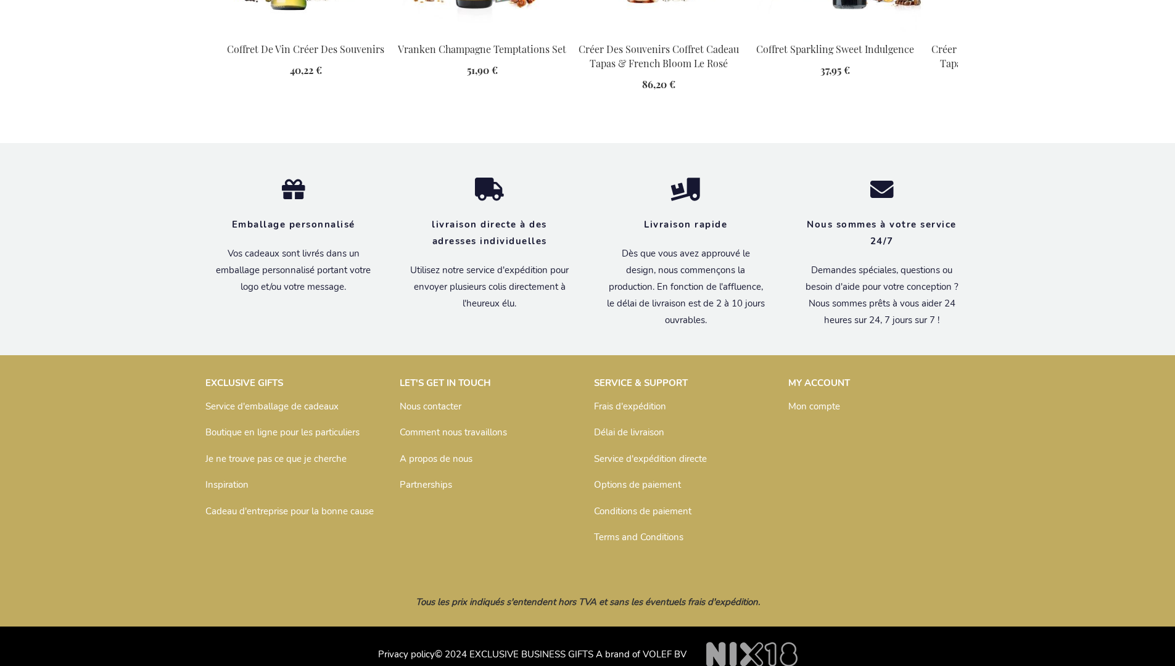
scroll to position [1684, 0]
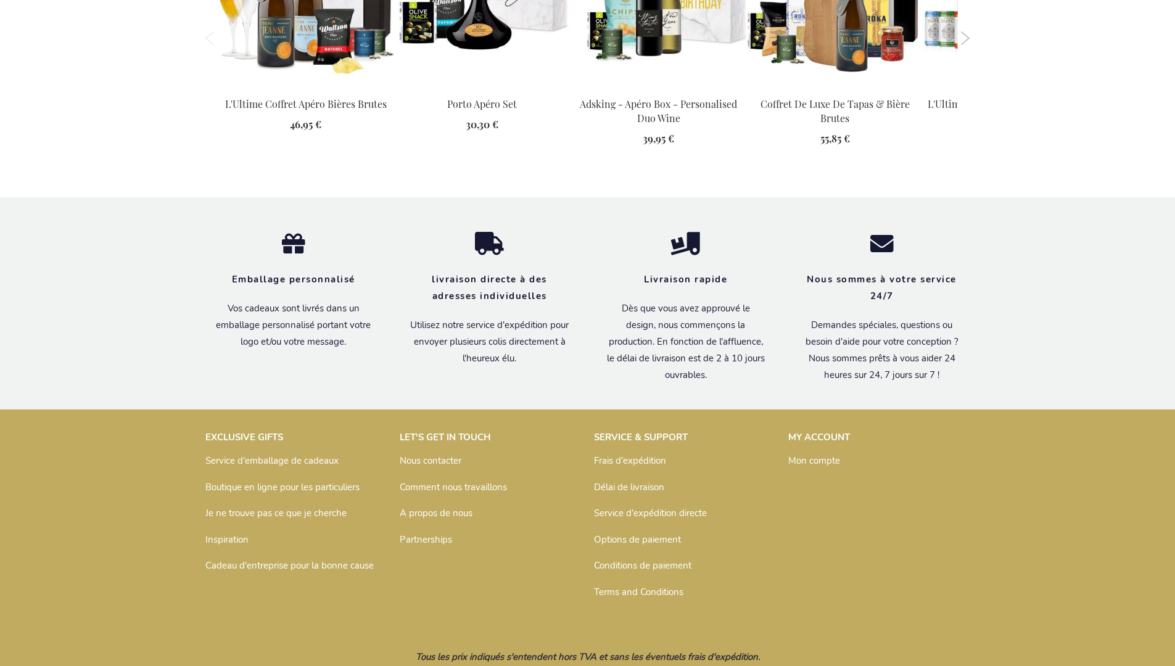
scroll to position [1729, 0]
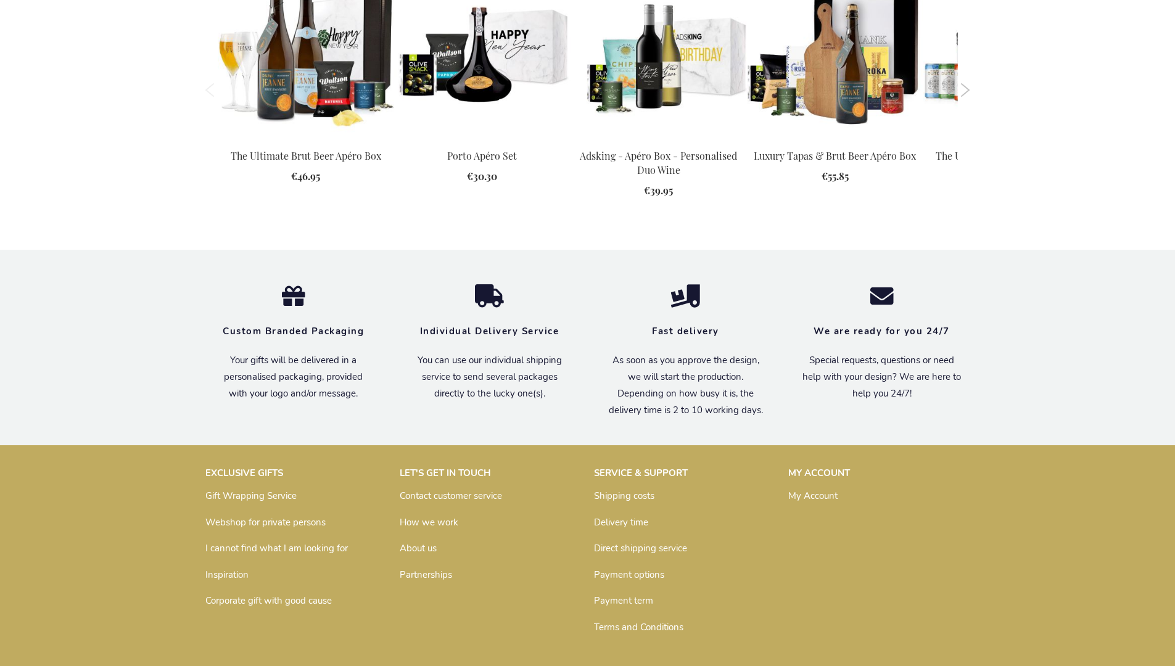
scroll to position [1674, 0]
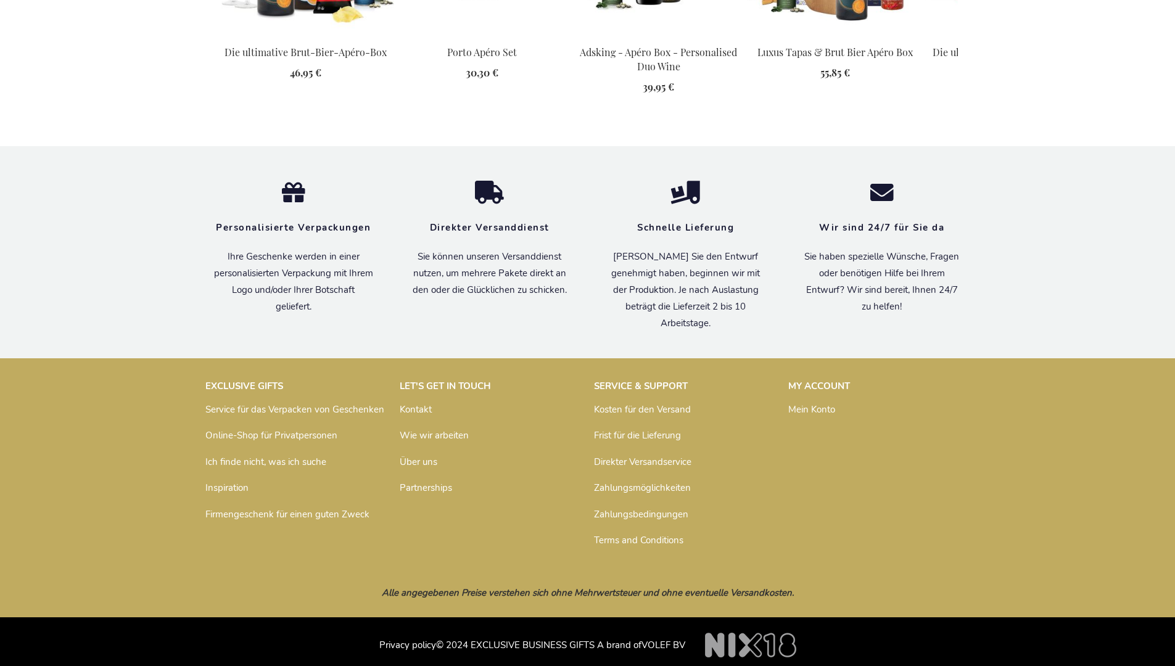
scroll to position [1757, 0]
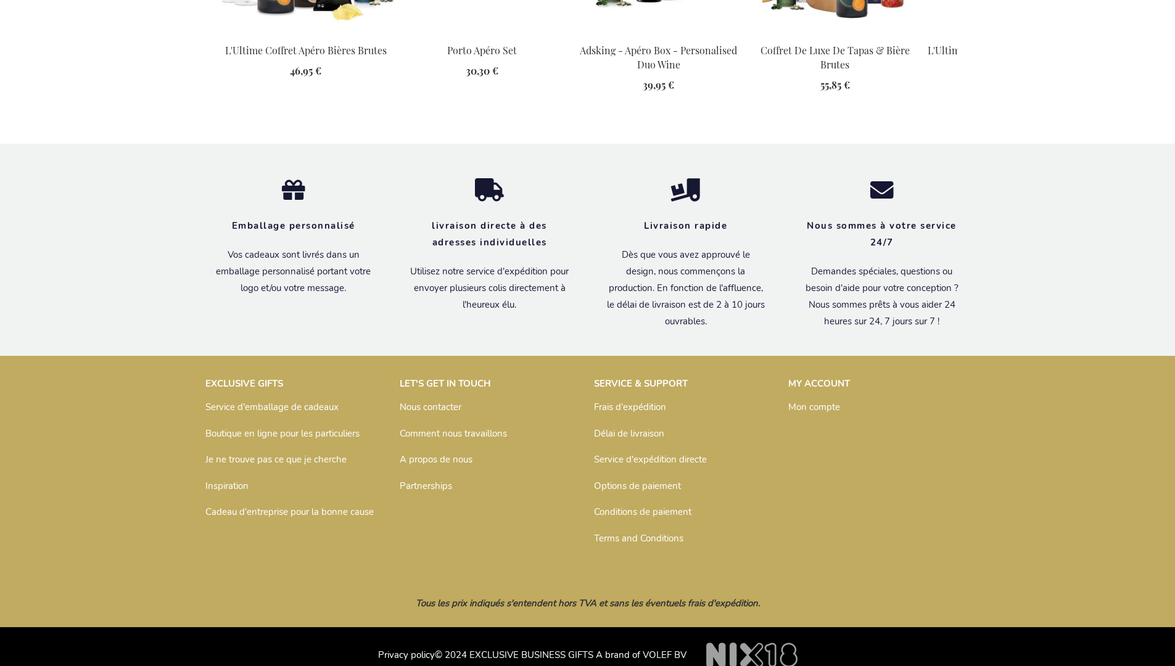
scroll to position [1729, 0]
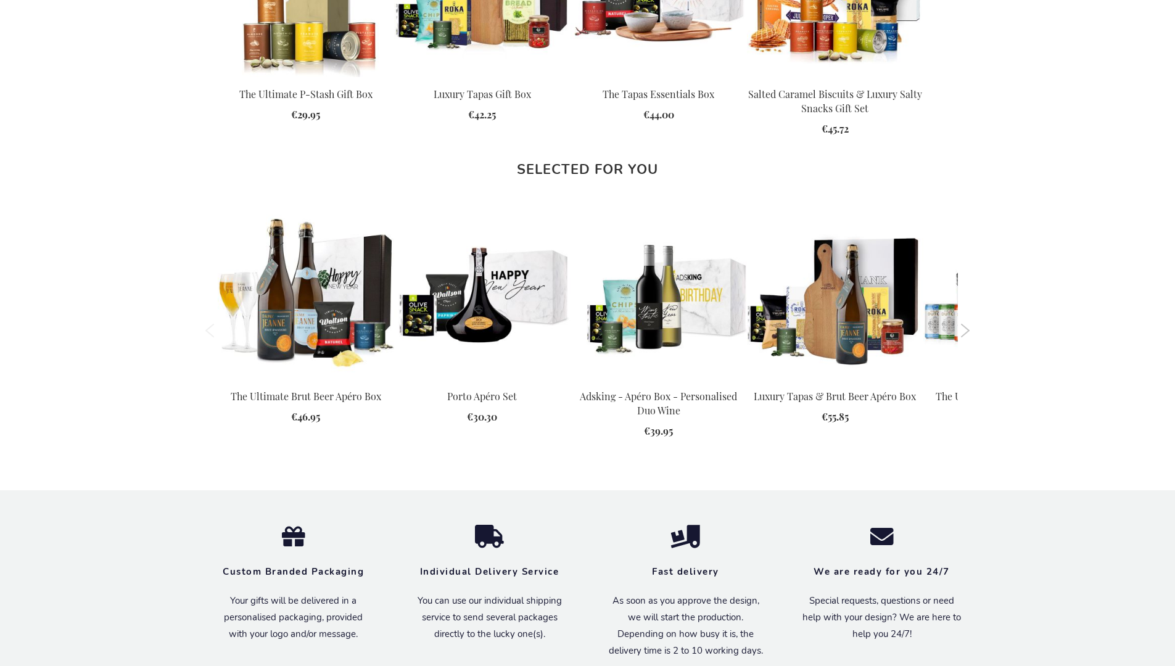
scroll to position [1674, 0]
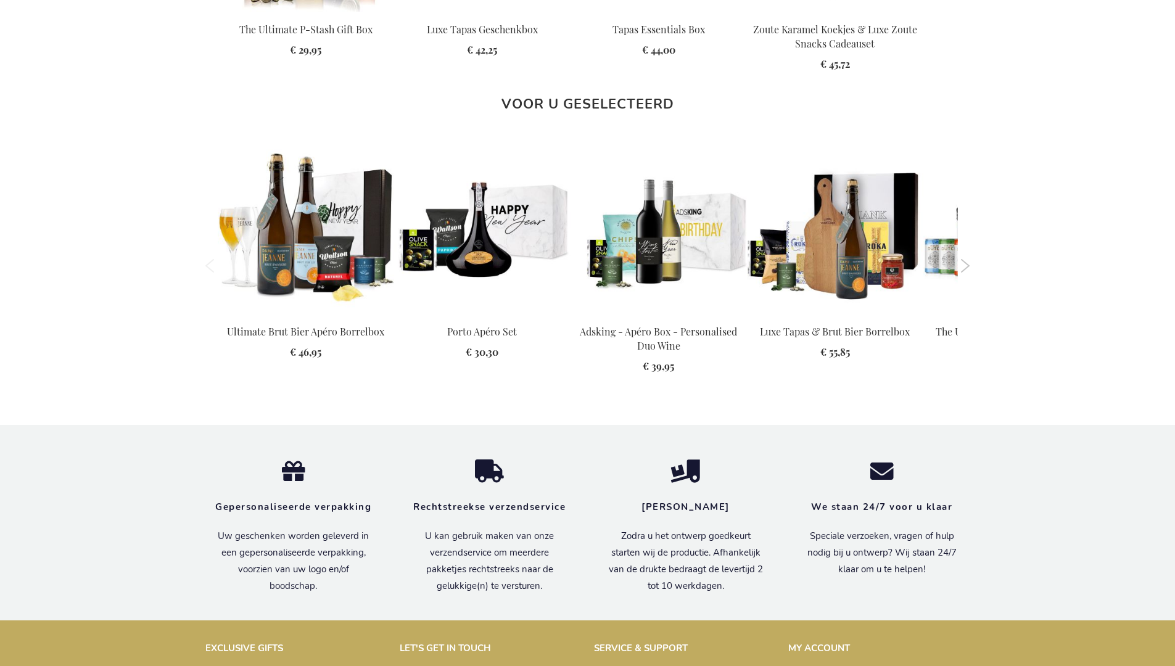
scroll to position [1723, 0]
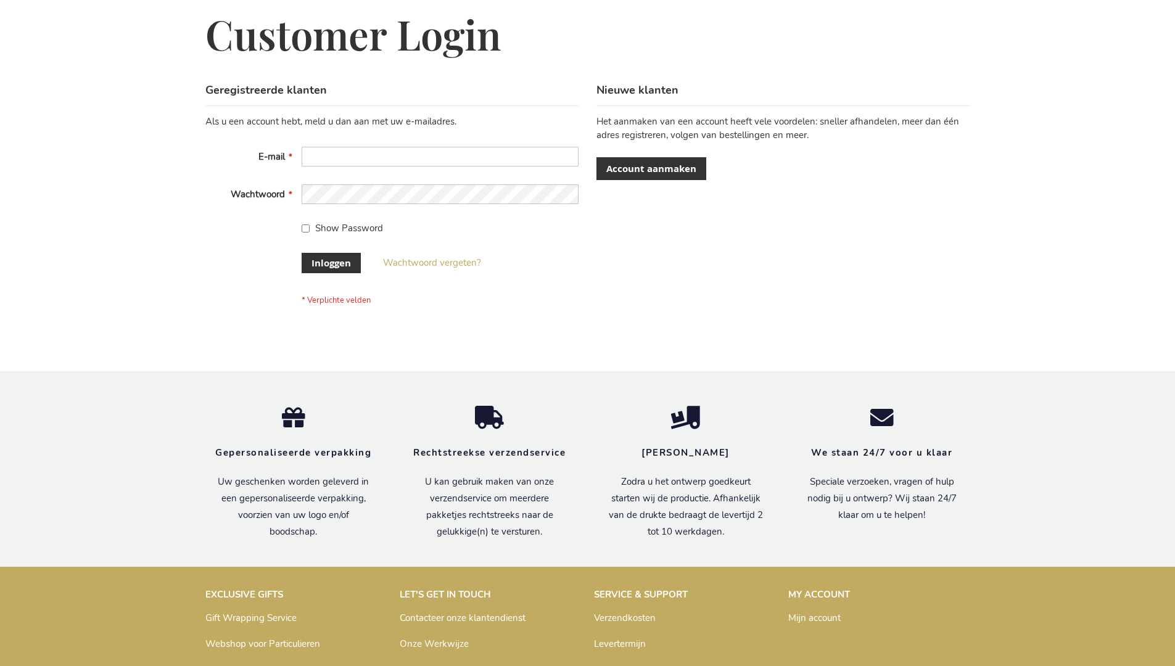
scroll to position [419, 0]
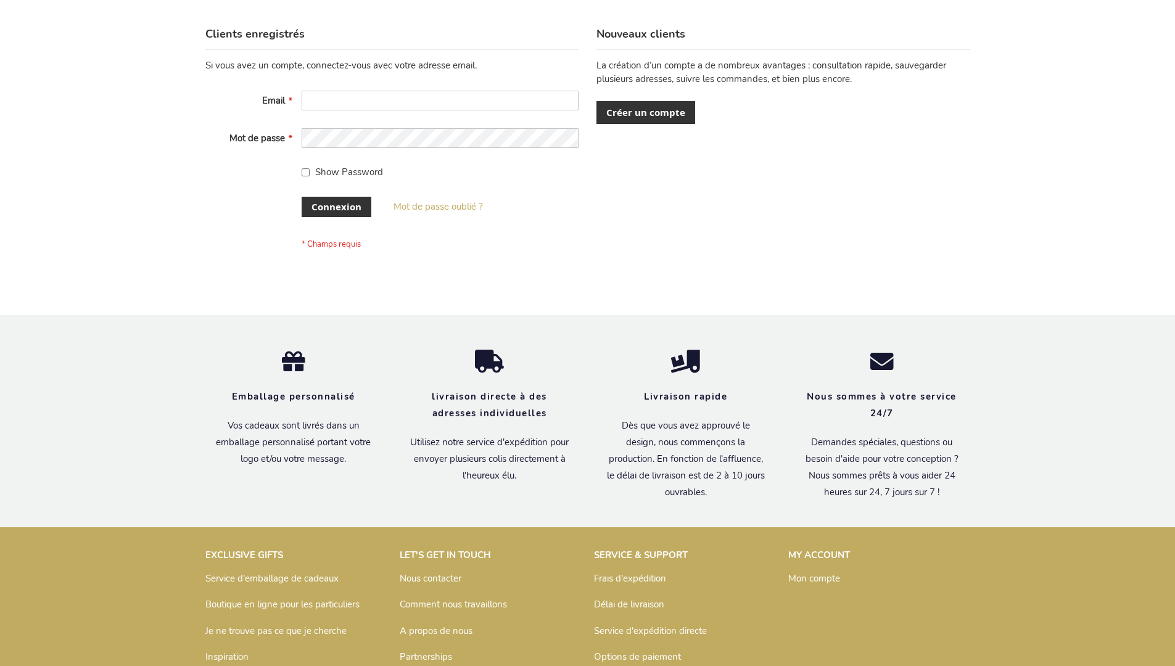
scroll to position [426, 0]
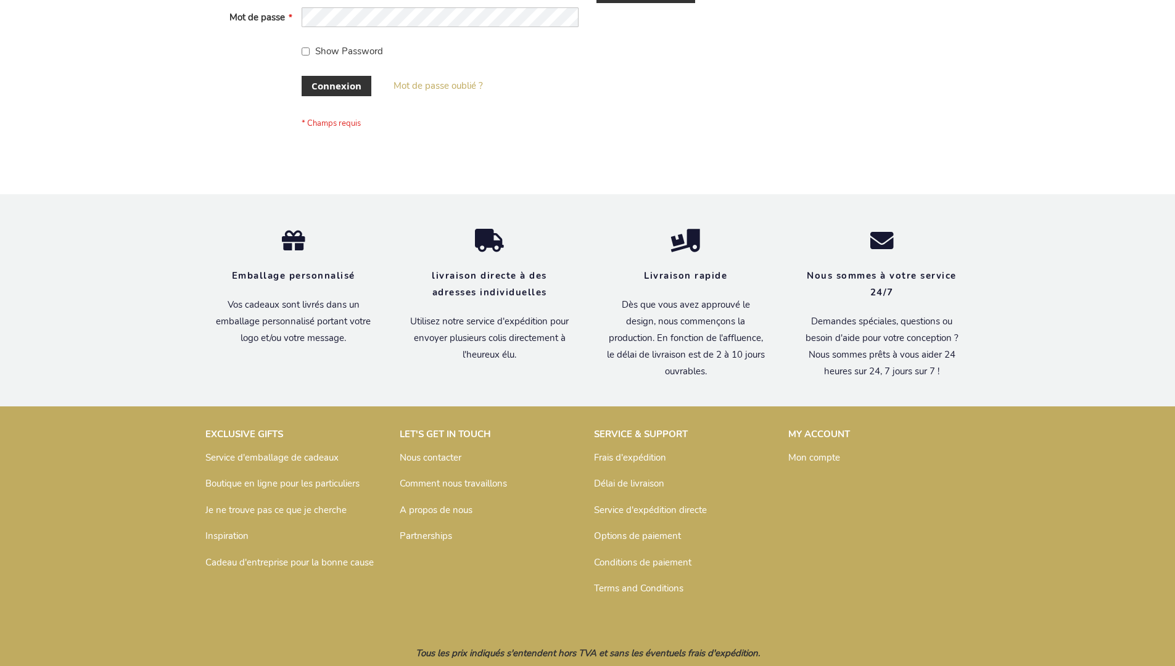
scroll to position [426, 0]
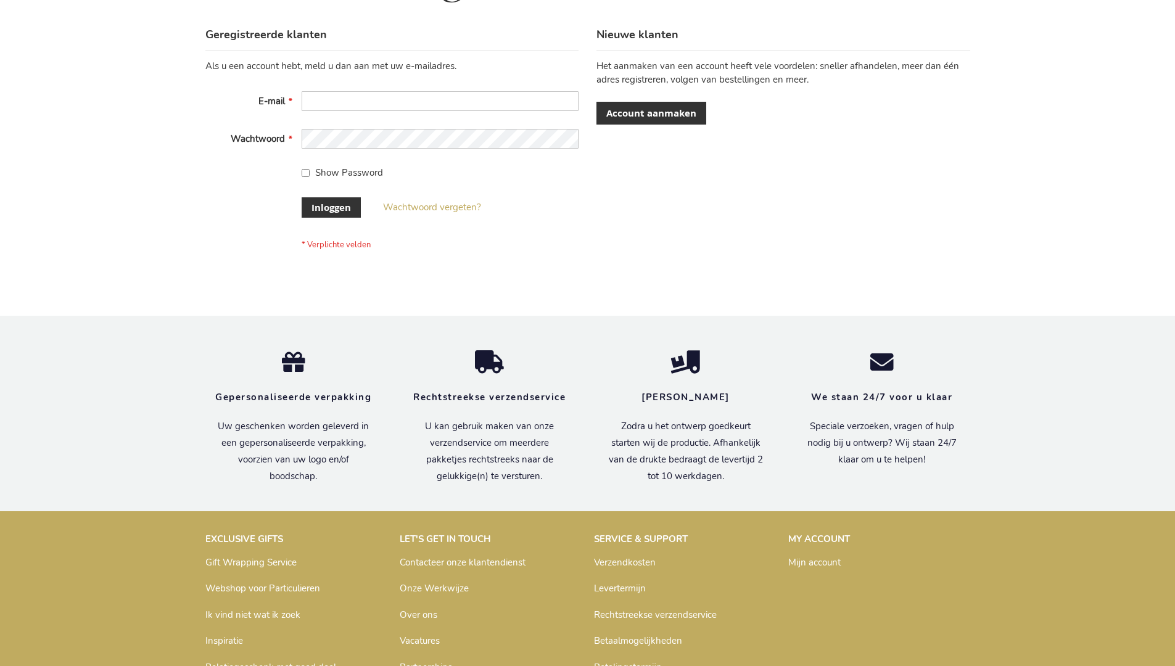
scroll to position [419, 0]
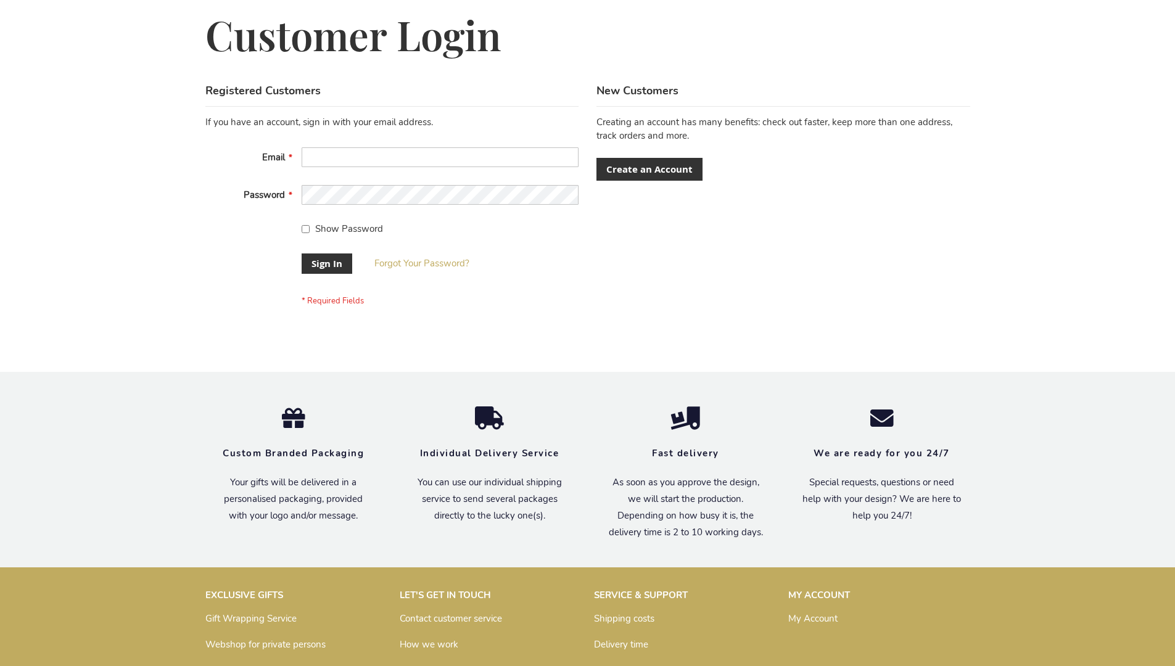
scroll to position [397, 0]
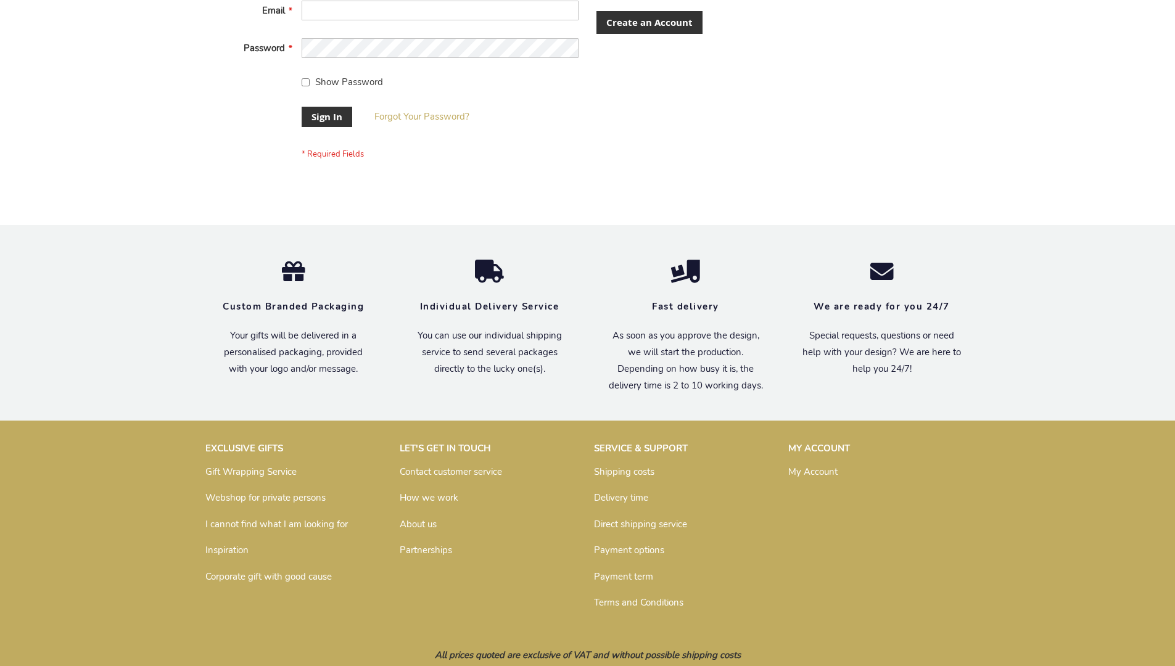
scroll to position [397, 0]
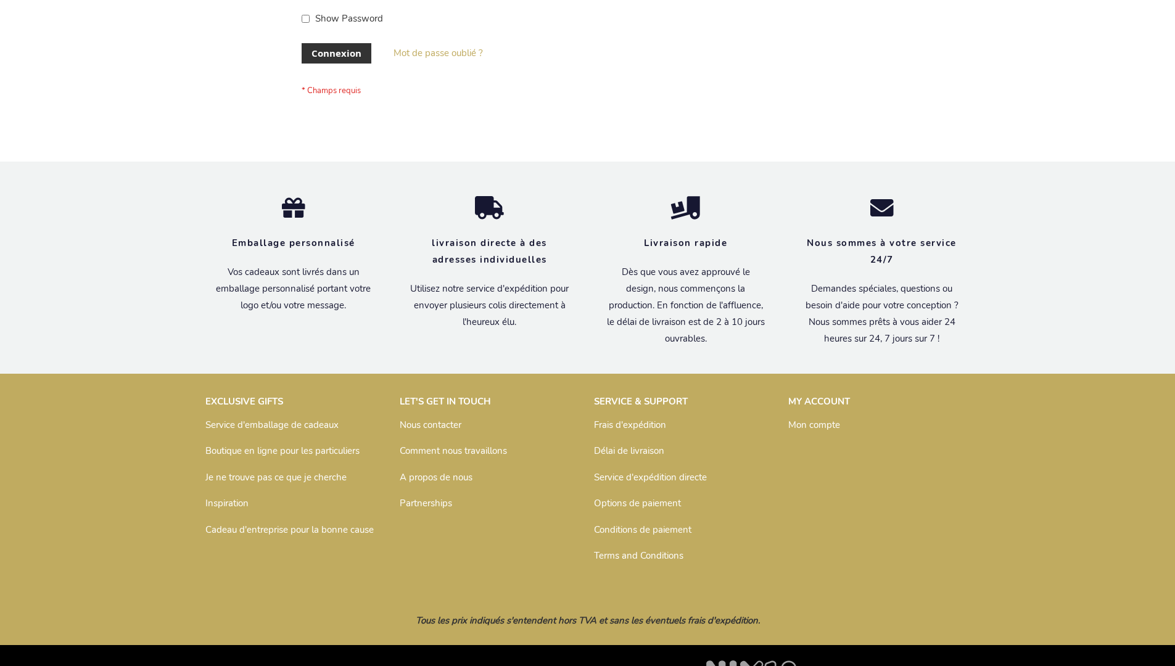
scroll to position [426, 0]
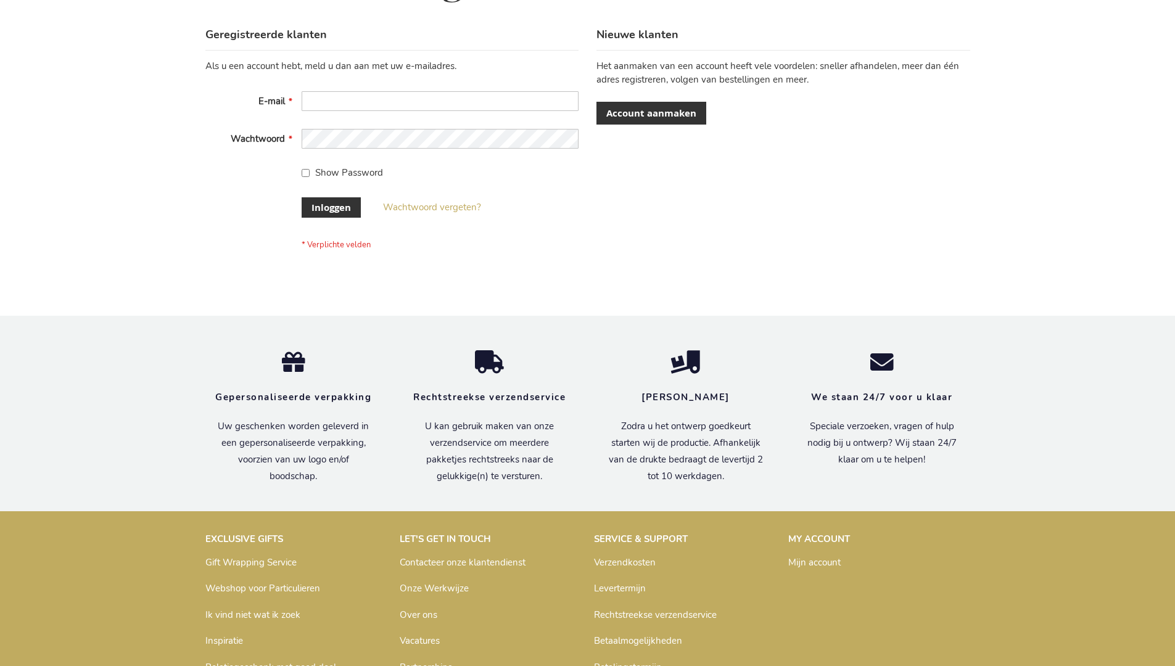
scroll to position [419, 0]
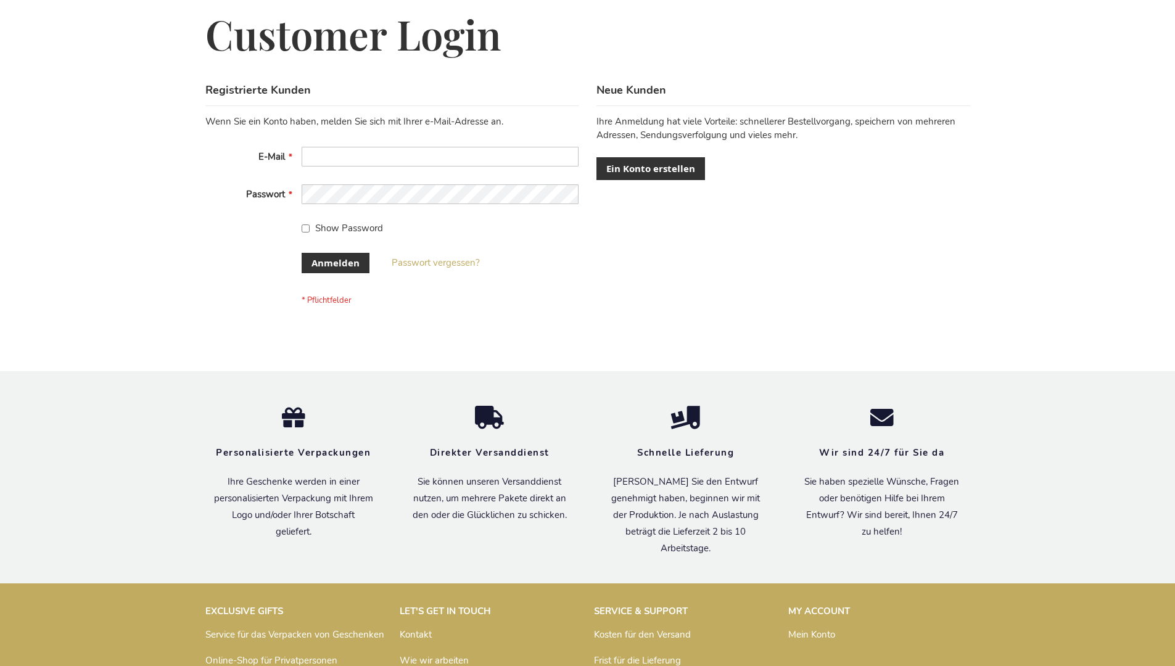
scroll to position [413, 0]
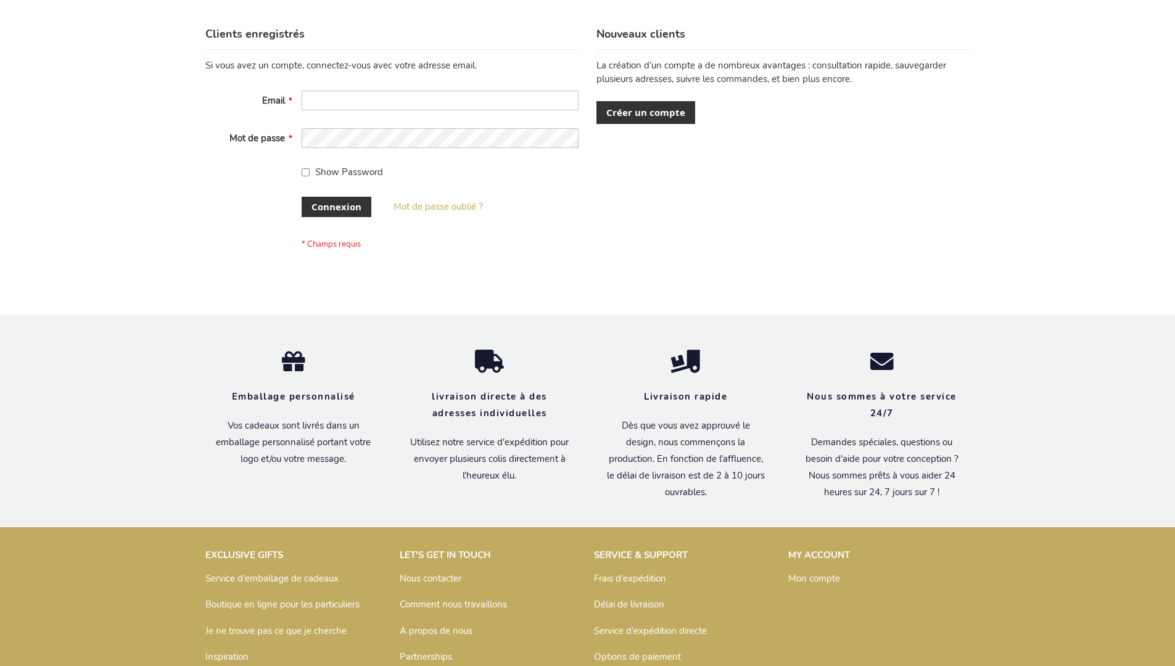
scroll to position [426, 0]
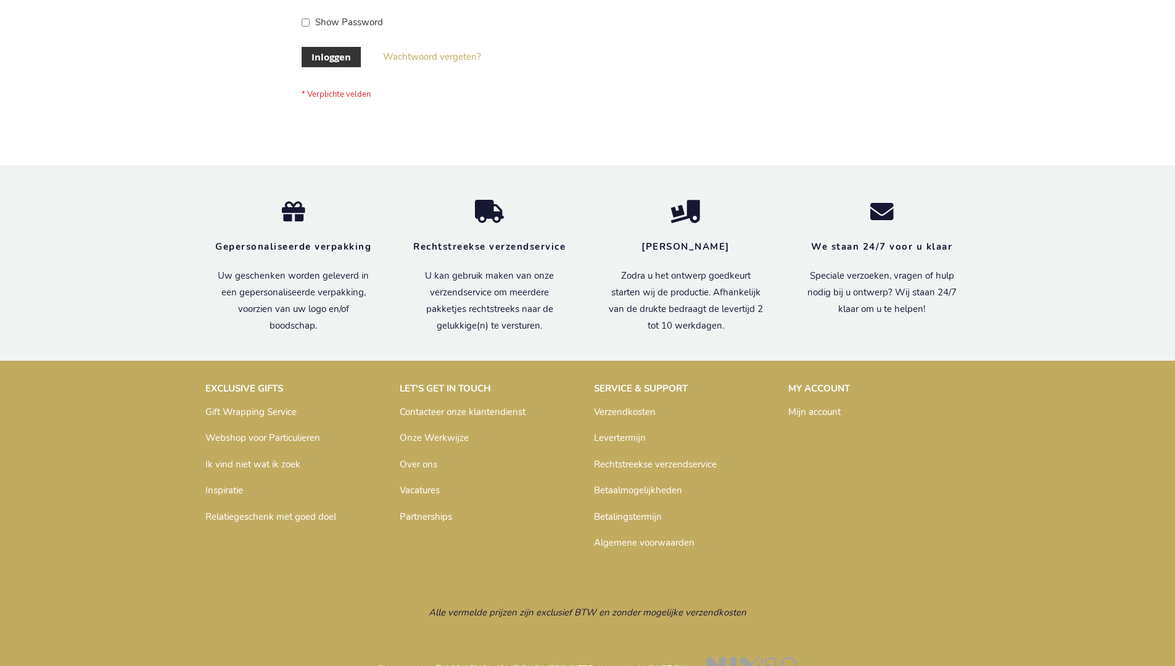
scroll to position [419, 0]
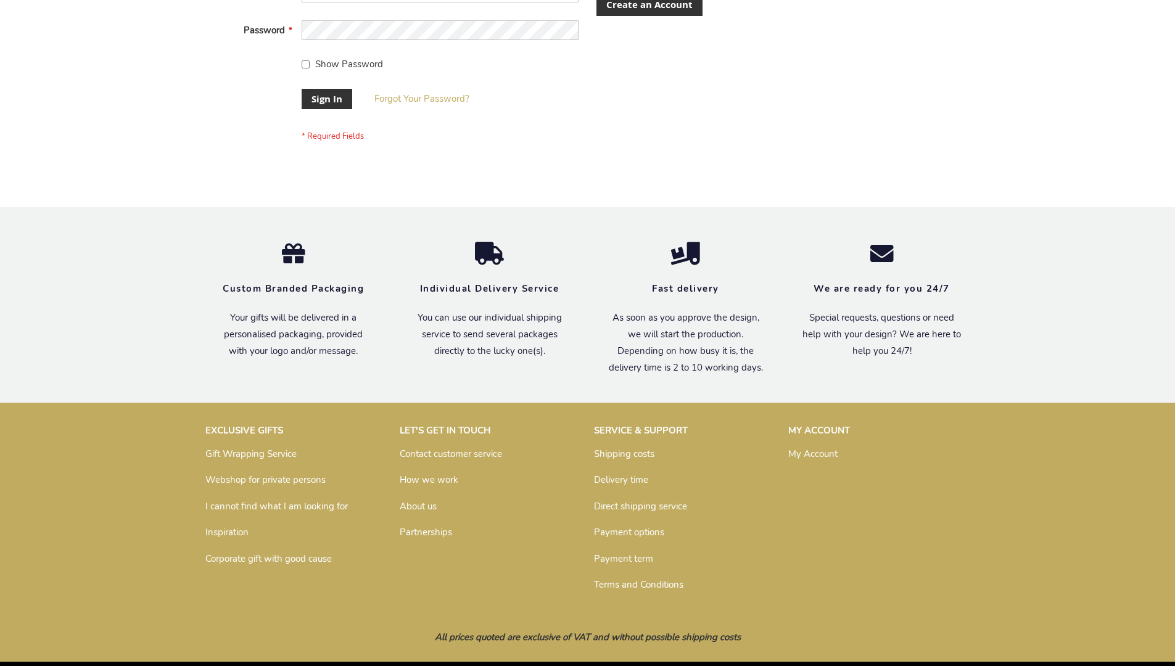
scroll to position [397, 0]
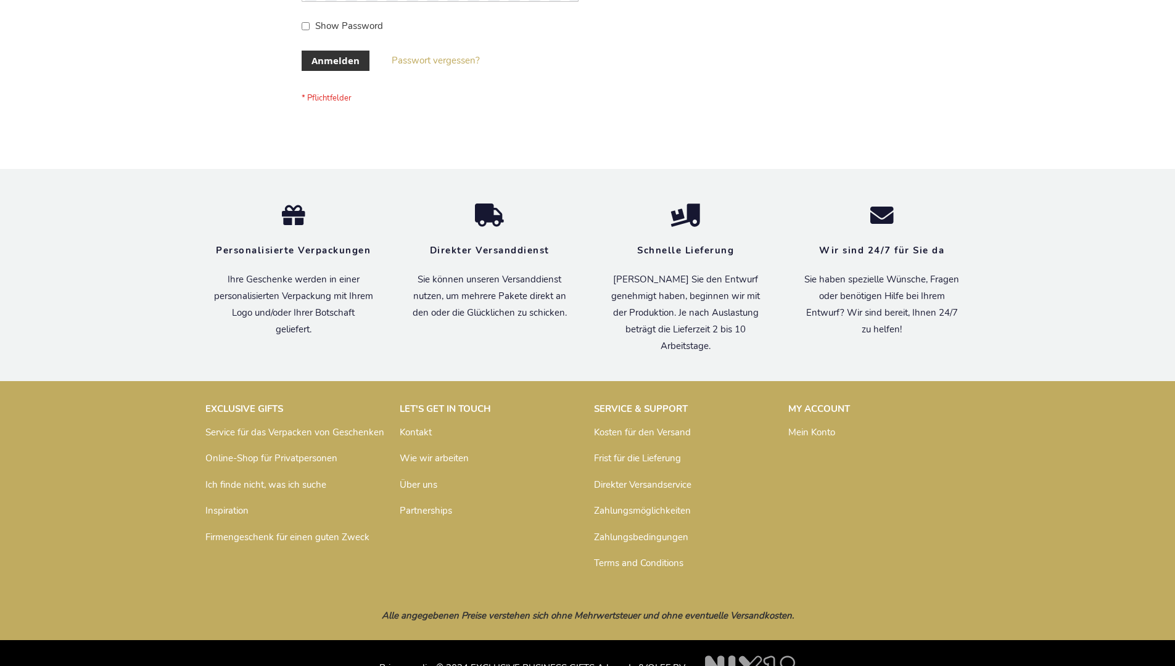
scroll to position [413, 0]
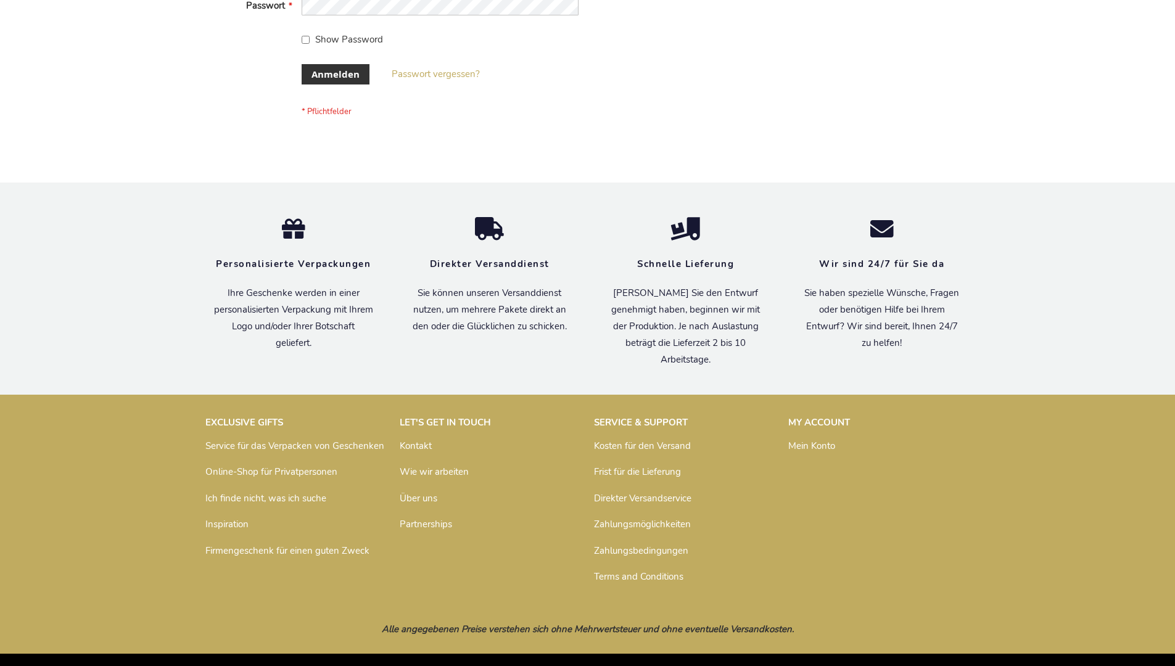
scroll to position [413, 0]
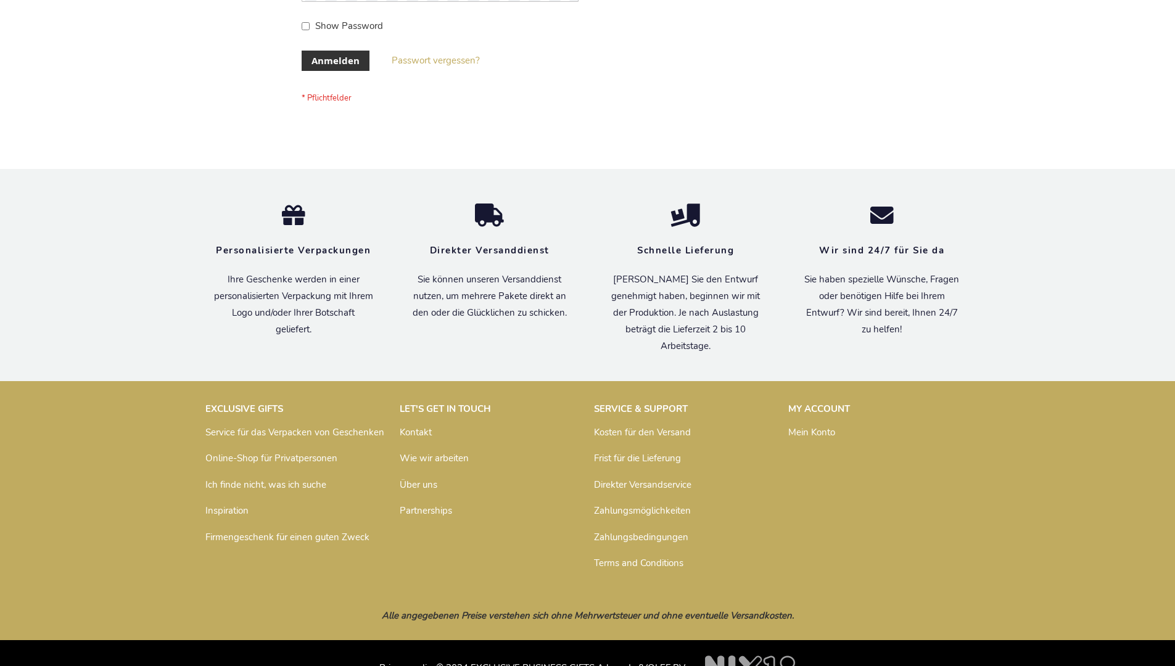
scroll to position [413, 0]
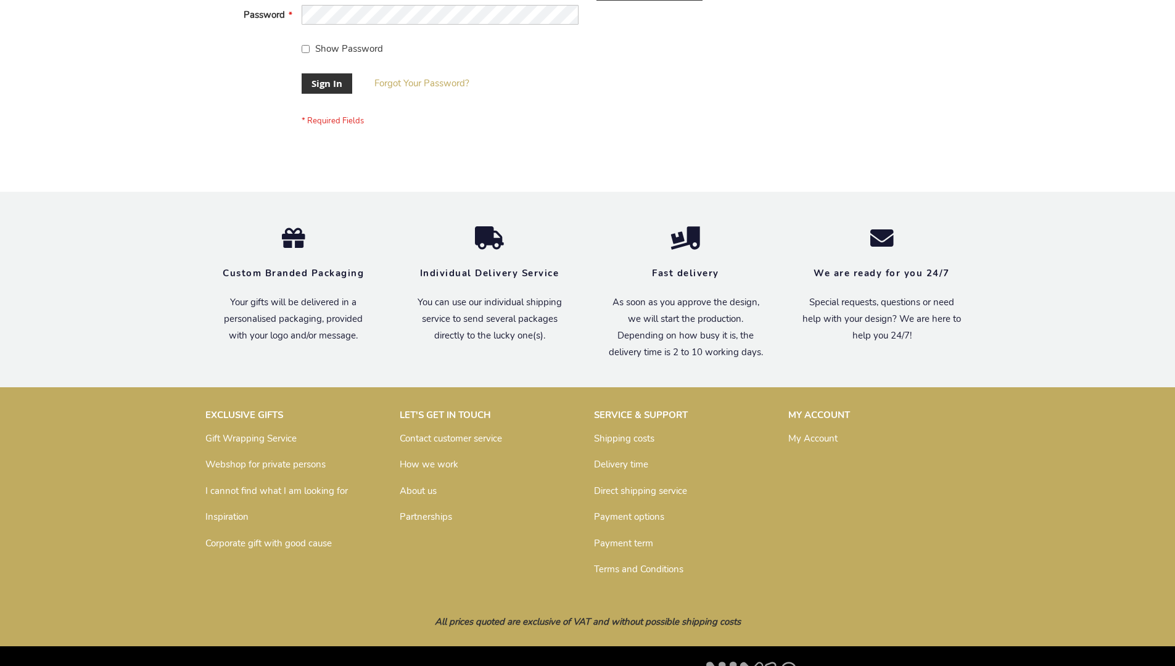
scroll to position [397, 0]
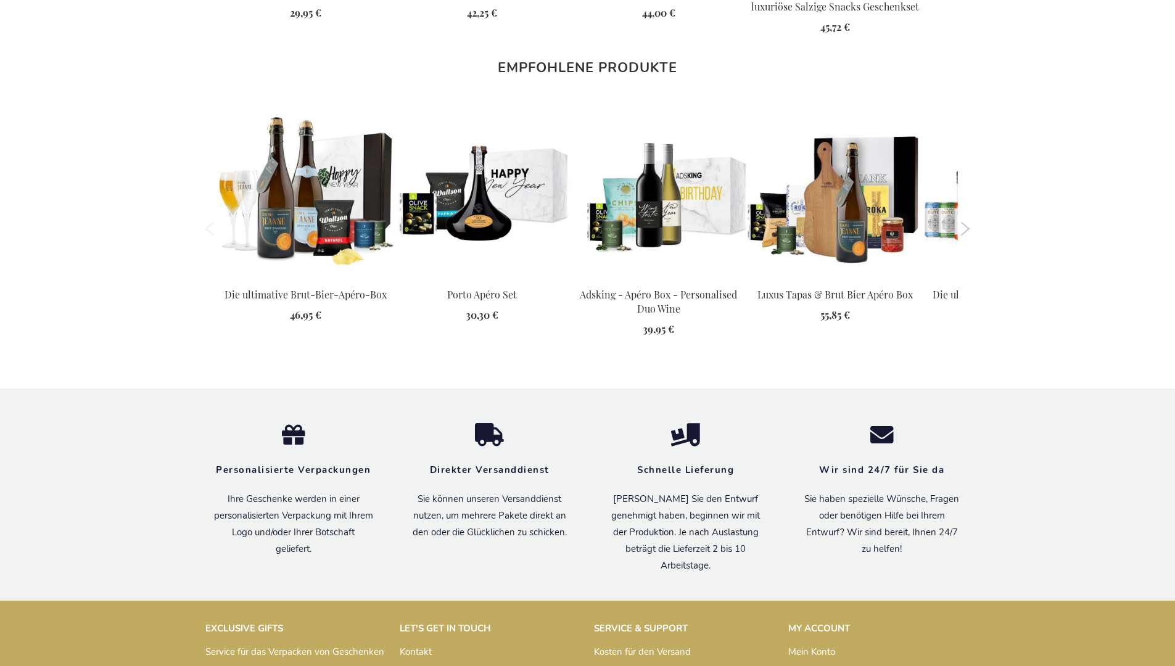
scroll to position [1757, 0]
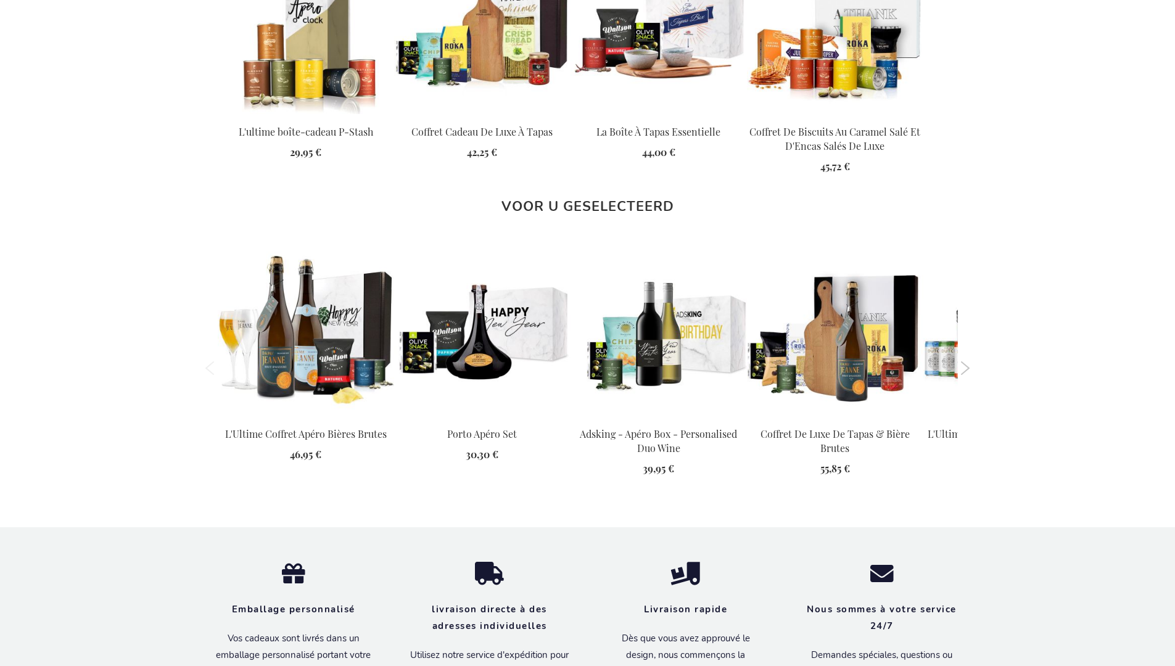
scroll to position [1729, 0]
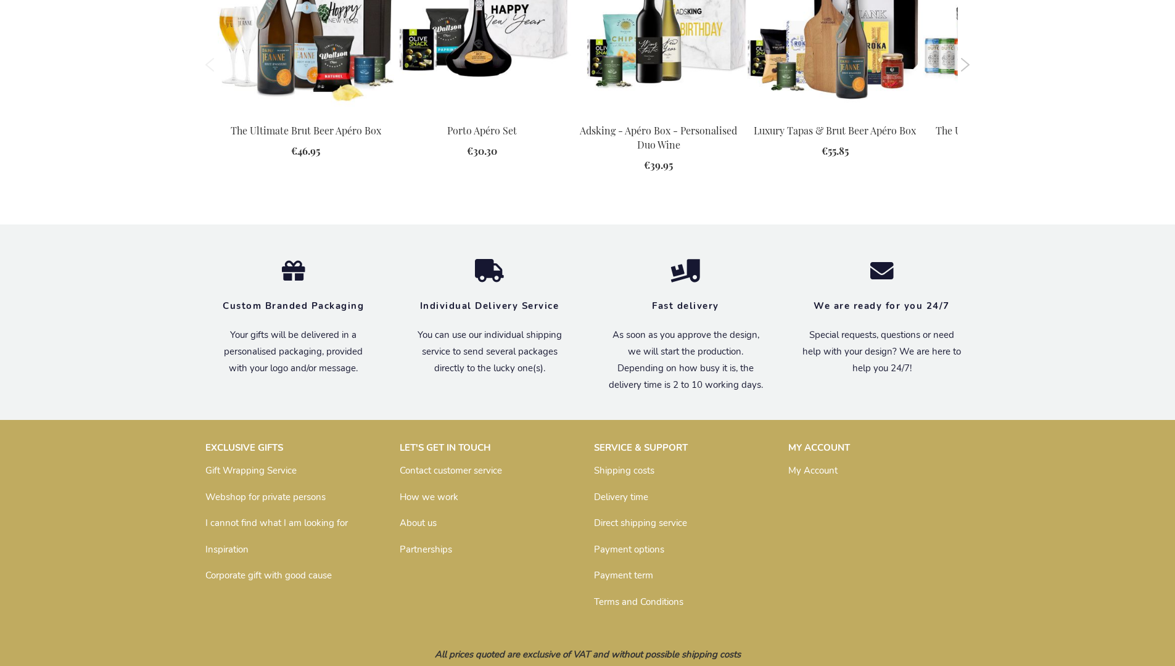
scroll to position [1674, 0]
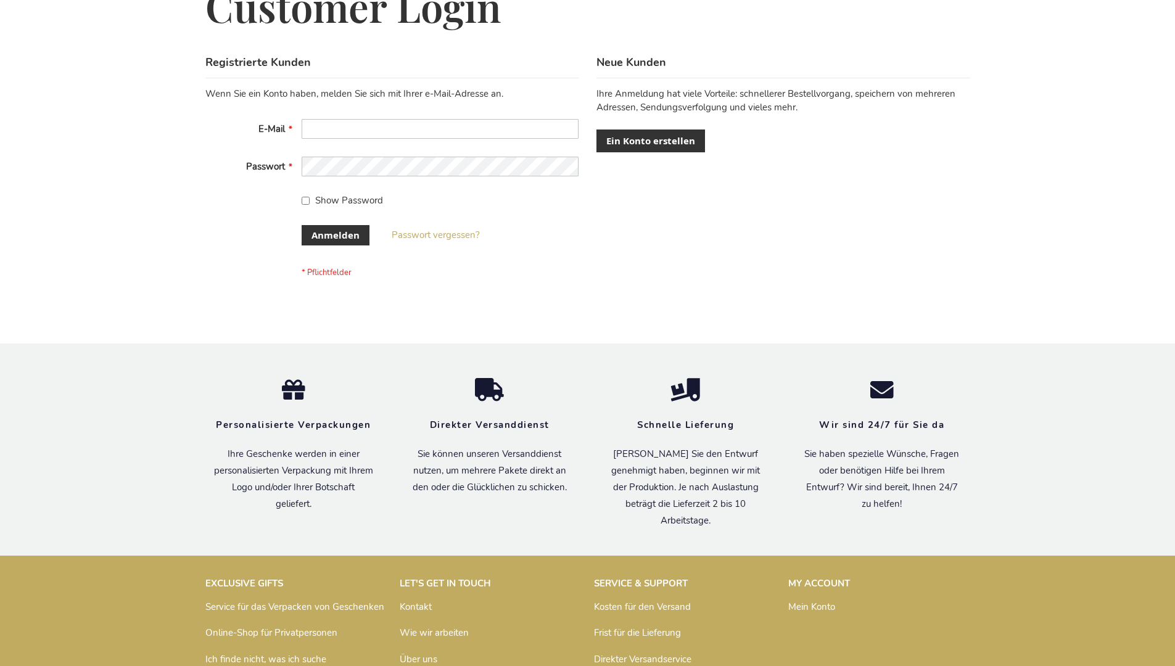
scroll to position [413, 0]
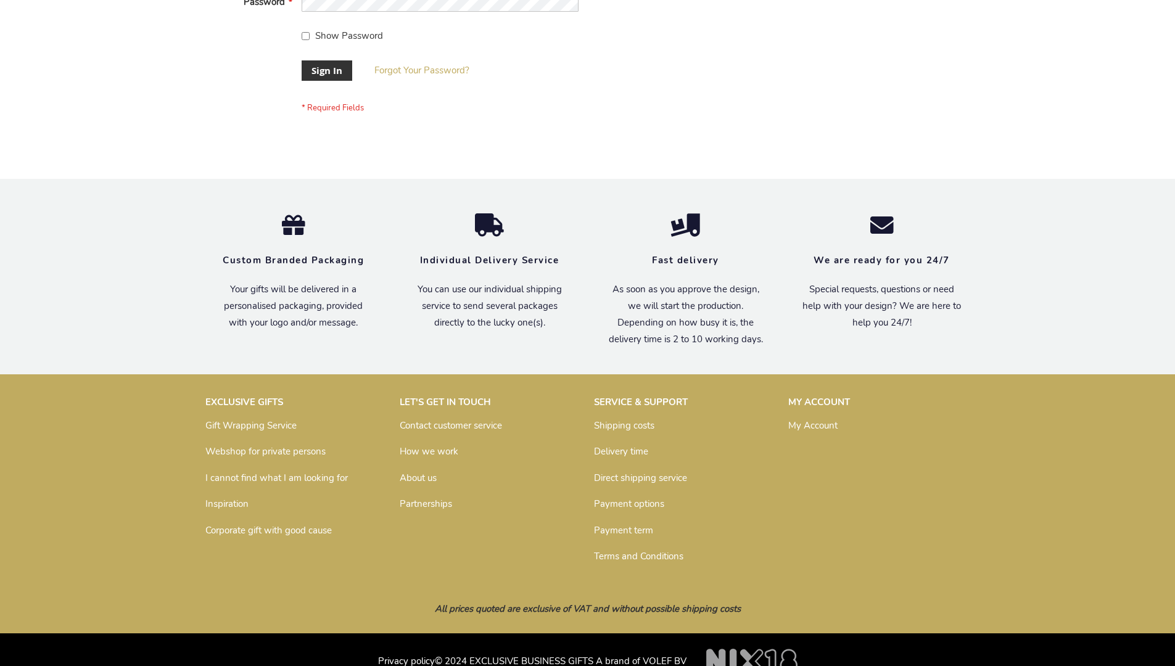
scroll to position [397, 0]
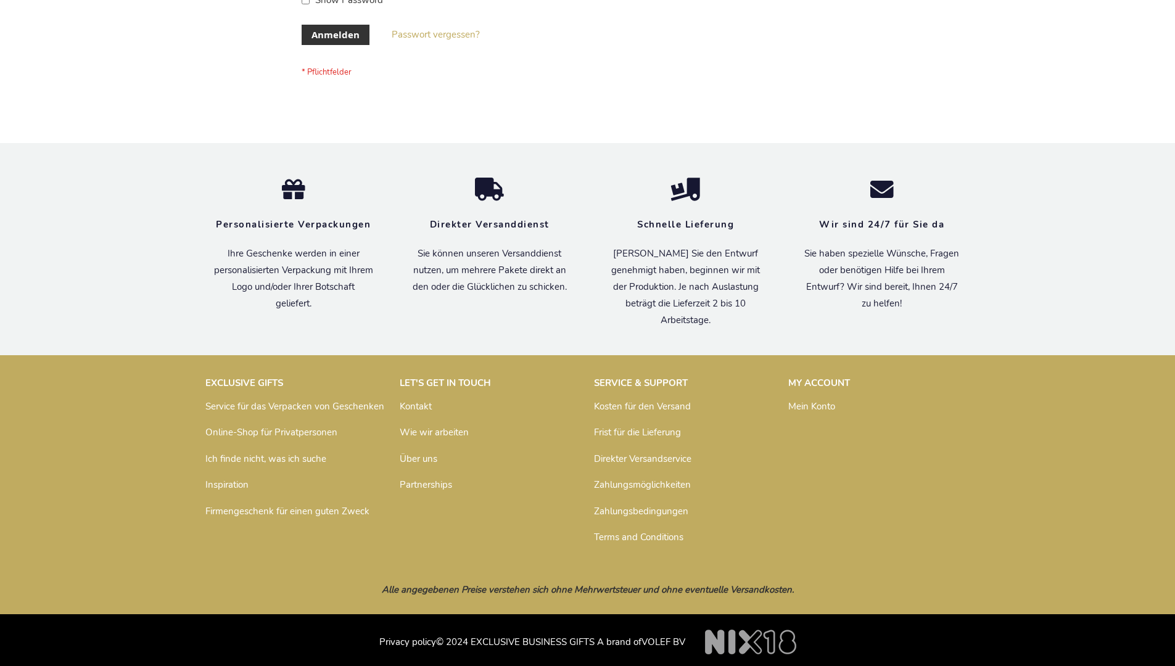
scroll to position [413, 0]
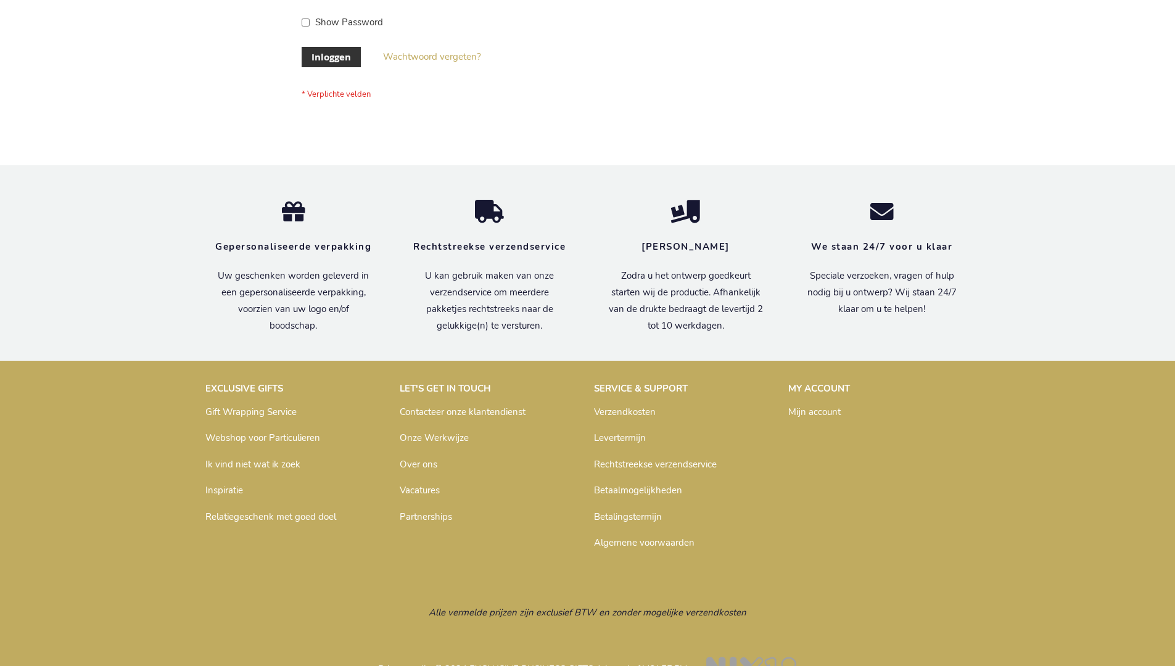
scroll to position [419, 0]
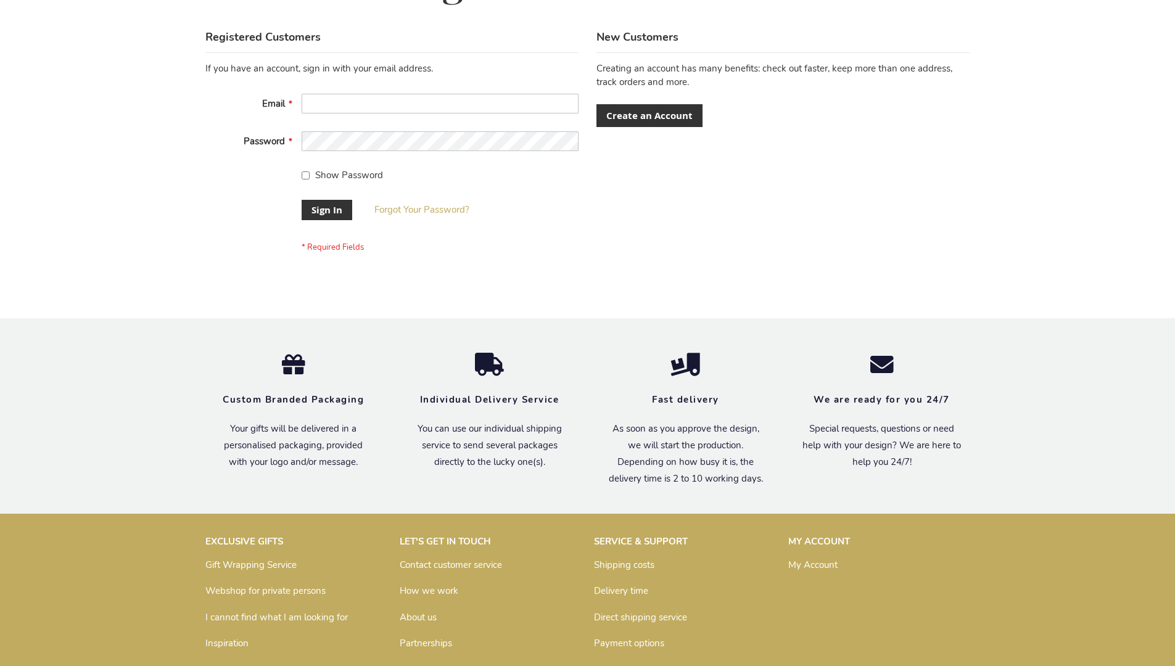
scroll to position [397, 0]
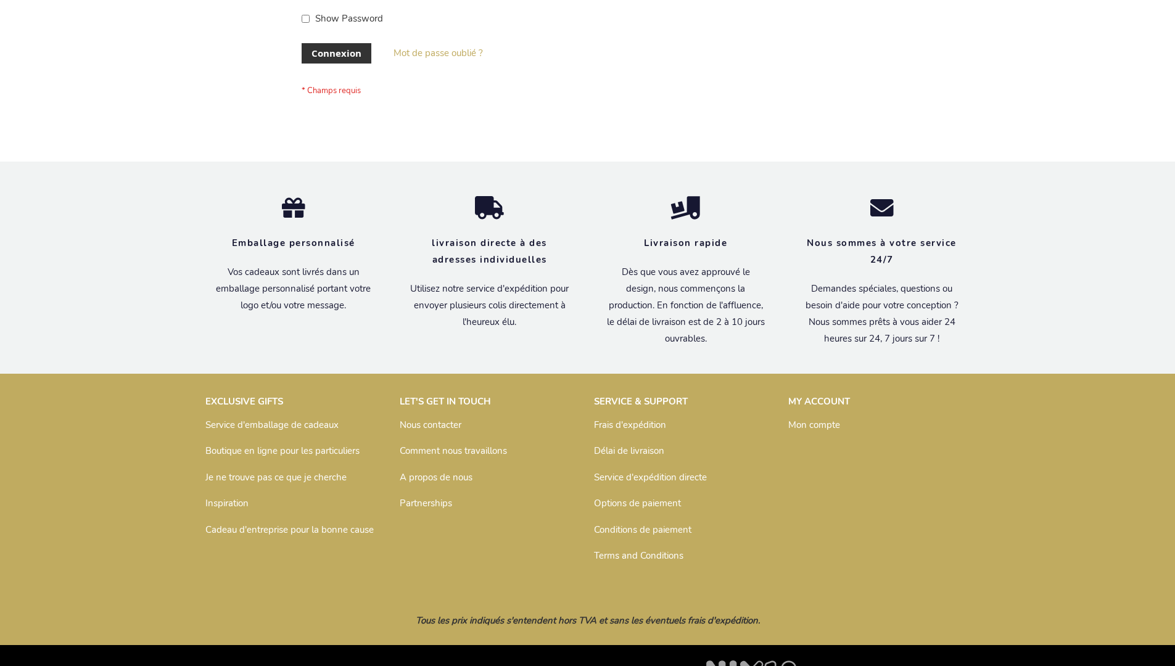
scroll to position [426, 0]
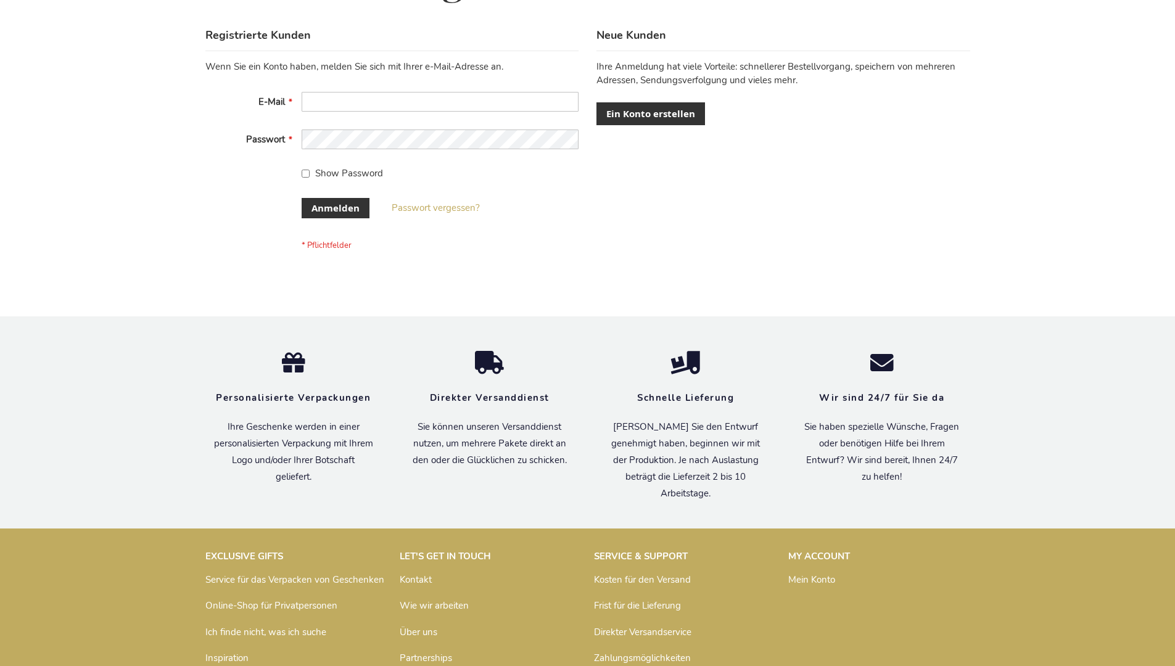
scroll to position [413, 0]
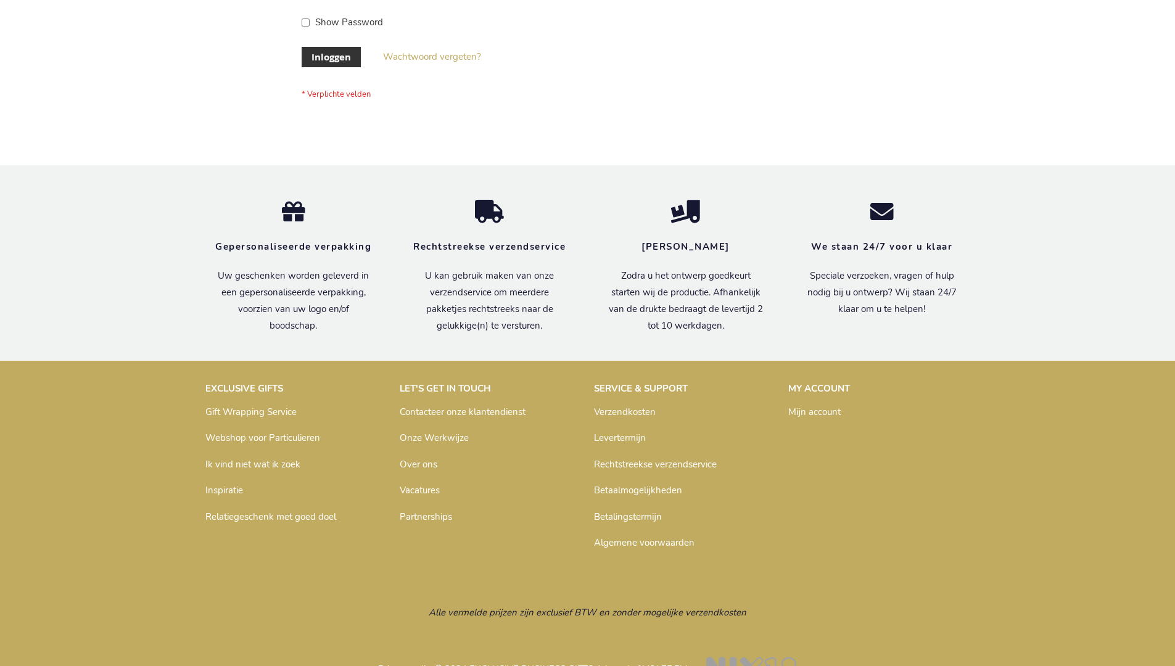
scroll to position [419, 0]
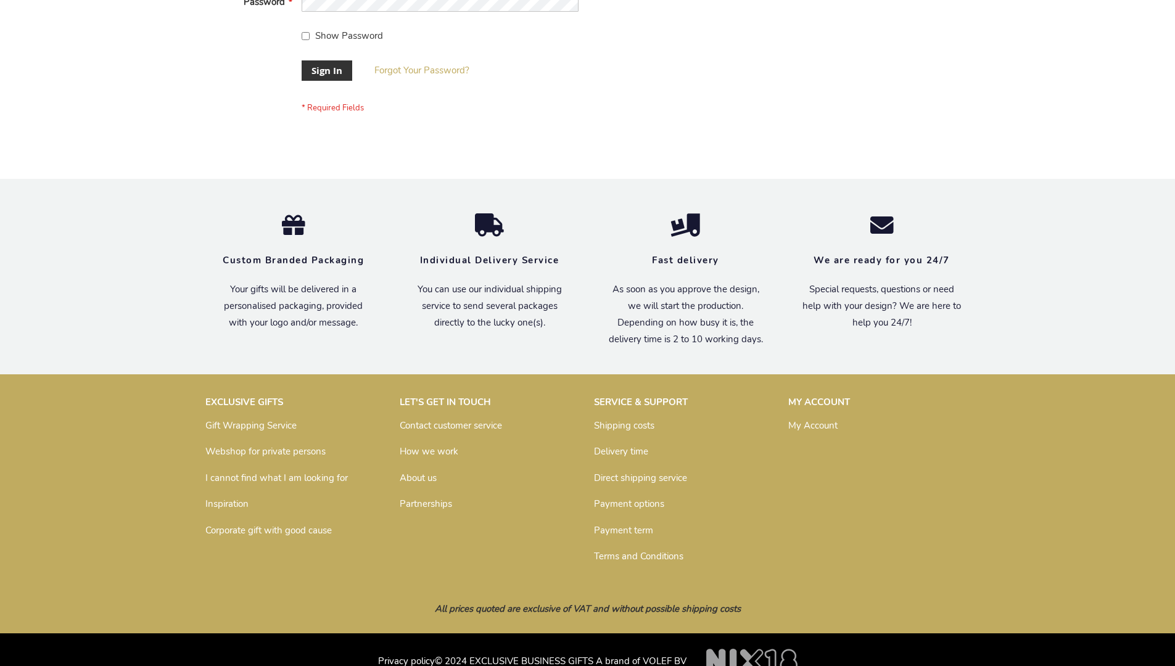
scroll to position [397, 0]
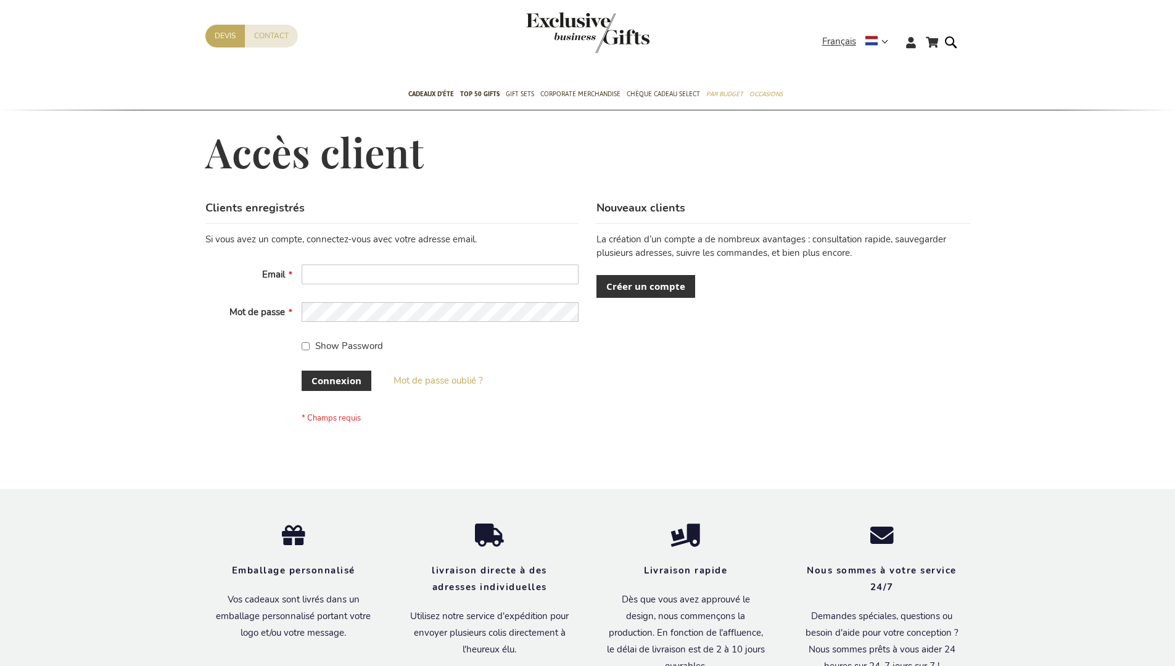
scroll to position [426, 0]
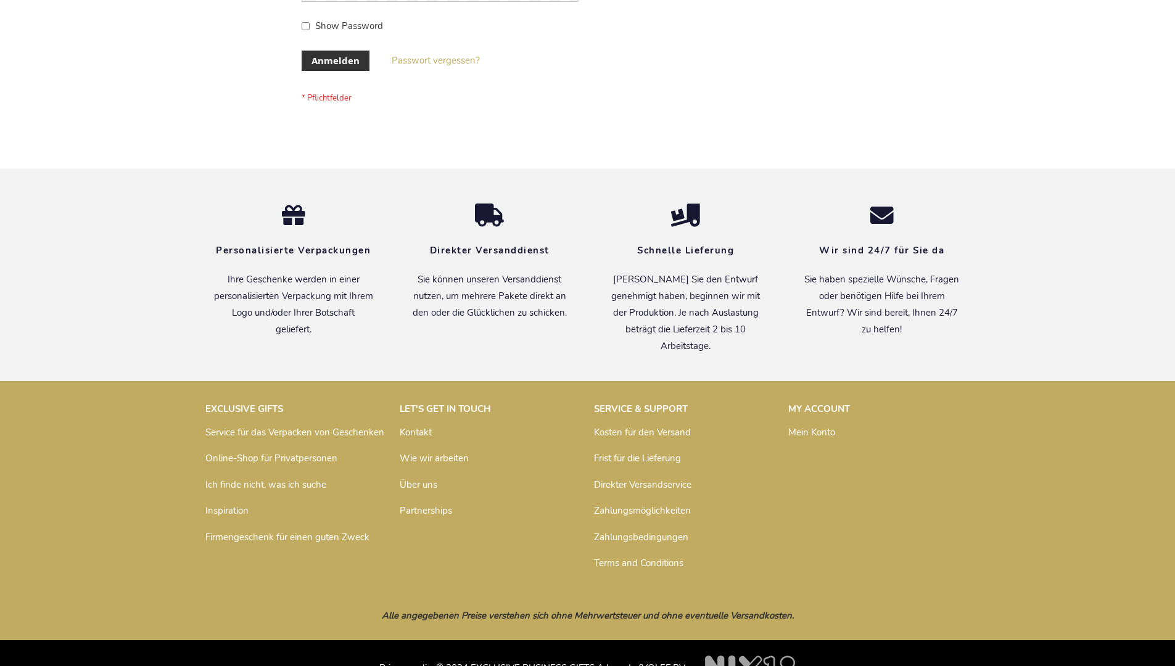
scroll to position [413, 0]
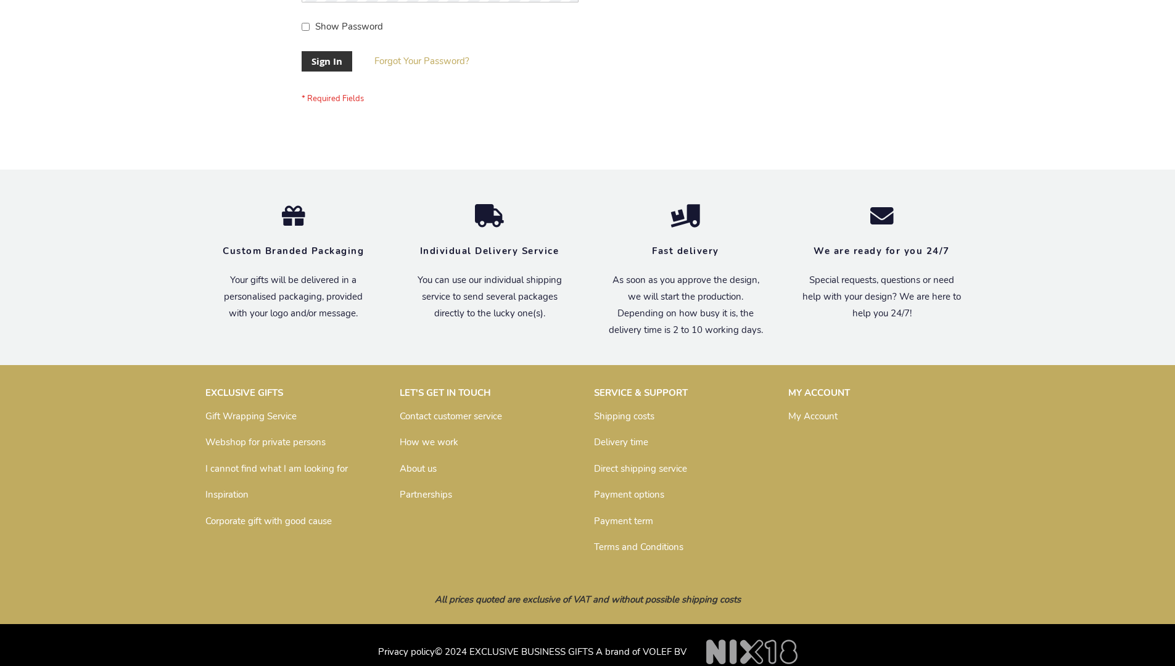
scroll to position [397, 0]
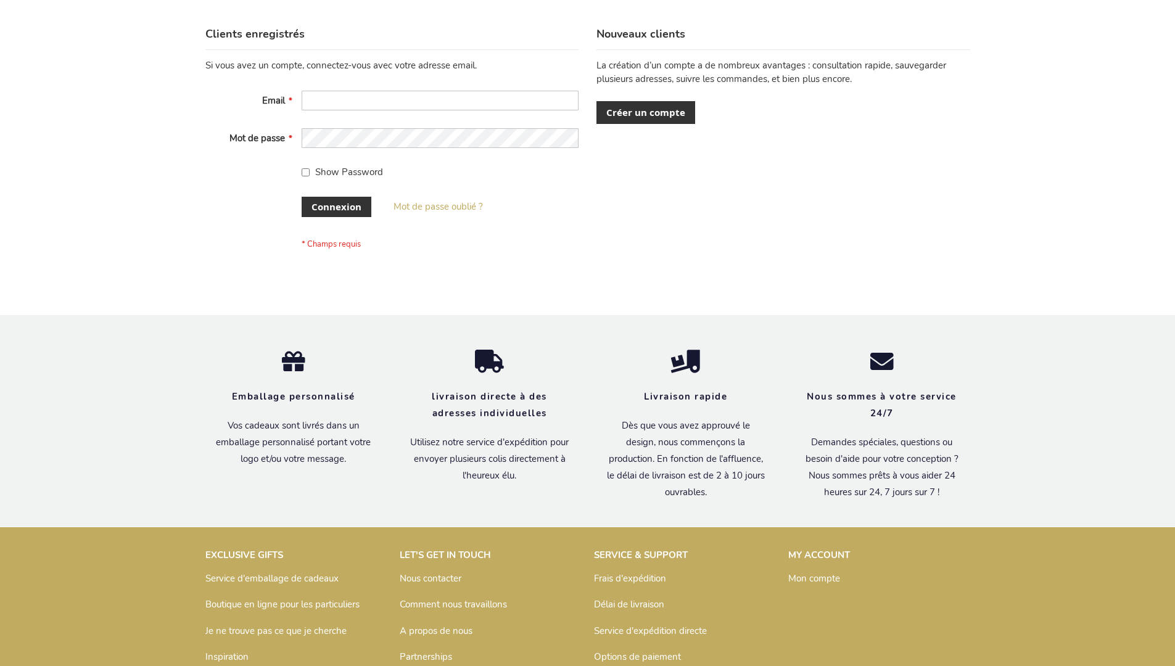
scroll to position [426, 0]
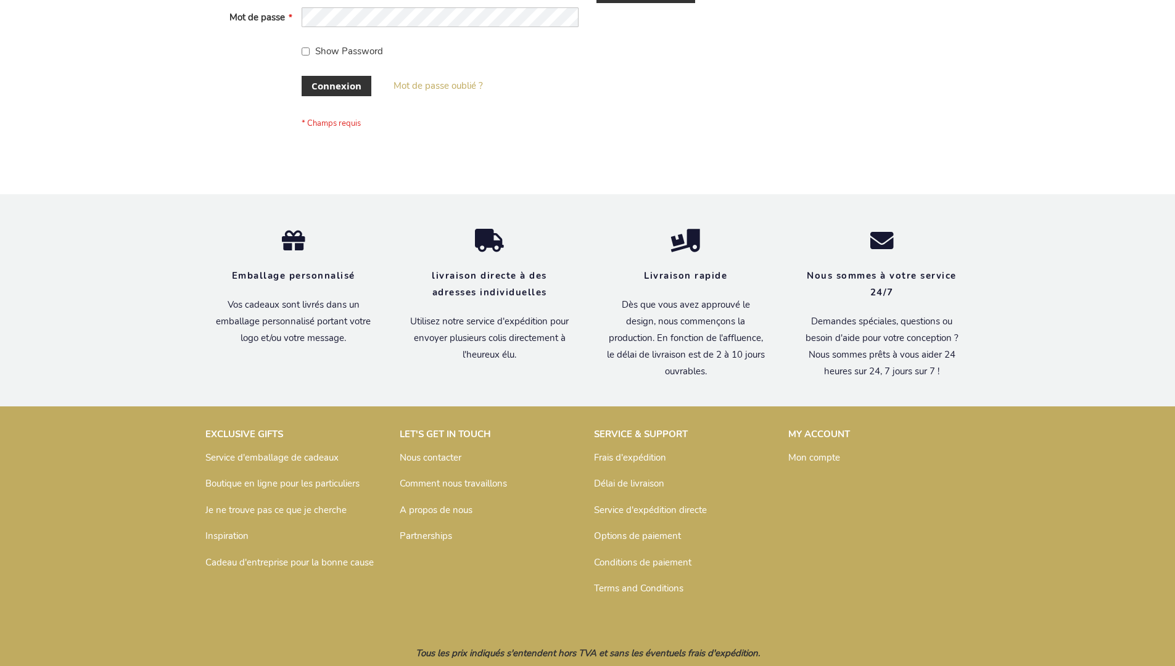
scroll to position [426, 0]
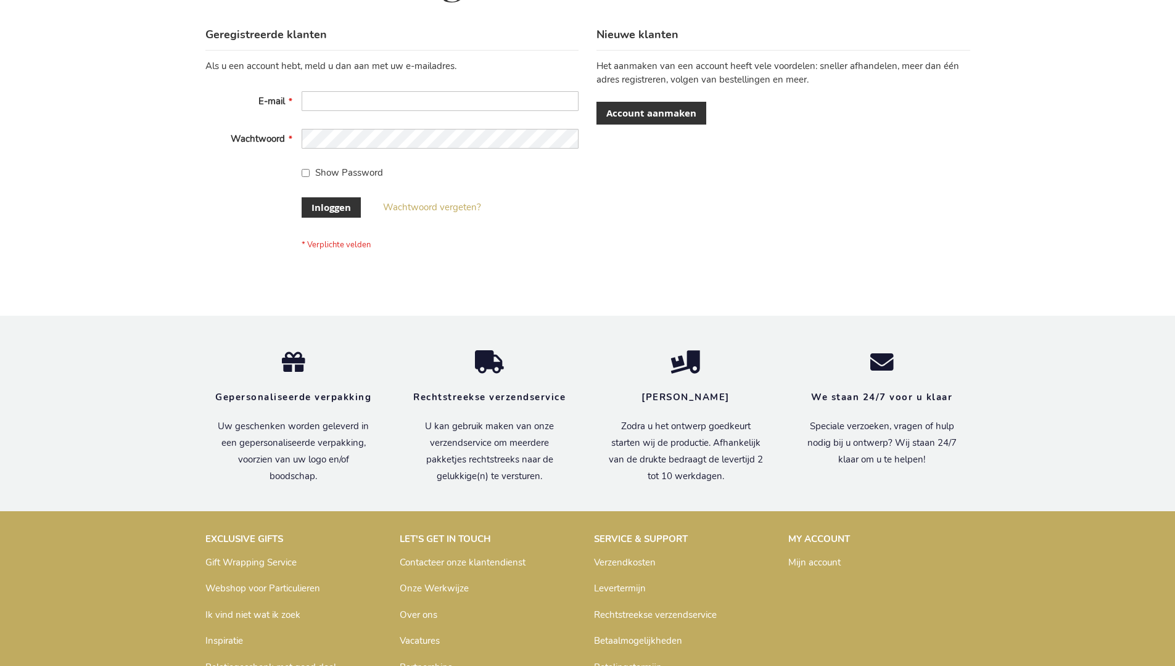
scroll to position [419, 0]
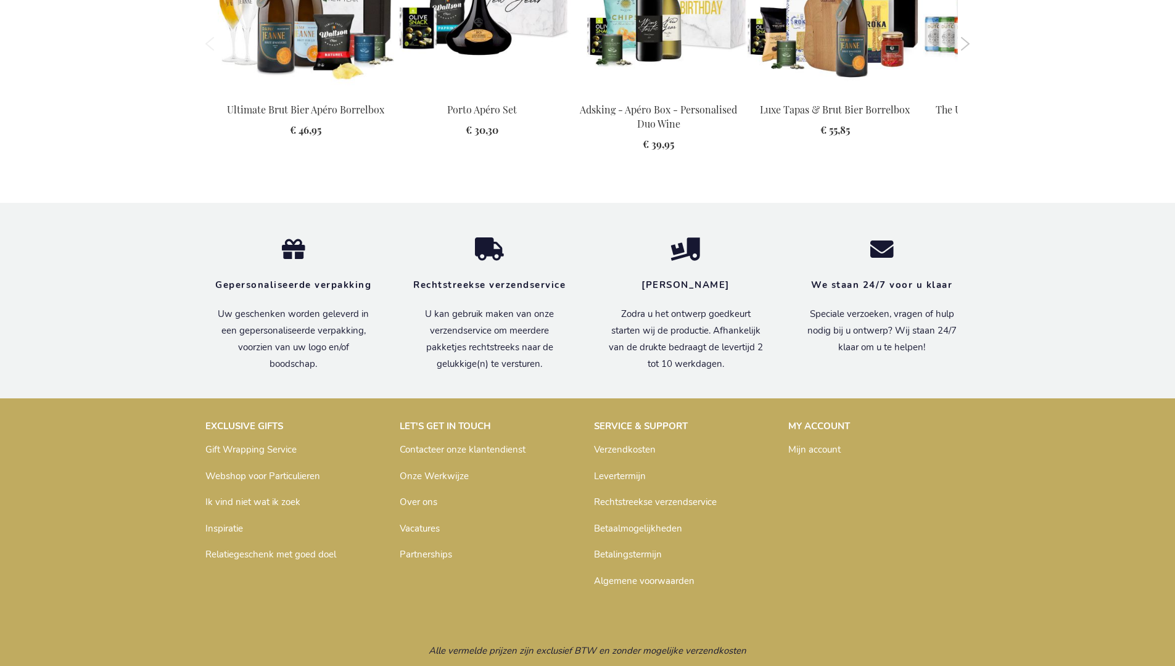
scroll to position [1723, 0]
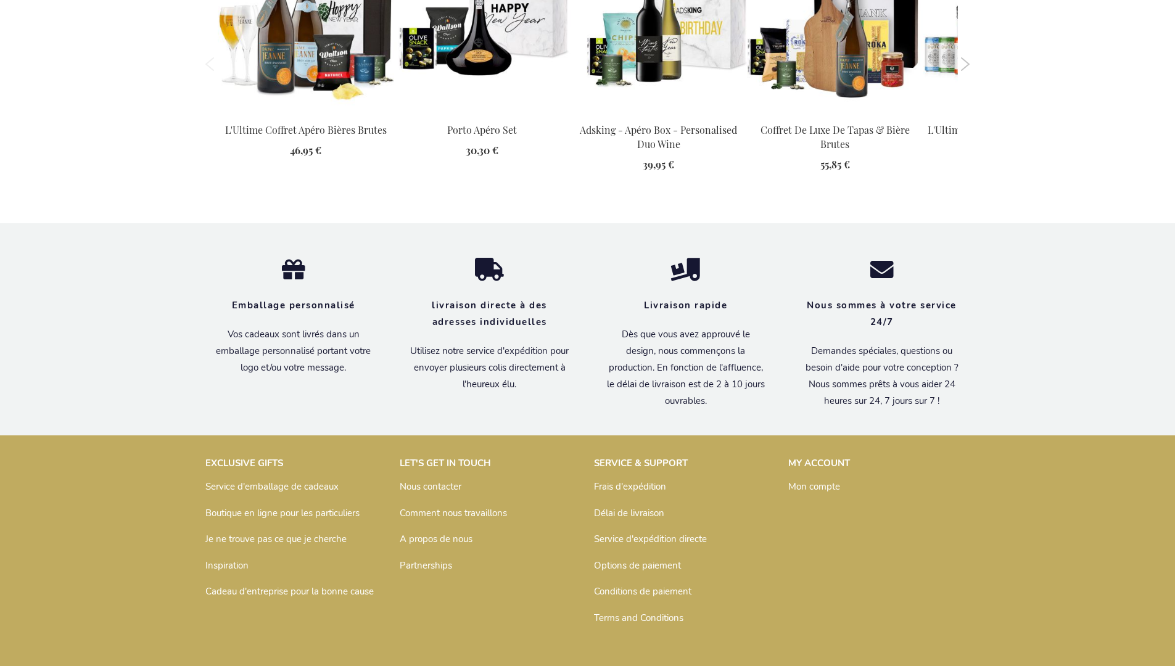
scroll to position [1729, 0]
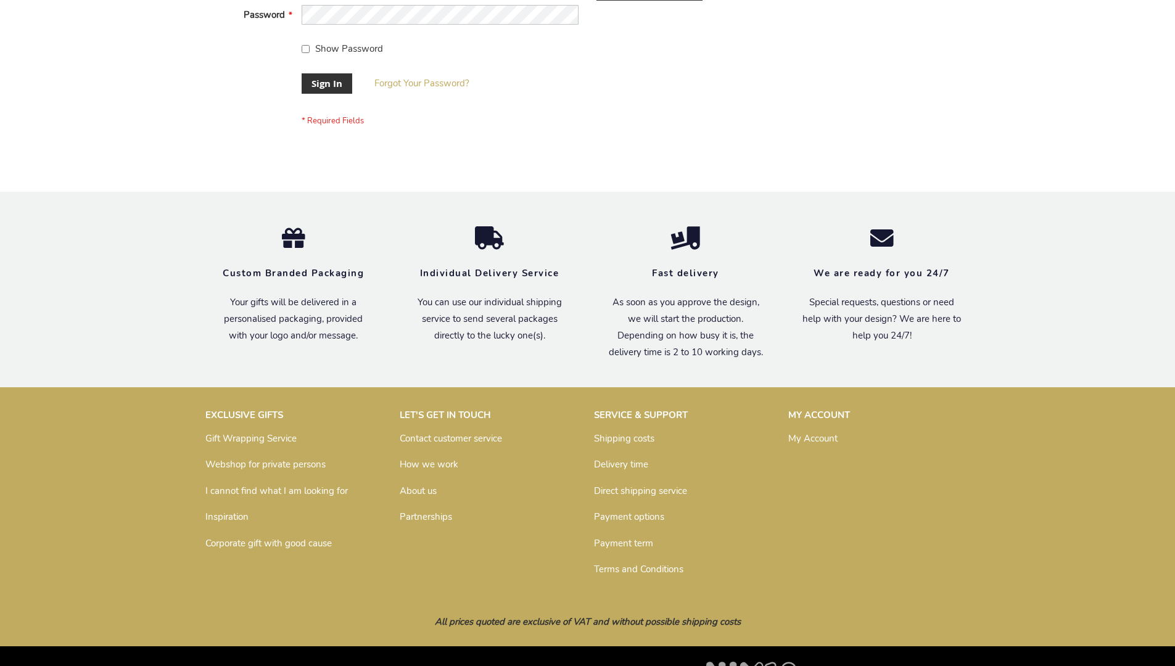
scroll to position [397, 0]
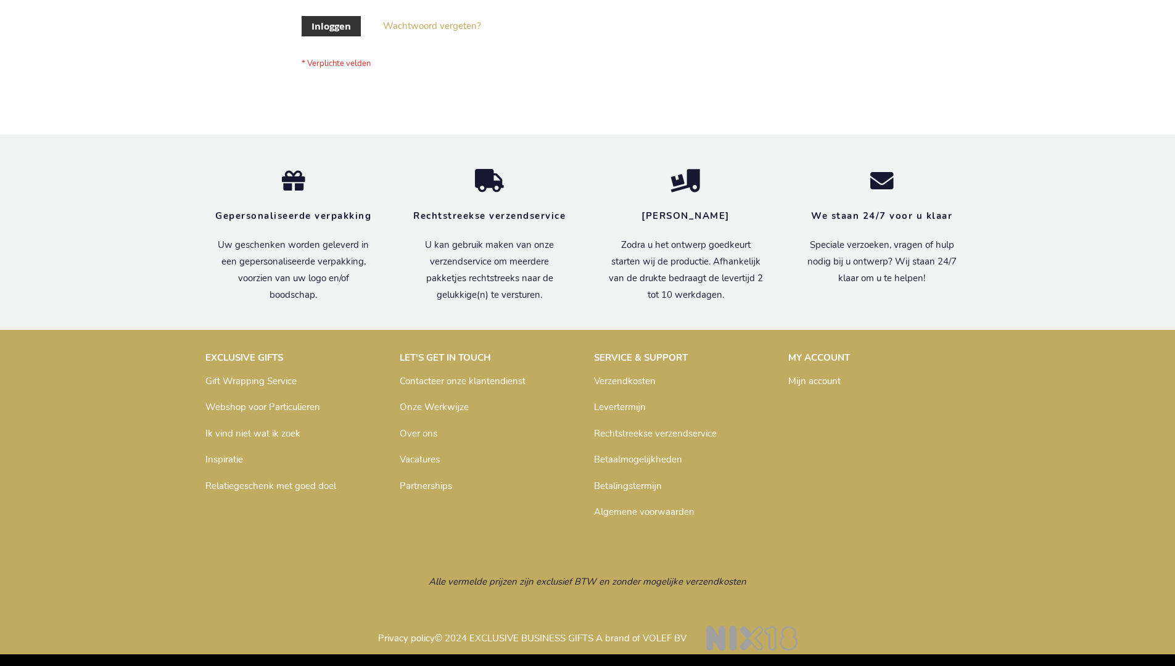
scroll to position [419, 0]
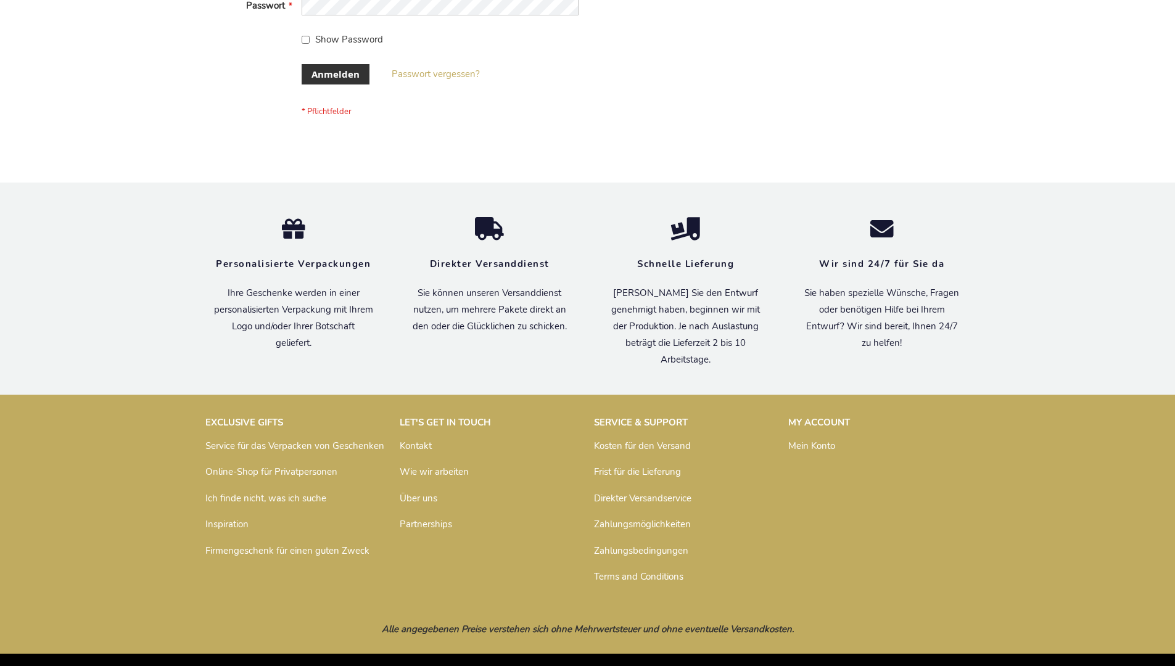
scroll to position [413, 0]
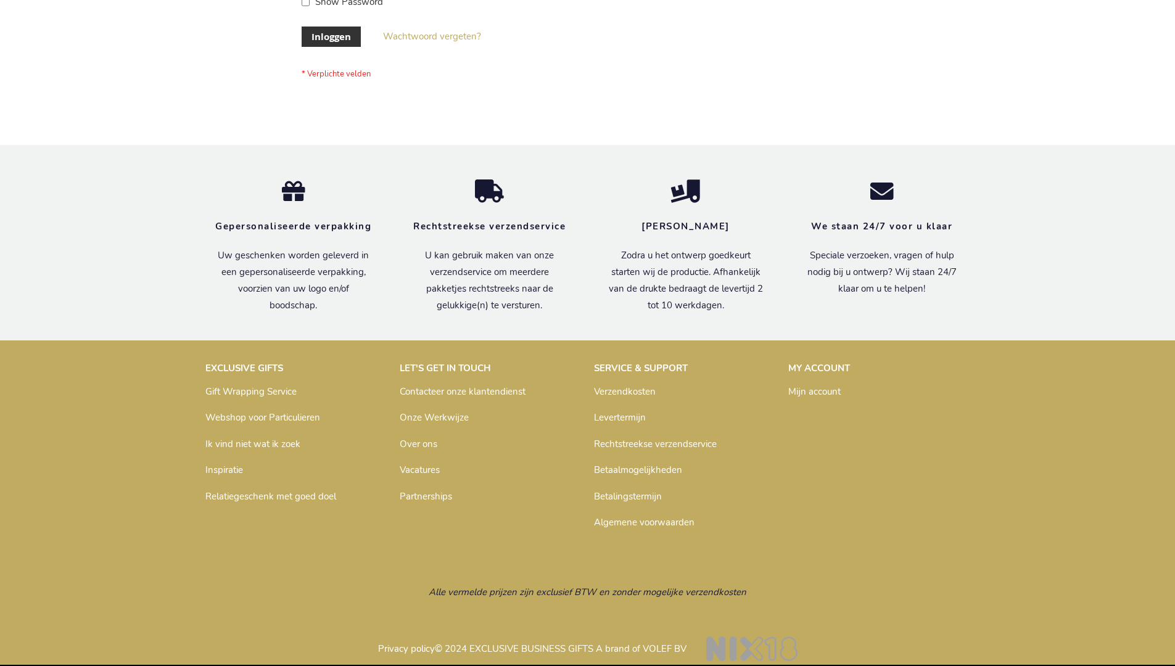
scroll to position [419, 0]
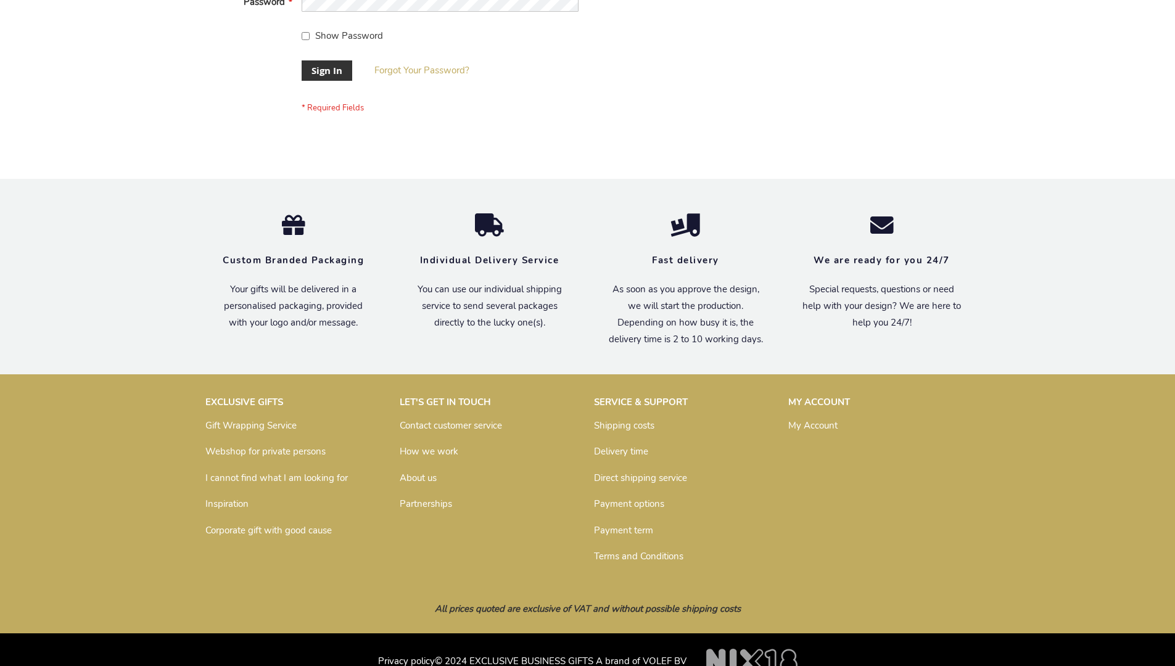
scroll to position [397, 0]
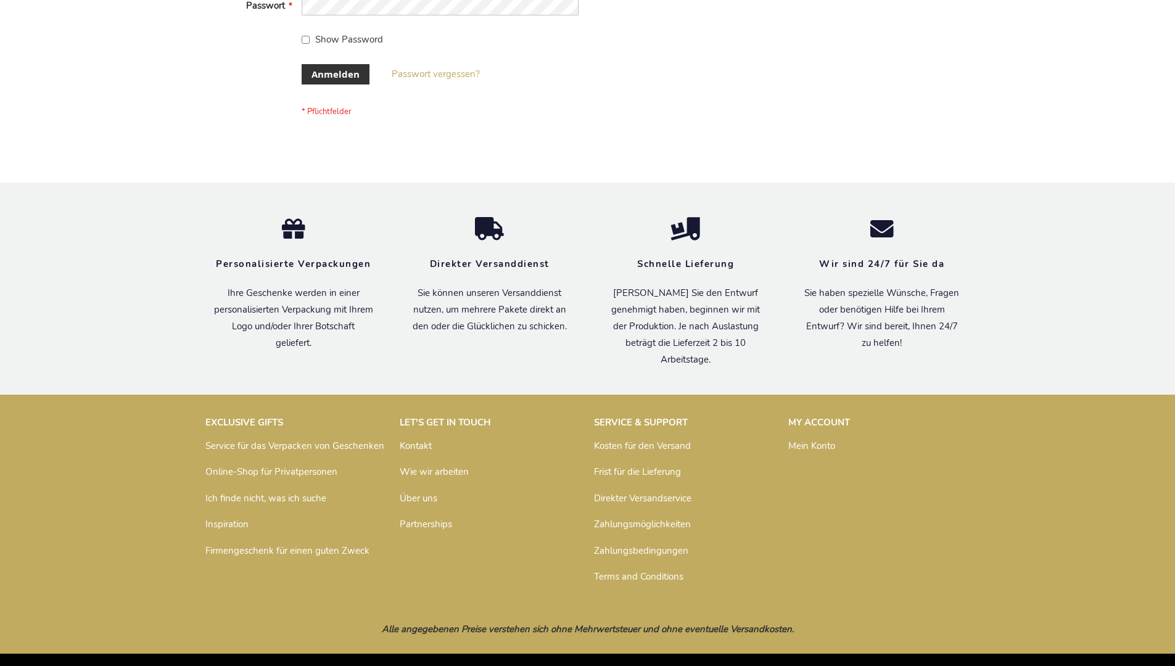
scroll to position [413, 0]
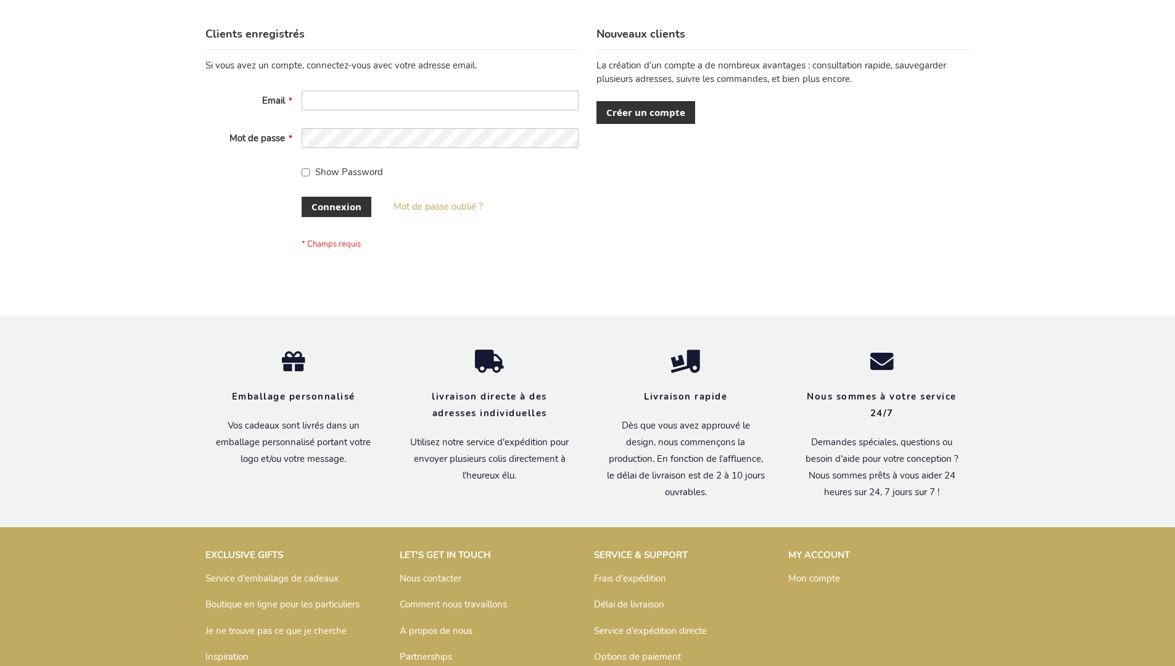
scroll to position [426, 0]
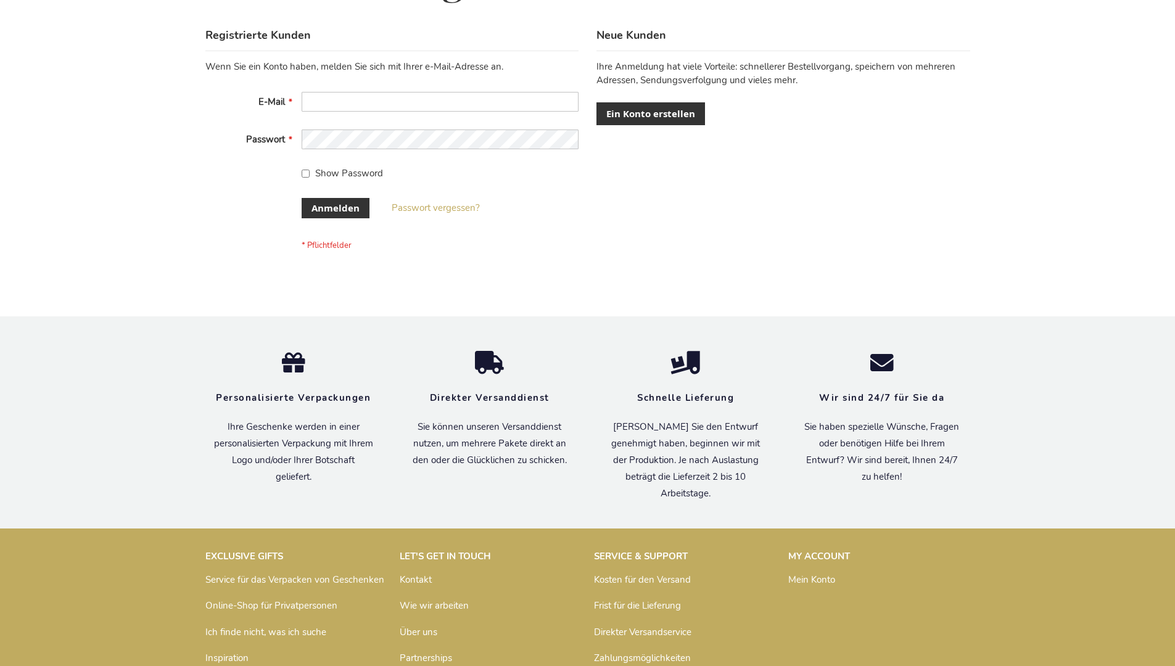
scroll to position [413, 0]
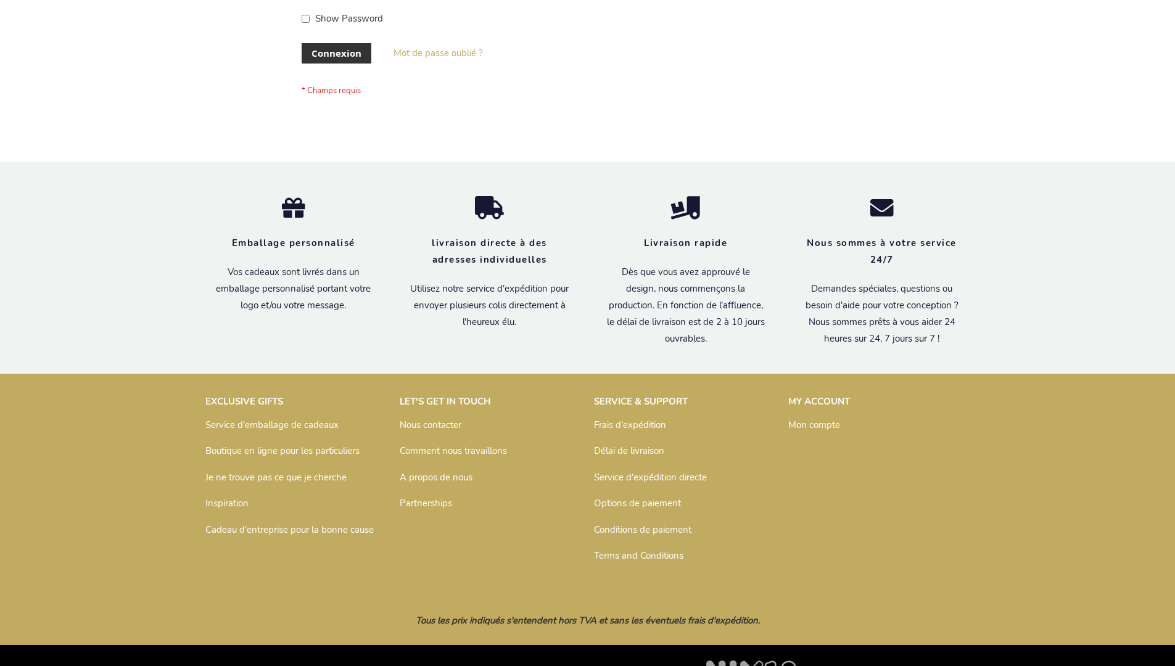
scroll to position [426, 0]
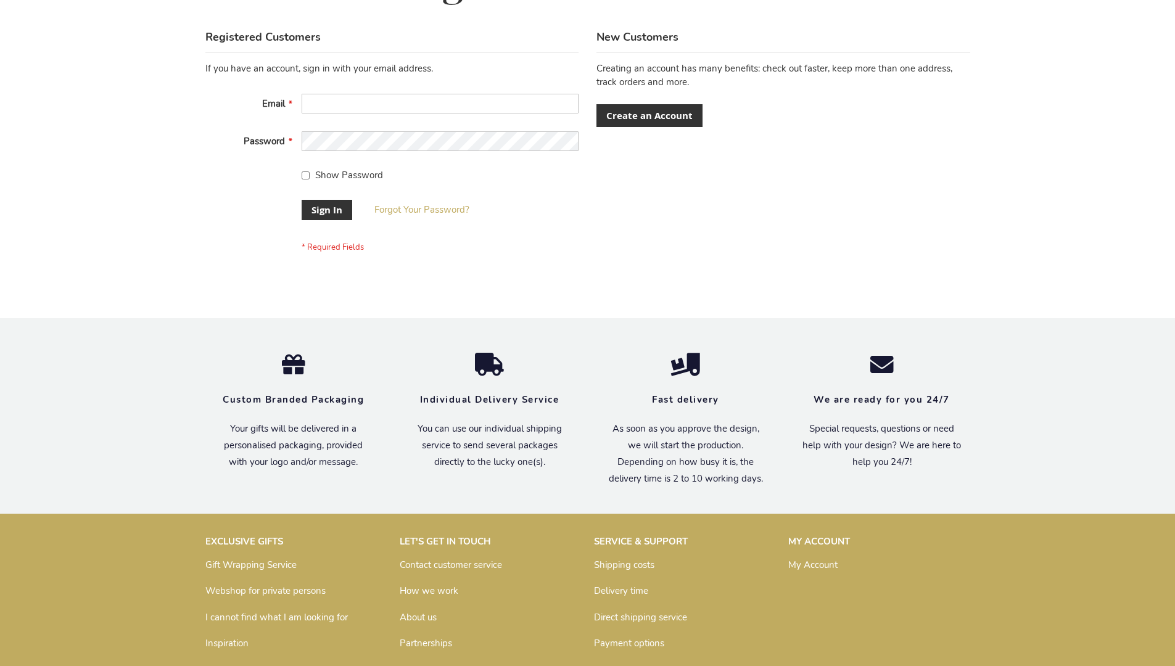
scroll to position [397, 0]
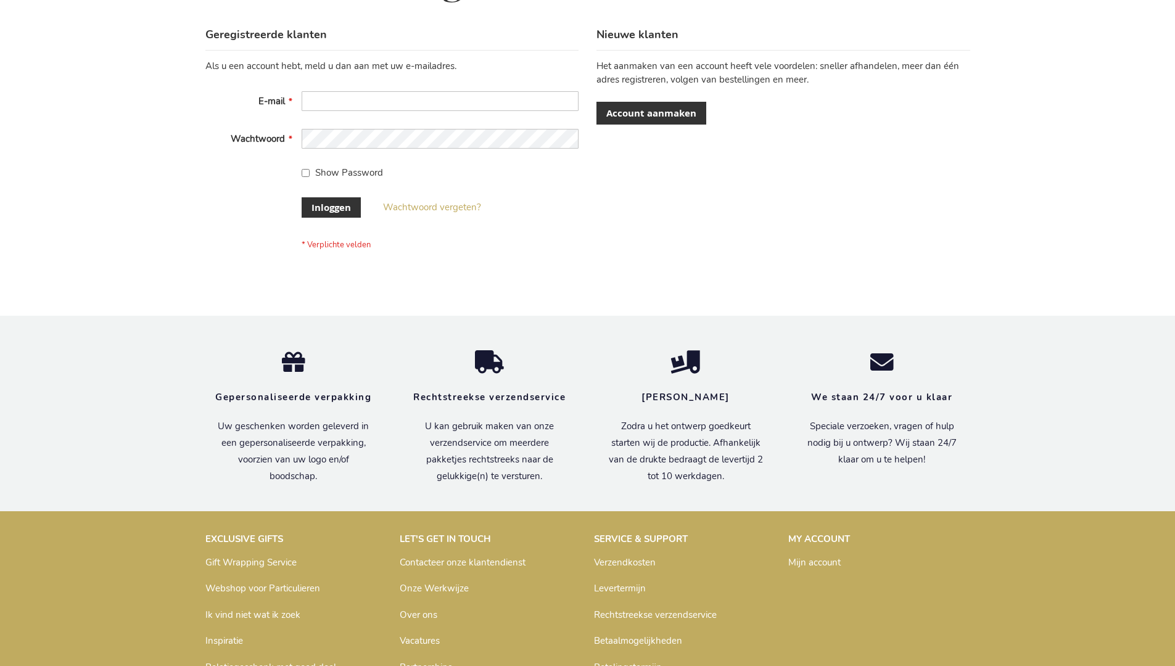
scroll to position [419, 0]
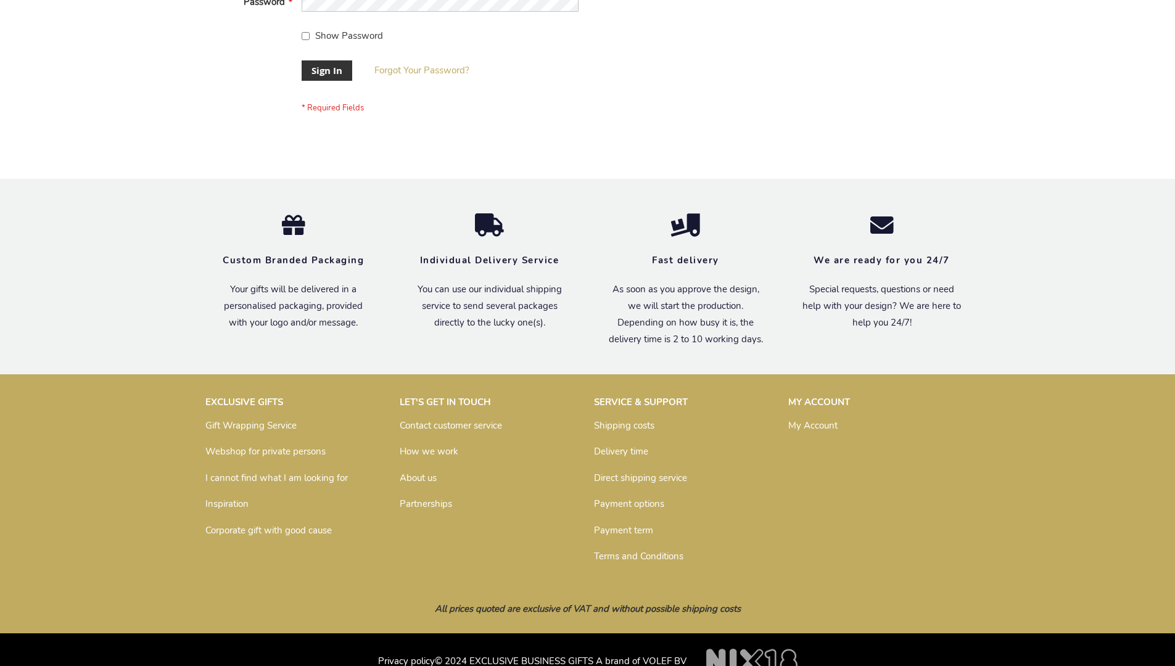
scroll to position [397, 0]
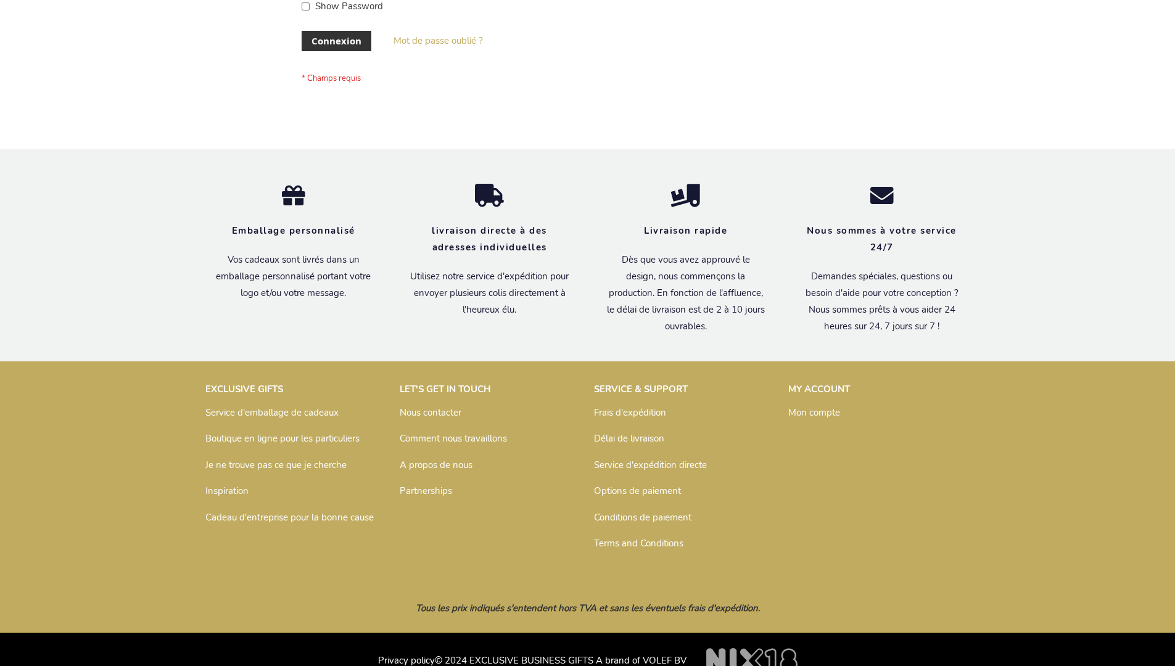
scroll to position [426, 0]
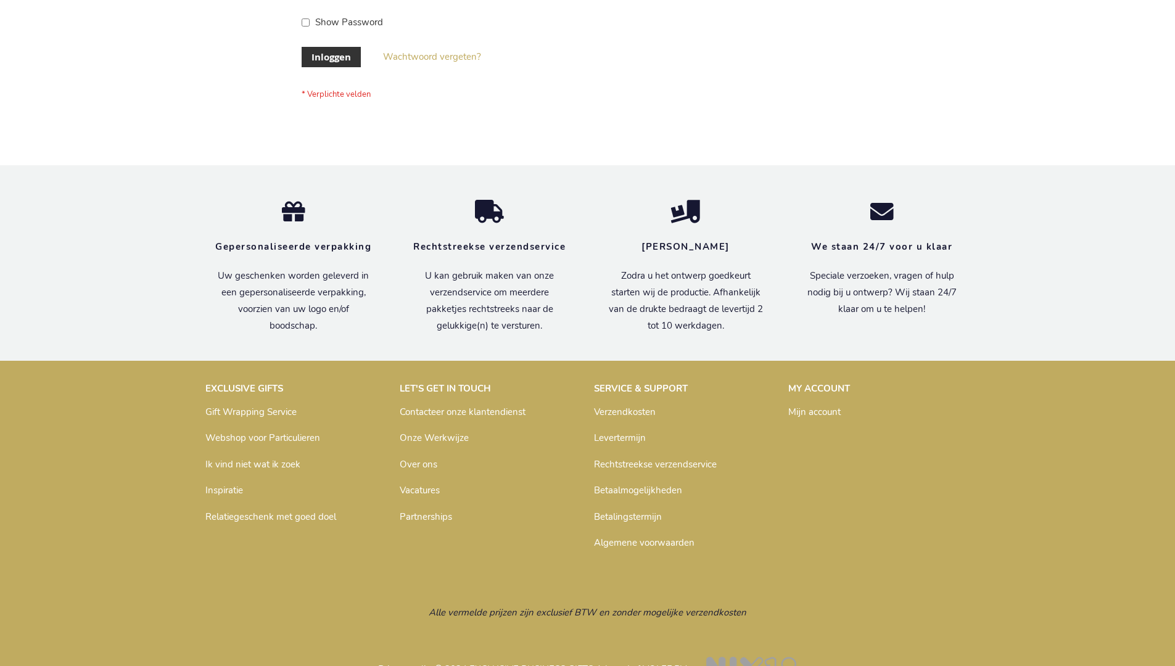
scroll to position [419, 0]
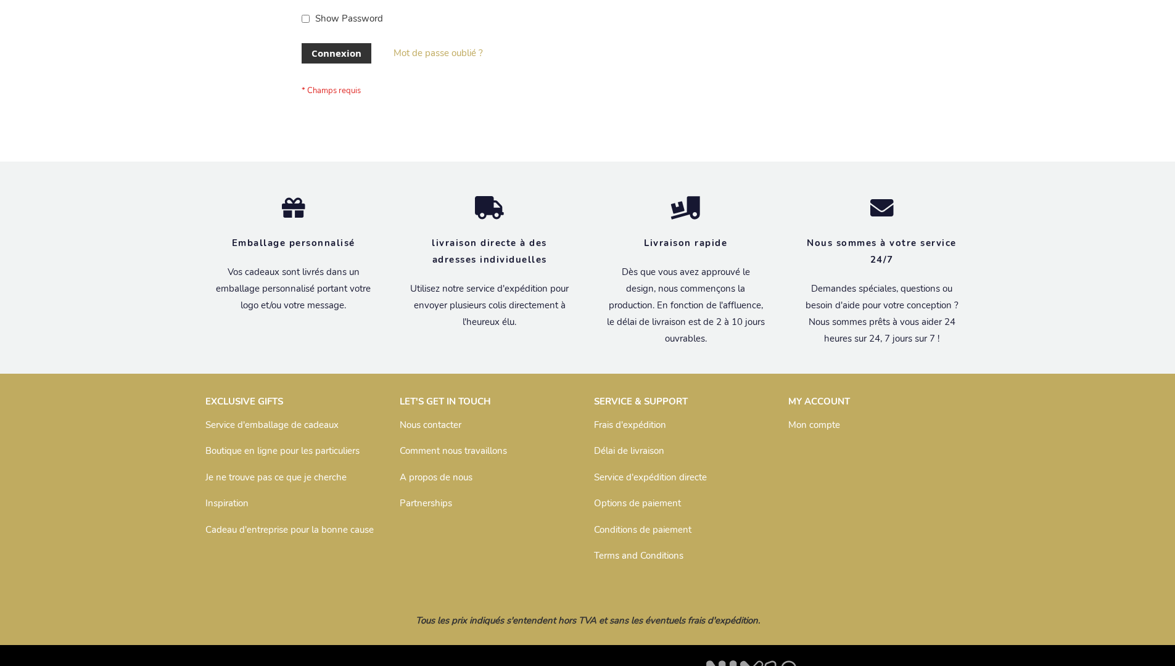
scroll to position [426, 0]
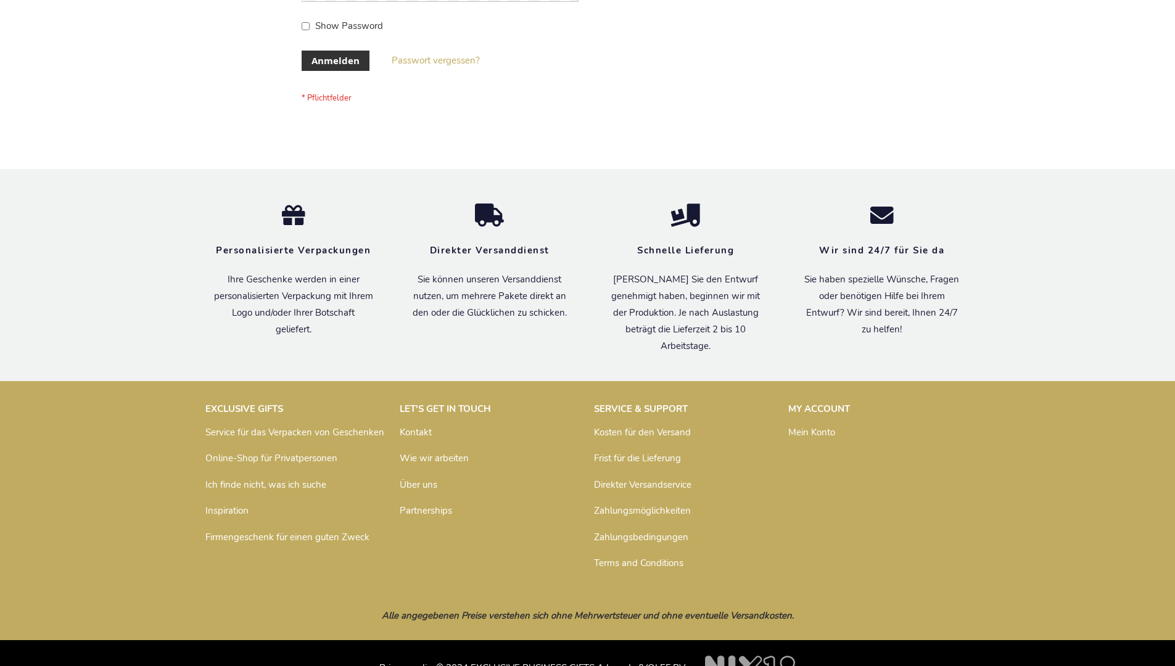
scroll to position [413, 0]
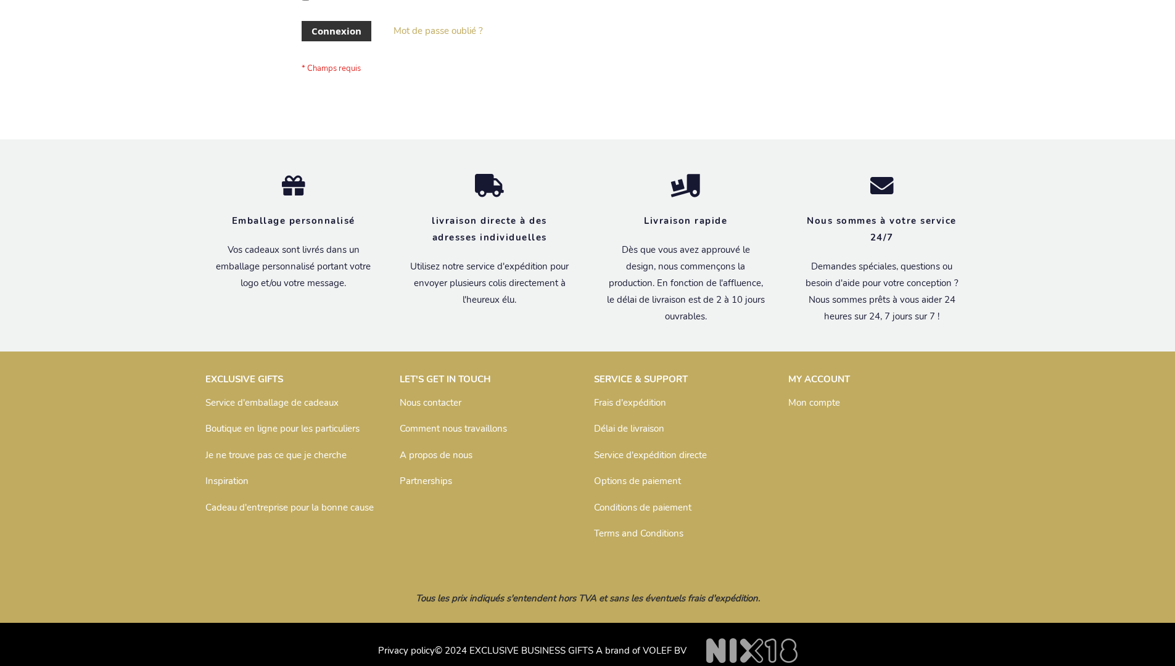
scroll to position [426, 0]
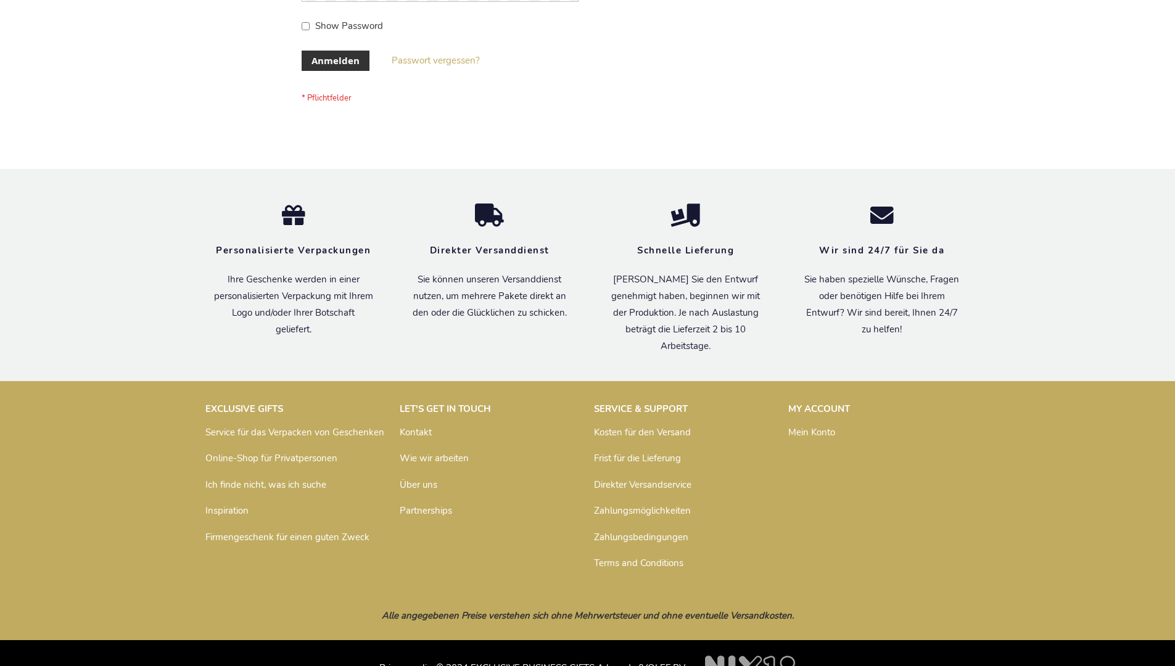
scroll to position [413, 0]
